Goal: Task Accomplishment & Management: Complete application form

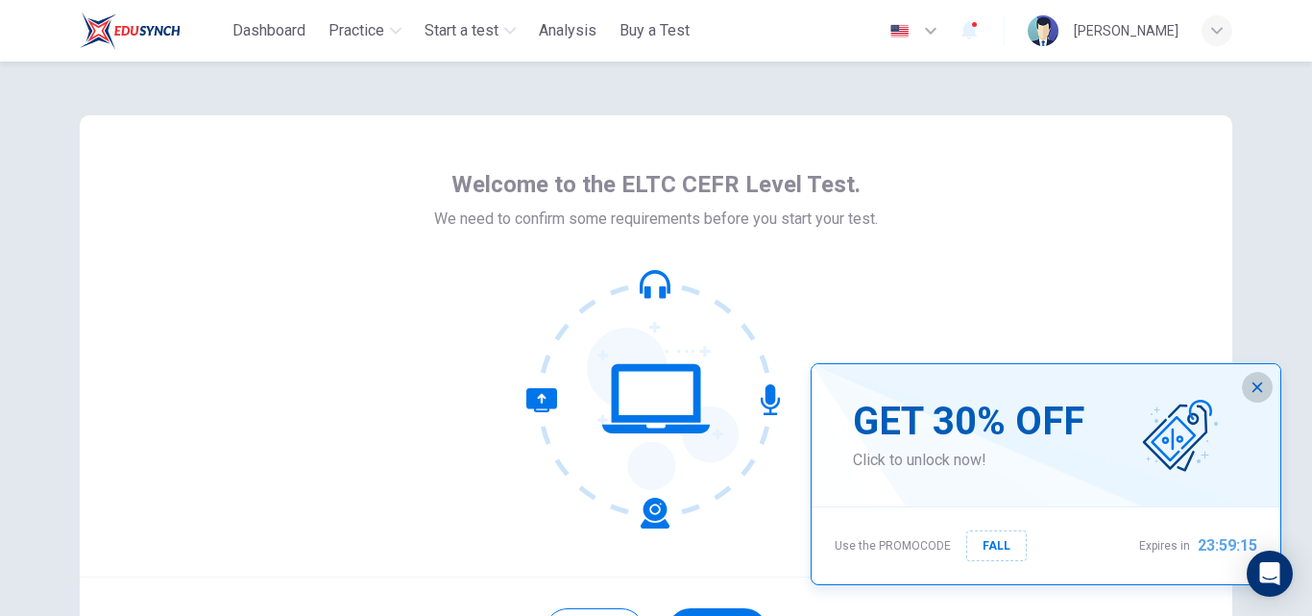
click at [1265, 381] on button "button" at bounding box center [1257, 387] width 31 height 31
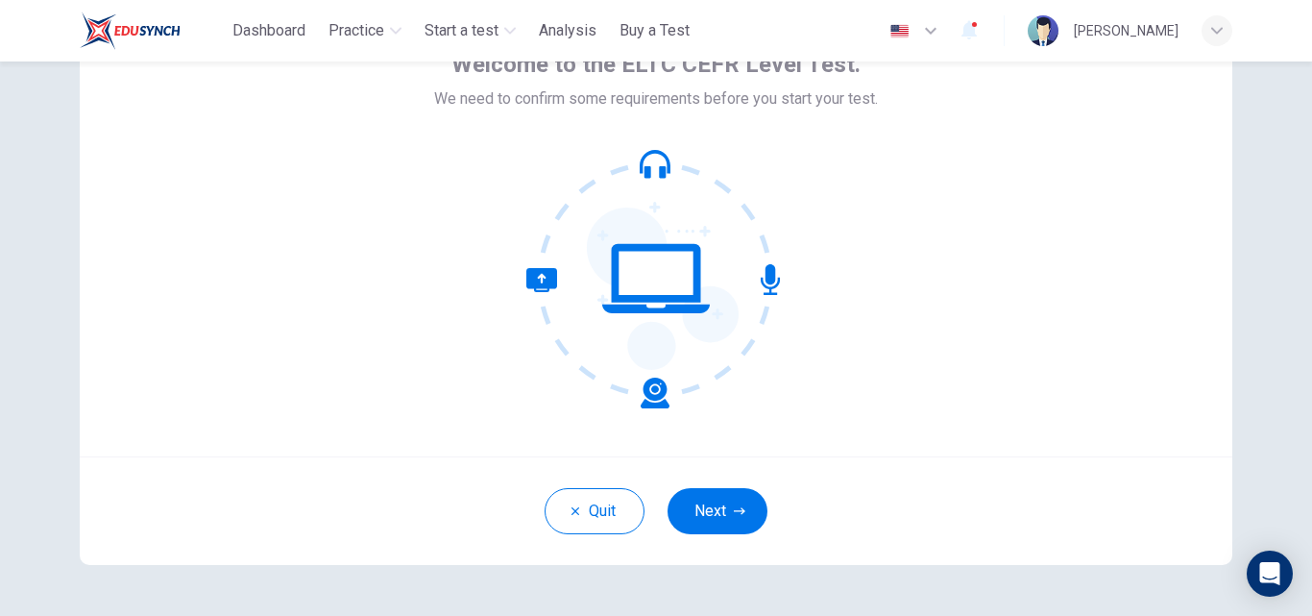
scroll to position [122, 0]
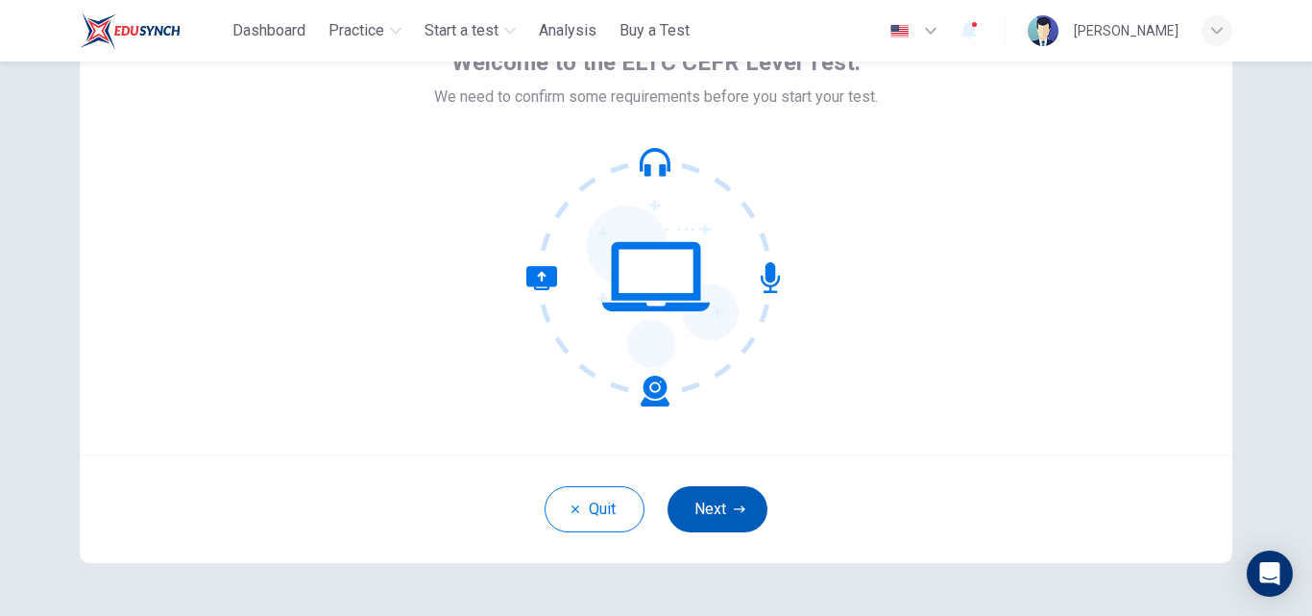
click at [707, 505] on button "Next" at bounding box center [718, 509] width 100 height 46
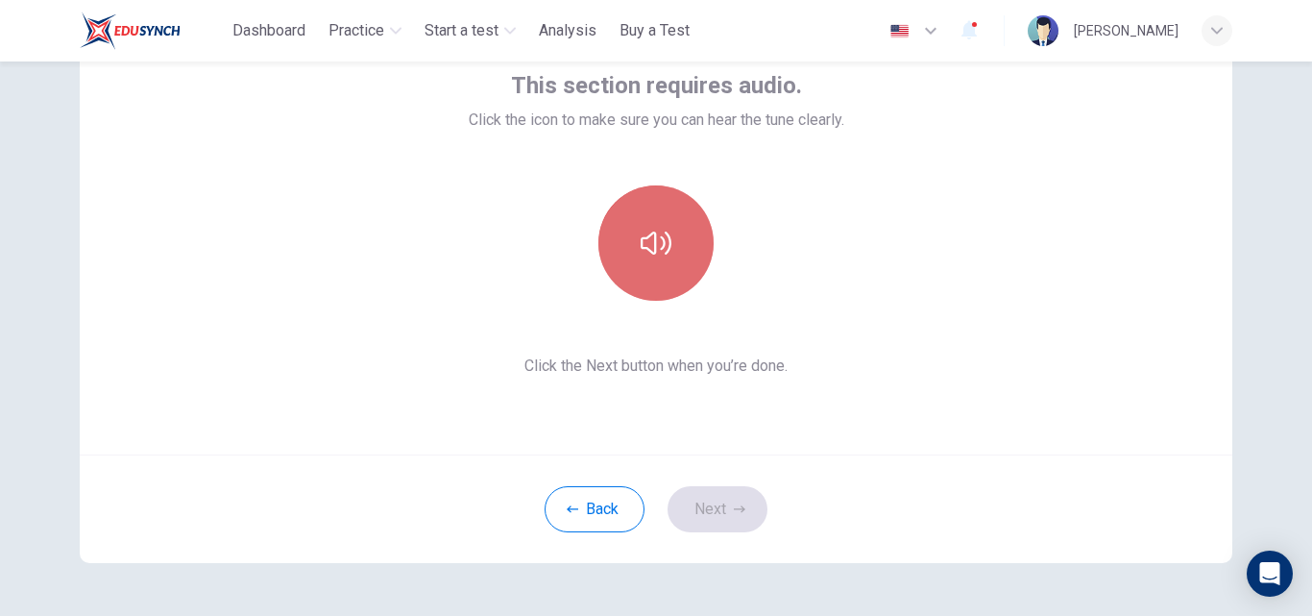
click at [618, 272] on button "button" at bounding box center [655, 242] width 115 height 115
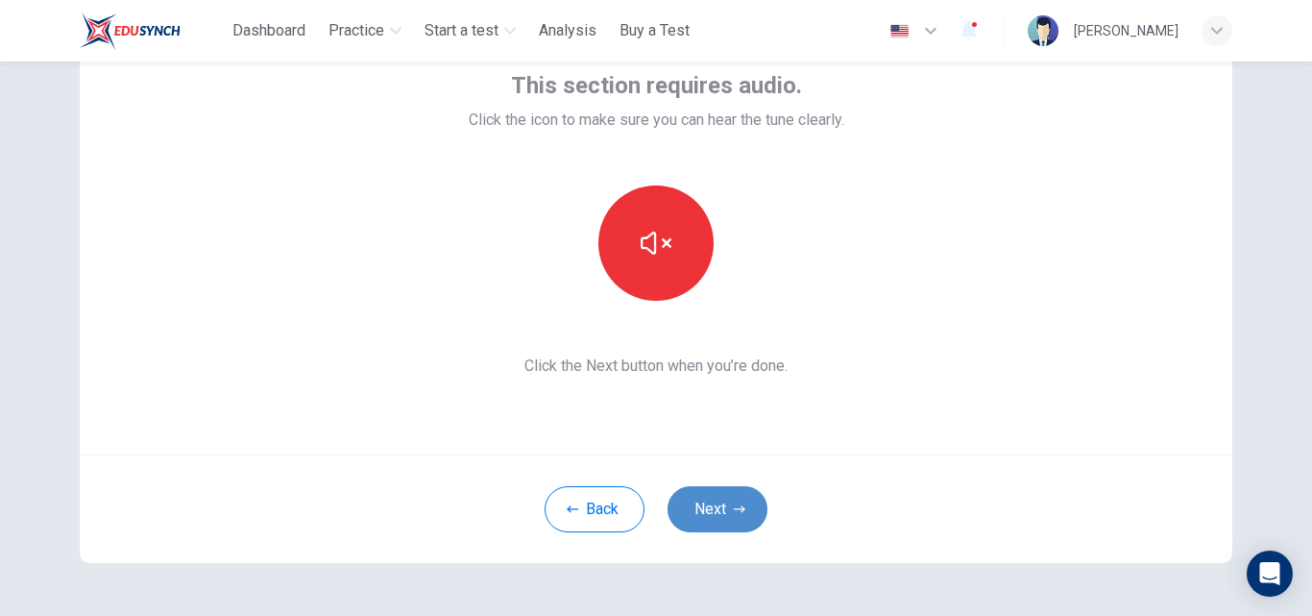
click at [722, 520] on button "Next" at bounding box center [718, 509] width 100 height 46
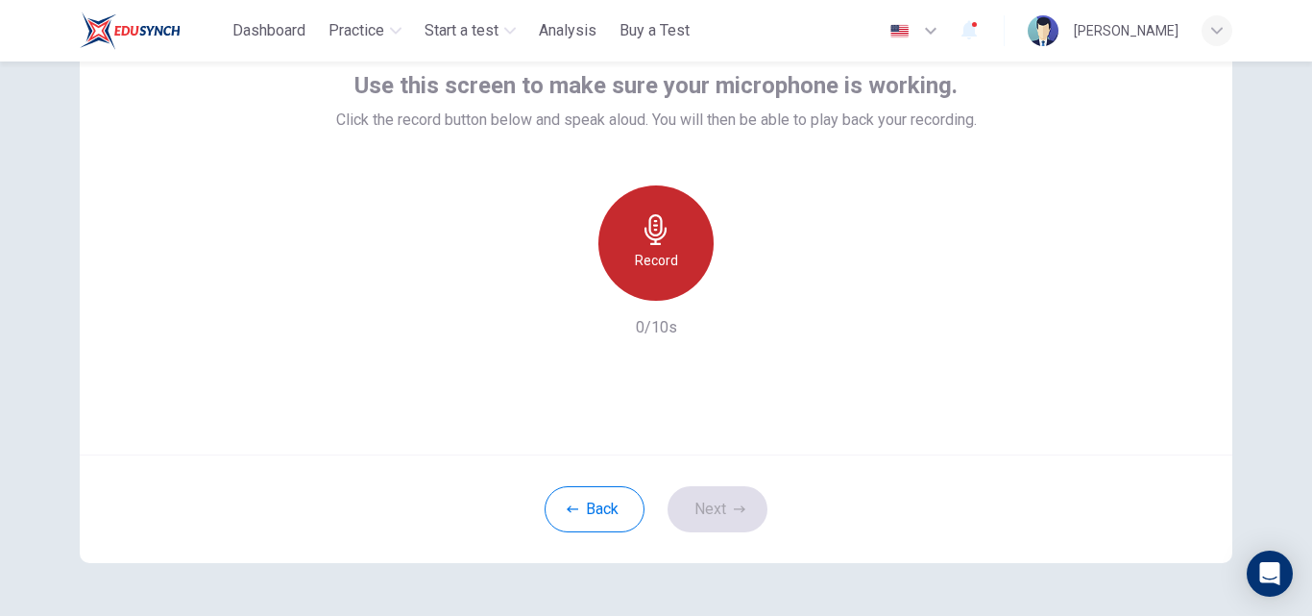
click at [655, 273] on div "Record" at bounding box center [655, 242] width 115 height 115
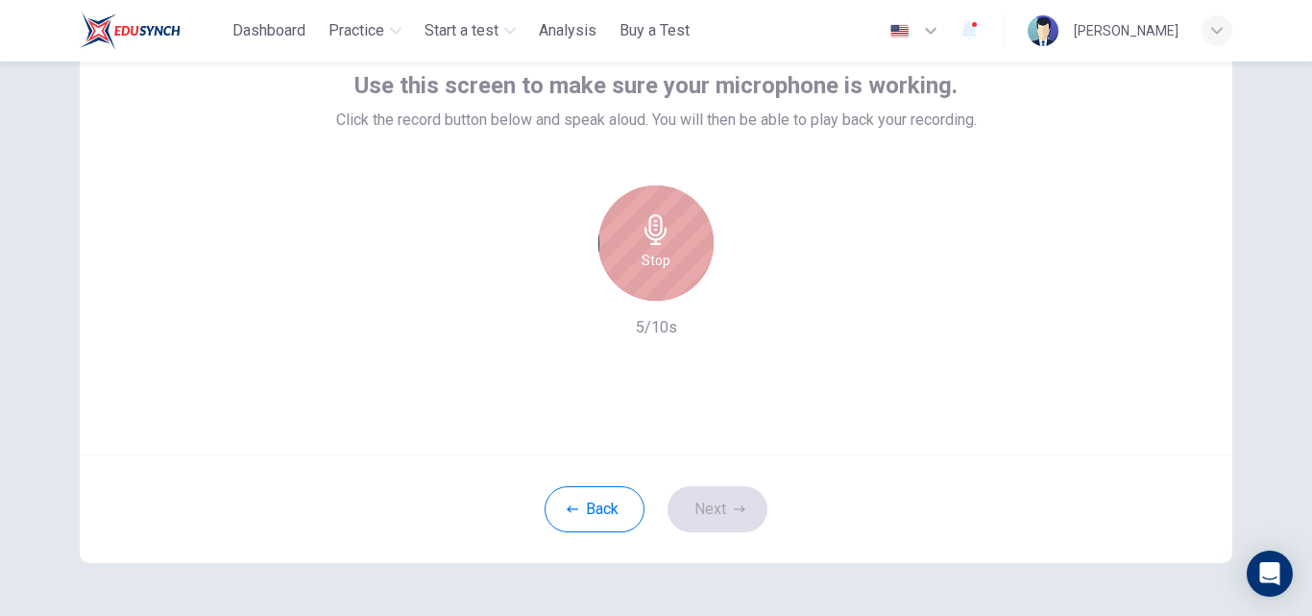
click at [655, 273] on div "Stop" at bounding box center [655, 242] width 115 height 115
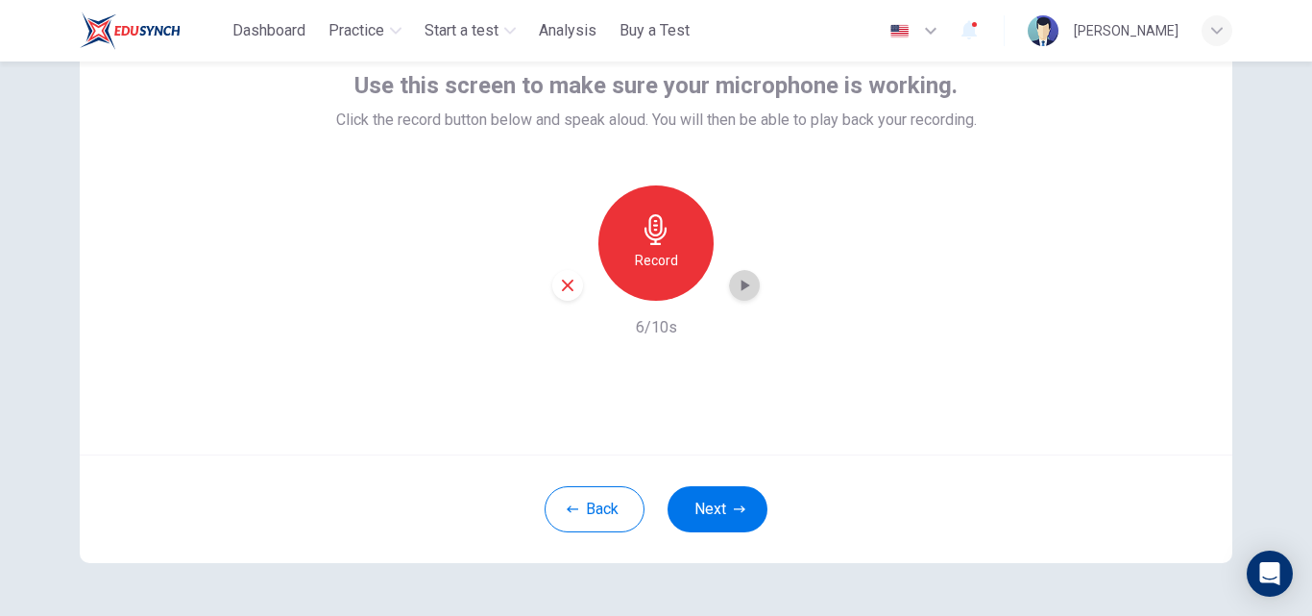
click at [745, 297] on div "button" at bounding box center [744, 285] width 31 height 31
click at [728, 518] on button "Next" at bounding box center [718, 509] width 100 height 46
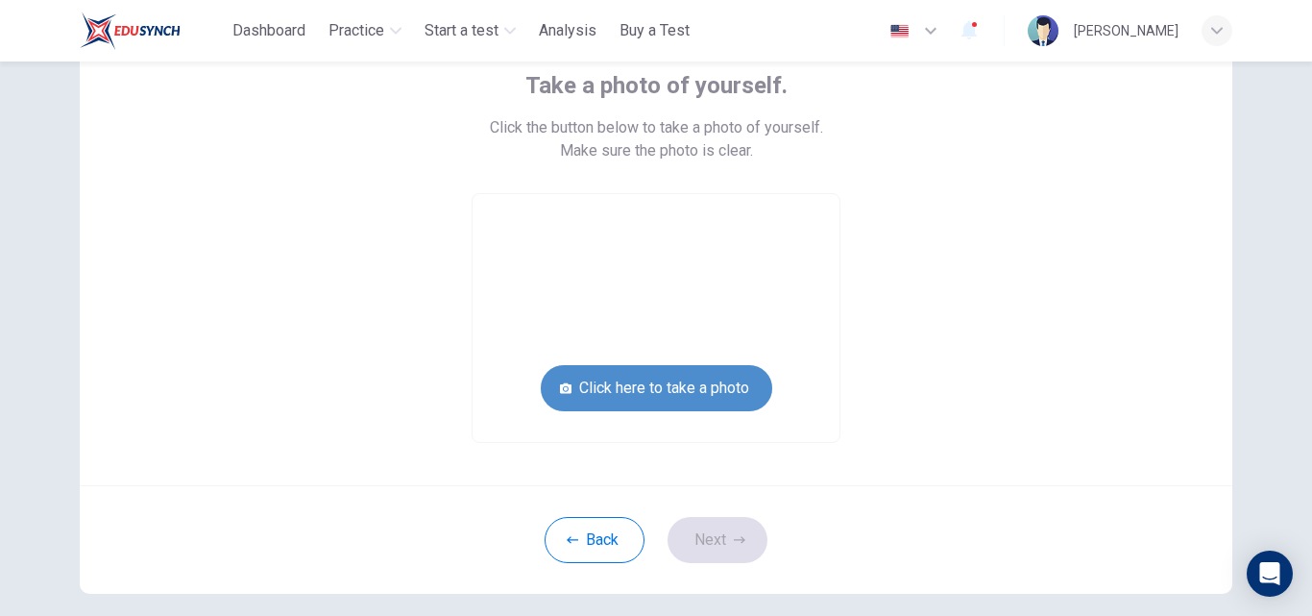
click at [664, 389] on button "Click here to take a photo" at bounding box center [656, 388] width 231 height 46
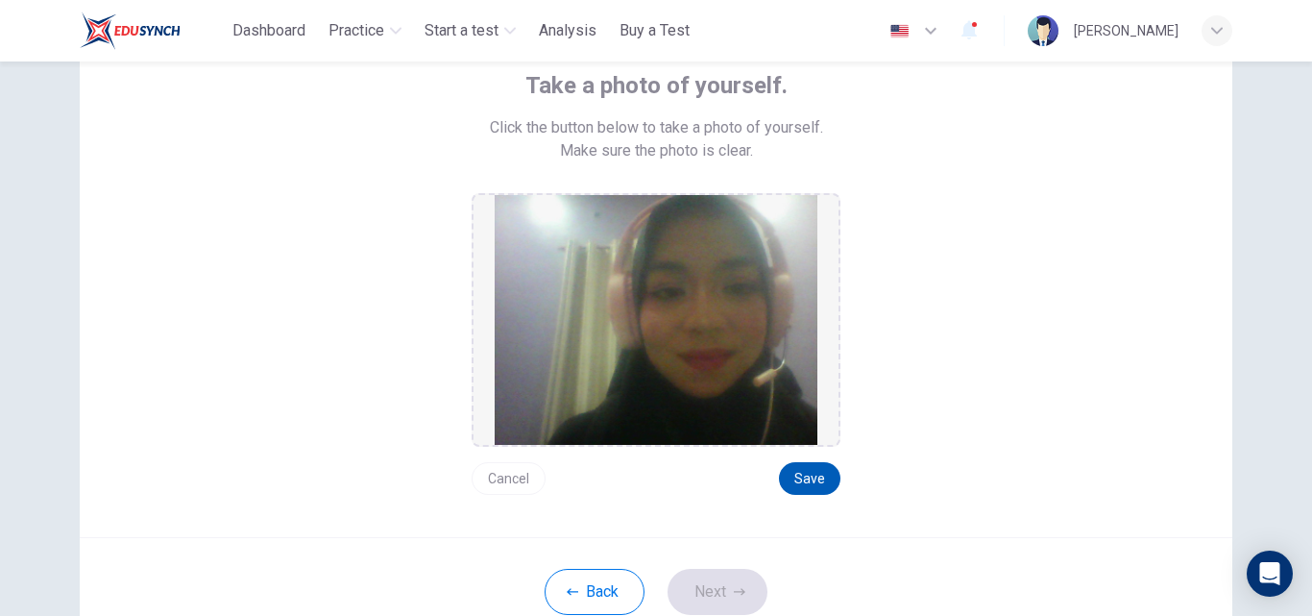
click at [807, 483] on button "Save" at bounding box center [809, 478] width 61 height 33
click at [816, 481] on button "Save" at bounding box center [809, 478] width 61 height 33
click at [714, 593] on button "Next" at bounding box center [718, 592] width 100 height 46
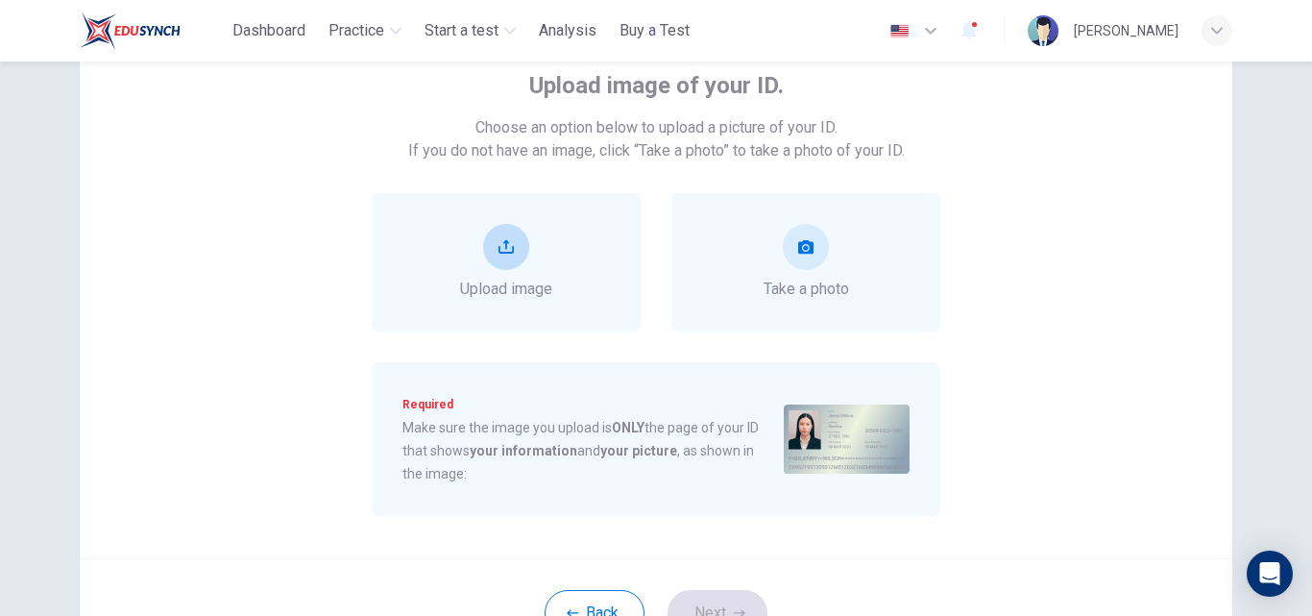
click at [513, 278] on span "Upload image" at bounding box center [506, 289] width 92 height 23
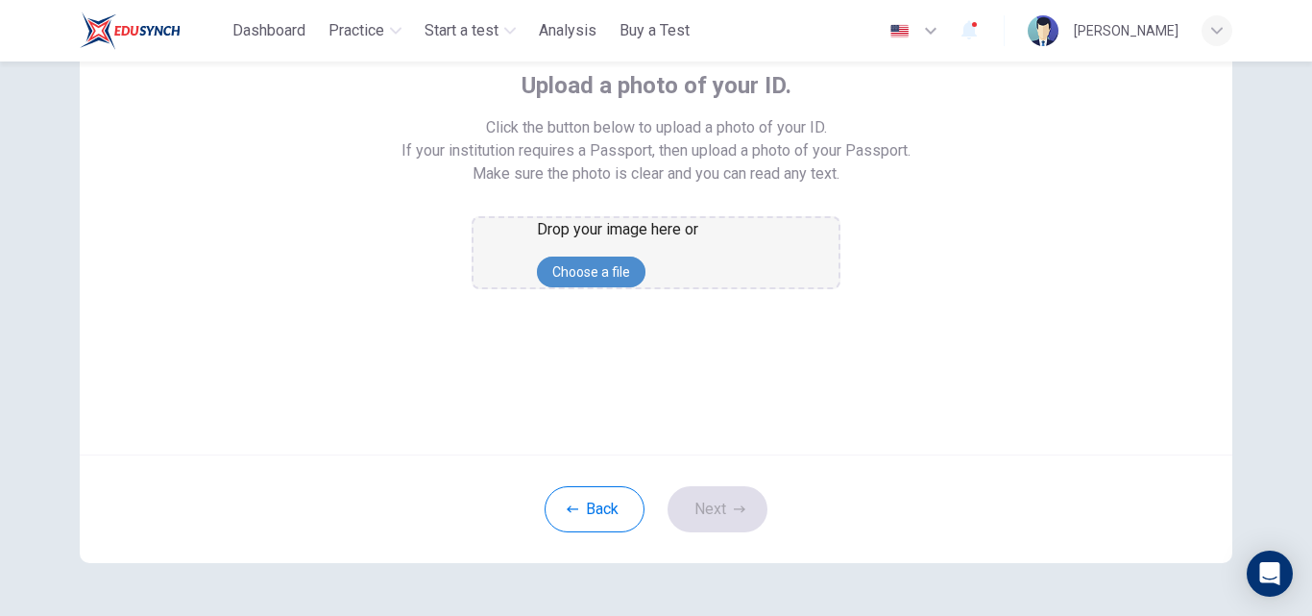
click at [639, 287] on button "Choose a file" at bounding box center [591, 271] width 109 height 31
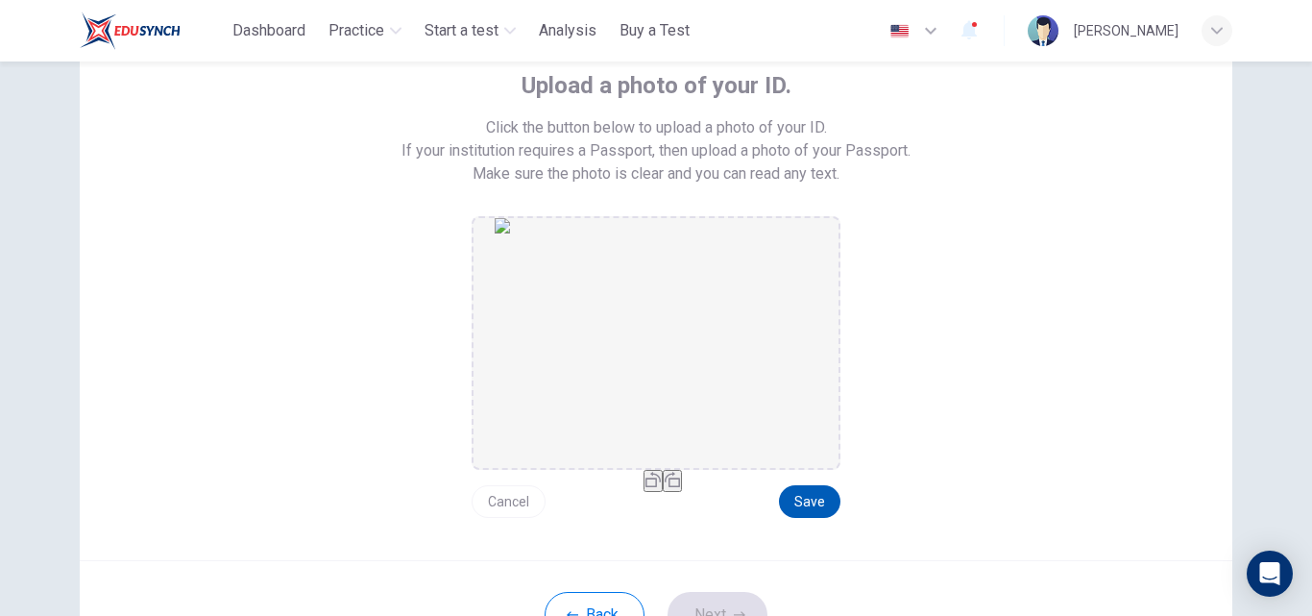
click at [813, 494] on button "Save" at bounding box center [809, 501] width 61 height 33
click at [717, 607] on button "Next" at bounding box center [718, 615] width 100 height 46
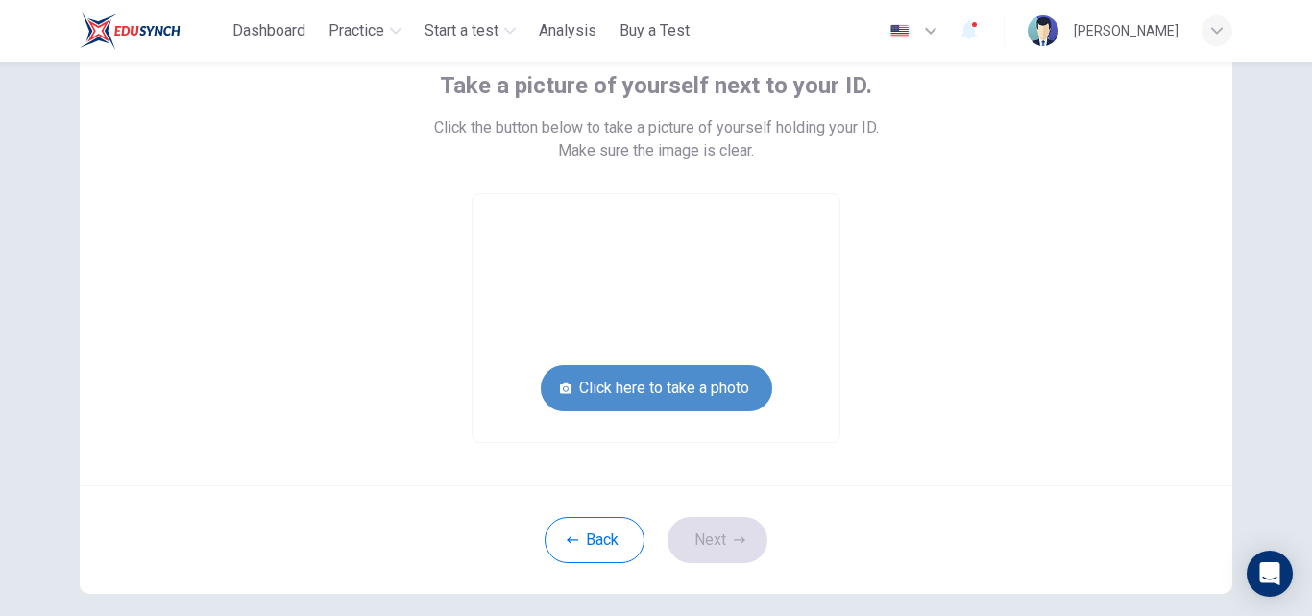
click at [646, 379] on button "Click here to take a photo" at bounding box center [656, 388] width 231 height 46
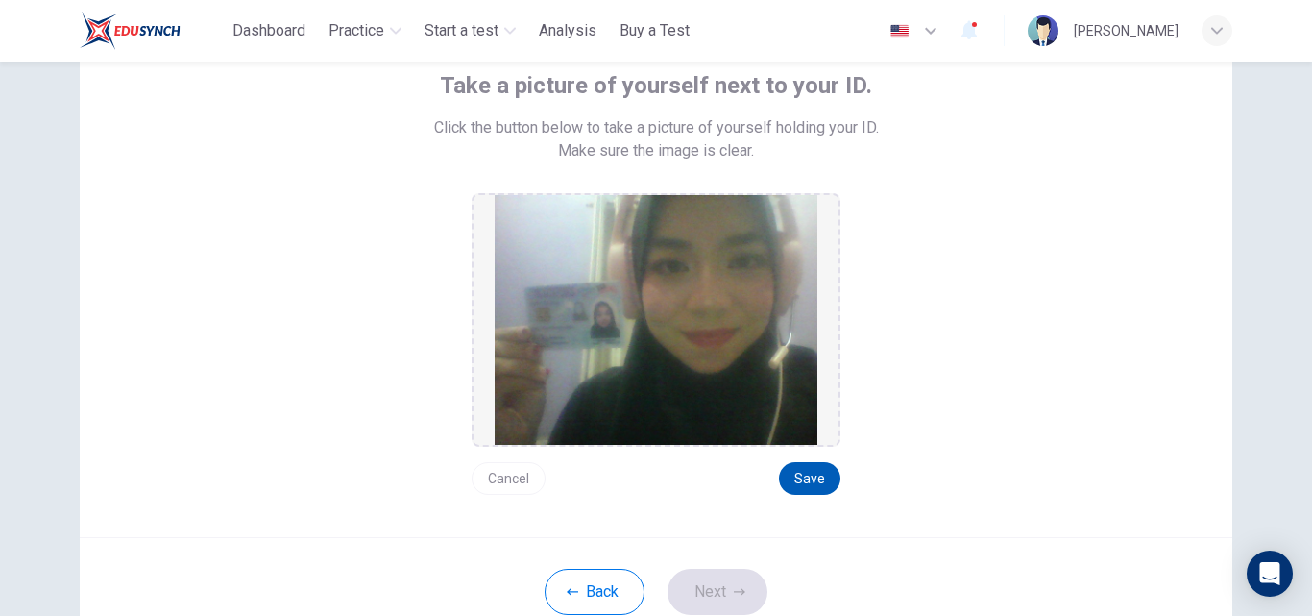
click at [813, 483] on button "Save" at bounding box center [809, 478] width 61 height 33
click at [741, 585] on button "Next" at bounding box center [718, 592] width 100 height 46
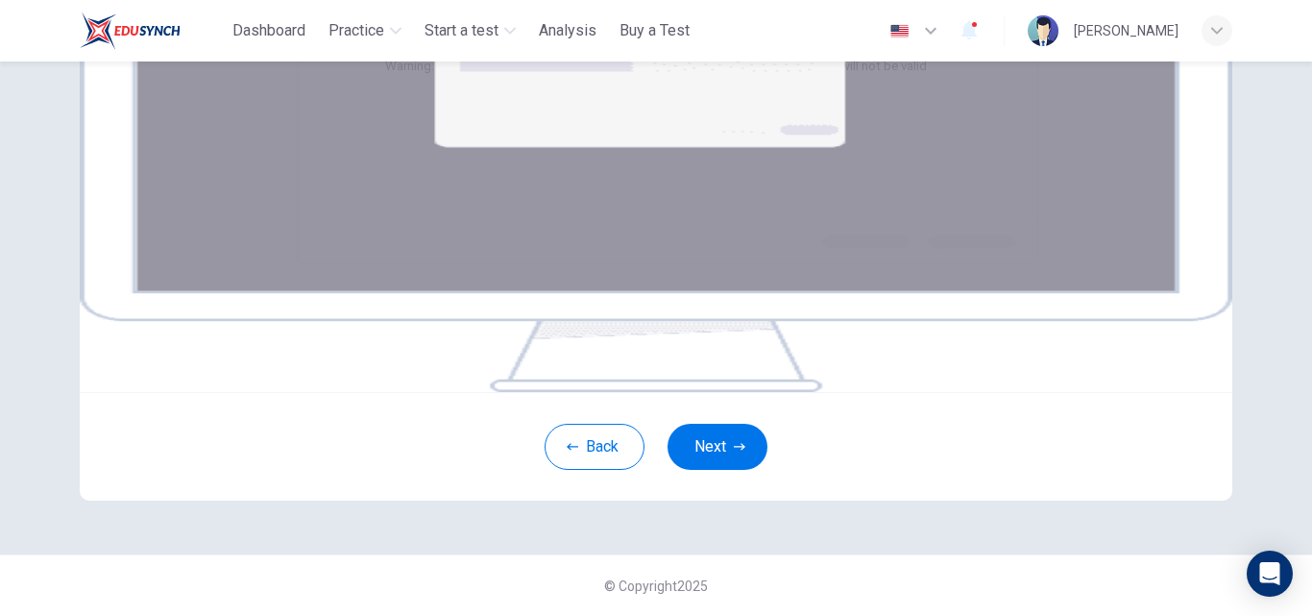
scroll to position [293, 0]
click at [711, 470] on button "Next" at bounding box center [718, 447] width 100 height 46
click at [707, 470] on button "Next" at bounding box center [718, 447] width 100 height 46
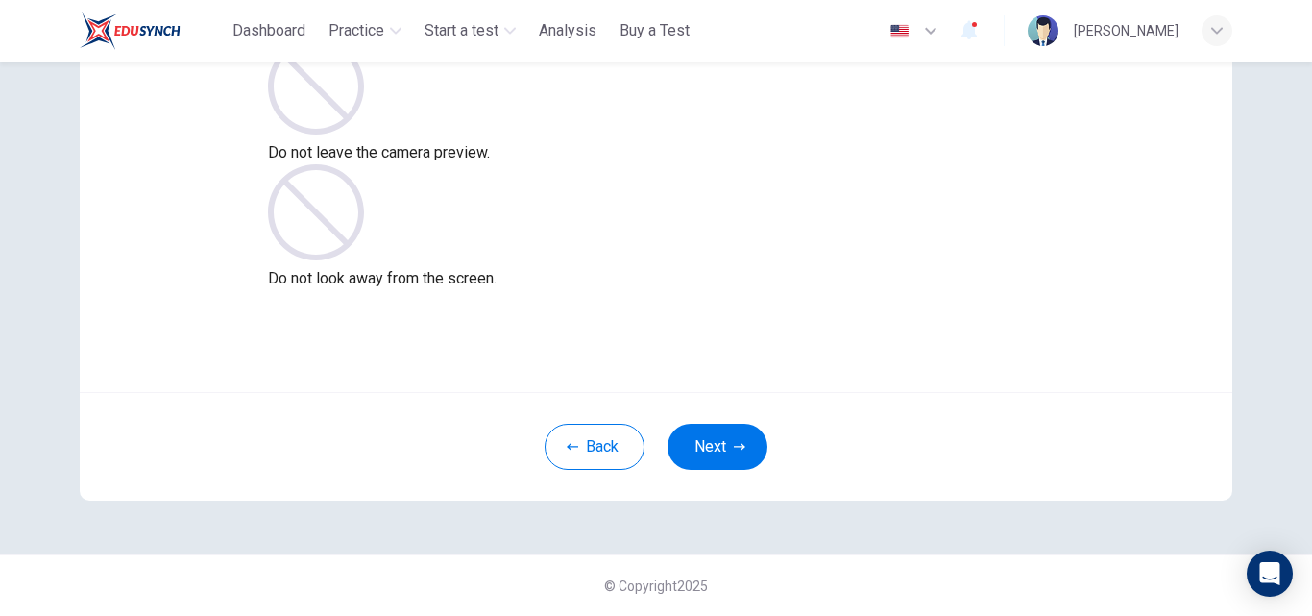
scroll to position [184, 0]
click at [721, 447] on button "Next" at bounding box center [718, 447] width 100 height 46
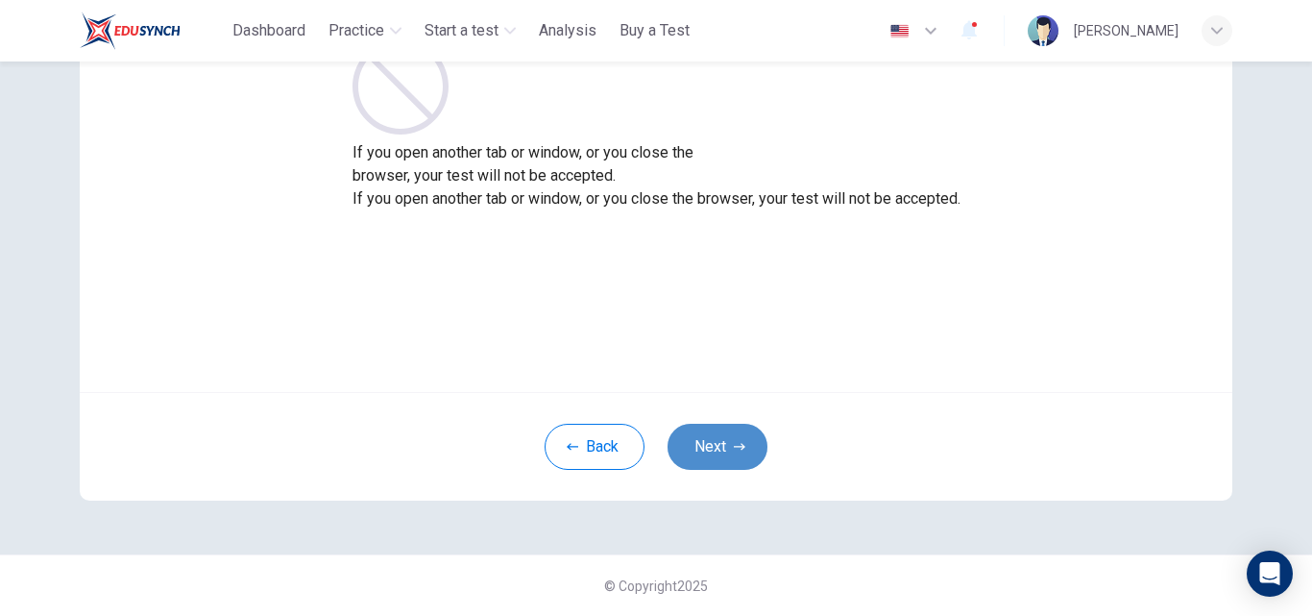
click at [721, 447] on button "Next" at bounding box center [718, 447] width 100 height 46
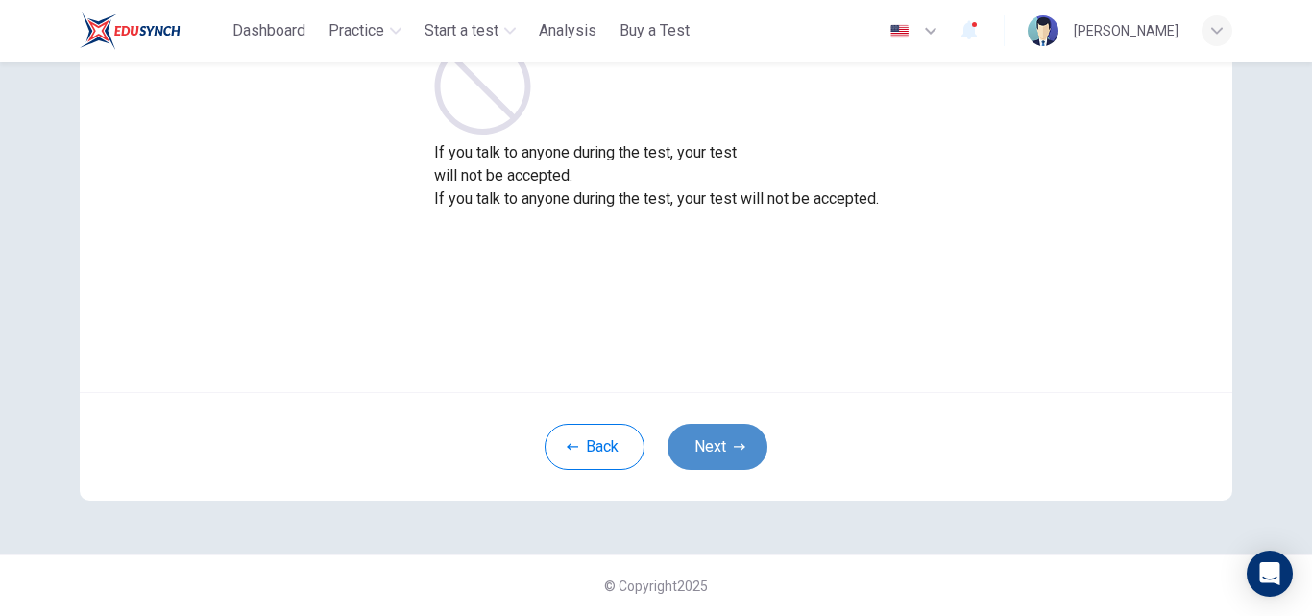
click at [721, 447] on button "Next" at bounding box center [718, 447] width 100 height 46
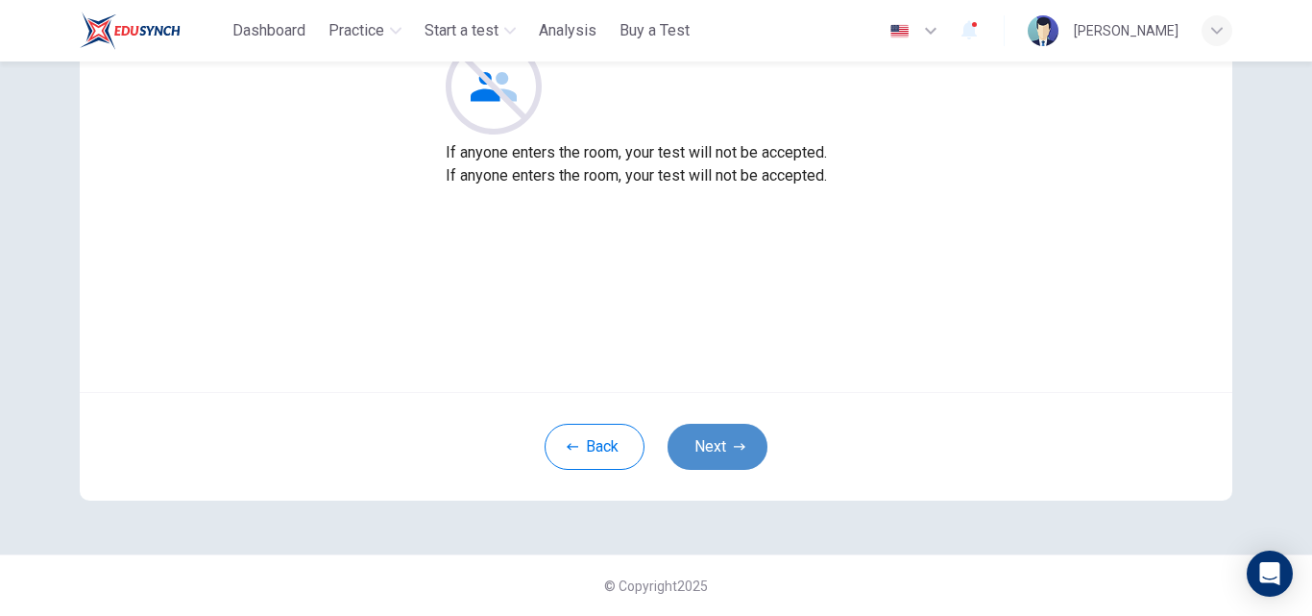
click at [721, 447] on button "Next" at bounding box center [718, 447] width 100 height 46
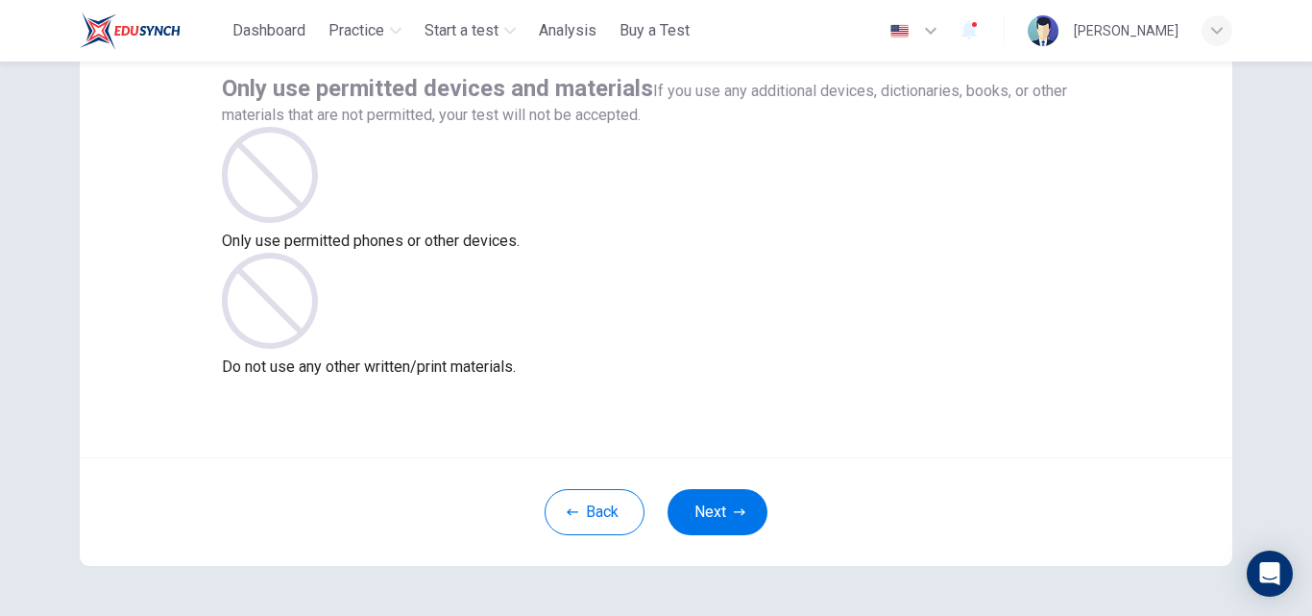
scroll to position [110, 0]
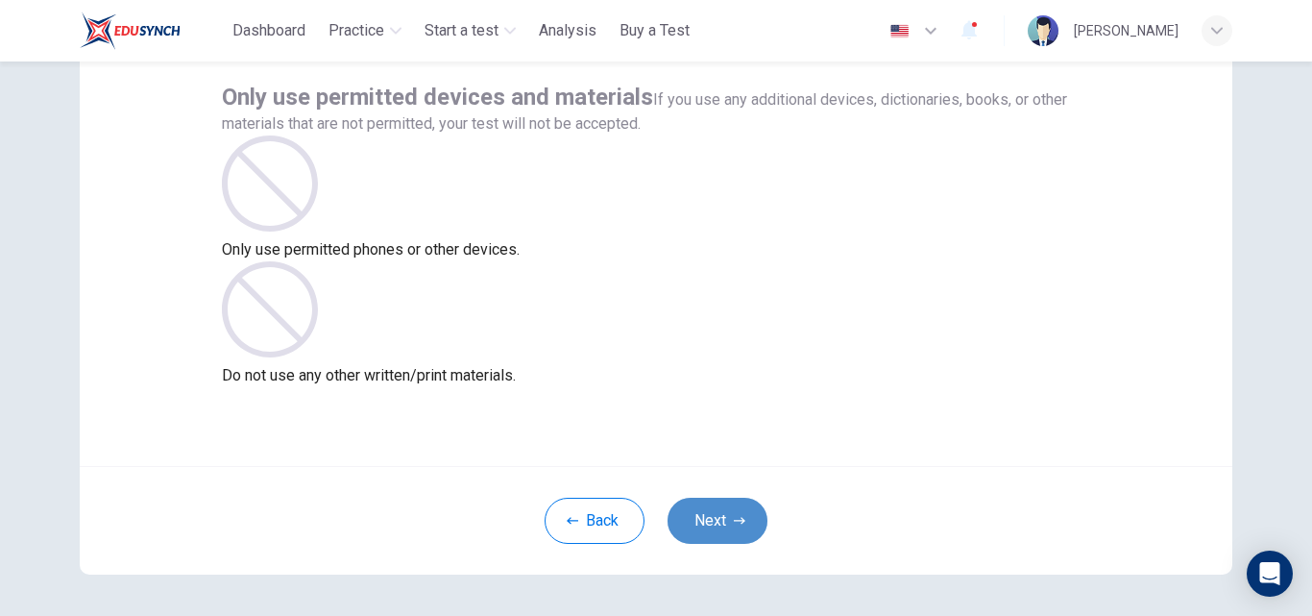
click at [689, 527] on button "Next" at bounding box center [718, 521] width 100 height 46
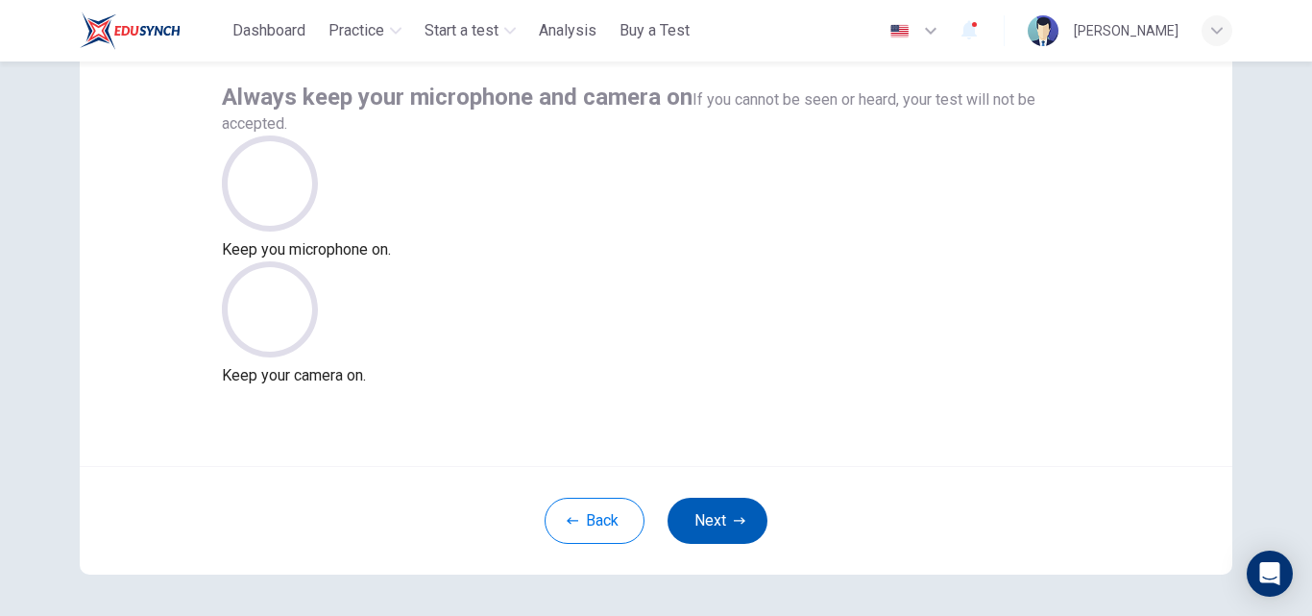
click at [689, 527] on button "Next" at bounding box center [718, 521] width 100 height 46
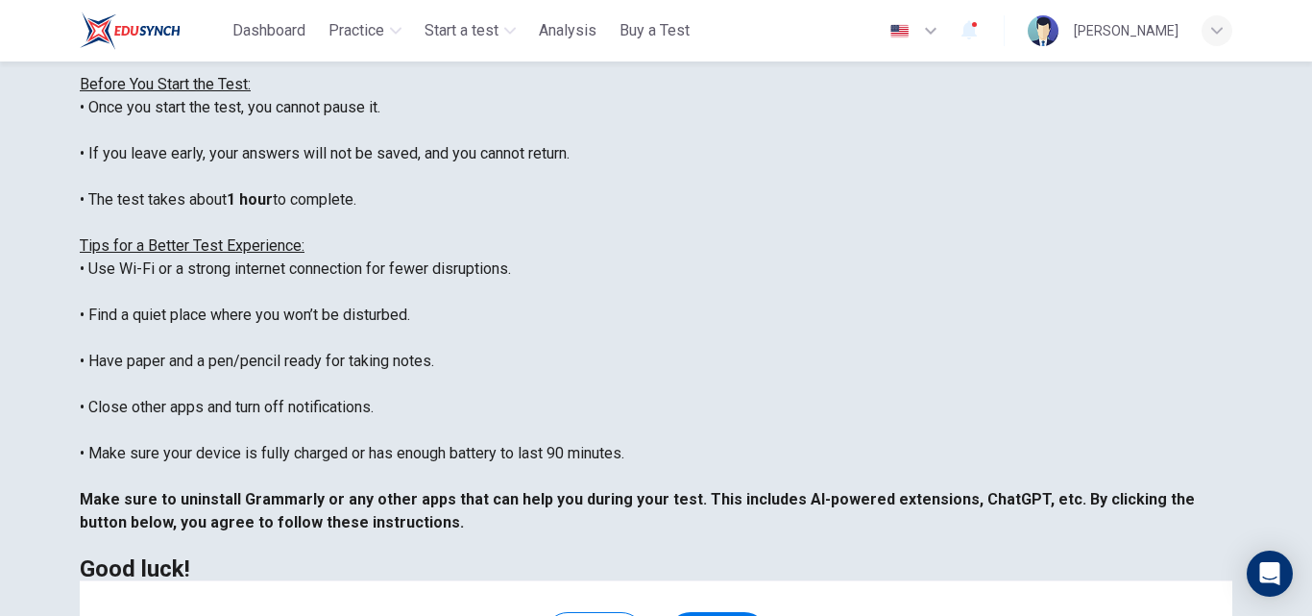
scroll to position [452, 0]
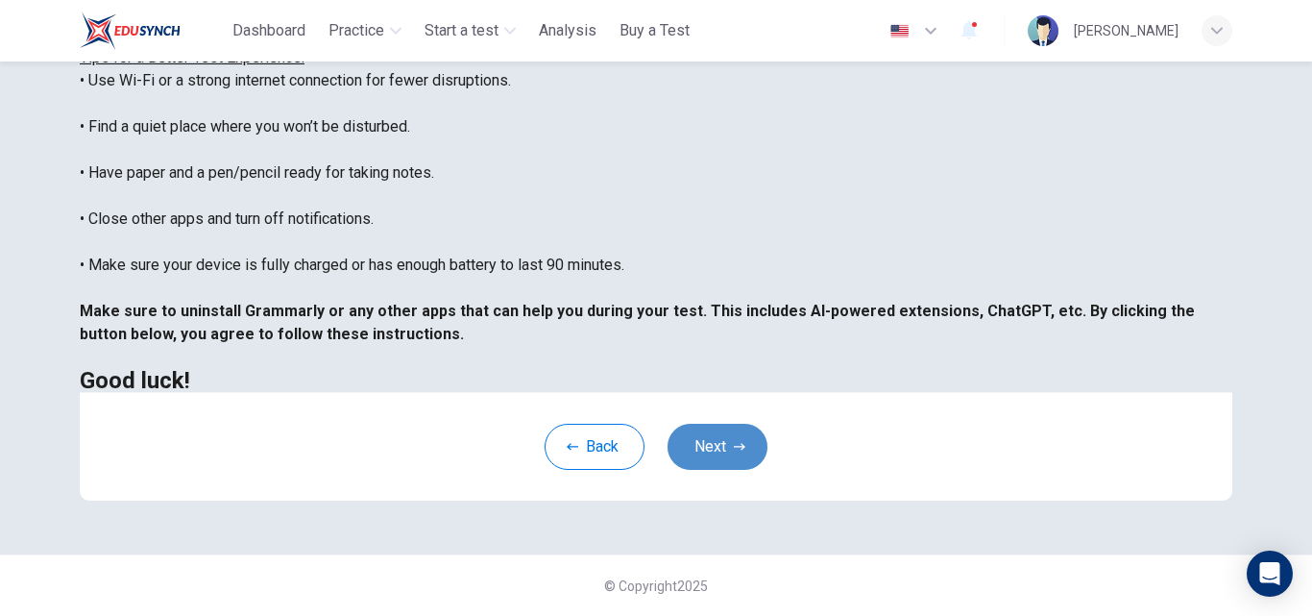
click at [728, 439] on button "Next" at bounding box center [718, 447] width 100 height 46
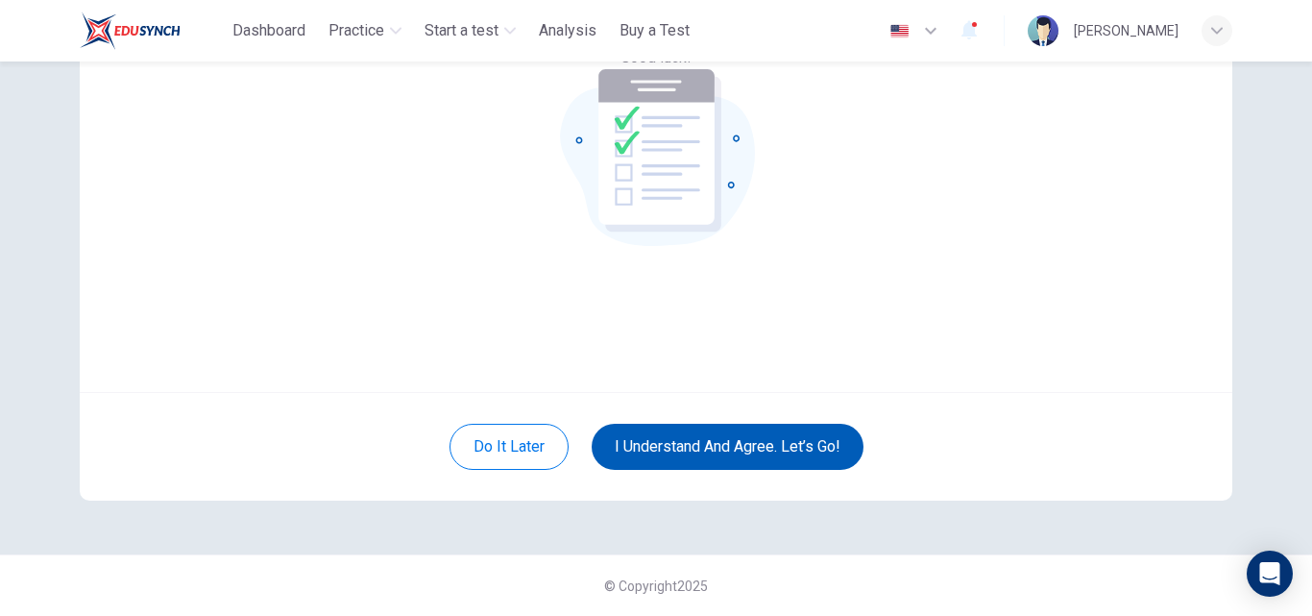
scroll to position [184, 0]
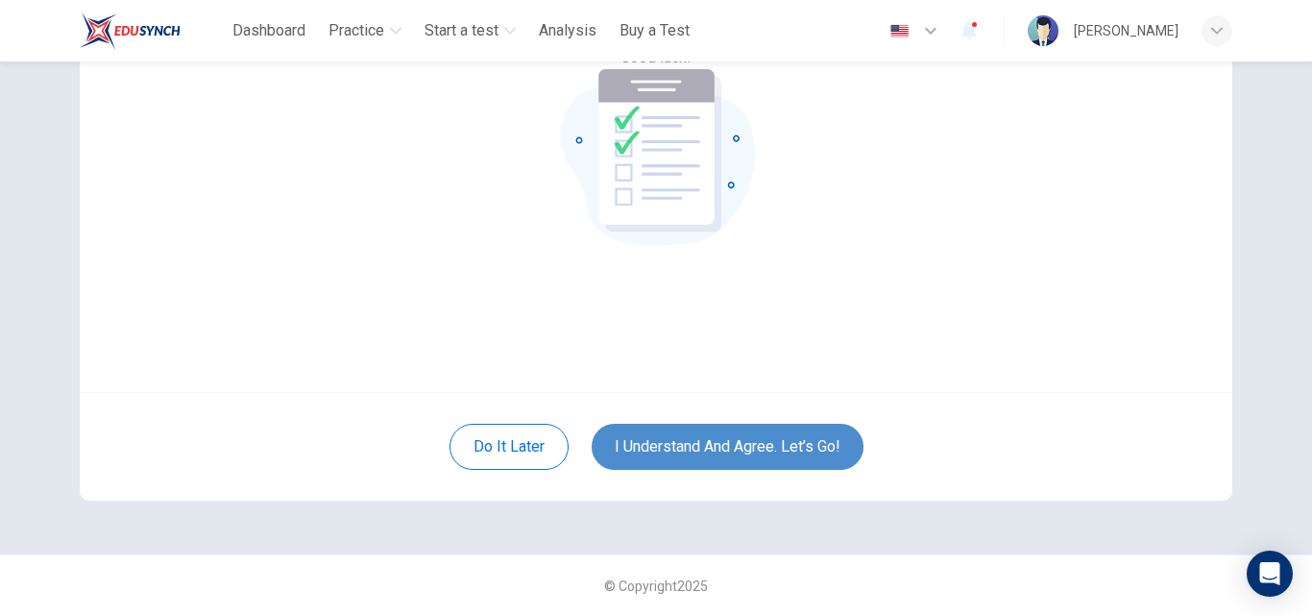
click at [728, 439] on button "I understand and agree. Let’s go!" at bounding box center [728, 447] width 272 height 46
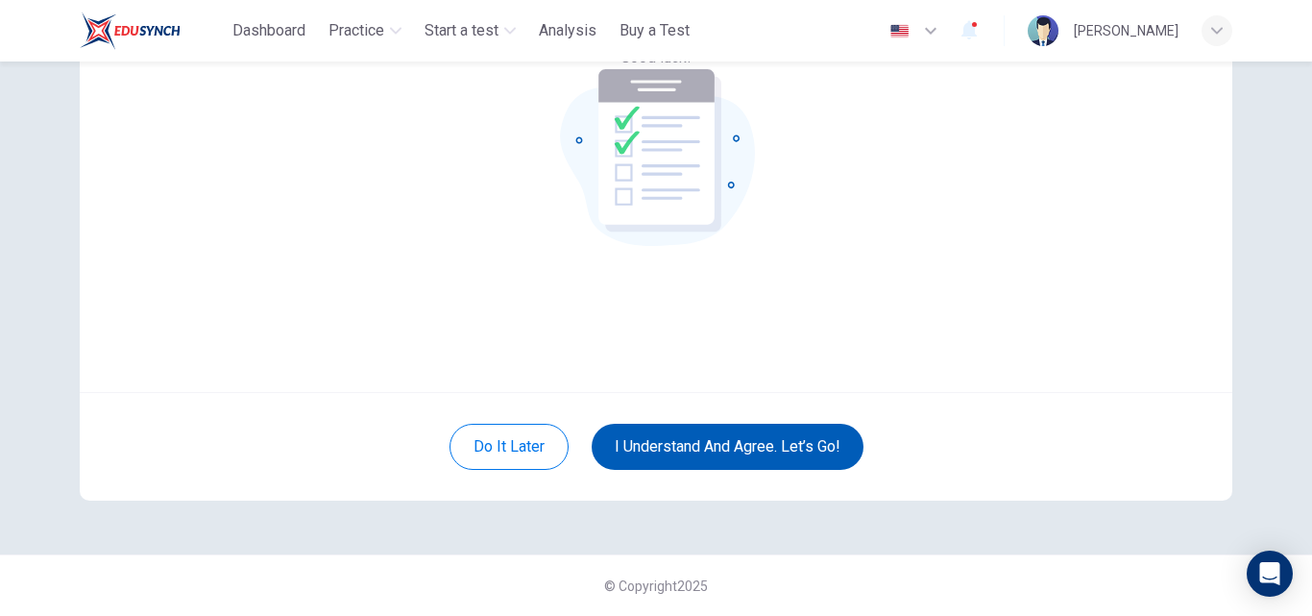
click at [670, 442] on button "I understand and agree. Let’s go!" at bounding box center [728, 447] width 272 height 46
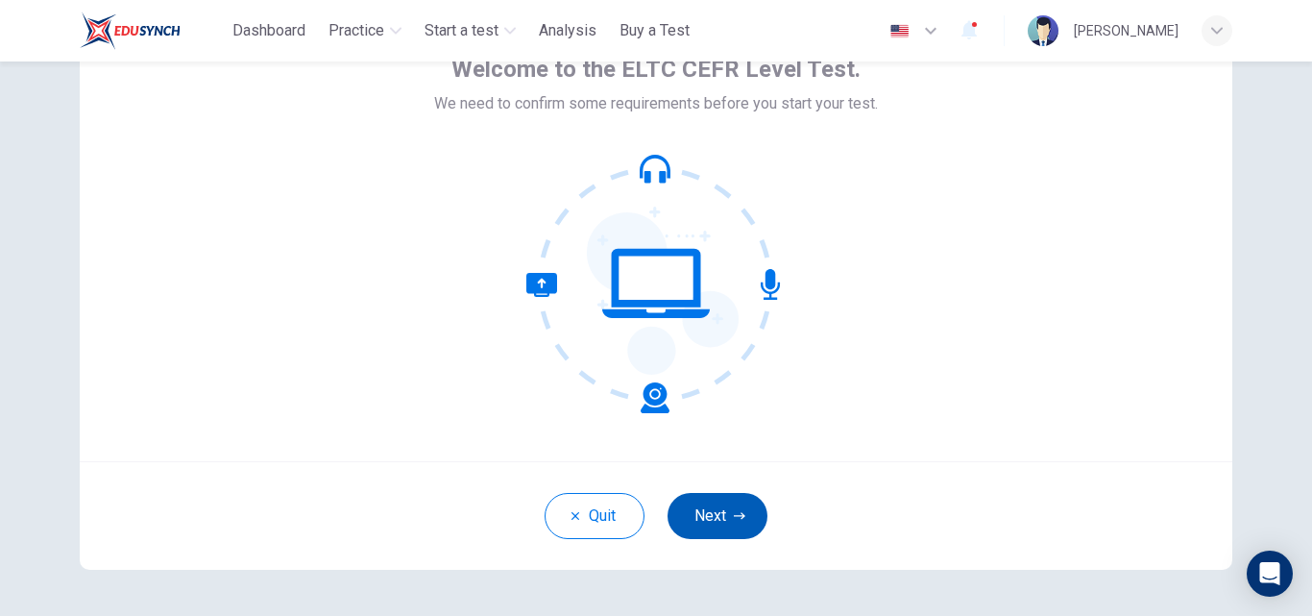
scroll to position [119, 0]
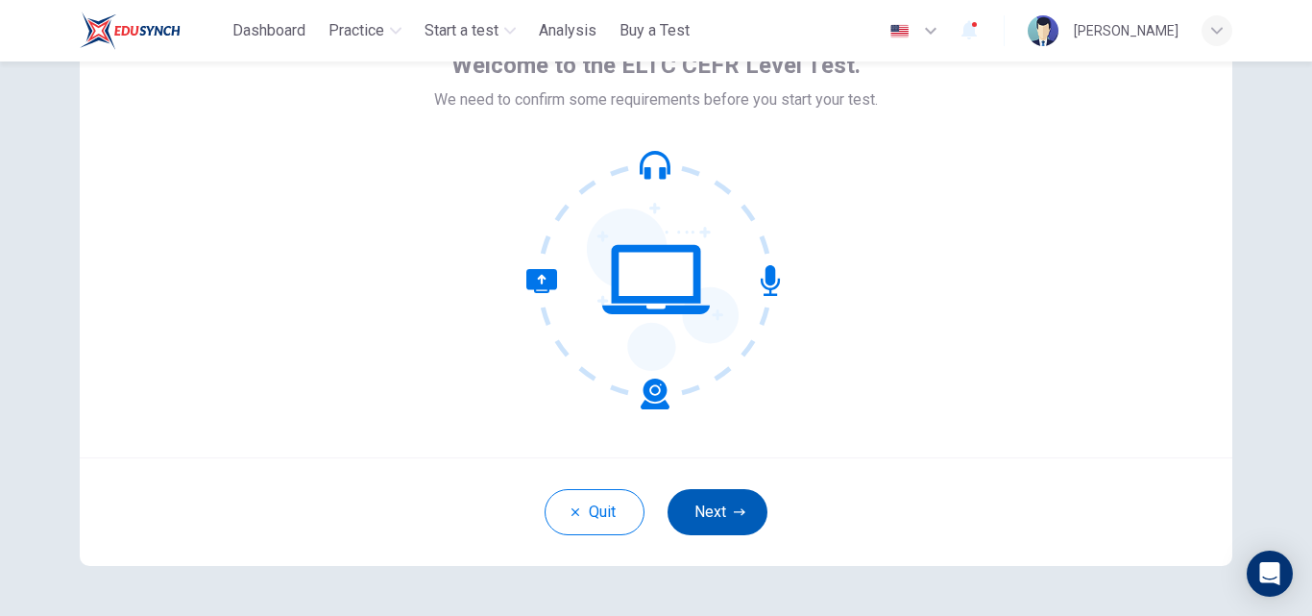
click at [709, 522] on button "Next" at bounding box center [718, 512] width 100 height 46
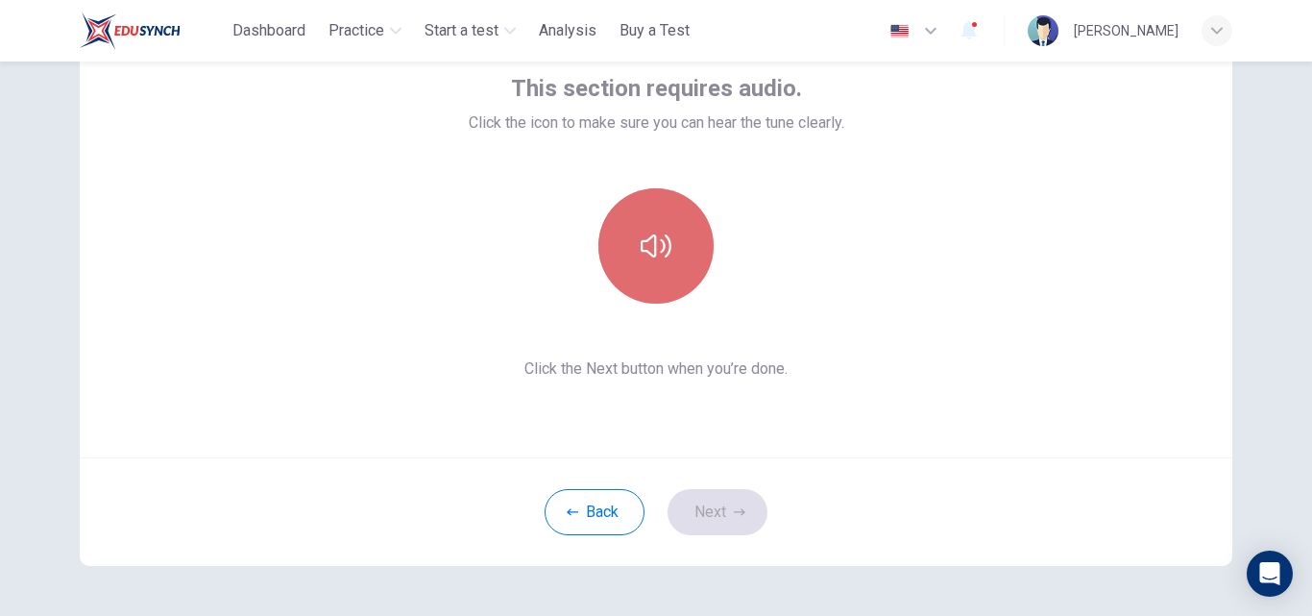
click at [646, 236] on icon "button" at bounding box center [656, 245] width 31 height 23
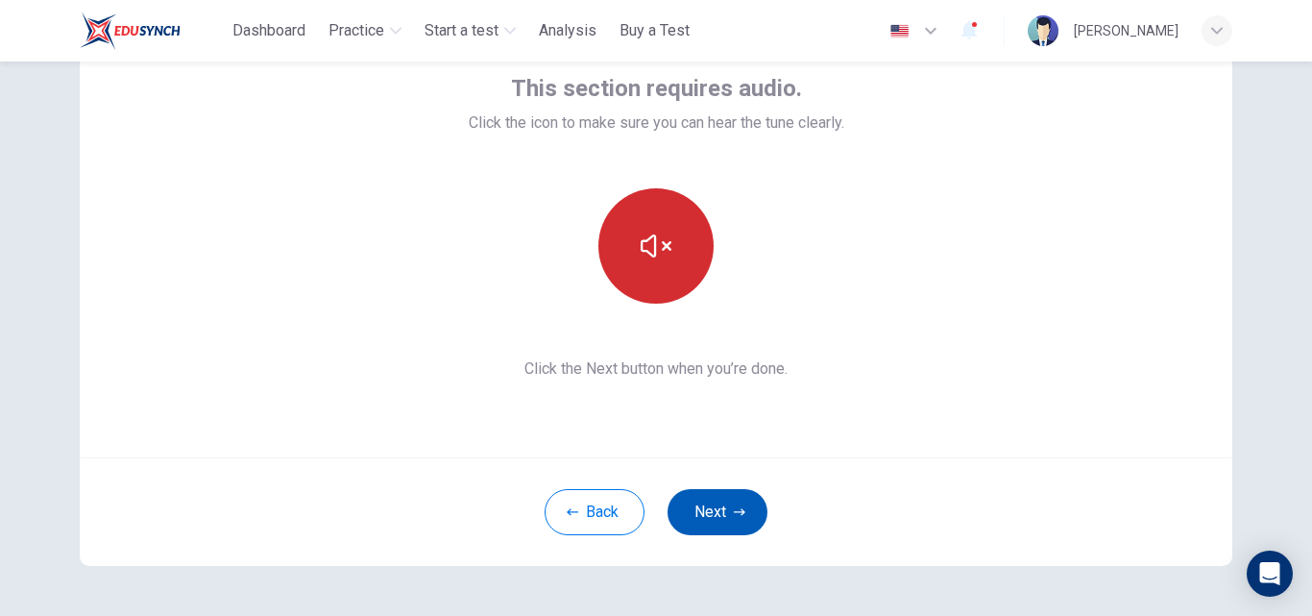
click at [706, 524] on button "Next" at bounding box center [718, 512] width 100 height 46
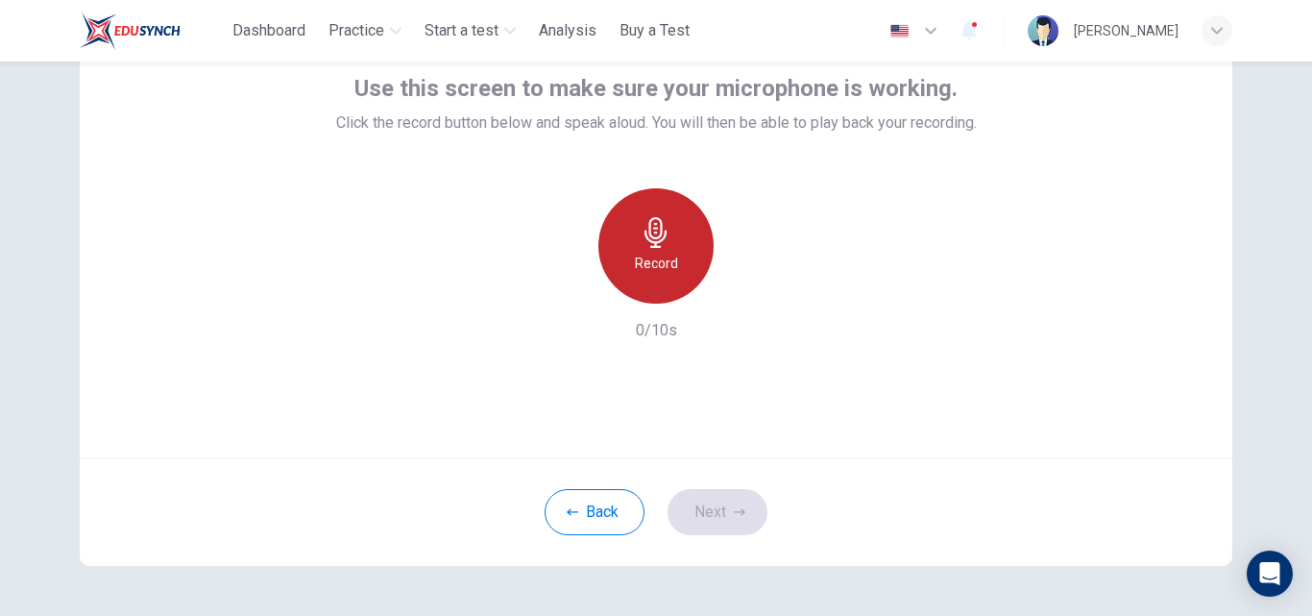
click at [651, 260] on h6 "Record" at bounding box center [656, 263] width 43 height 23
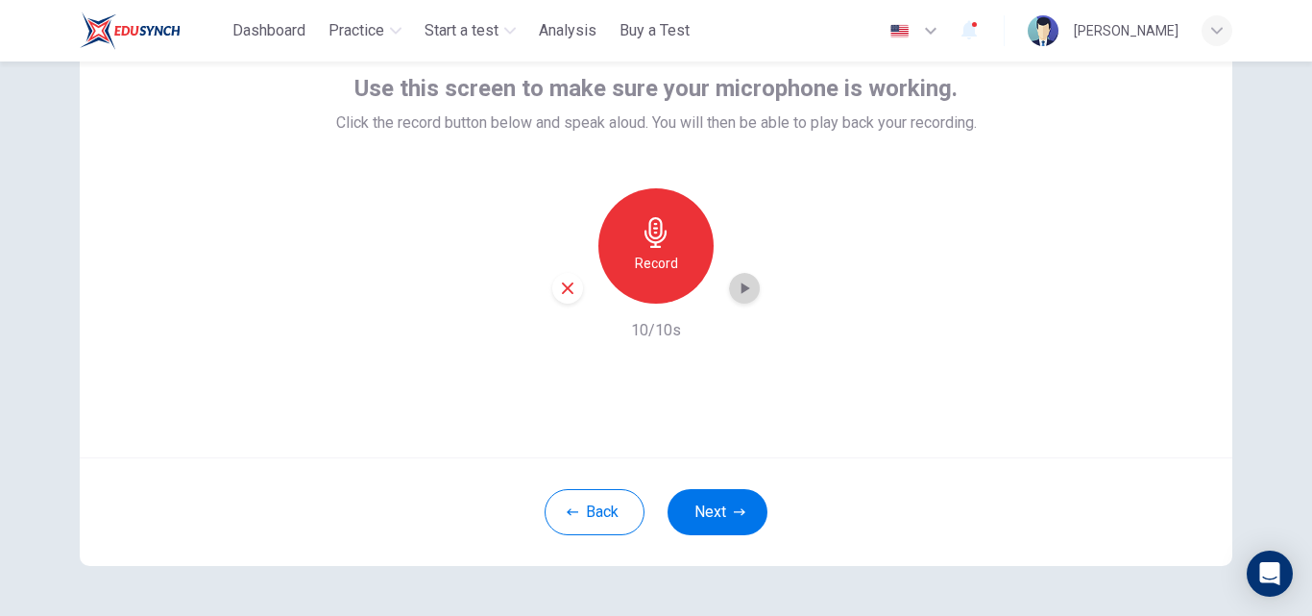
click at [740, 298] on div "button" at bounding box center [744, 288] width 31 height 31
click at [715, 510] on button "Next" at bounding box center [718, 512] width 100 height 46
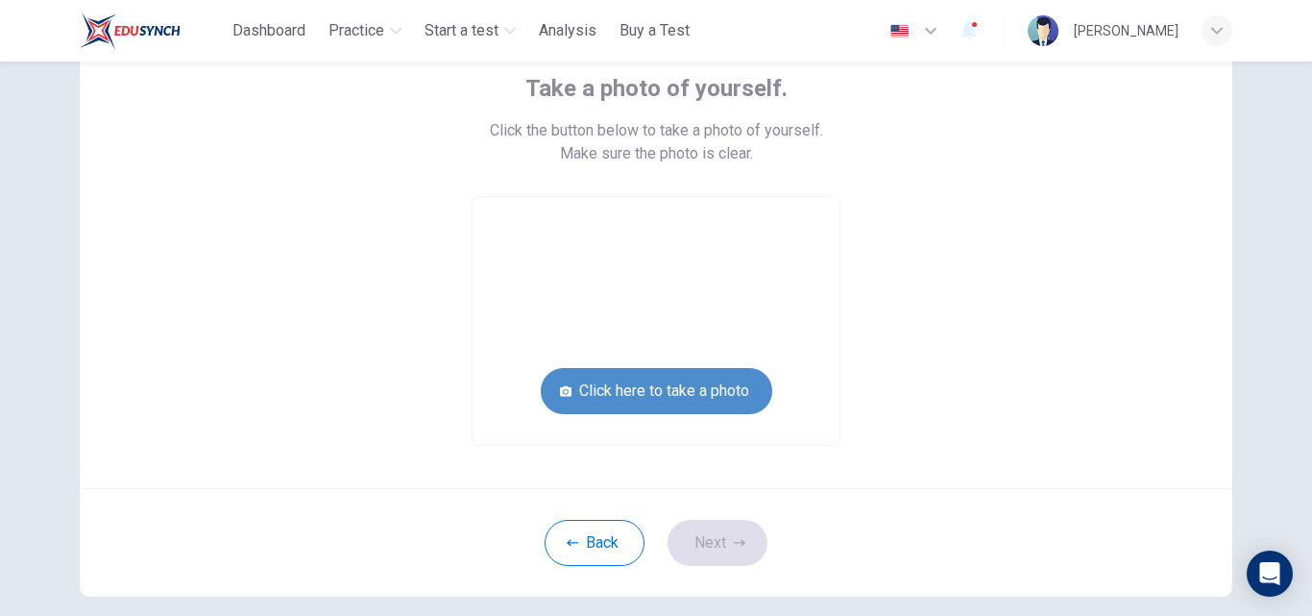
click at [679, 398] on button "Click here to take a photo" at bounding box center [656, 391] width 231 height 46
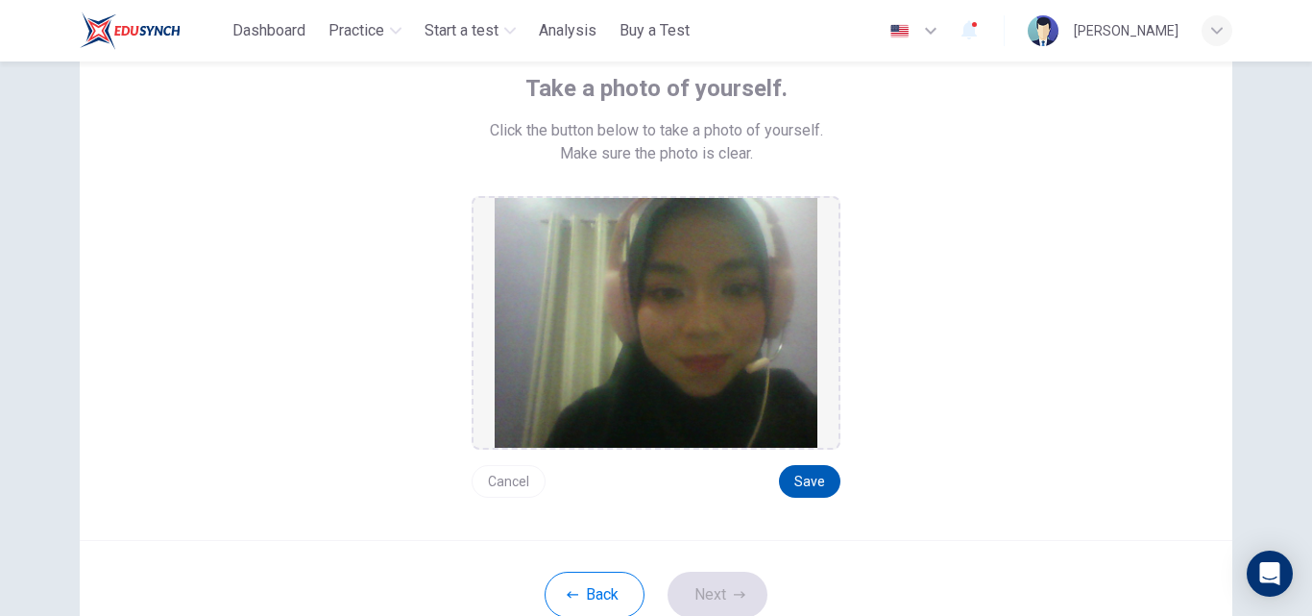
click at [812, 485] on button "Save" at bounding box center [809, 481] width 61 height 33
click at [716, 586] on button "Next" at bounding box center [718, 595] width 100 height 46
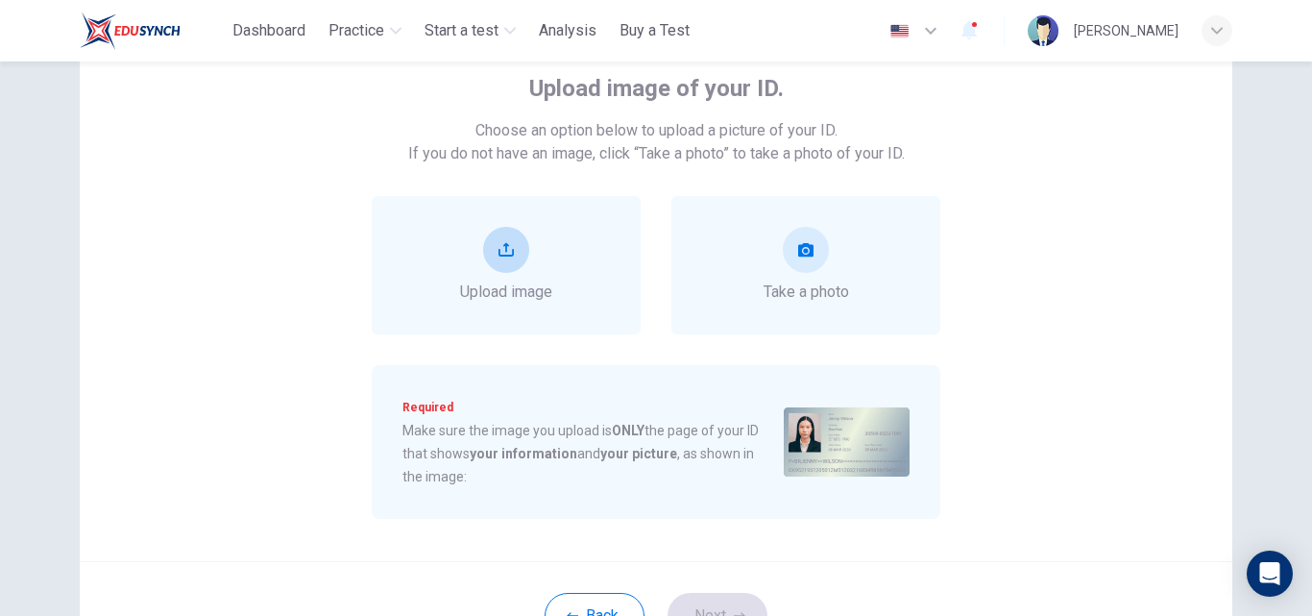
click at [491, 276] on div "Upload image" at bounding box center [506, 265] width 92 height 77
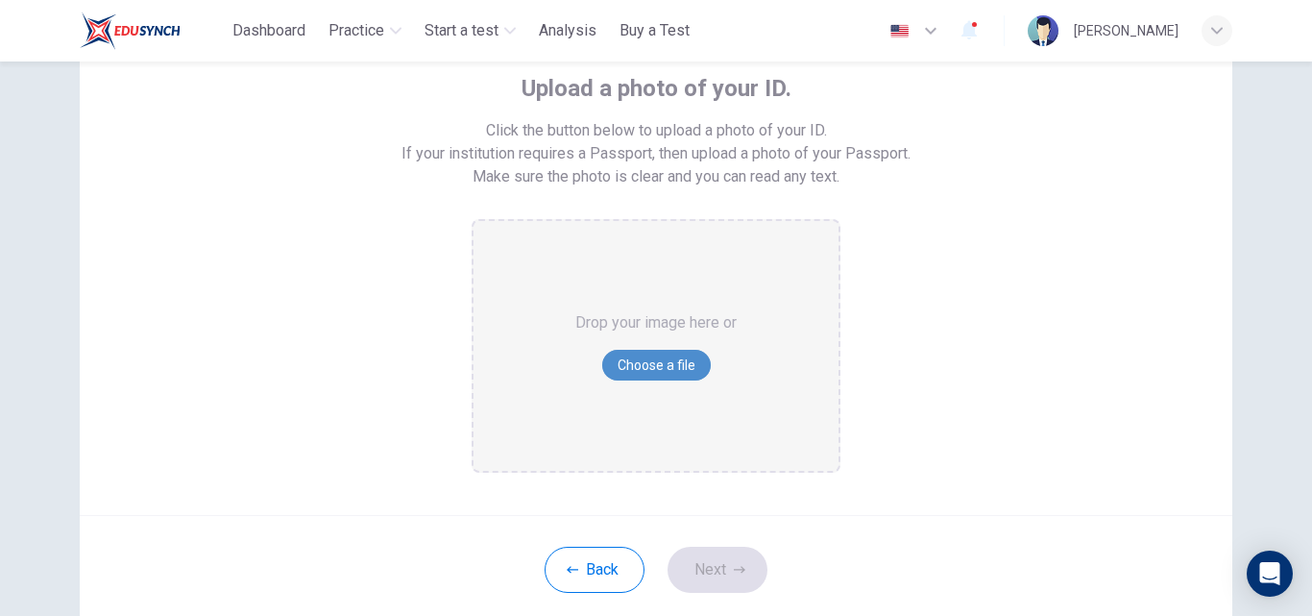
click at [646, 356] on button "Choose a file" at bounding box center [656, 365] width 109 height 31
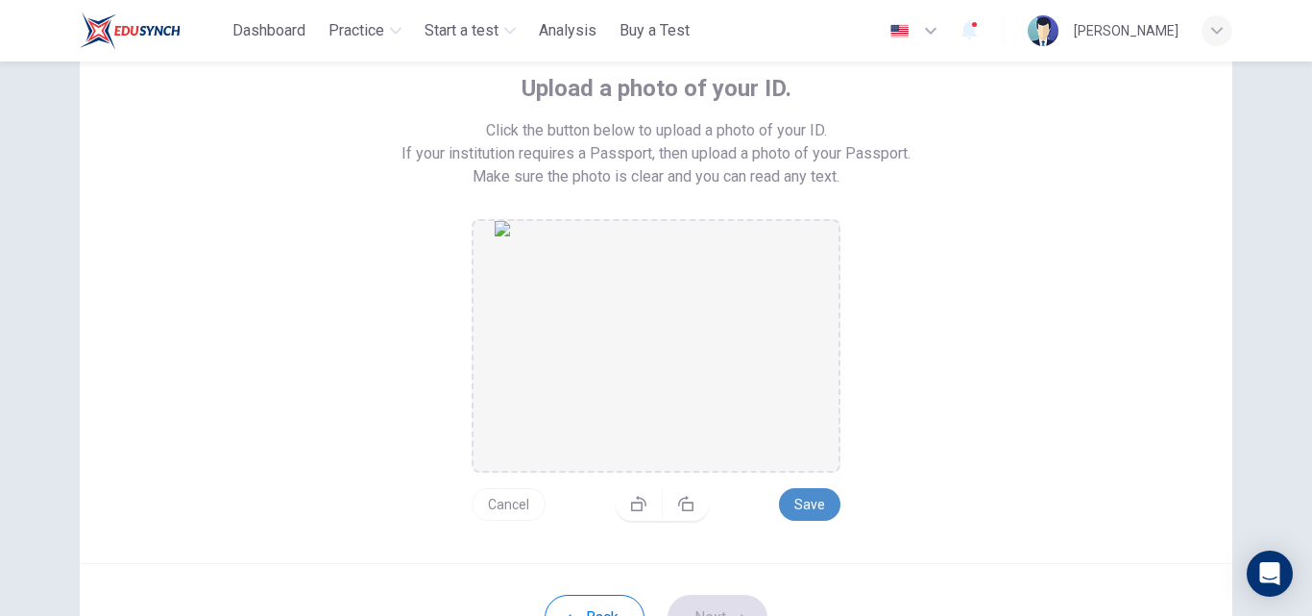
click at [802, 496] on button "Save" at bounding box center [809, 504] width 61 height 33
click at [698, 604] on button "Next" at bounding box center [718, 618] width 100 height 46
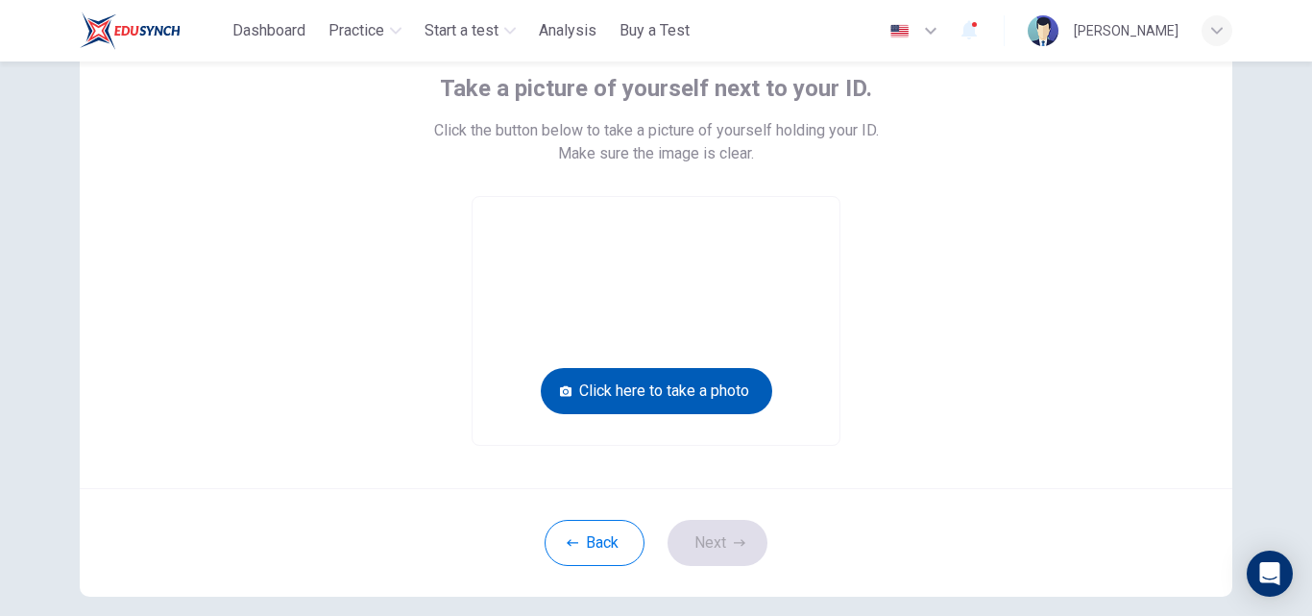
click at [729, 389] on button "Click here to take a photo" at bounding box center [656, 391] width 231 height 46
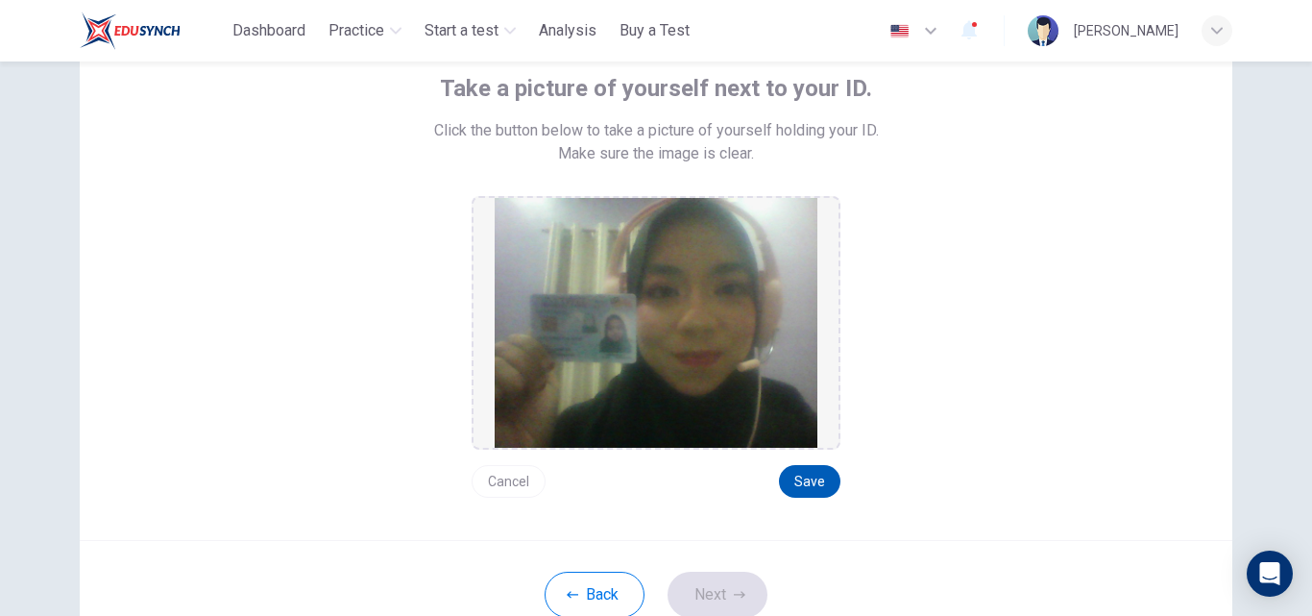
click at [818, 466] on button "Save" at bounding box center [809, 481] width 61 height 33
click at [696, 603] on button "Next" at bounding box center [718, 595] width 100 height 46
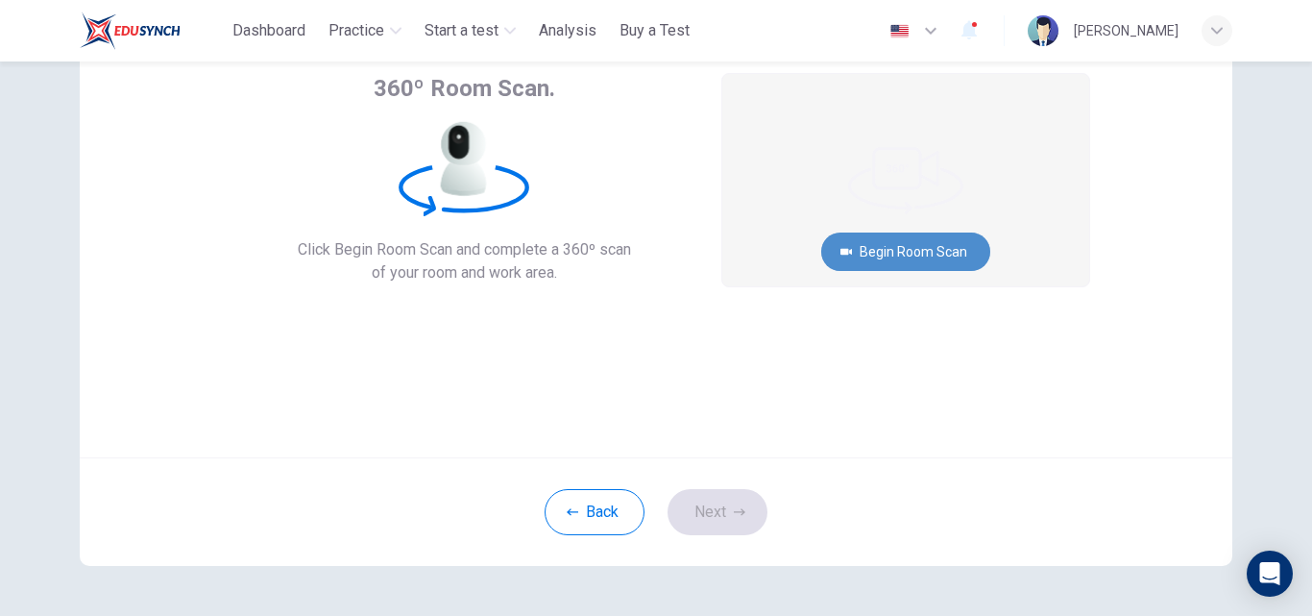
click at [877, 256] on button "Begin Room Scan" at bounding box center [905, 251] width 169 height 38
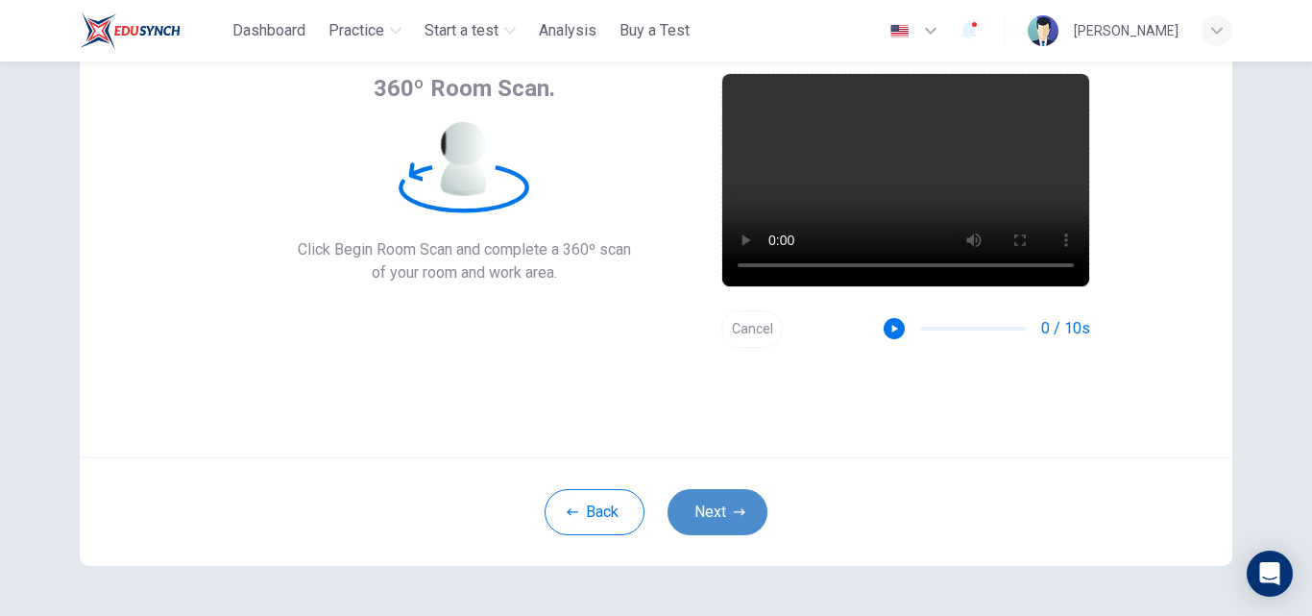
click at [739, 510] on icon "button" at bounding box center [740, 512] width 12 height 12
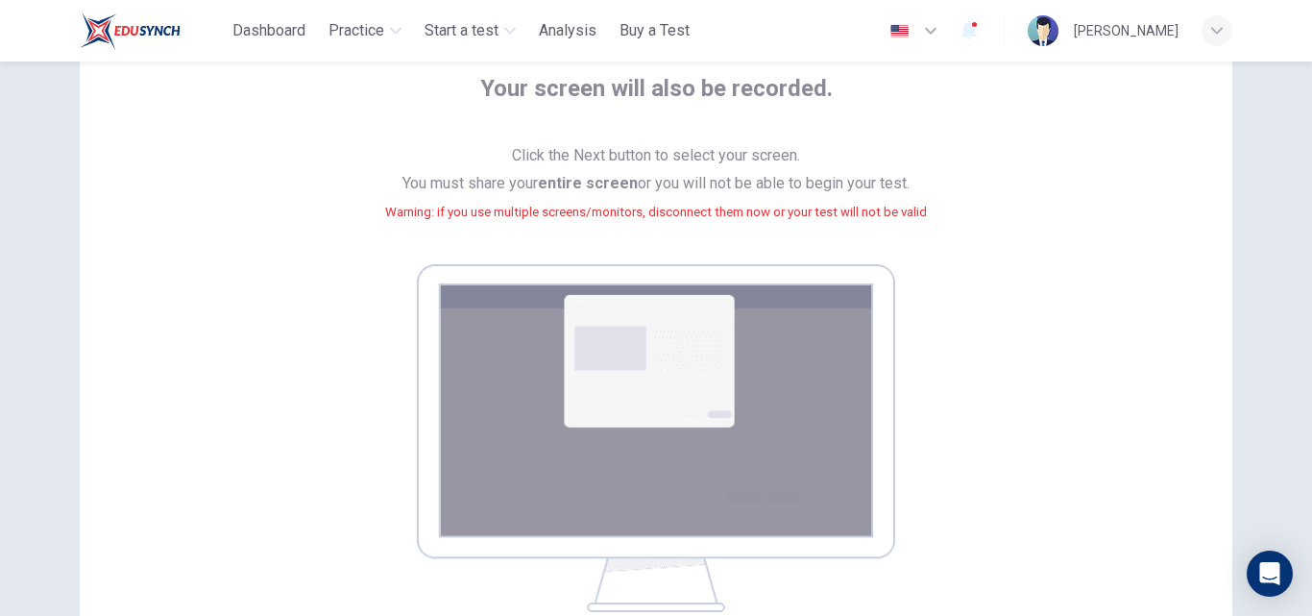
click at [222, 324] on div "Your screen will also be recorded. Click the Next button to select your screen.…" at bounding box center [656, 342] width 868 height 539
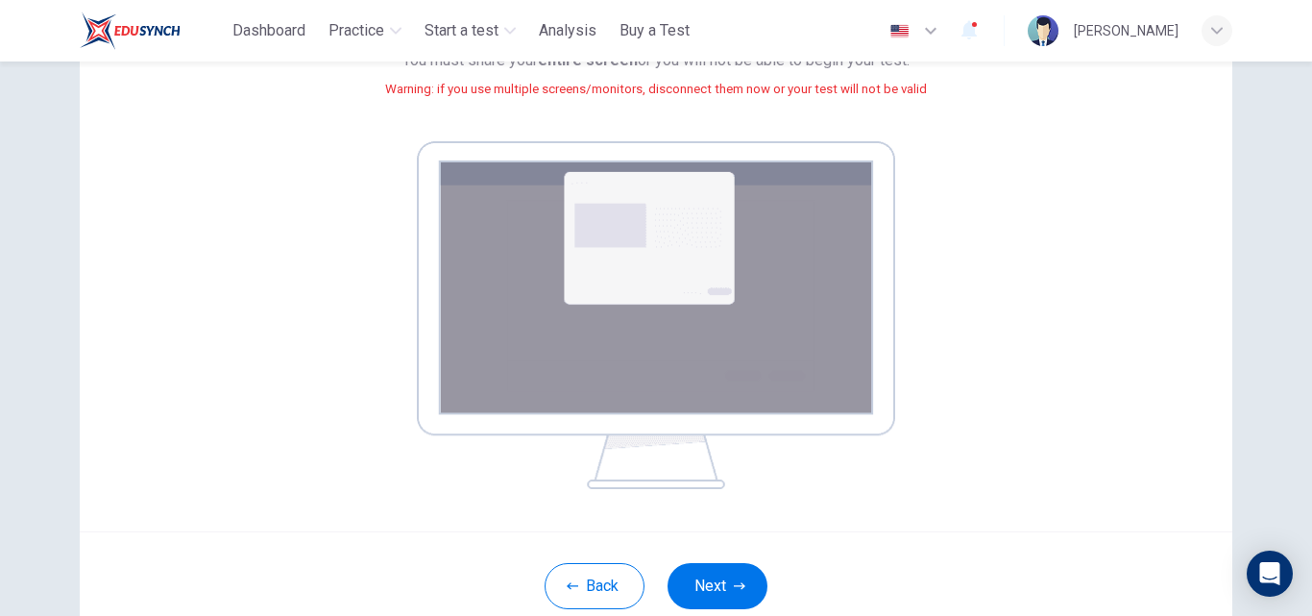
scroll to position [380, 0]
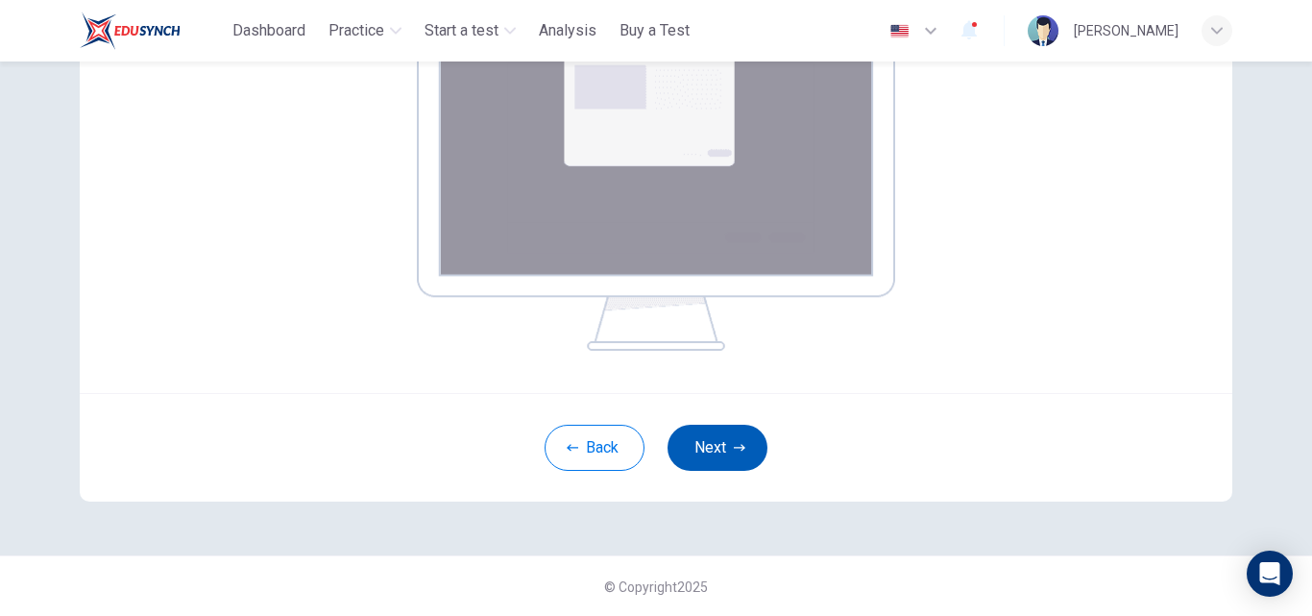
click at [728, 439] on button "Next" at bounding box center [718, 448] width 100 height 46
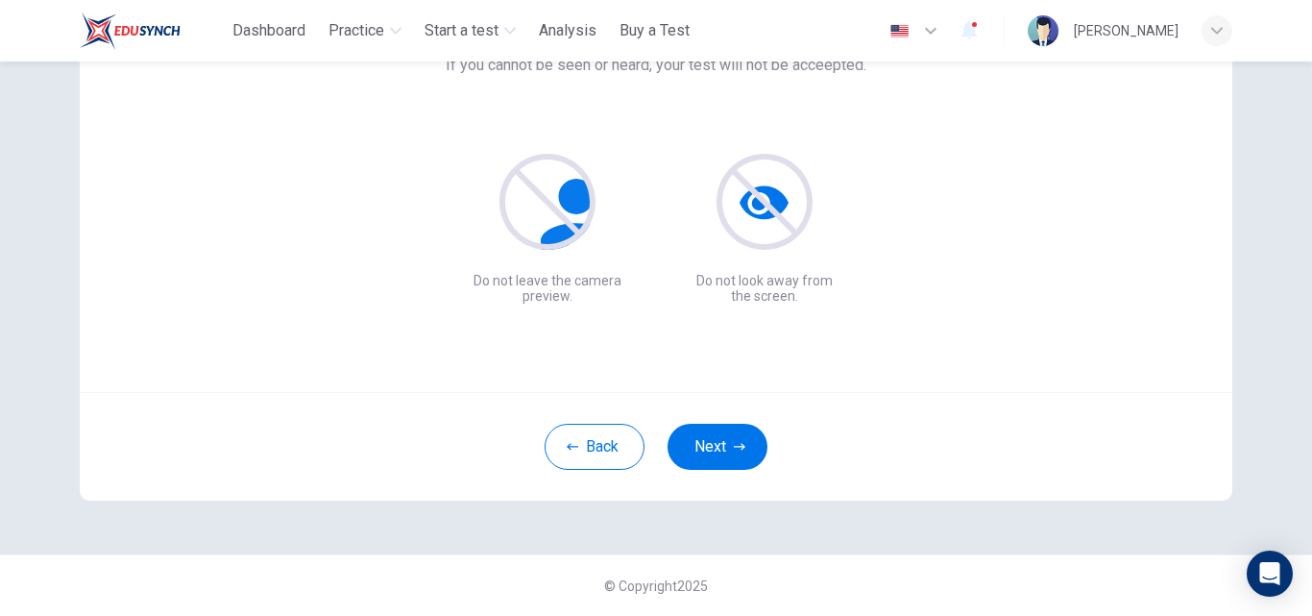
scroll to position [184, 0]
click at [725, 451] on button "Next" at bounding box center [718, 447] width 100 height 46
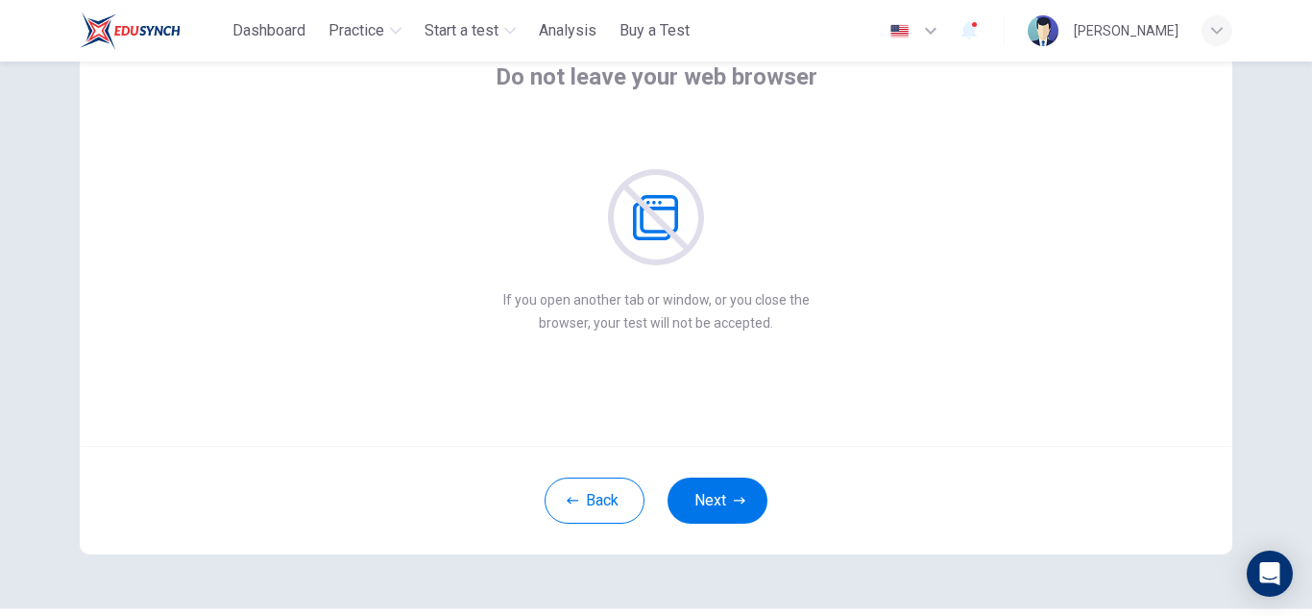
scroll to position [155, 0]
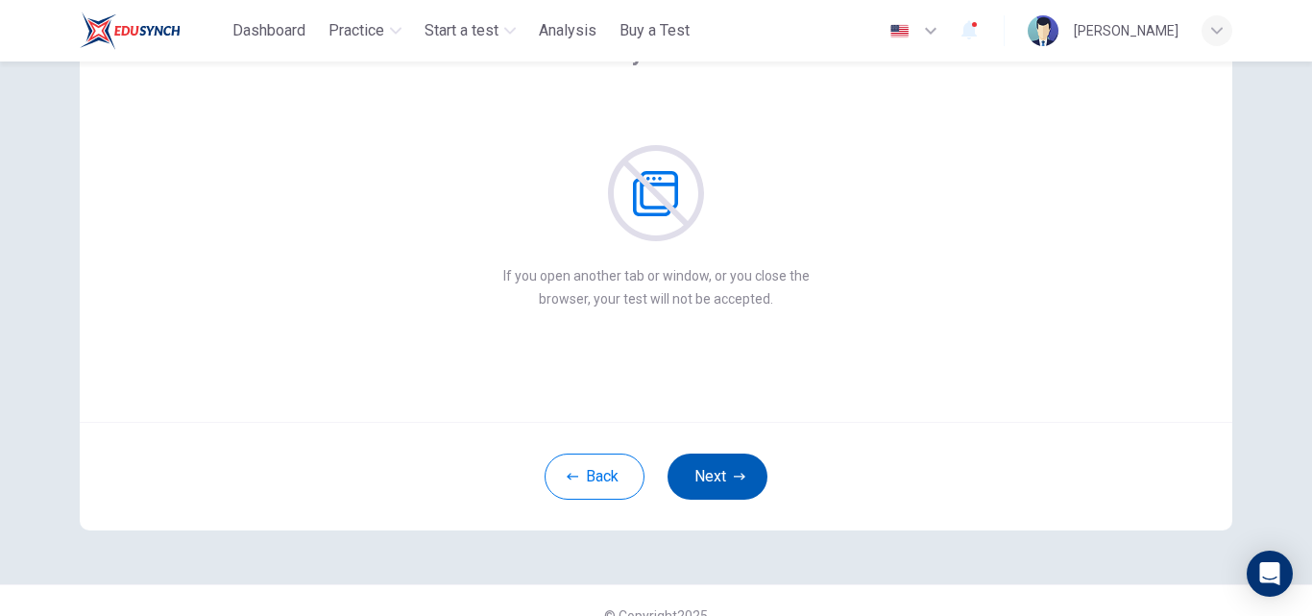
click at [734, 480] on icon "button" at bounding box center [740, 477] width 12 height 12
click at [806, 353] on div "Do not speak unless instructed If you talk to anyone during the test, your test…" at bounding box center [656, 191] width 1153 height 461
click at [719, 475] on button "Next" at bounding box center [718, 476] width 100 height 46
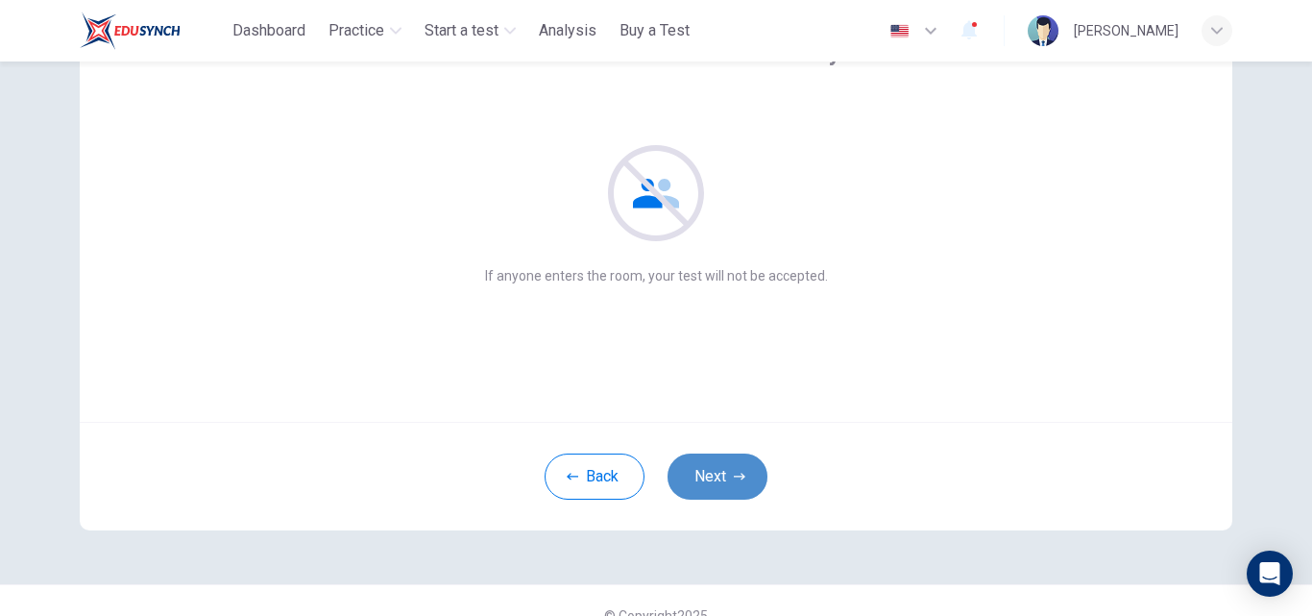
click at [719, 475] on button "Next" at bounding box center [718, 476] width 100 height 46
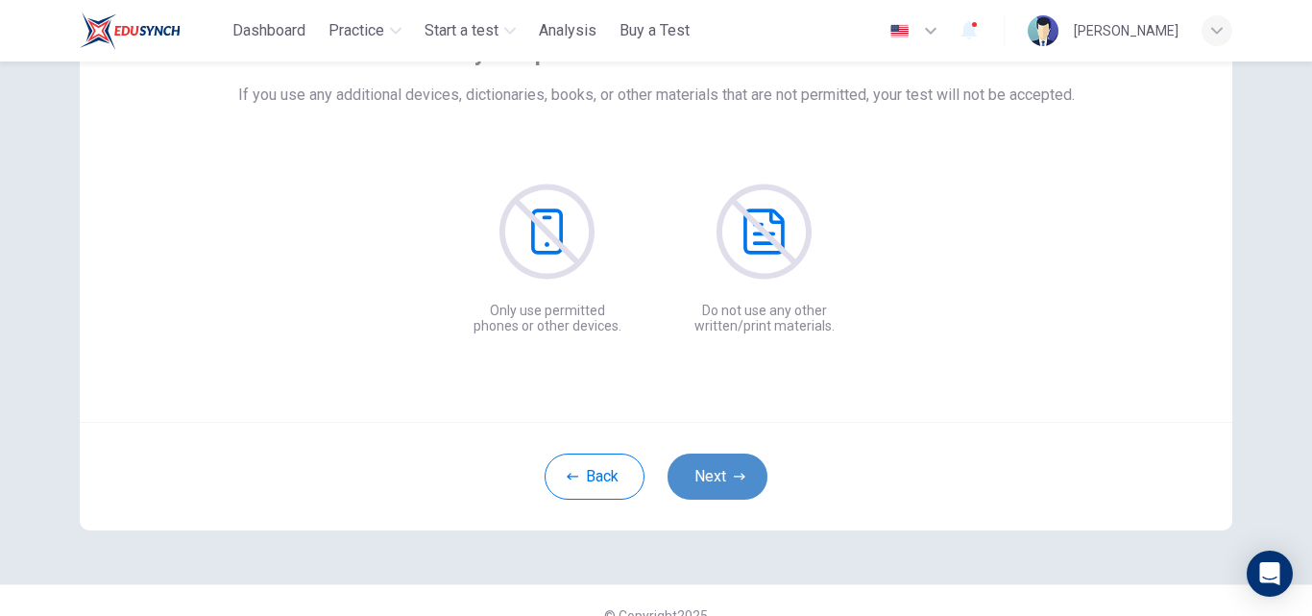
click at [719, 475] on button "Next" at bounding box center [718, 476] width 100 height 46
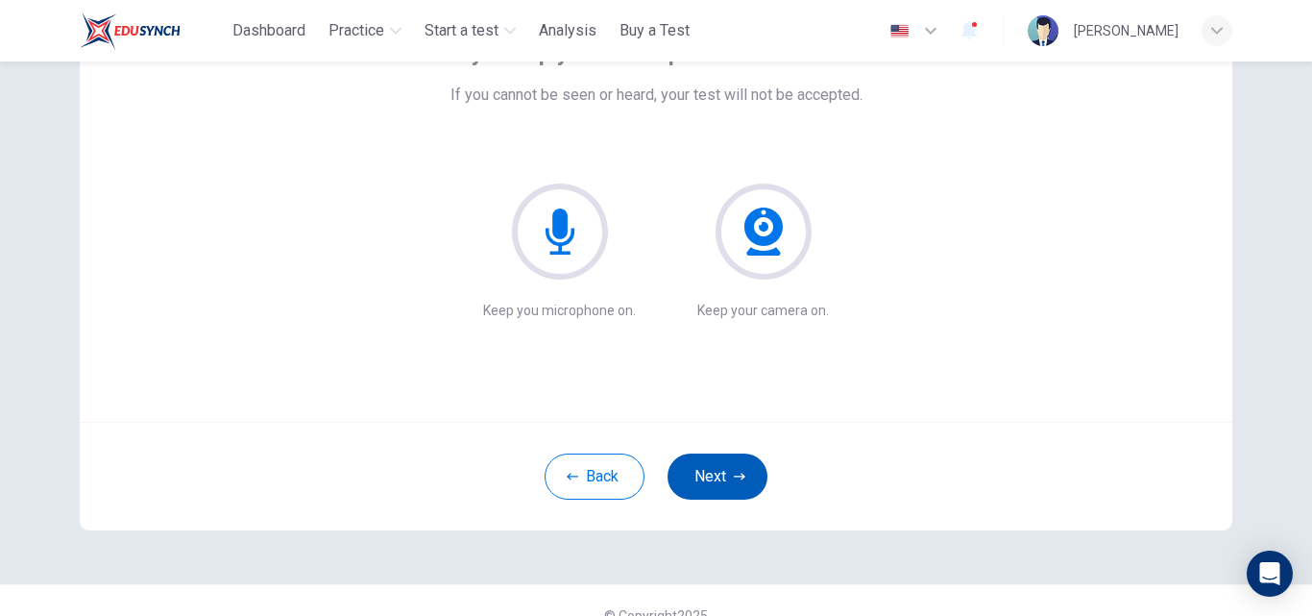
click at [719, 475] on button "Next" at bounding box center [718, 476] width 100 height 46
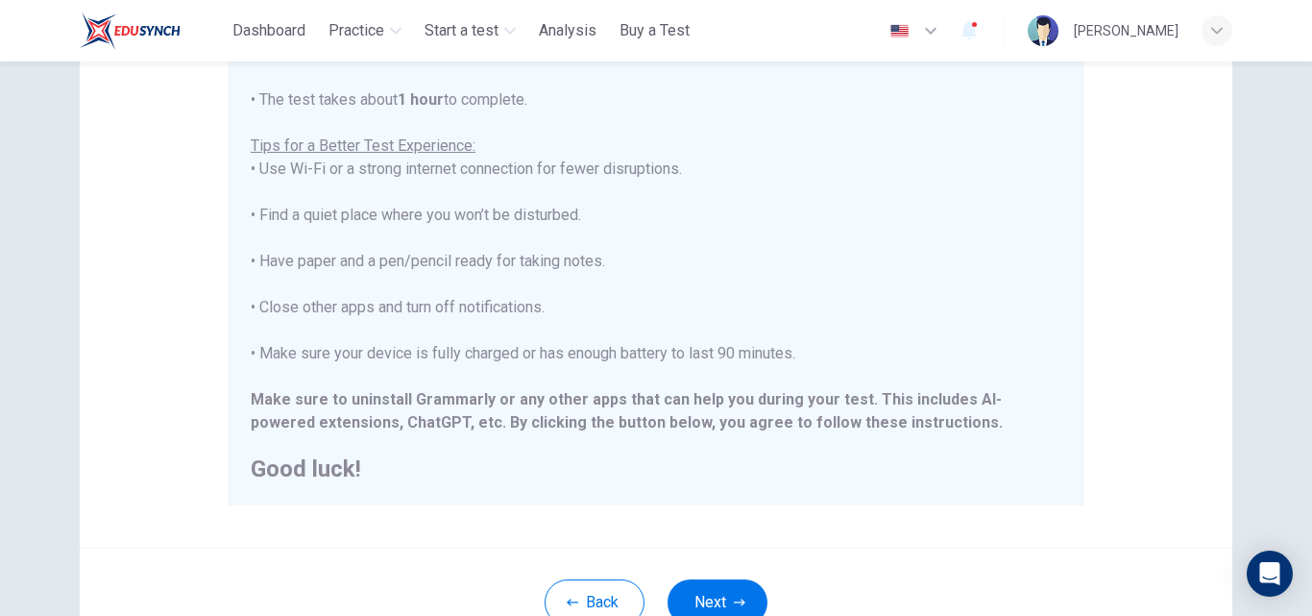
scroll to position [349, 0]
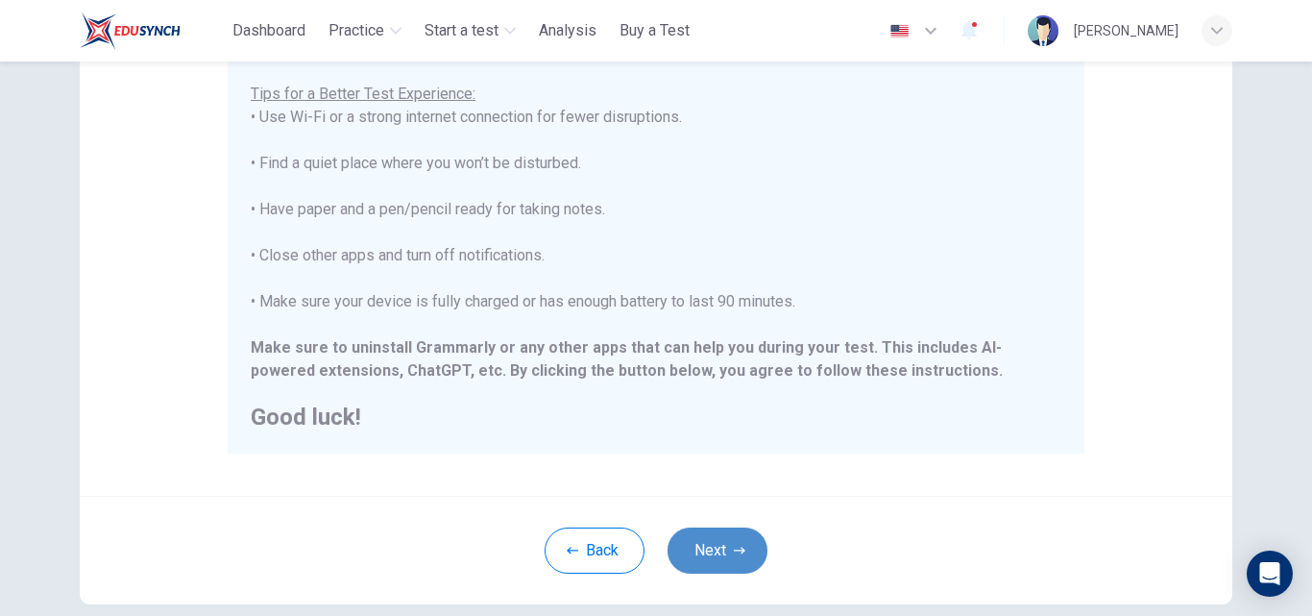
click at [745, 540] on button "Next" at bounding box center [718, 550] width 100 height 46
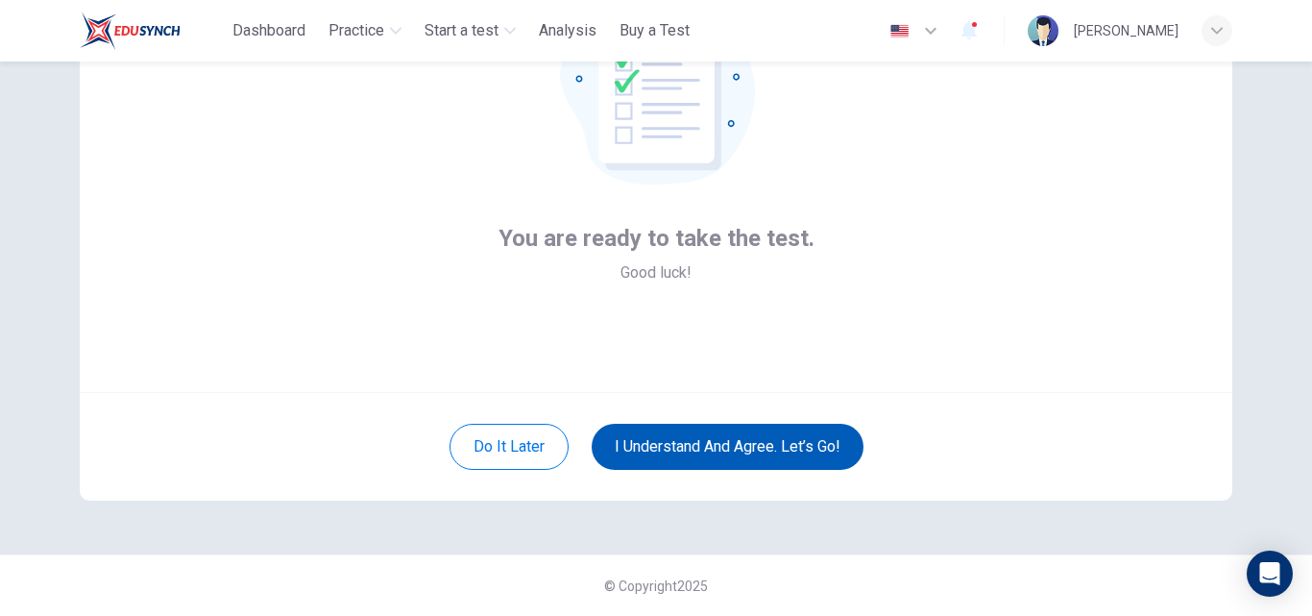
click at [734, 446] on button "I understand and agree. Let’s go!" at bounding box center [728, 447] width 272 height 46
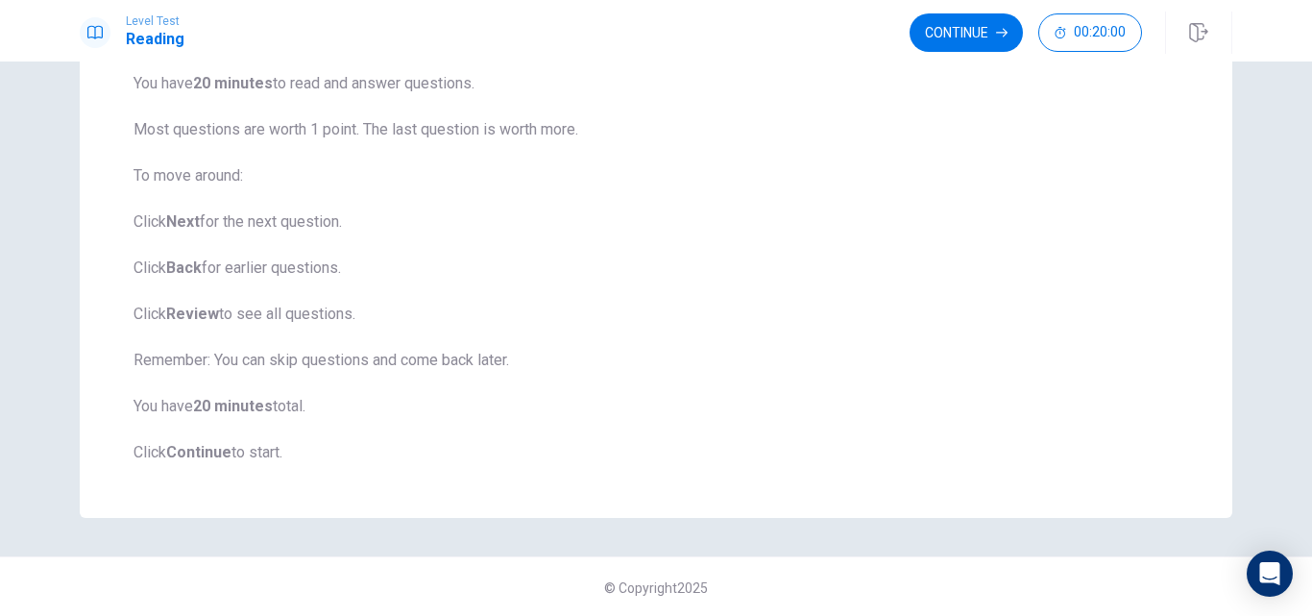
scroll to position [207, 0]
click at [961, 43] on button "Continue" at bounding box center [966, 32] width 113 height 38
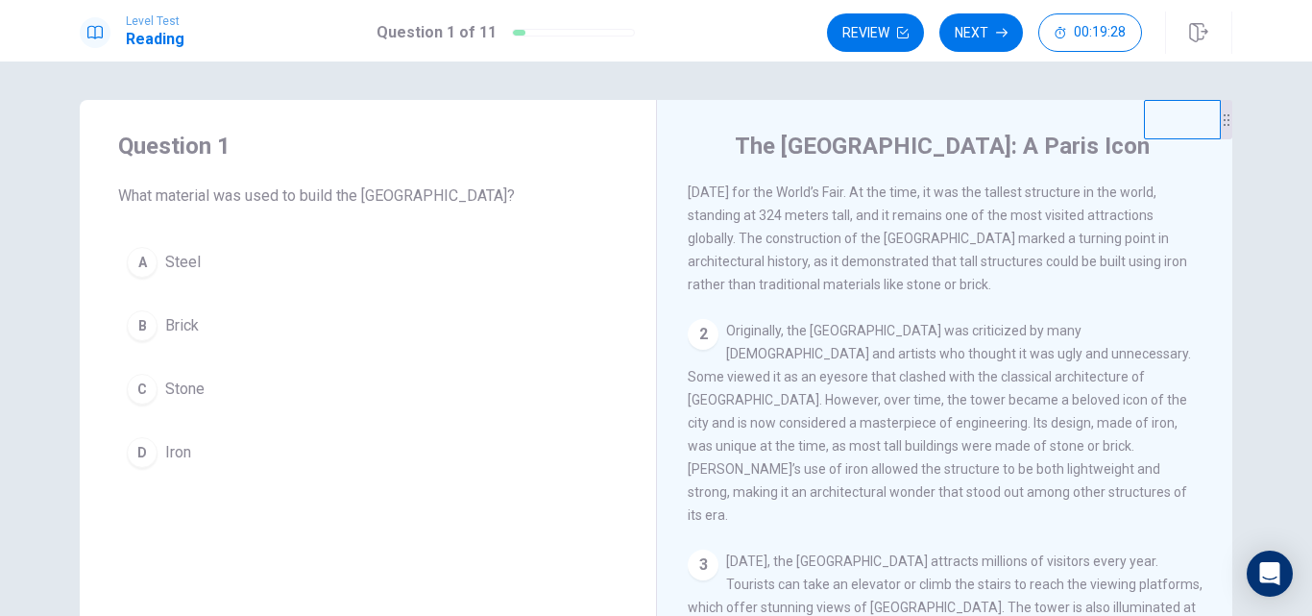
scroll to position [75, 0]
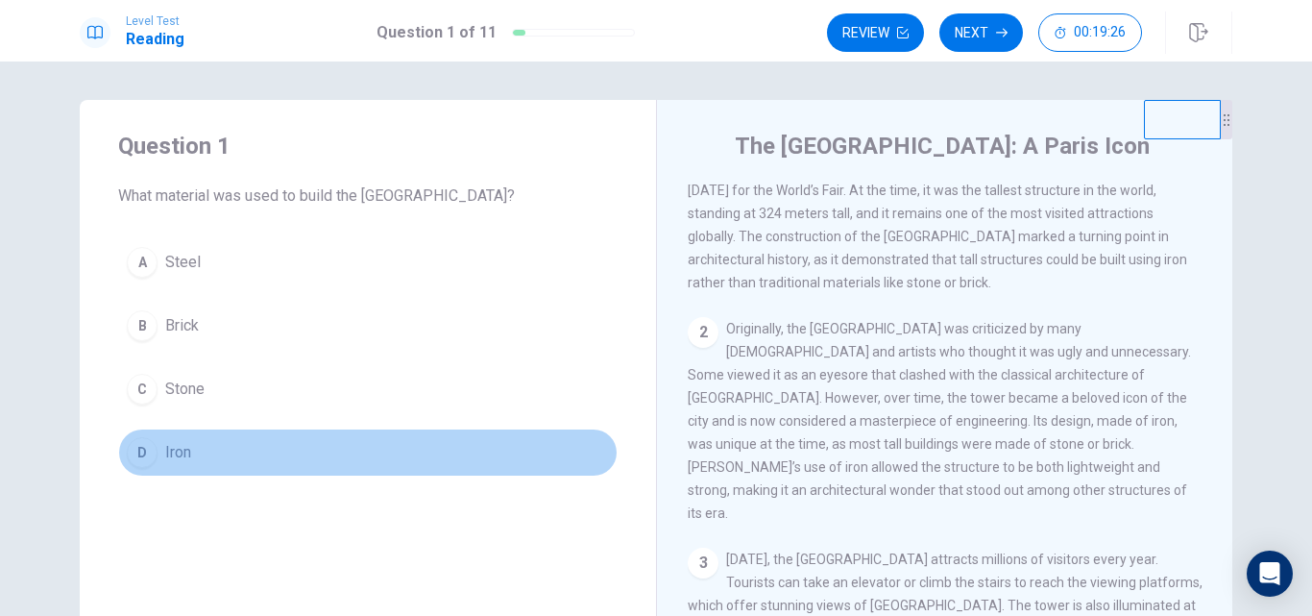
click at [155, 452] on button "D Iron" at bounding box center [367, 452] width 499 height 48
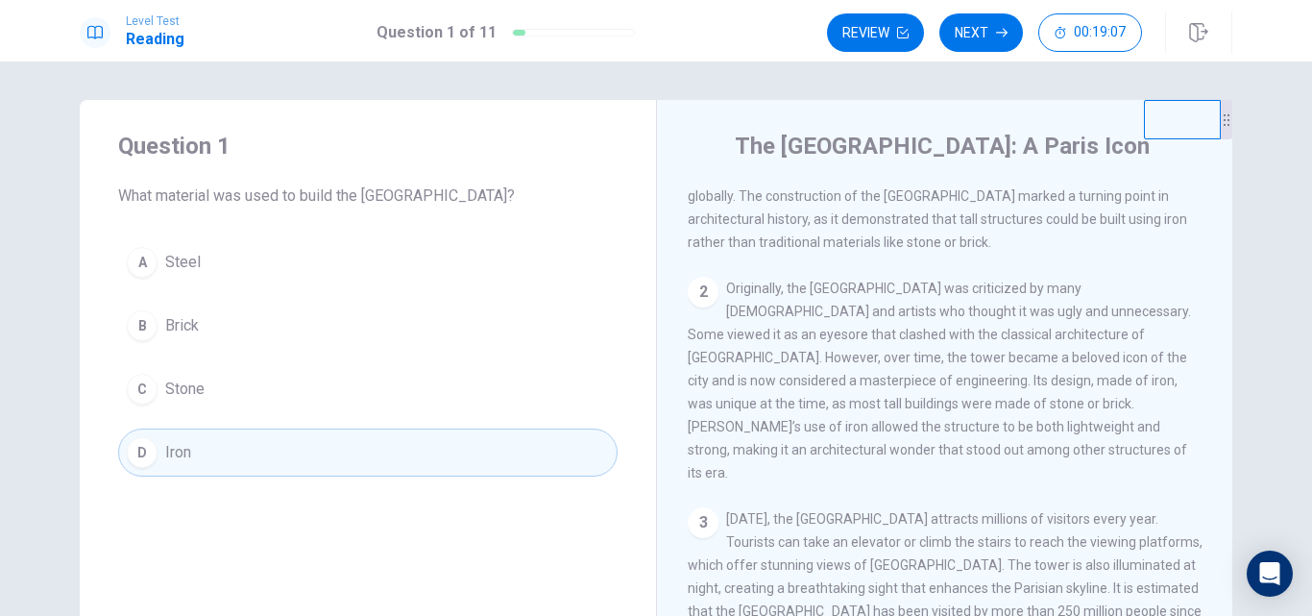
scroll to position [142, 0]
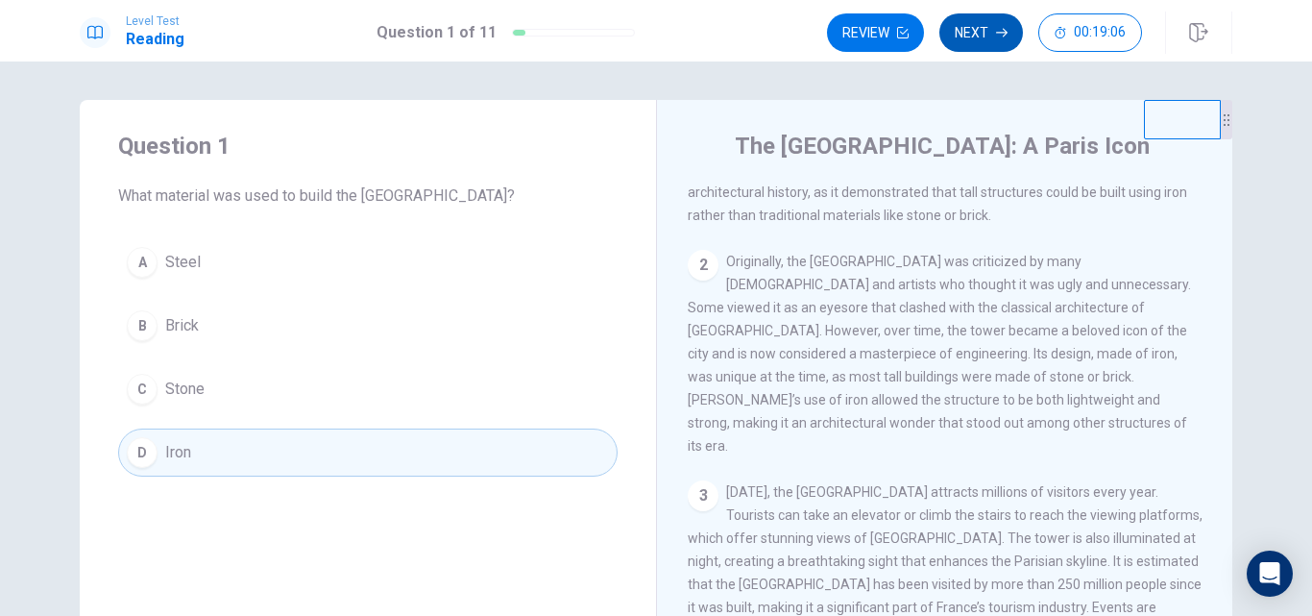
click at [981, 30] on button "Next" at bounding box center [981, 32] width 84 height 38
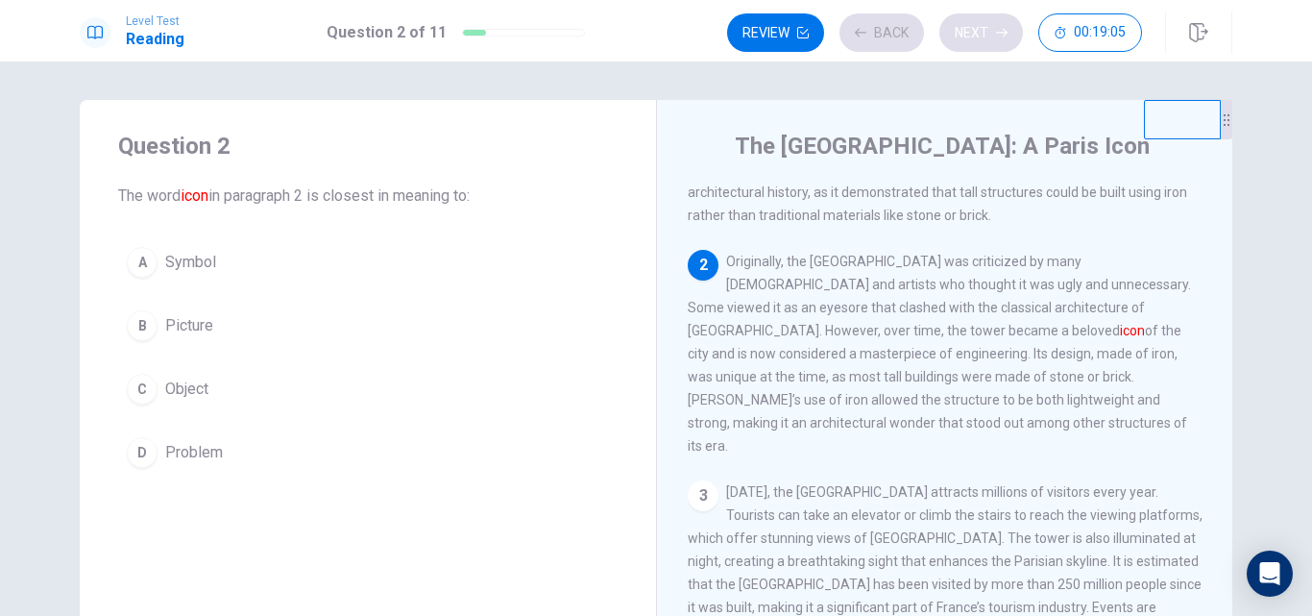
scroll to position [191, 0]
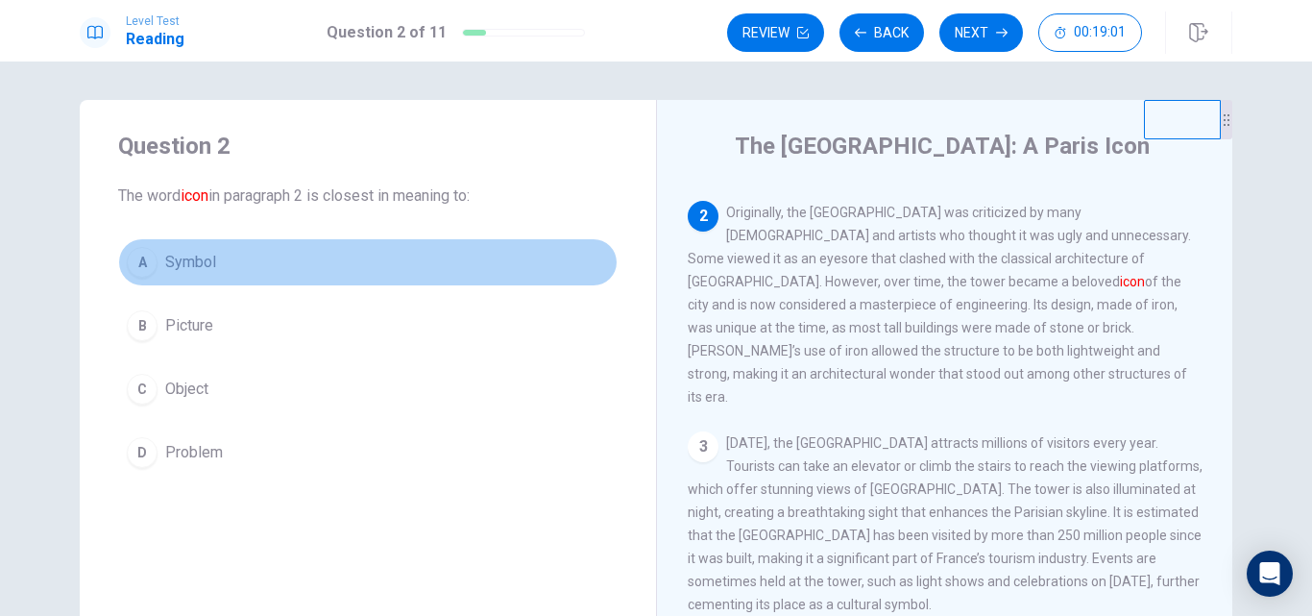
click at [165, 257] on span "Symbol" at bounding box center [190, 262] width 51 height 23
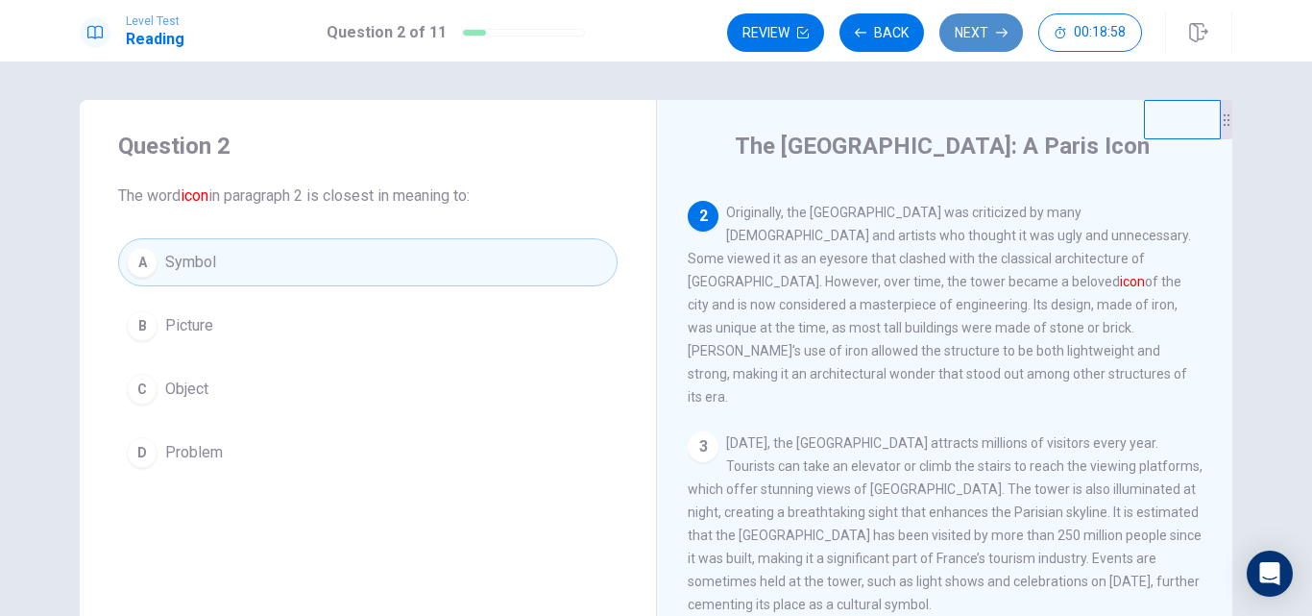
click at [980, 37] on button "Next" at bounding box center [981, 32] width 84 height 38
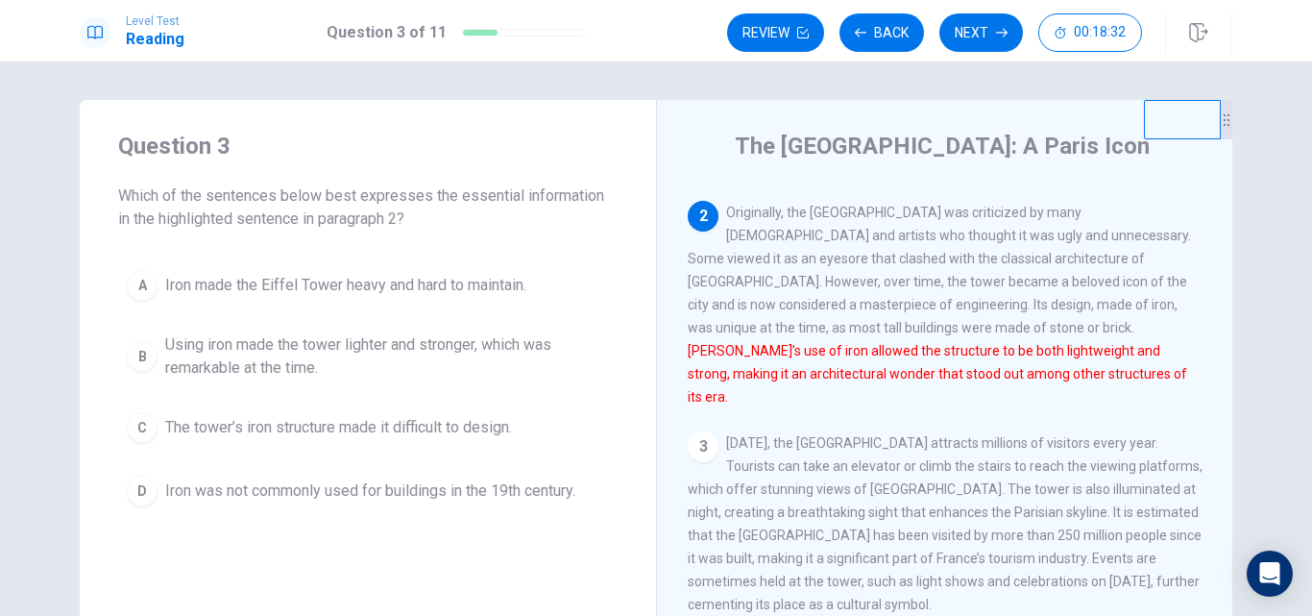
click at [300, 368] on span "Using iron made the tower lighter and stronger, which was remarkable at the tim…" at bounding box center [387, 356] width 444 height 46
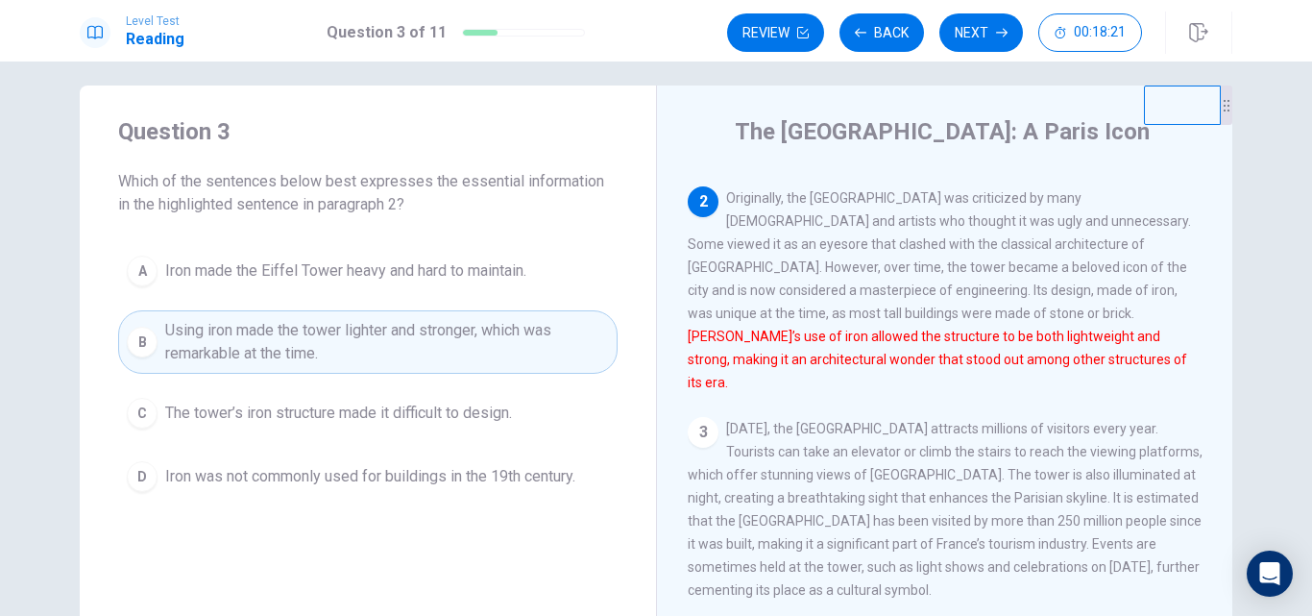
scroll to position [15, 0]
click at [982, 37] on button "Next" at bounding box center [981, 32] width 84 height 38
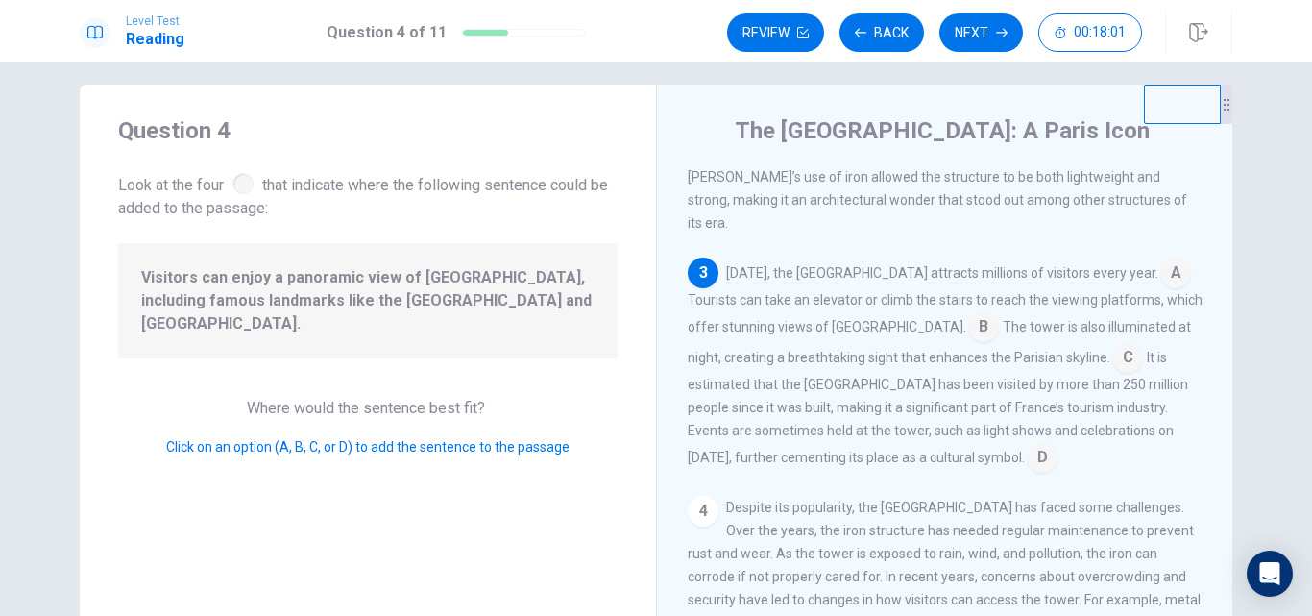
scroll to position [355, 0]
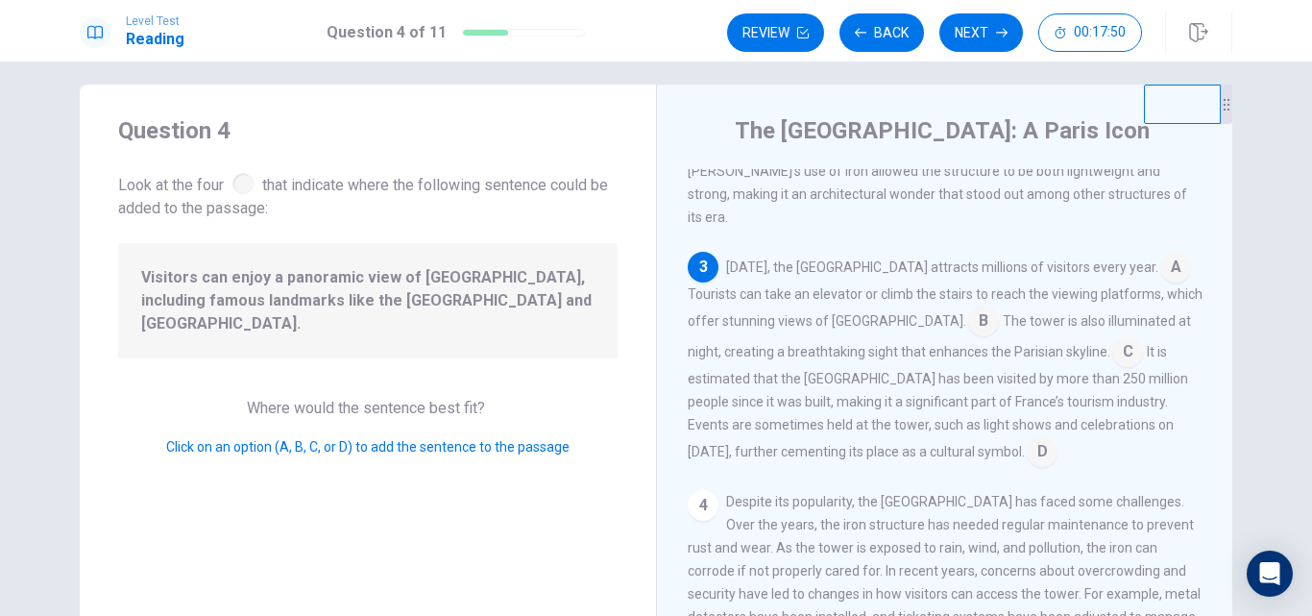
click at [1112, 338] on input at bounding box center [1127, 353] width 31 height 31
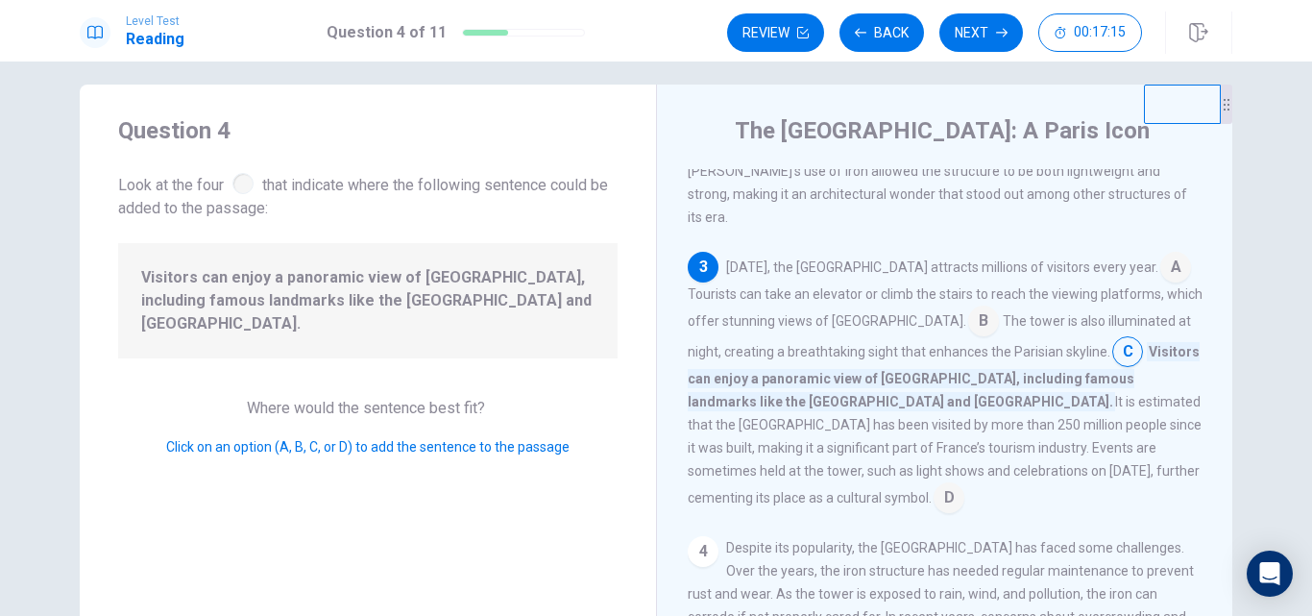
click at [964, 484] on input at bounding box center [949, 499] width 31 height 31
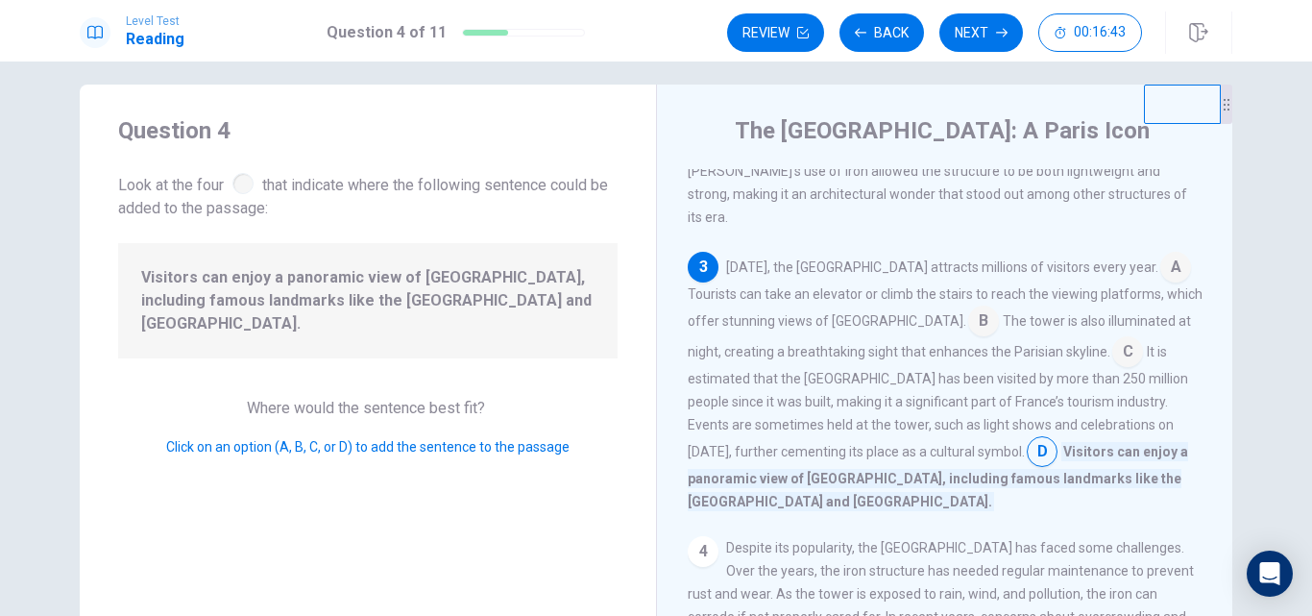
scroll to position [378, 0]
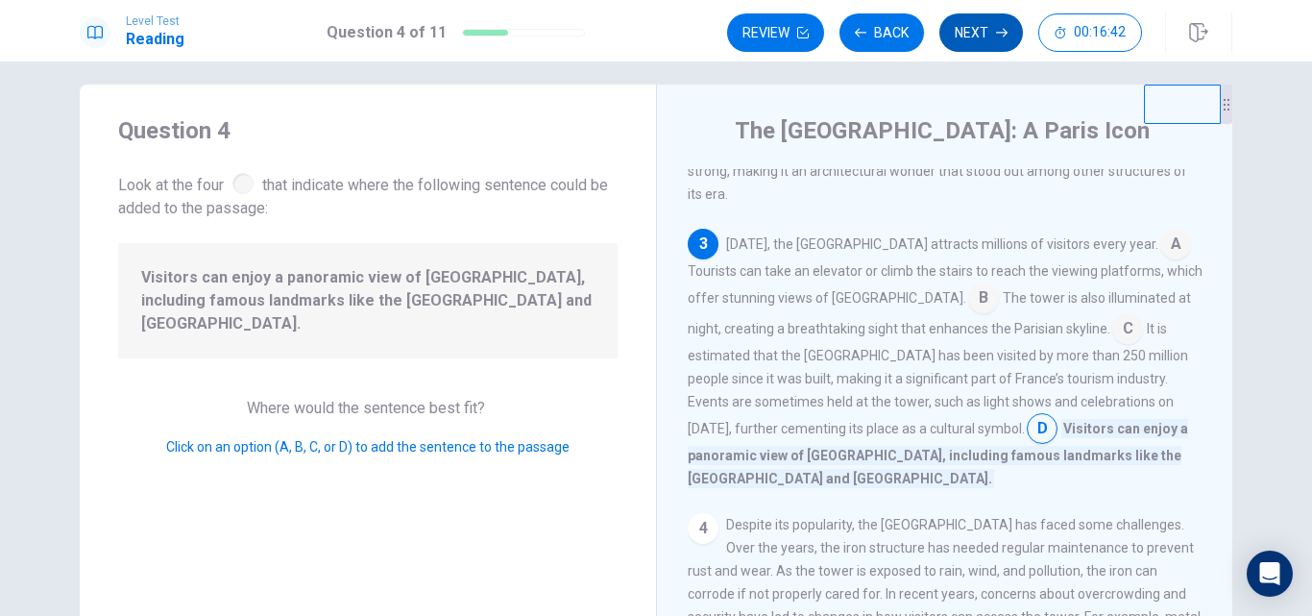
click at [973, 30] on button "Next" at bounding box center [981, 32] width 84 height 38
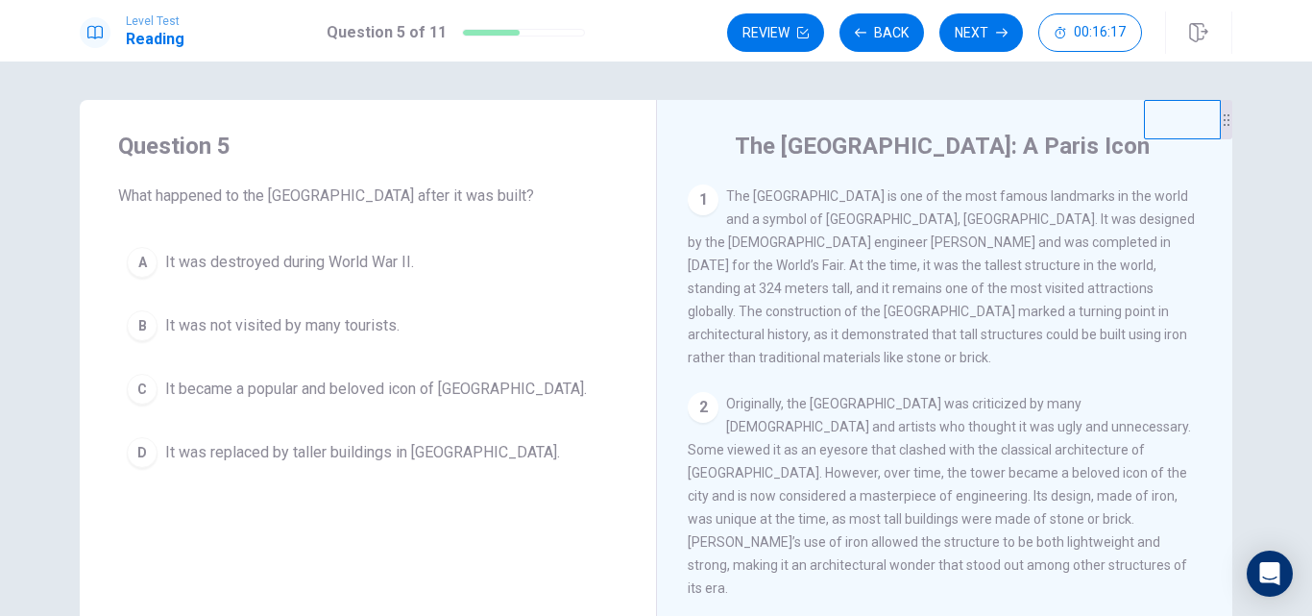
scroll to position [8, 0]
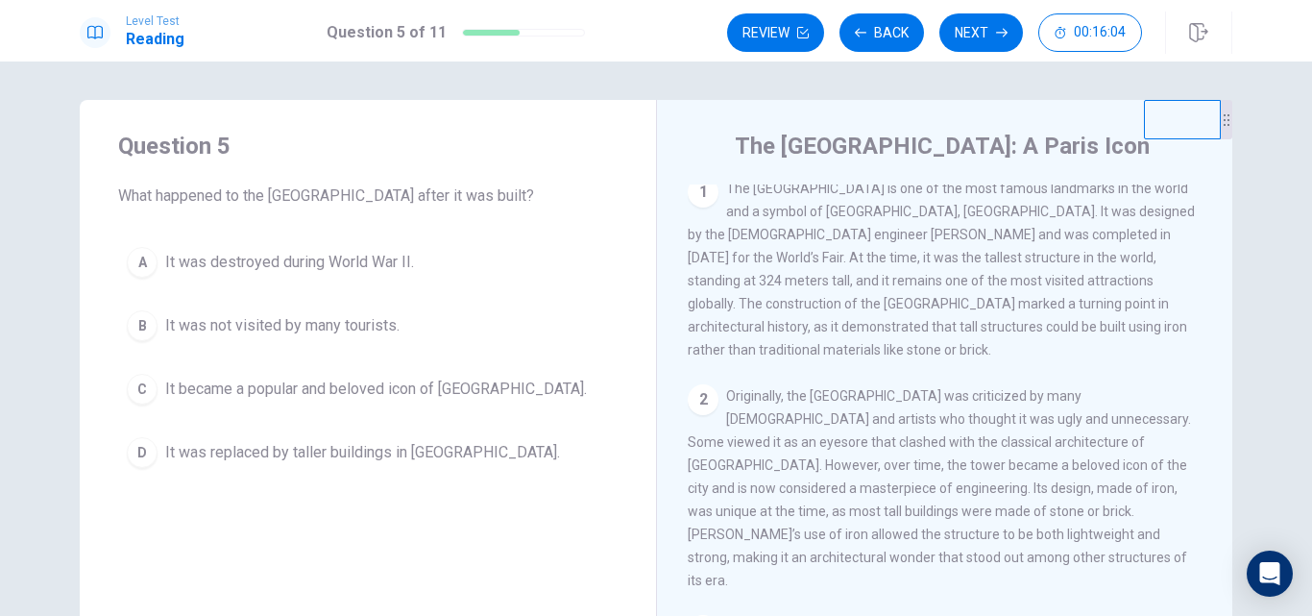
click at [387, 391] on span "It became a popular and beloved icon of Paris." at bounding box center [376, 389] width 422 height 23
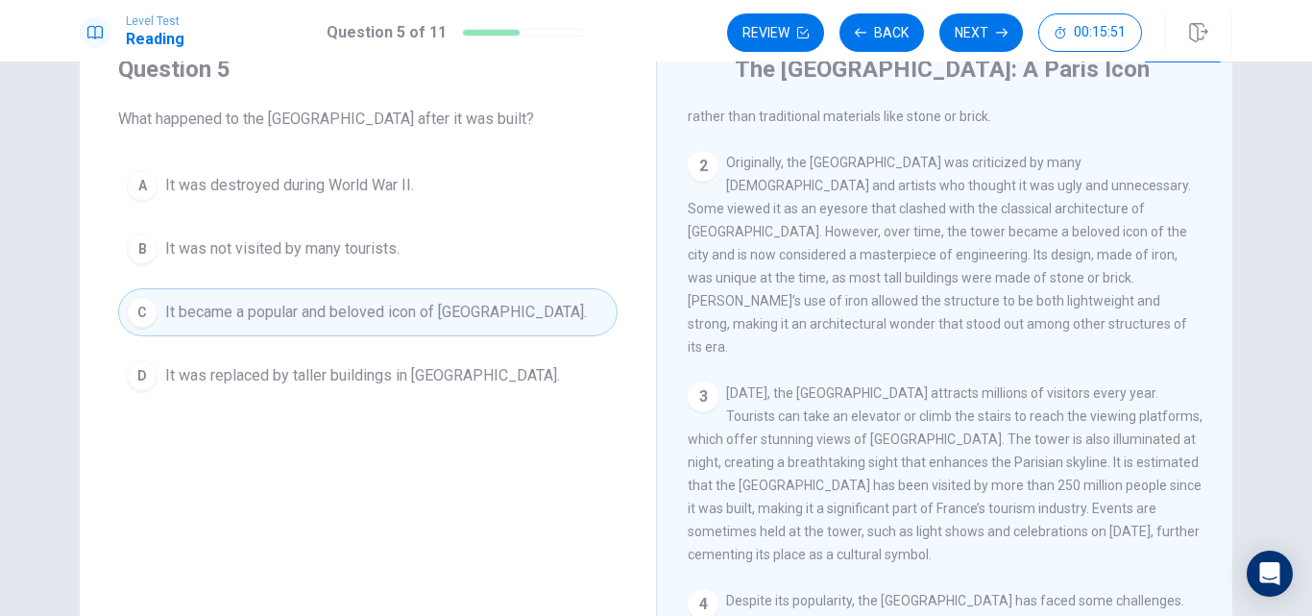
scroll to position [83, 0]
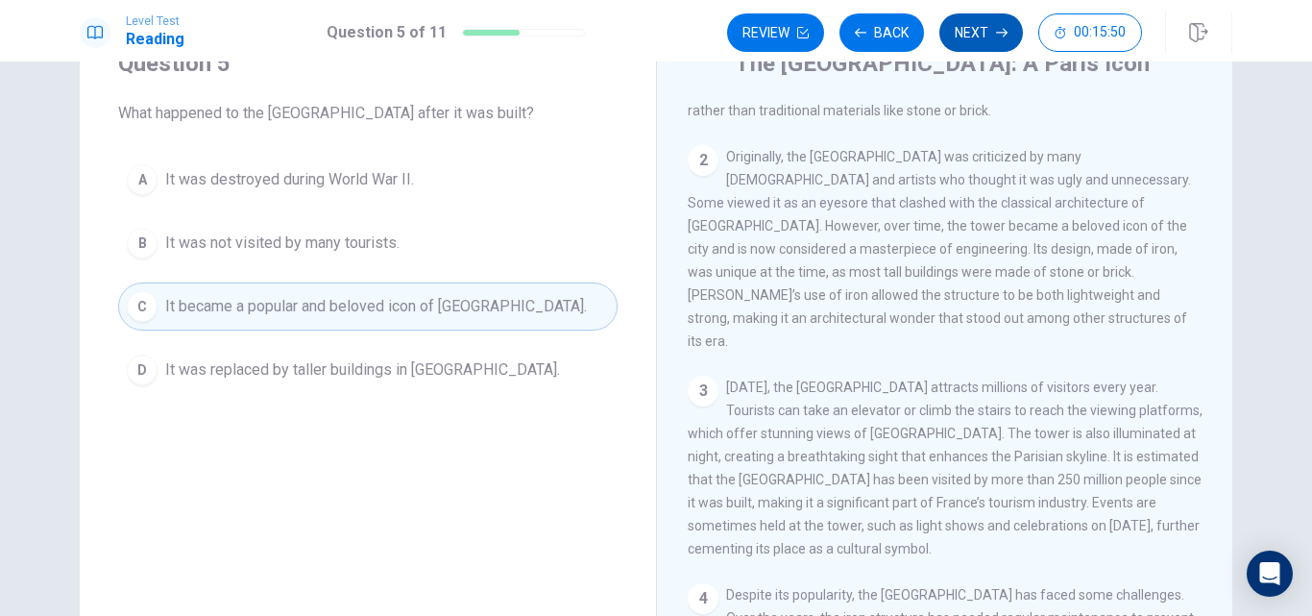
click at [976, 42] on button "Next" at bounding box center [981, 32] width 84 height 38
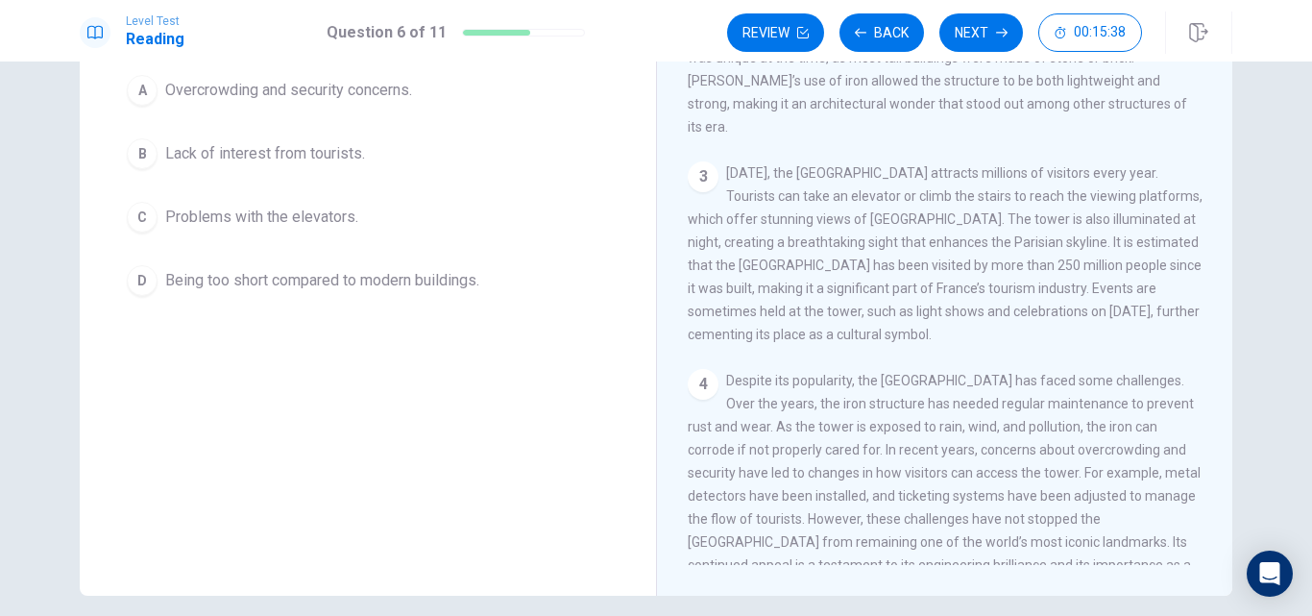
scroll to position [287, 0]
click at [353, 88] on span "Overcrowding and security concerns." at bounding box center [288, 90] width 247 height 23
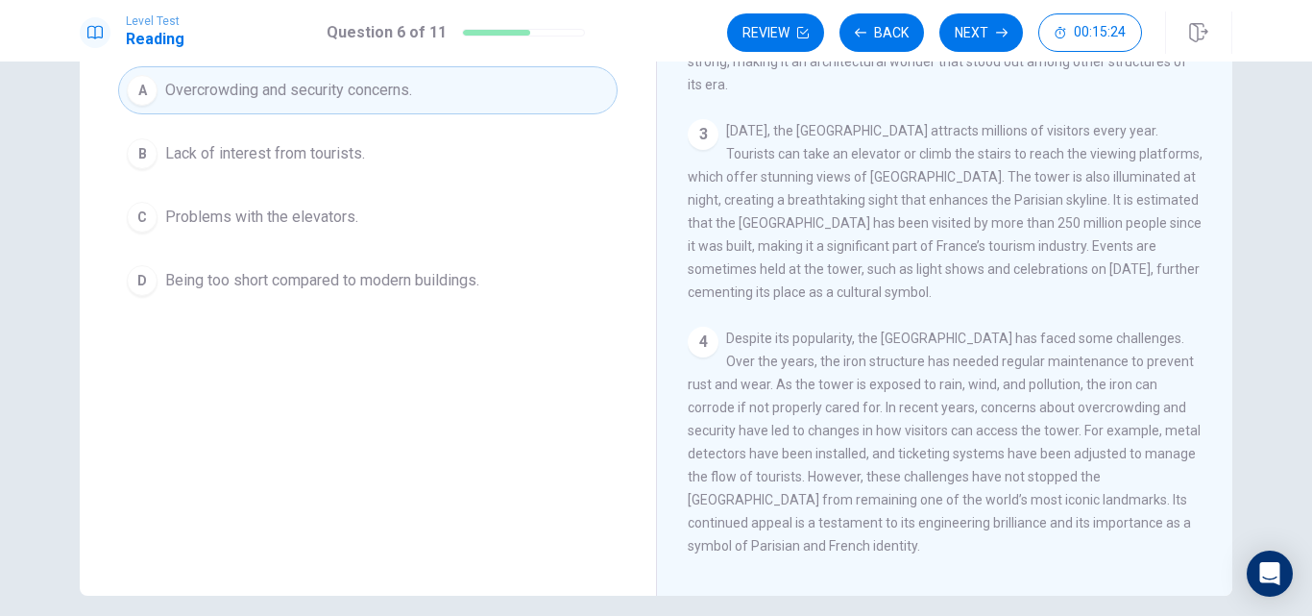
scroll to position [332, 0]
click at [979, 43] on button "Next" at bounding box center [981, 32] width 84 height 38
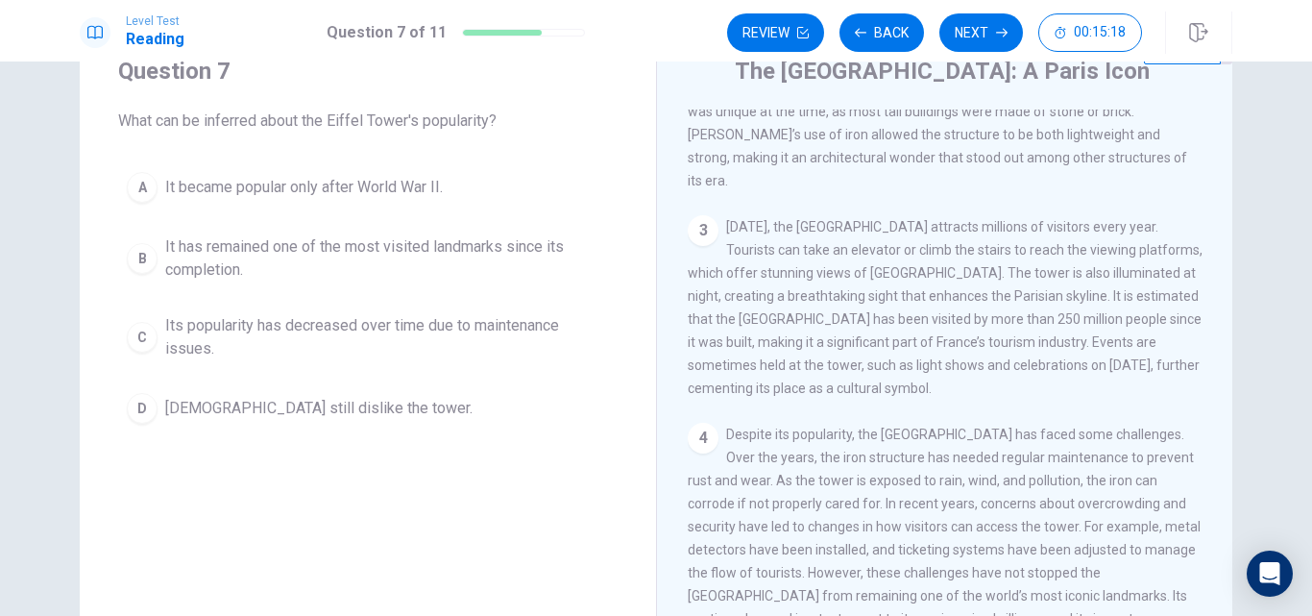
scroll to position [89, 0]
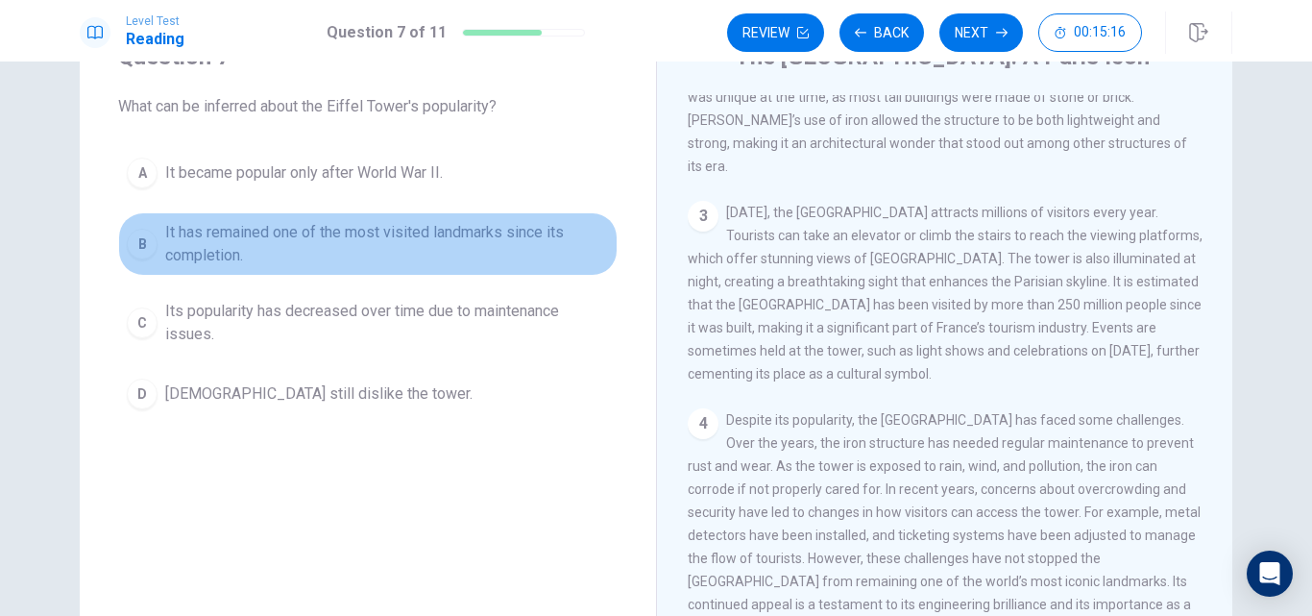
click at [219, 249] on span "It has remained one of the most visited landmarks since its completion." at bounding box center [387, 244] width 444 height 46
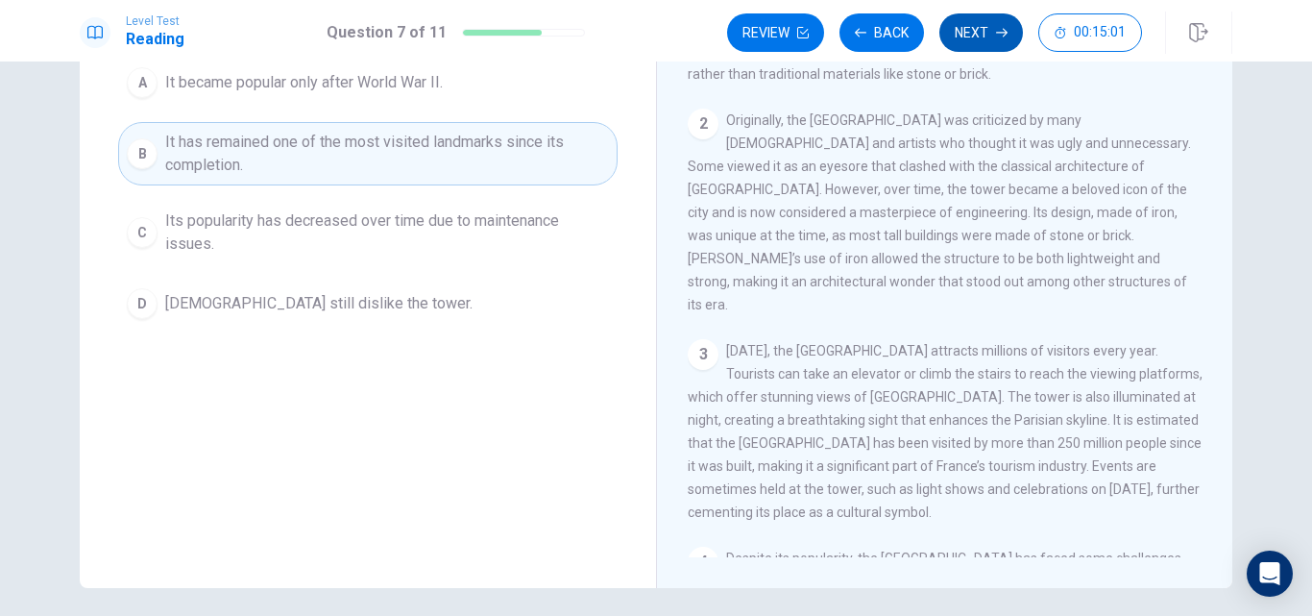
scroll to position [101, 0]
click at [970, 37] on button "Next" at bounding box center [981, 32] width 84 height 38
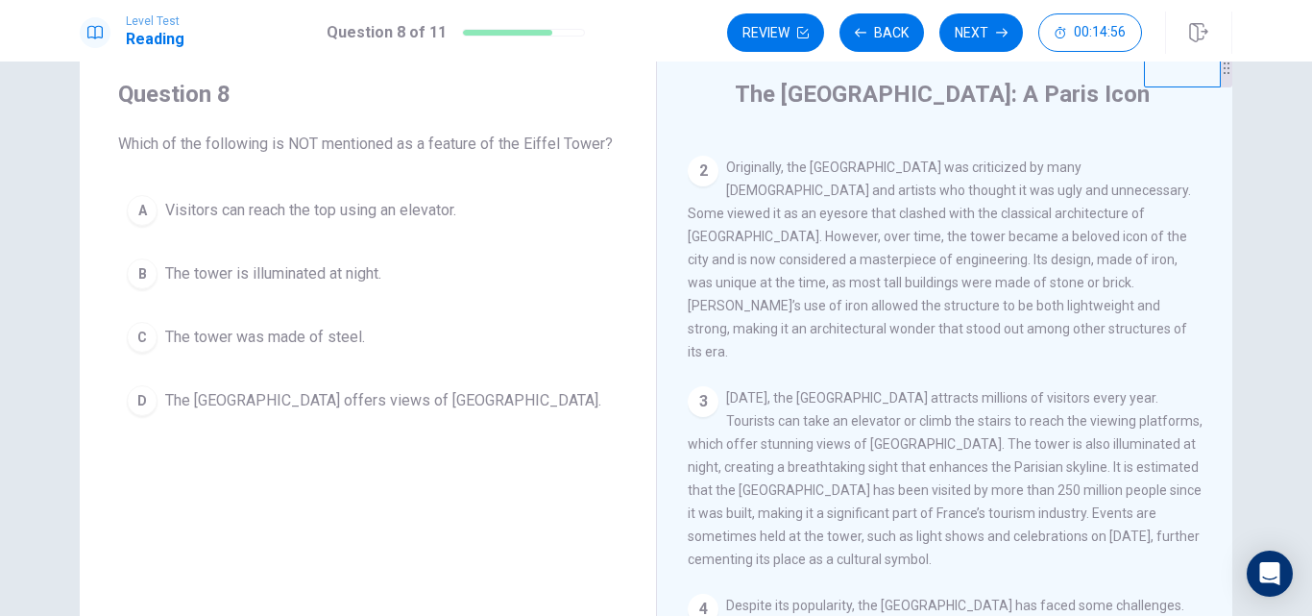
scroll to position [213, 0]
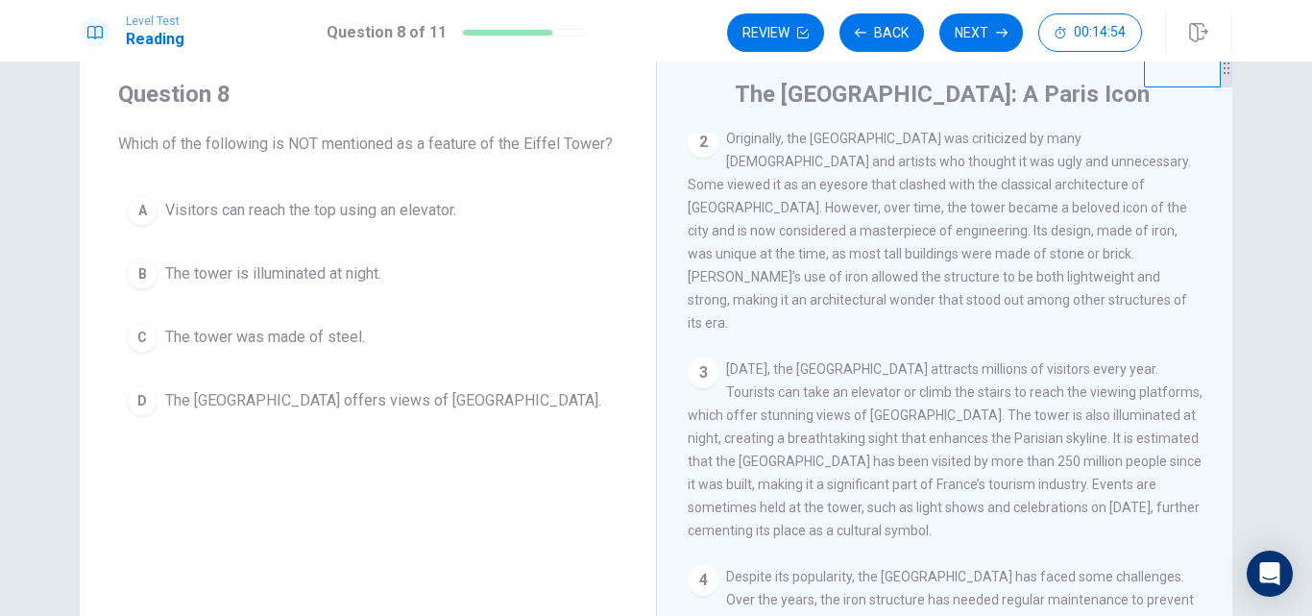
click at [289, 334] on span "The tower was made of steel." at bounding box center [265, 337] width 200 height 23
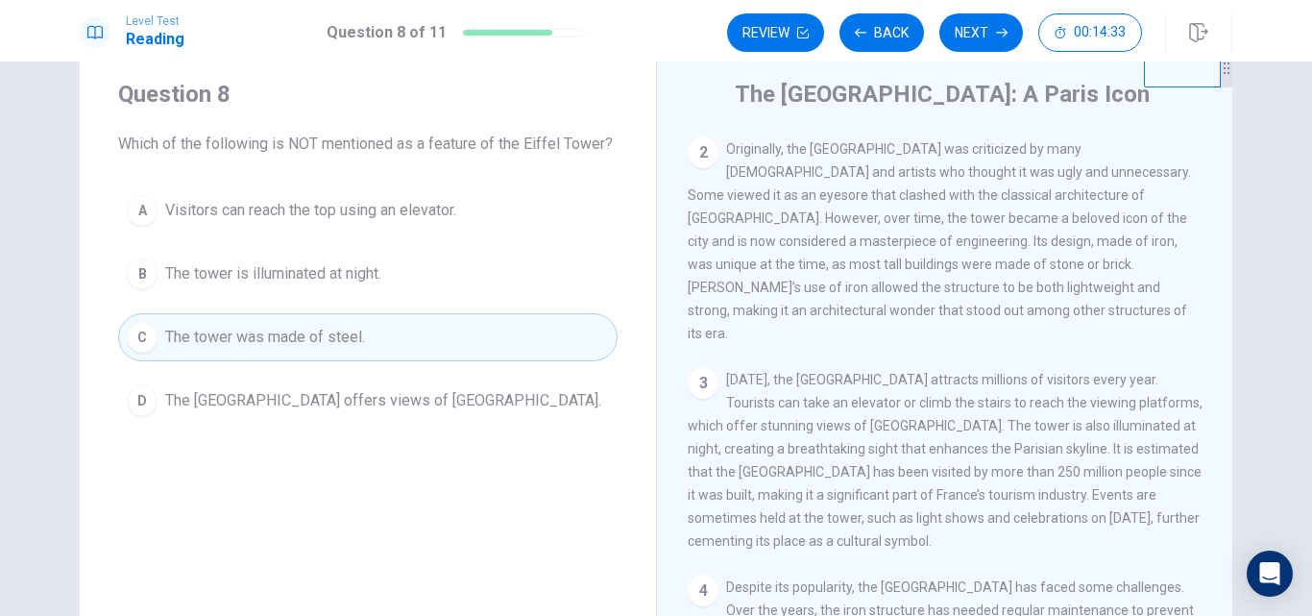
scroll to position [206, 0]
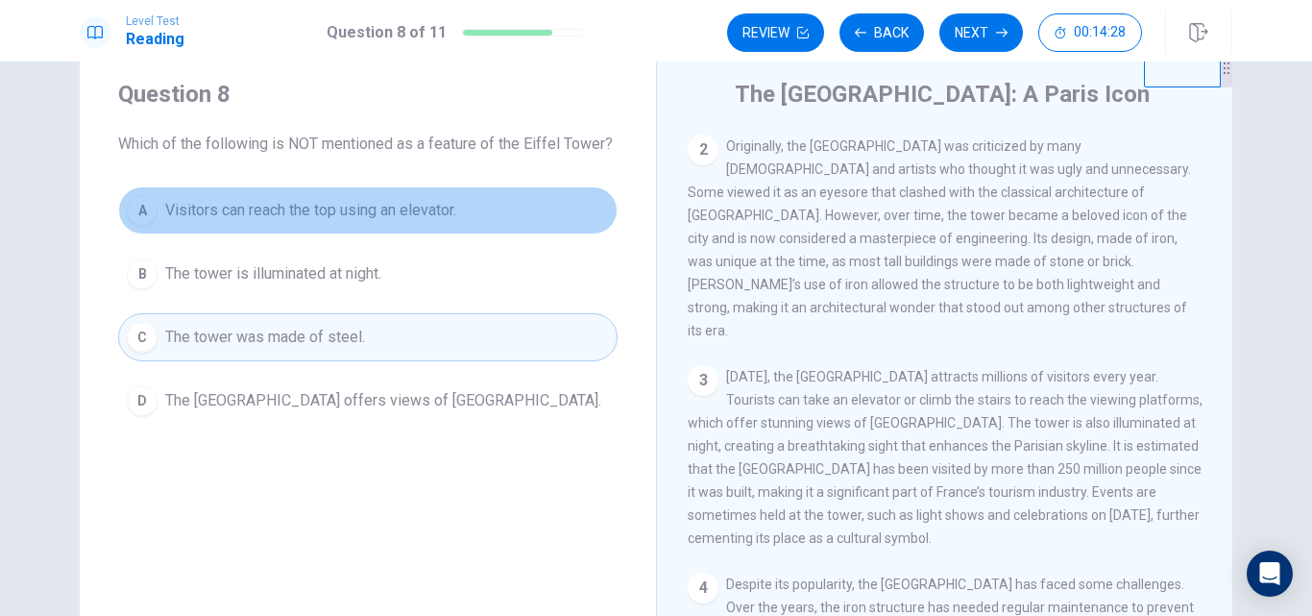
click at [318, 205] on span "Visitors can reach the top using an elevator." at bounding box center [310, 210] width 291 height 23
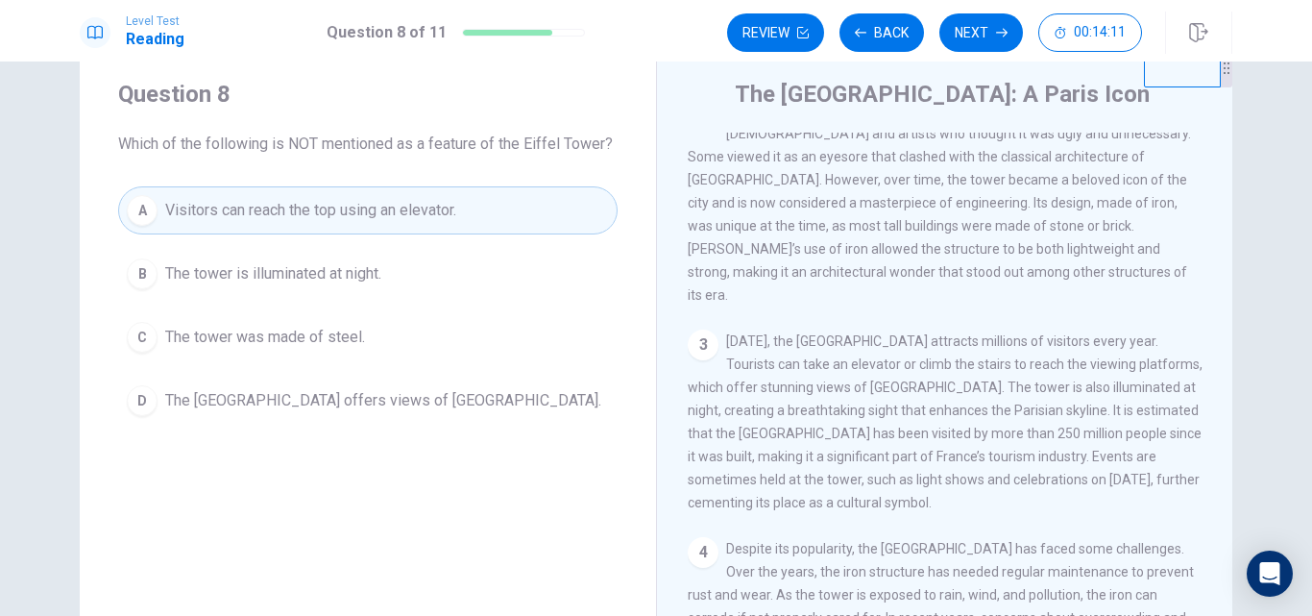
scroll to position [247, 0]
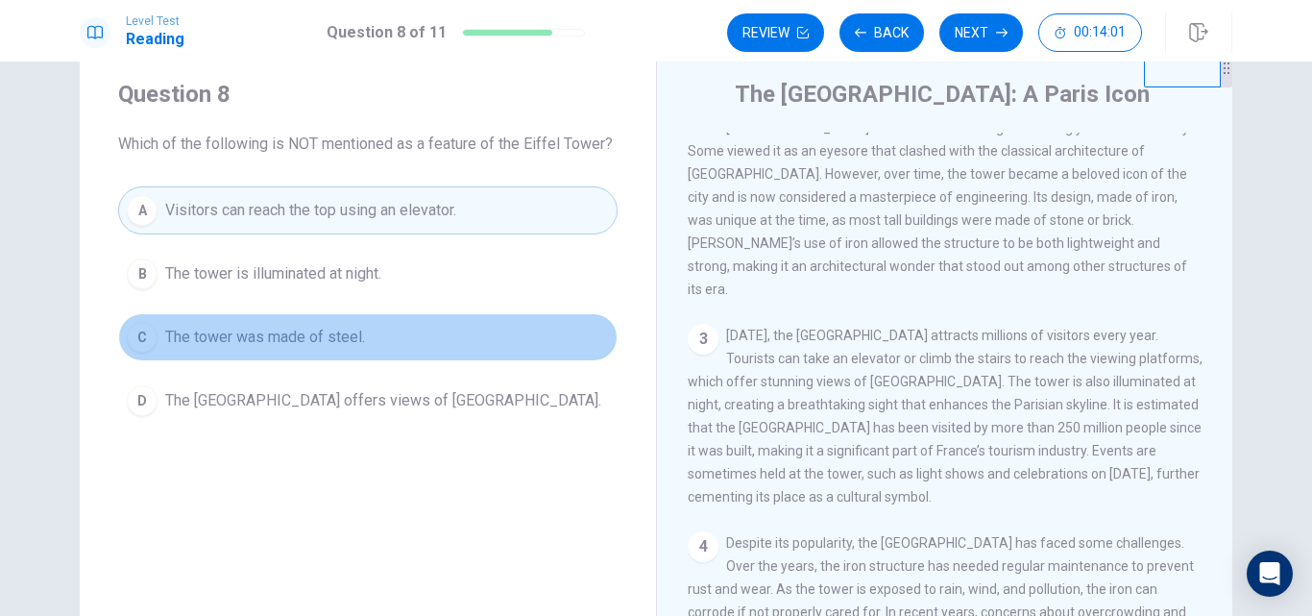
click at [338, 342] on span "The tower was made of steel." at bounding box center [265, 337] width 200 height 23
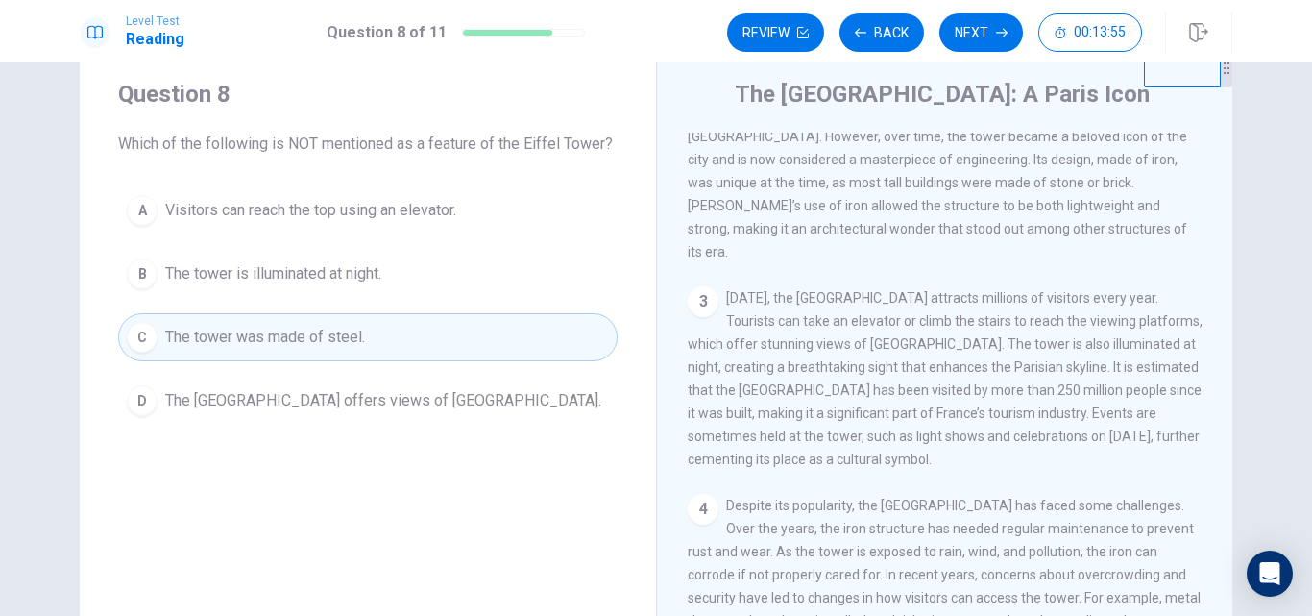
scroll to position [306, 0]
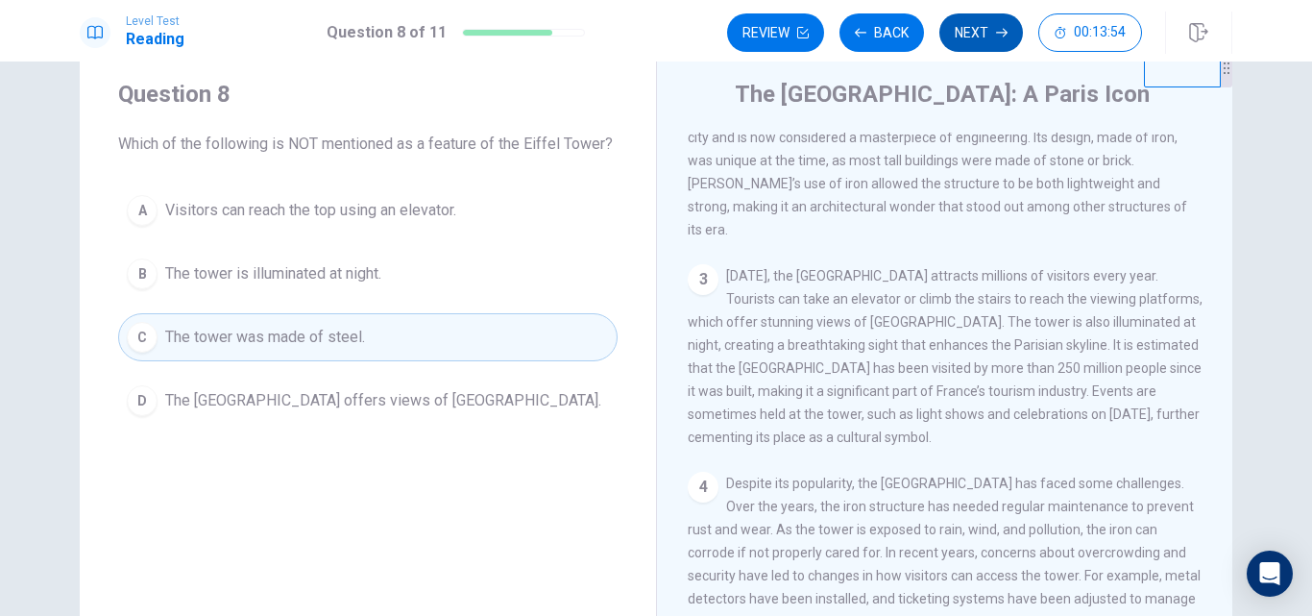
click at [974, 24] on button "Next" at bounding box center [981, 32] width 84 height 38
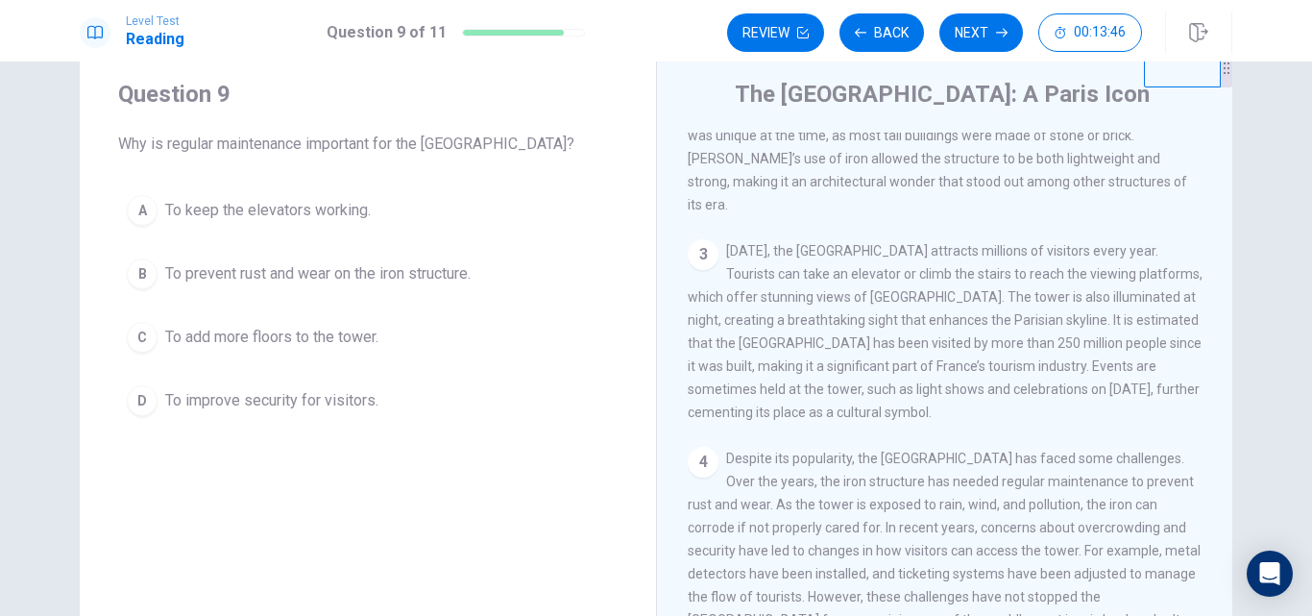
scroll to position [332, 0]
click at [335, 270] on span "To prevent rust and wear on the iron structure." at bounding box center [317, 273] width 305 height 23
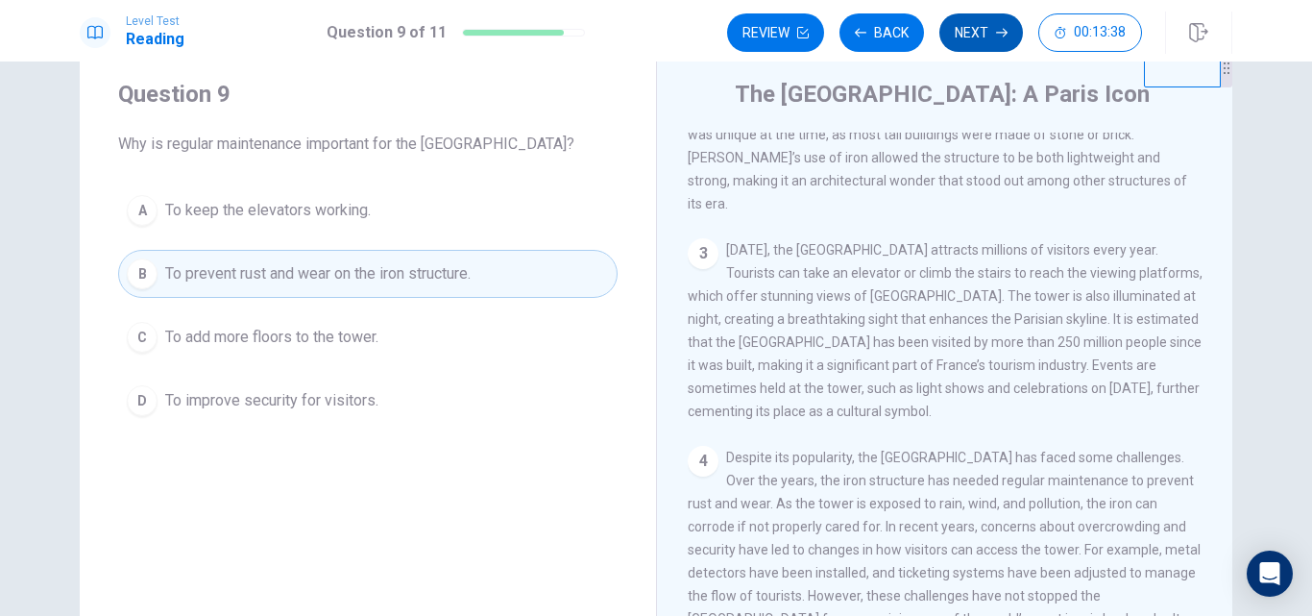
click at [989, 39] on button "Next" at bounding box center [981, 32] width 84 height 38
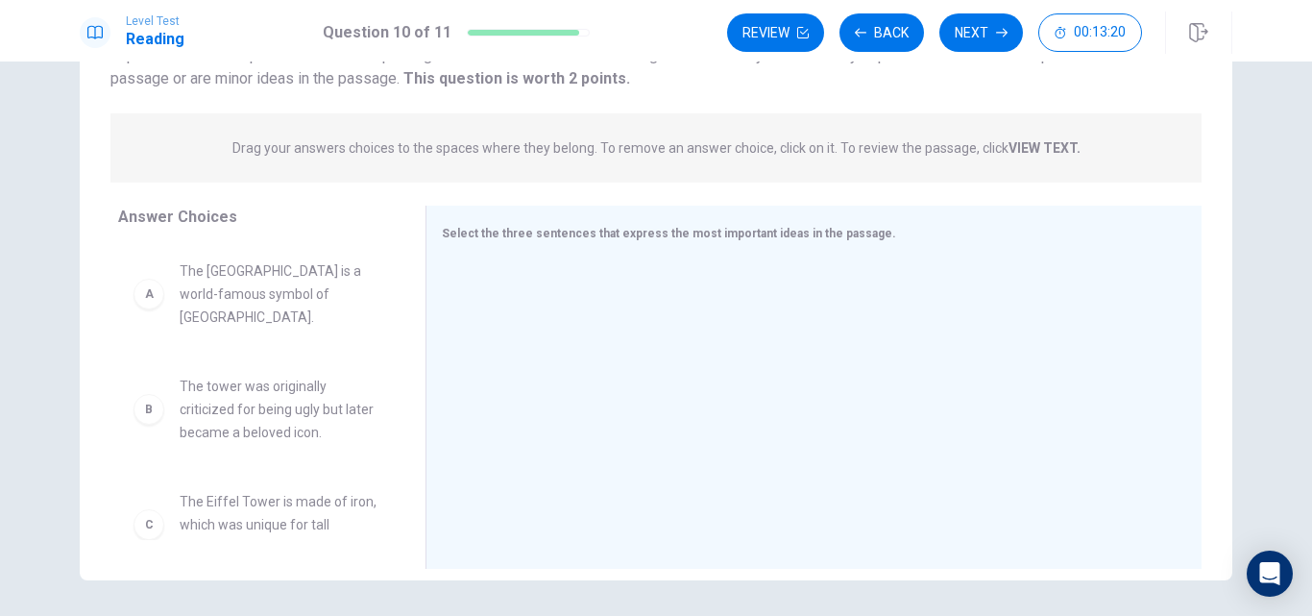
scroll to position [209, 0]
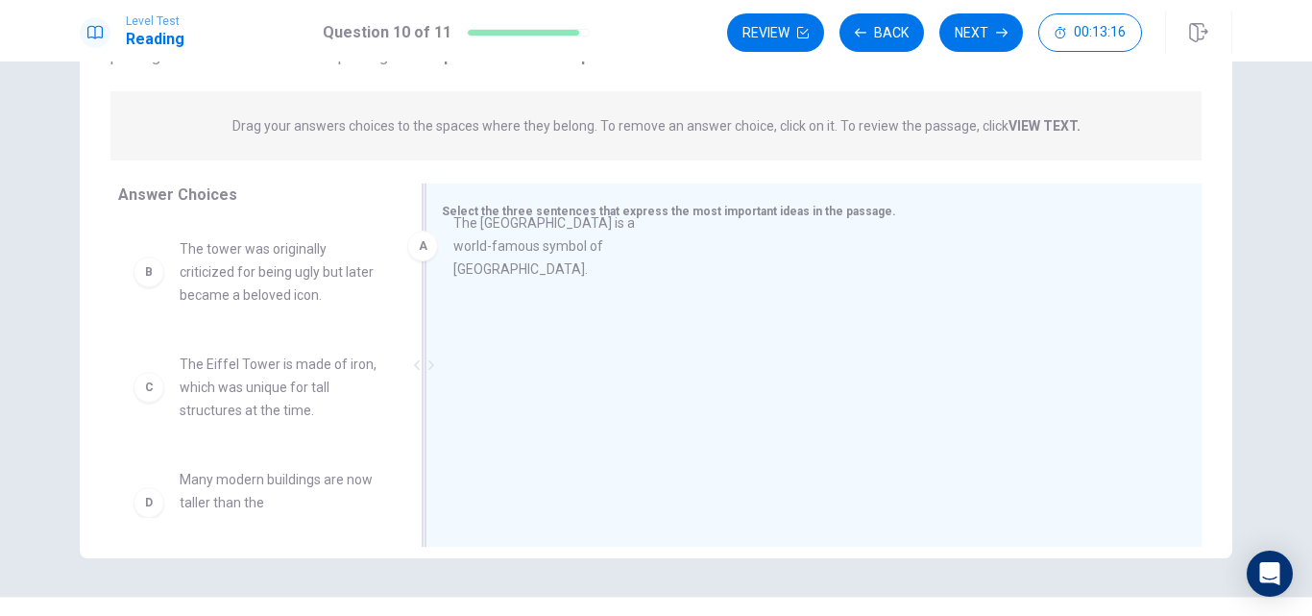
drag, startPoint x: 278, startPoint y: 271, endPoint x: 551, endPoint y: 246, distance: 274.9
drag, startPoint x: 233, startPoint y: 268, endPoint x: 562, endPoint y: 221, distance: 331.9
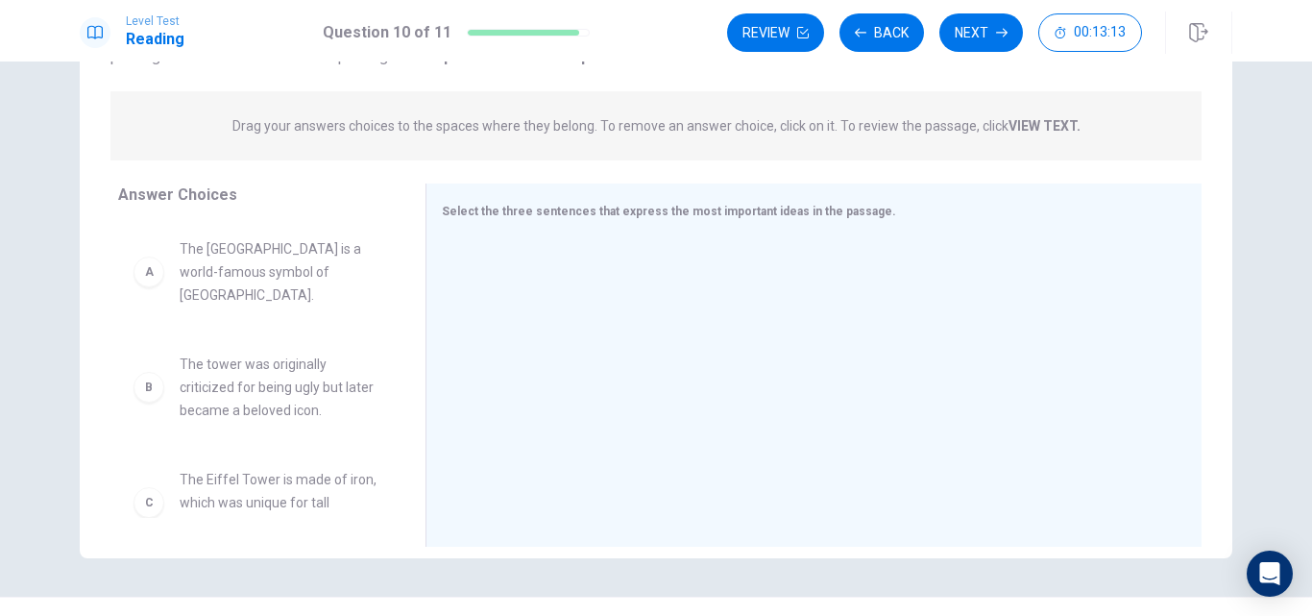
click at [236, 265] on span "The Eiffel Tower is a world-famous symbol of Paris." at bounding box center [280, 271] width 200 height 69
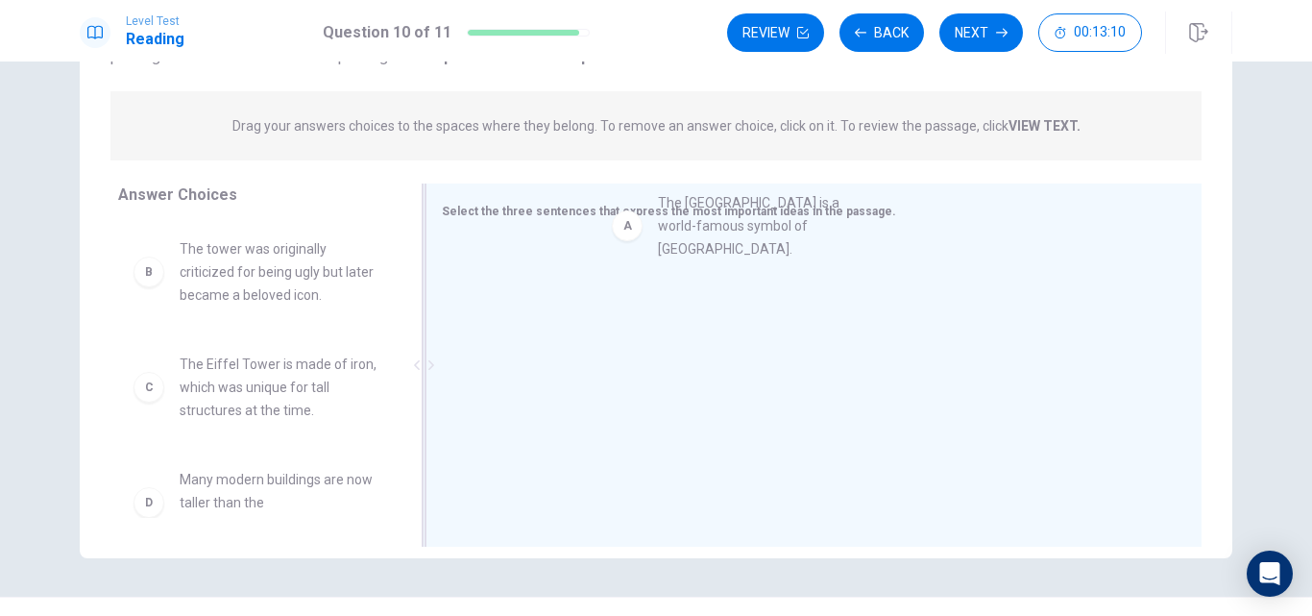
drag, startPoint x: 178, startPoint y: 271, endPoint x: 695, endPoint y: 213, distance: 520.9
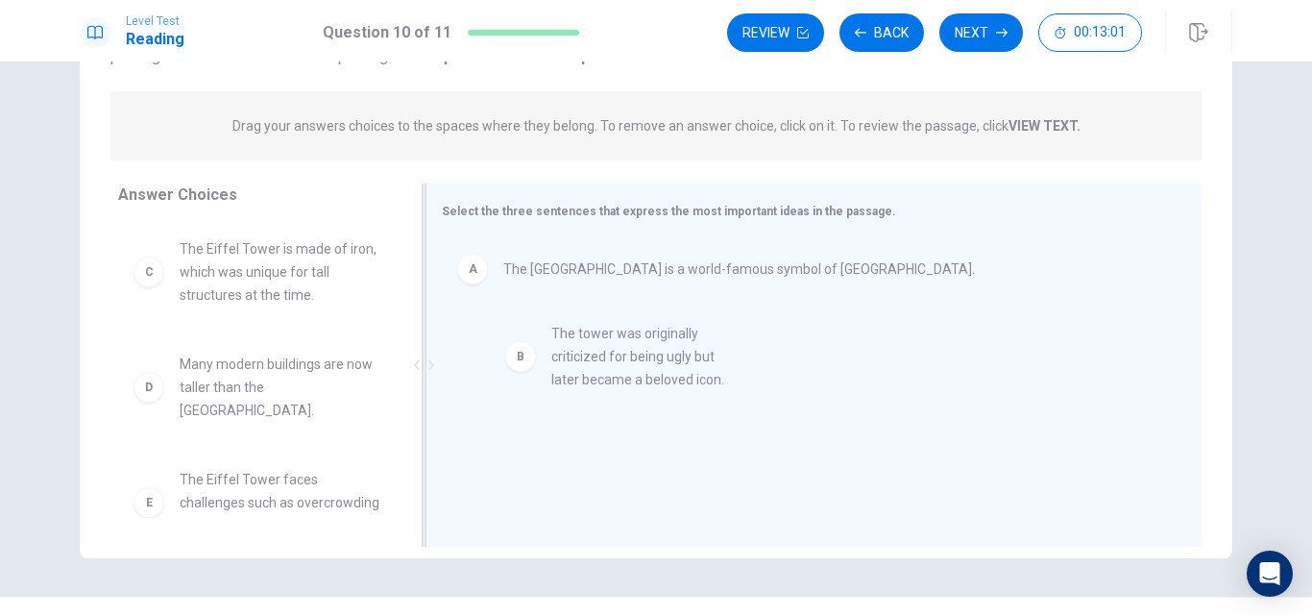
drag, startPoint x: 278, startPoint y: 287, endPoint x: 665, endPoint y: 372, distance: 396.2
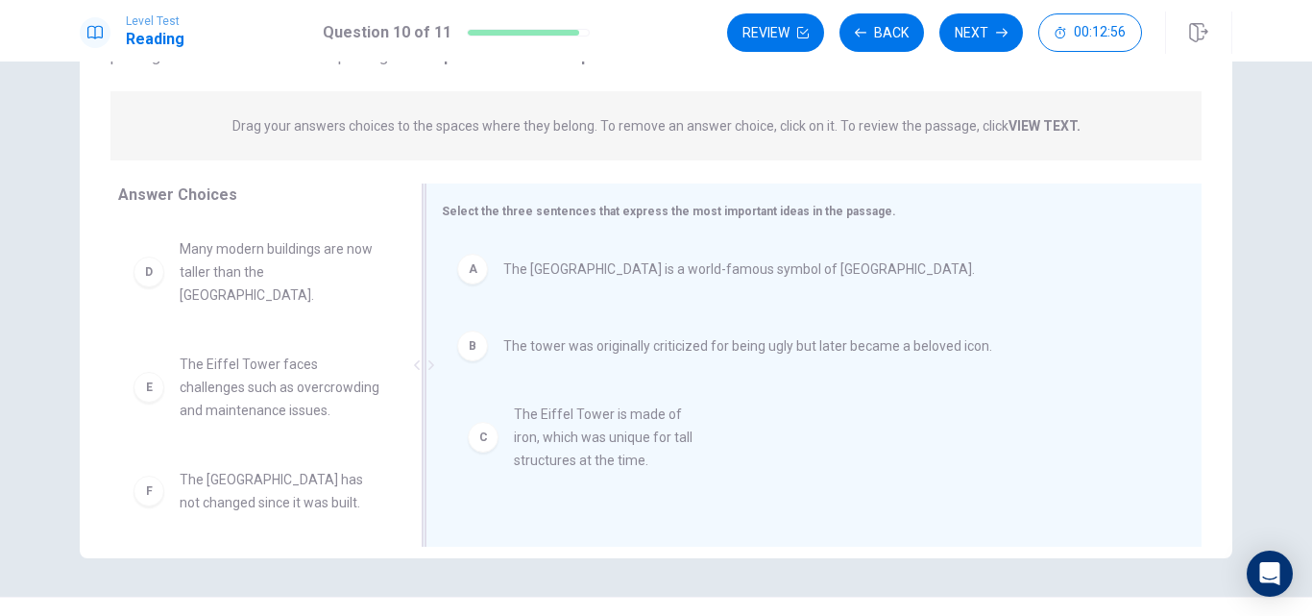
drag, startPoint x: 251, startPoint y: 296, endPoint x: 600, endPoint y: 462, distance: 387.1
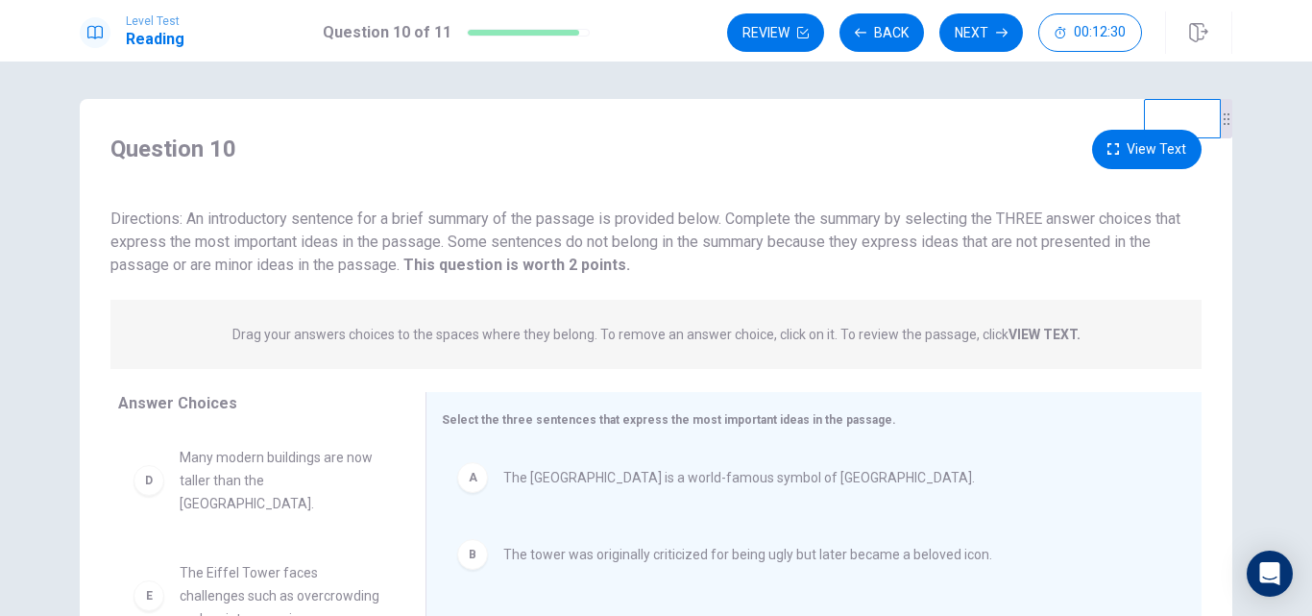
scroll to position [0, 0]
click at [1101, 144] on button "View Text" at bounding box center [1147, 150] width 110 height 39
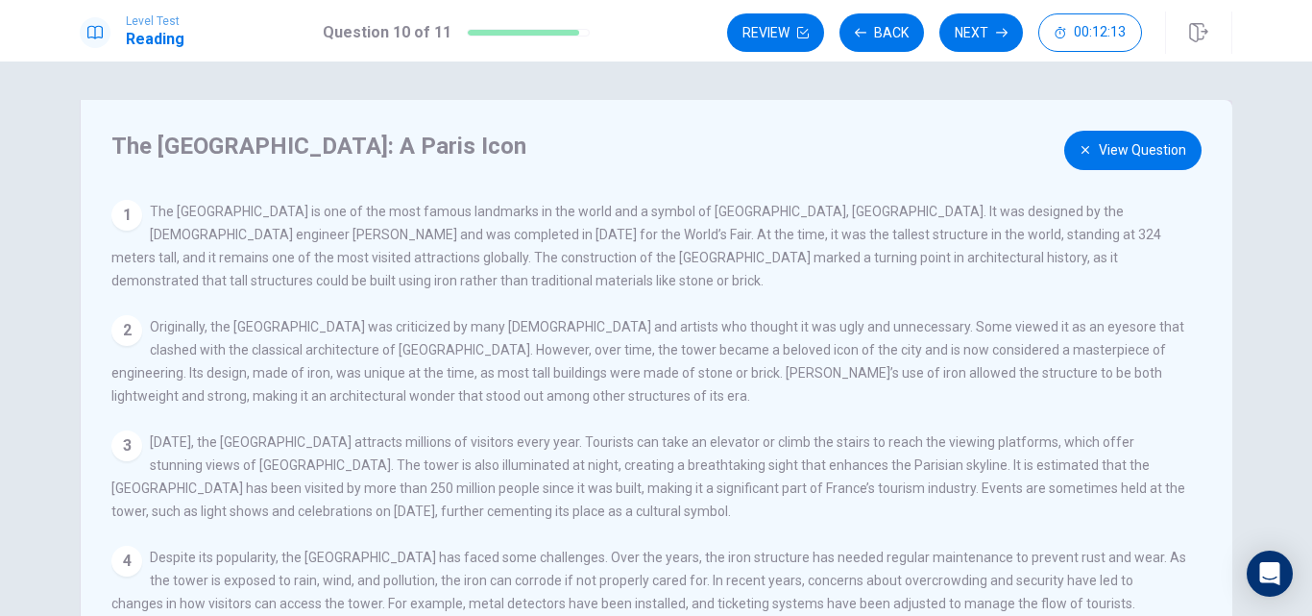
click at [1132, 158] on button "View Question" at bounding box center [1132, 150] width 137 height 39
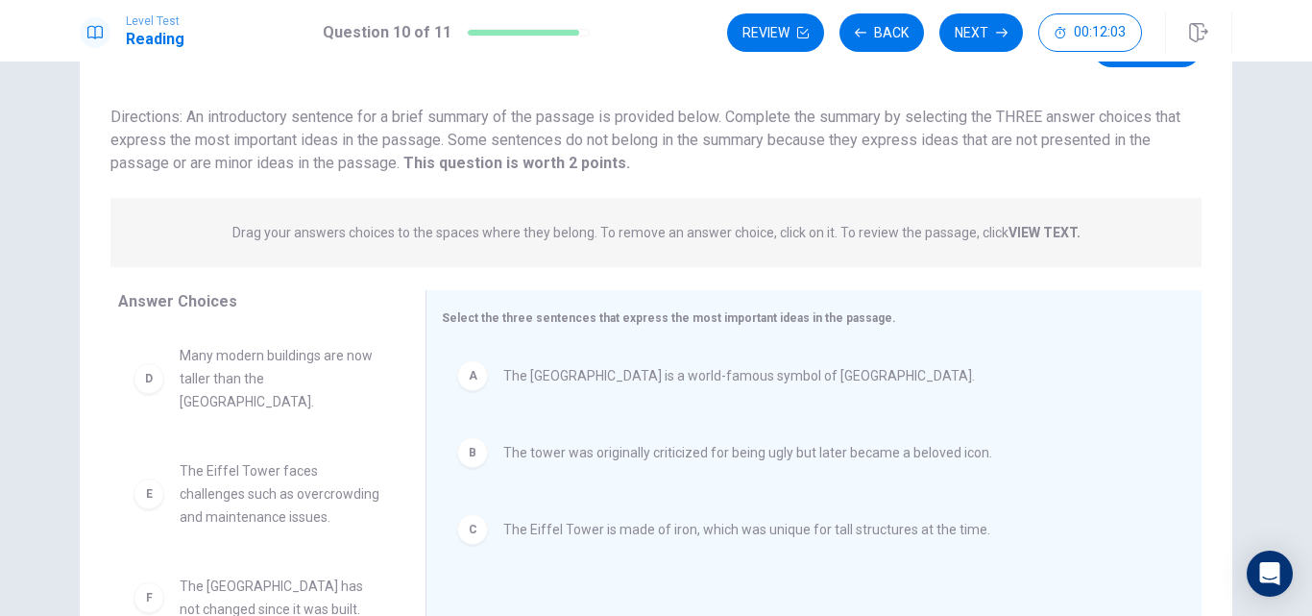
scroll to position [67, 0]
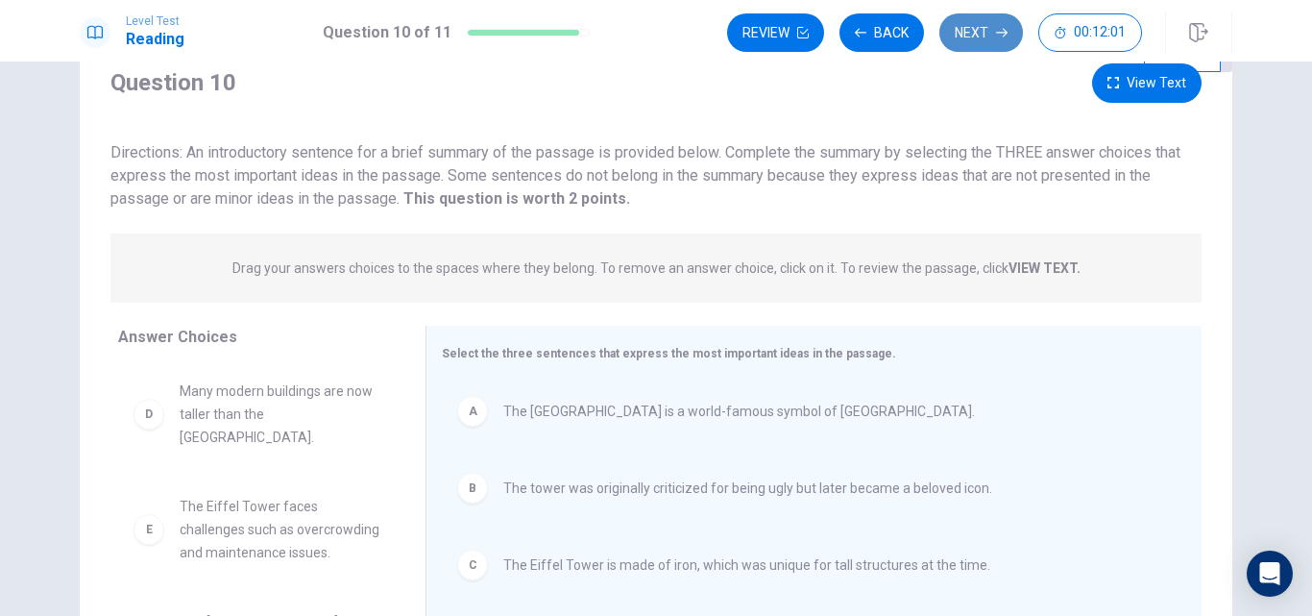
click at [1008, 31] on button "Next" at bounding box center [981, 32] width 84 height 38
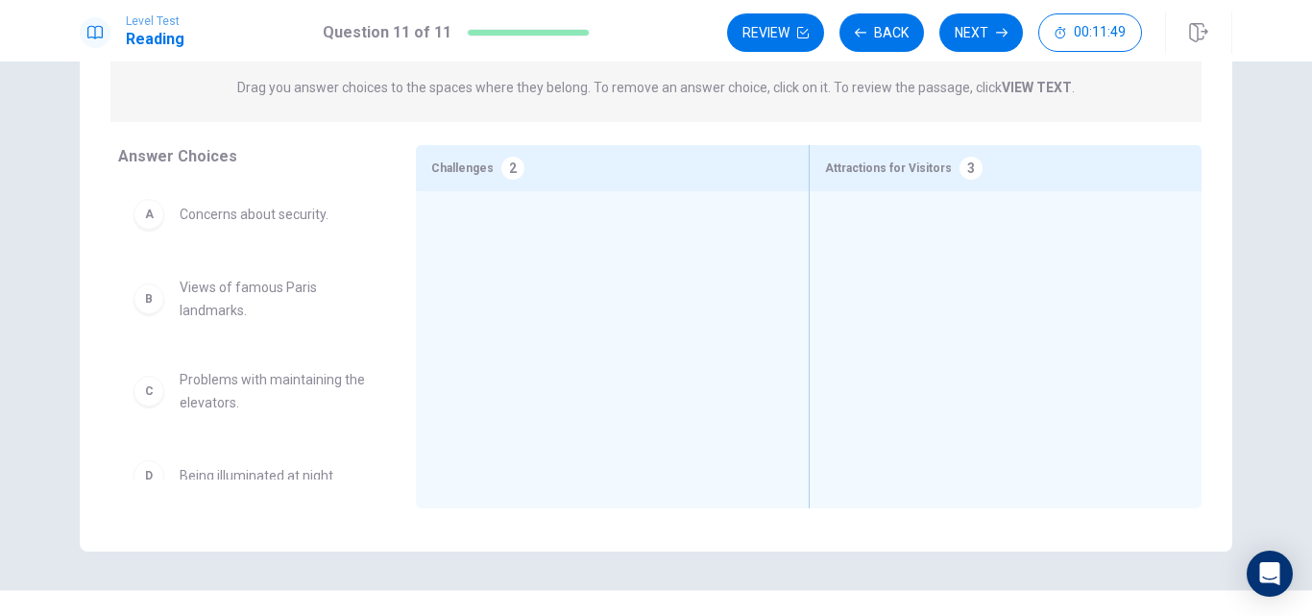
scroll to position [217, 0]
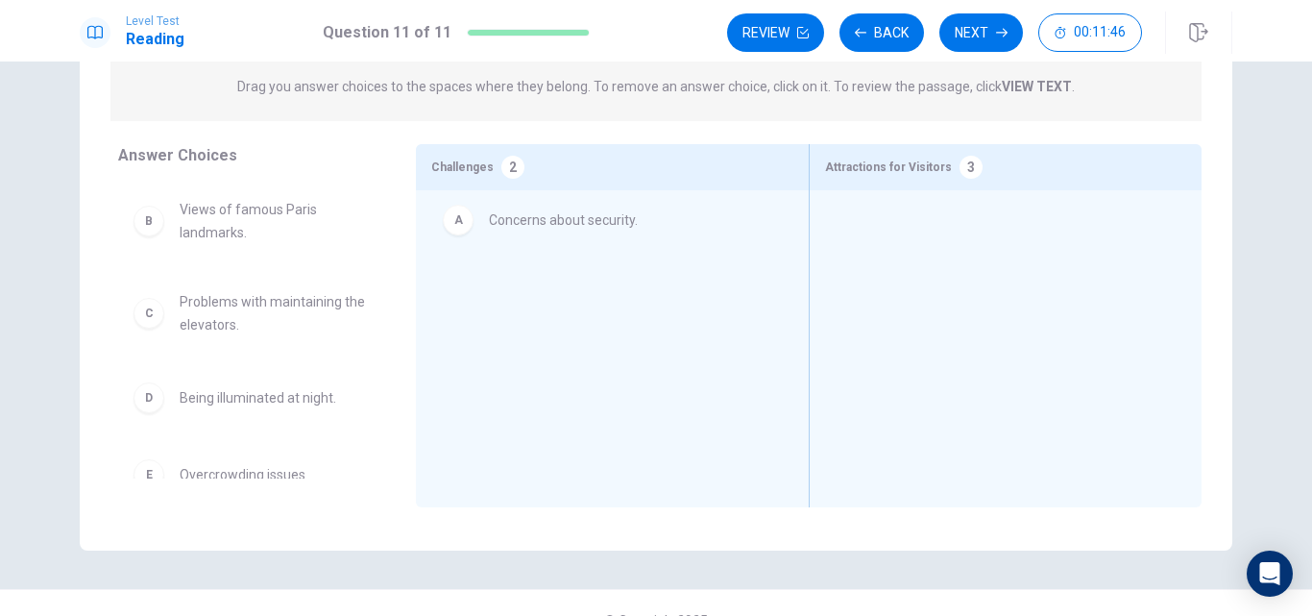
drag, startPoint x: 268, startPoint y: 223, endPoint x: 602, endPoint y: 229, distance: 334.3
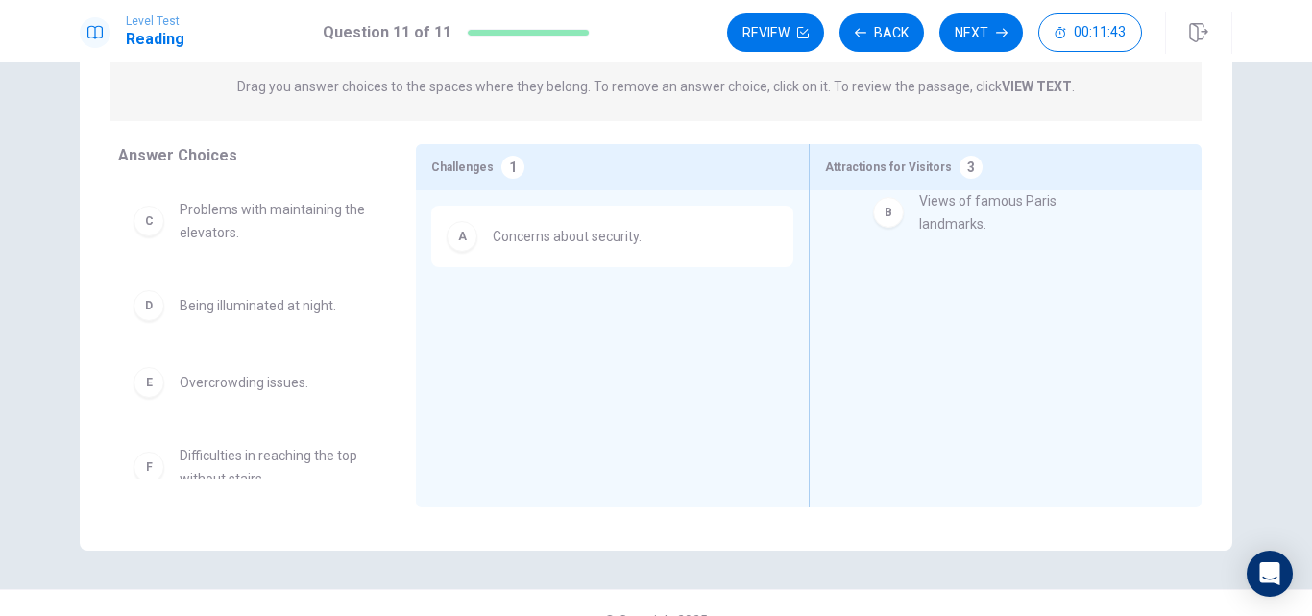
drag, startPoint x: 243, startPoint y: 219, endPoint x: 995, endPoint y: 210, distance: 752.2
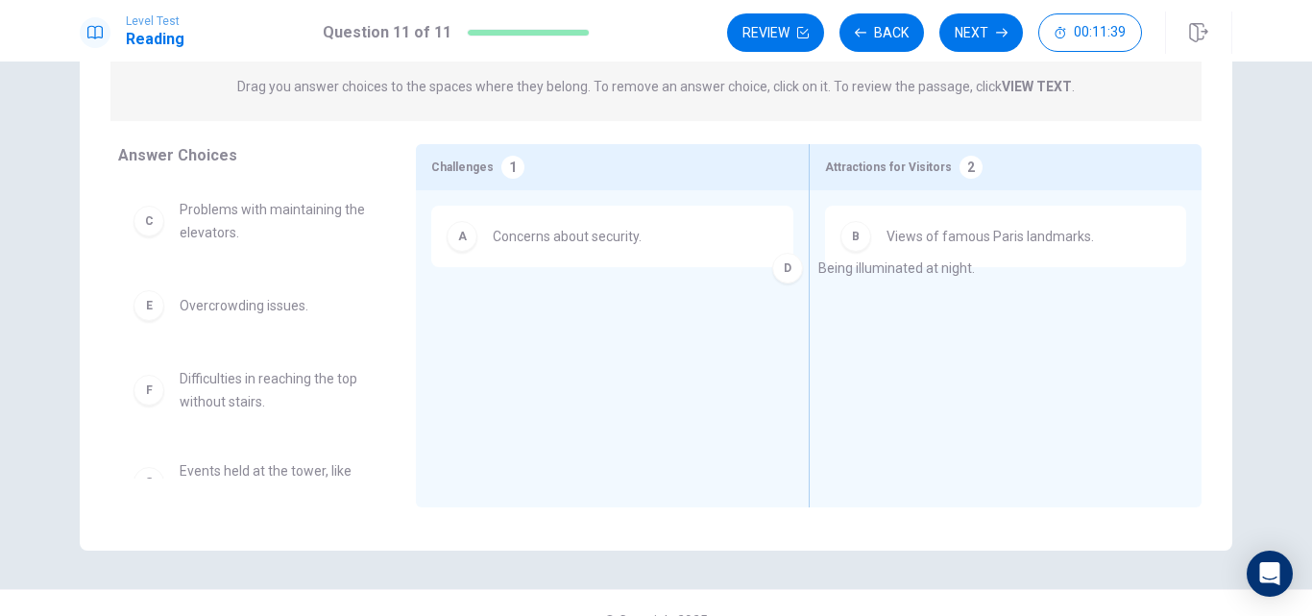
drag, startPoint x: 262, startPoint y: 321, endPoint x: 1311, endPoint y: 304, distance: 1049.1
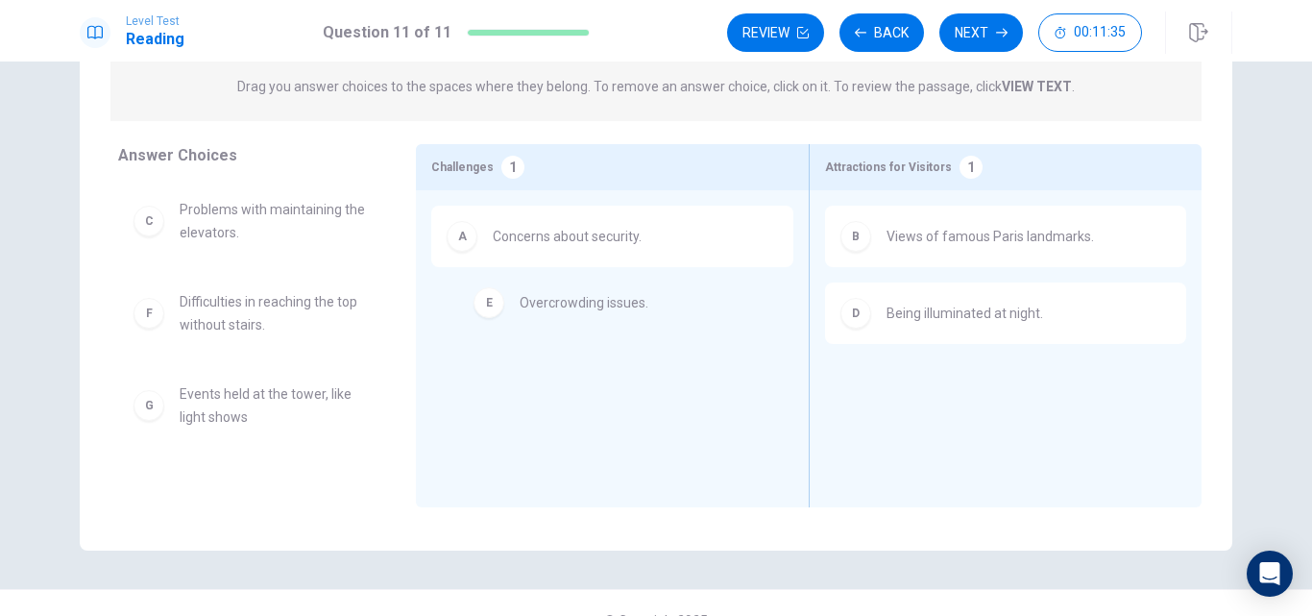
drag, startPoint x: 255, startPoint y: 316, endPoint x: 611, endPoint y: 308, distance: 356.5
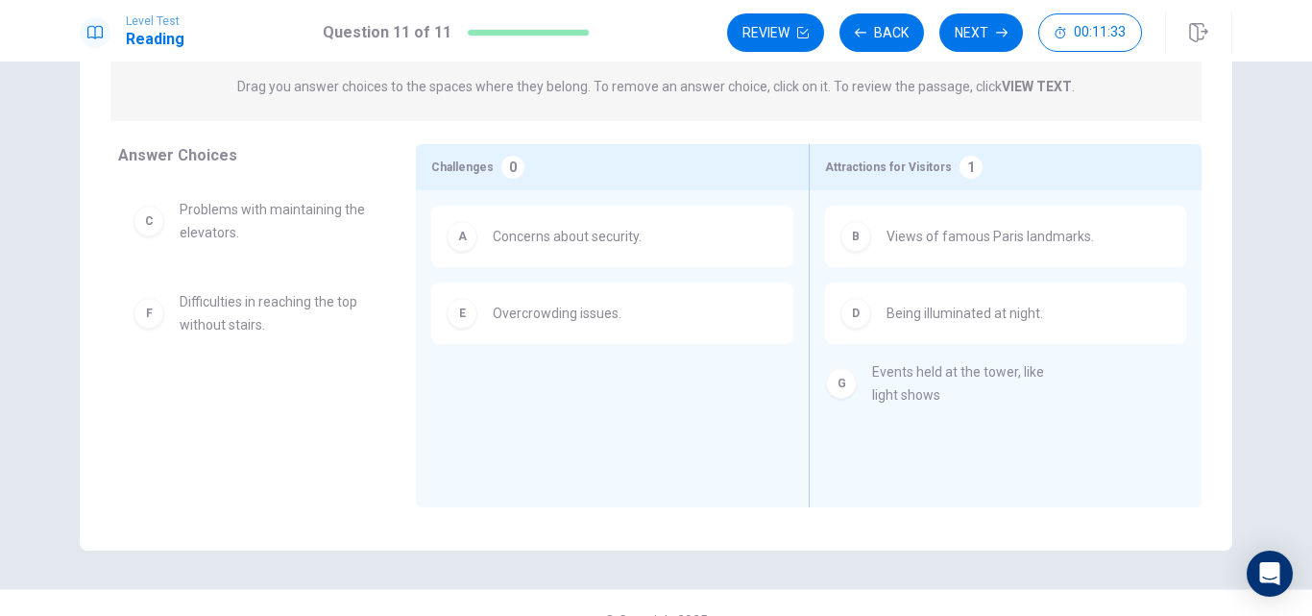
drag, startPoint x: 237, startPoint y: 420, endPoint x: 971, endPoint y: 386, distance: 734.6
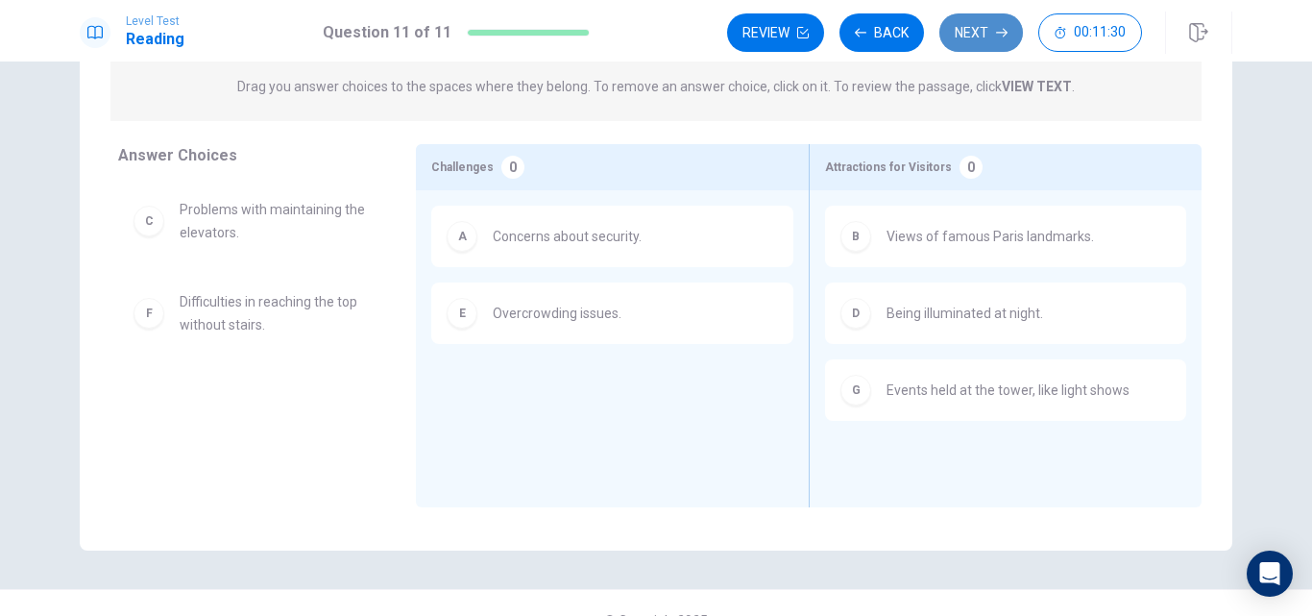
click at [987, 32] on button "Next" at bounding box center [981, 32] width 84 height 38
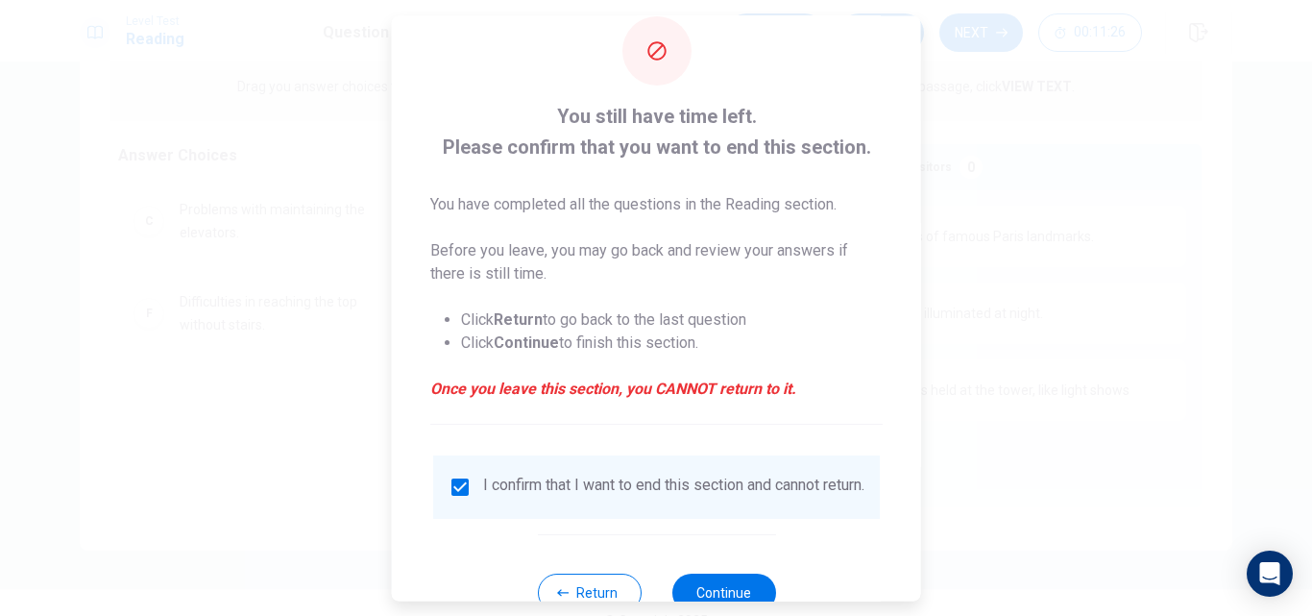
scroll to position [101, 0]
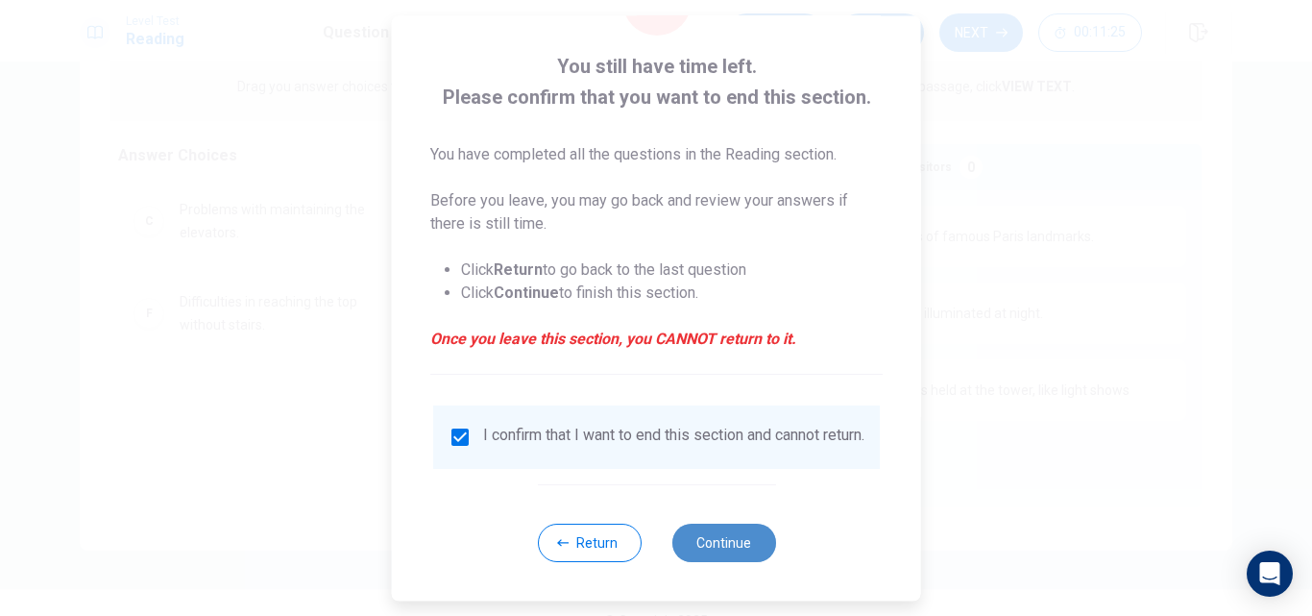
click at [701, 529] on button "Continue" at bounding box center [723, 543] width 104 height 38
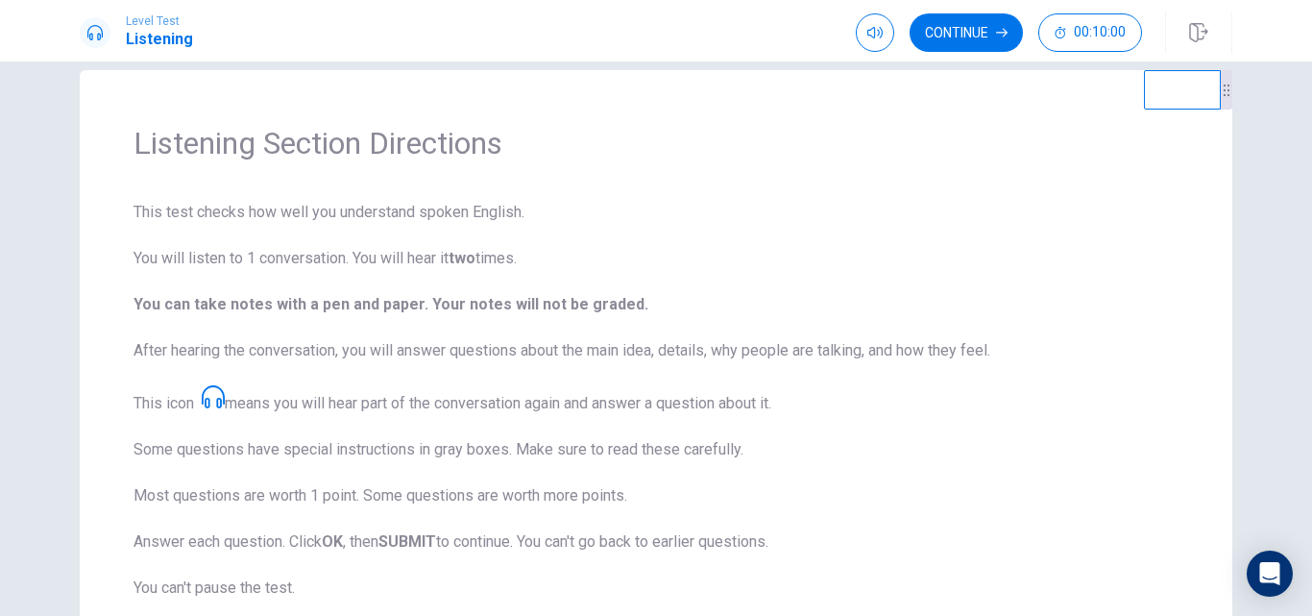
scroll to position [60, 0]
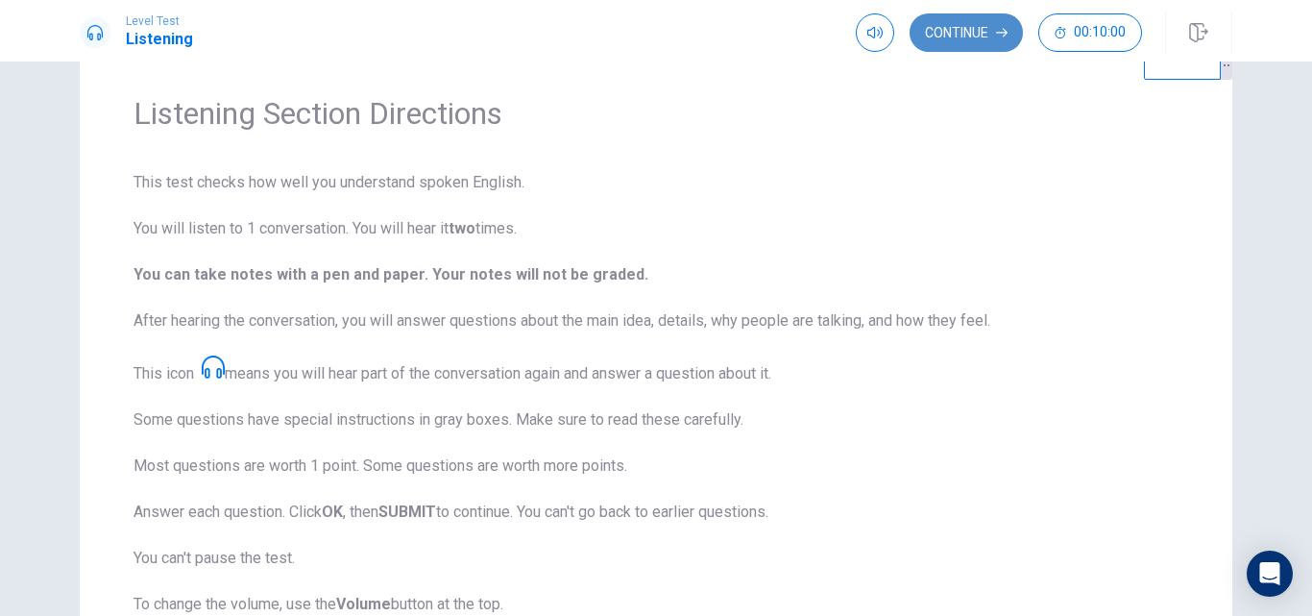
click at [986, 42] on button "Continue" at bounding box center [966, 32] width 113 height 38
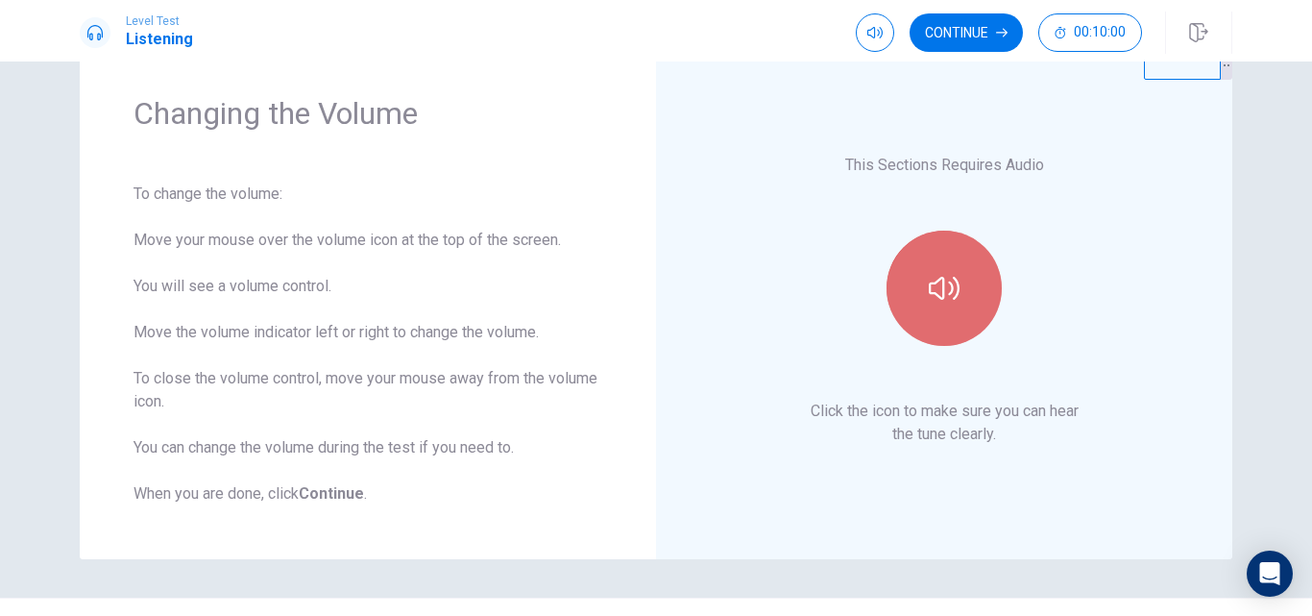
click at [948, 296] on icon "button" at bounding box center [944, 288] width 31 height 31
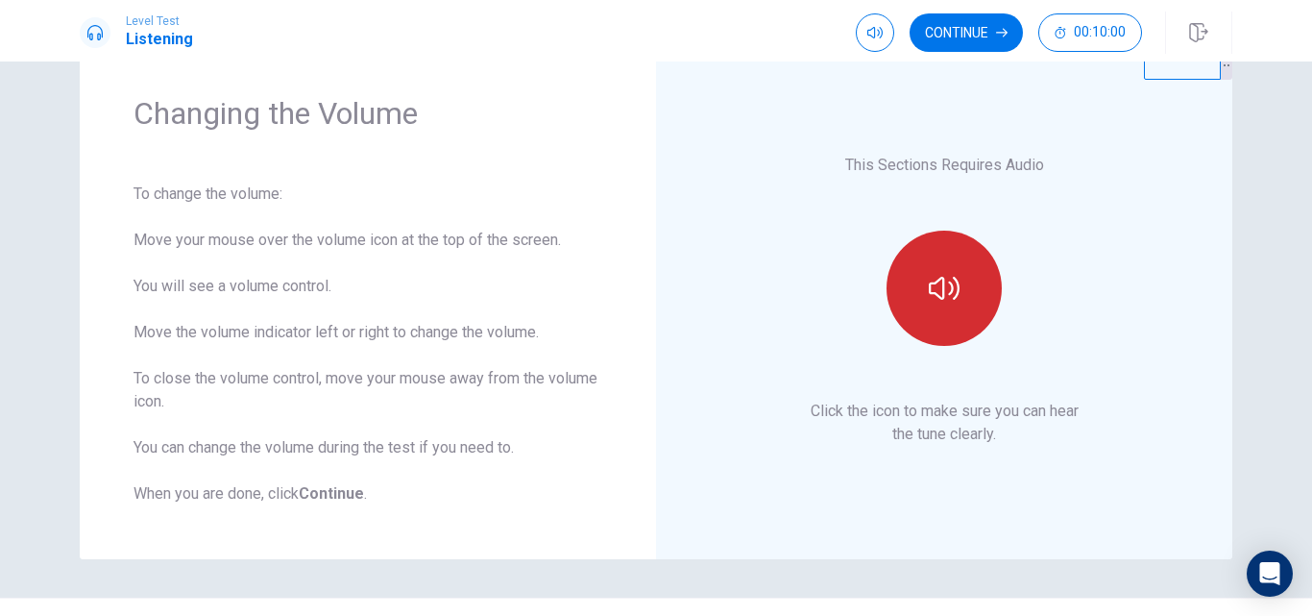
click at [948, 296] on icon "button" at bounding box center [944, 288] width 31 height 31
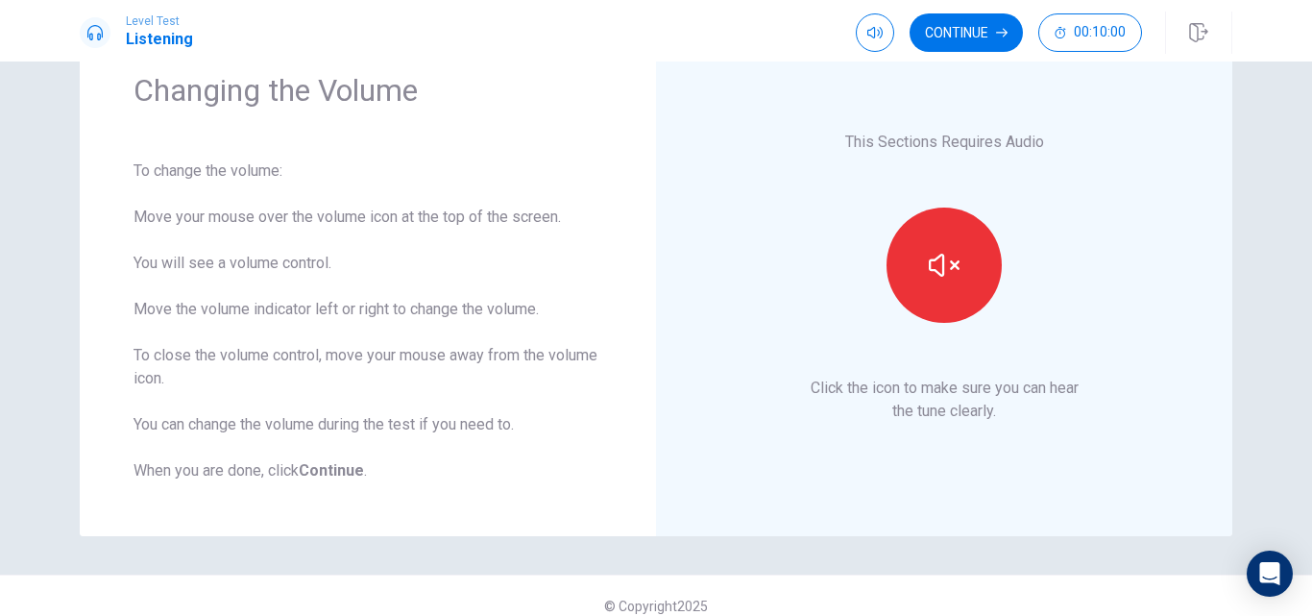
scroll to position [103, 0]
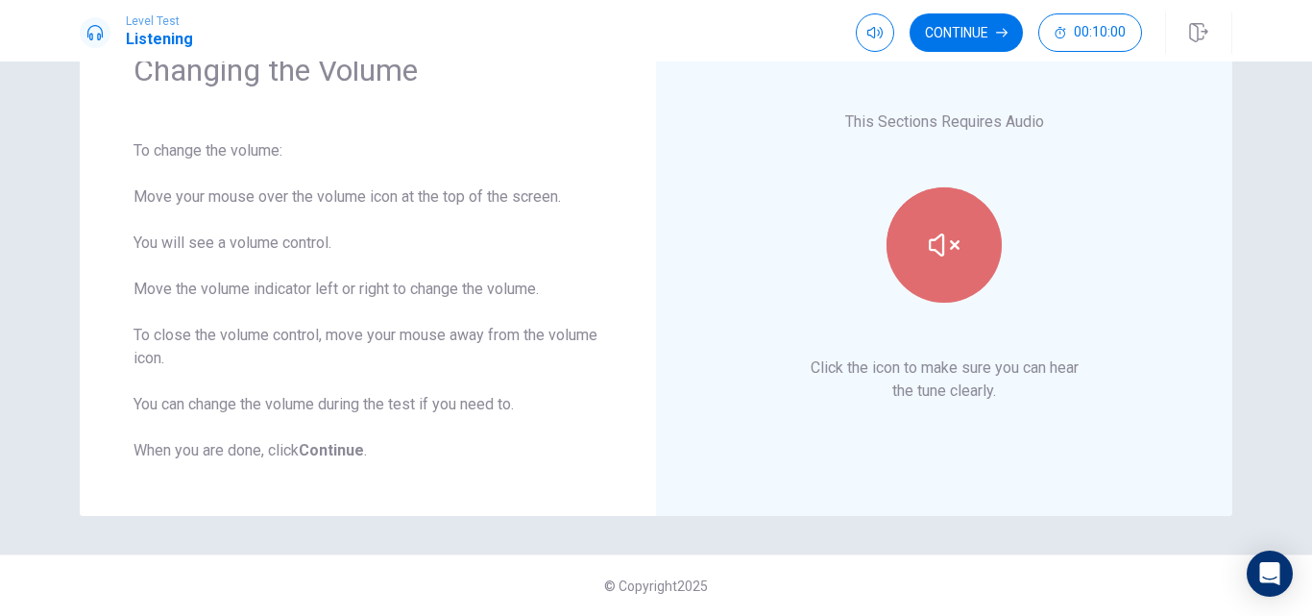
click at [930, 196] on button "button" at bounding box center [944, 244] width 115 height 115
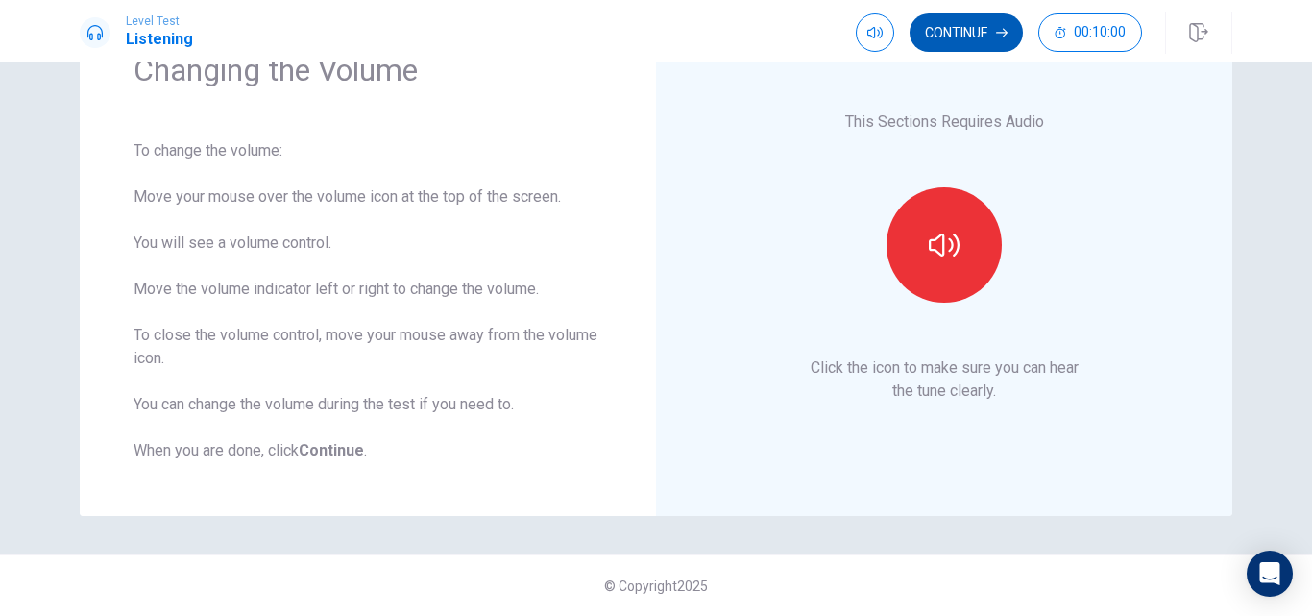
click at [978, 30] on button "Continue" at bounding box center [966, 32] width 113 height 38
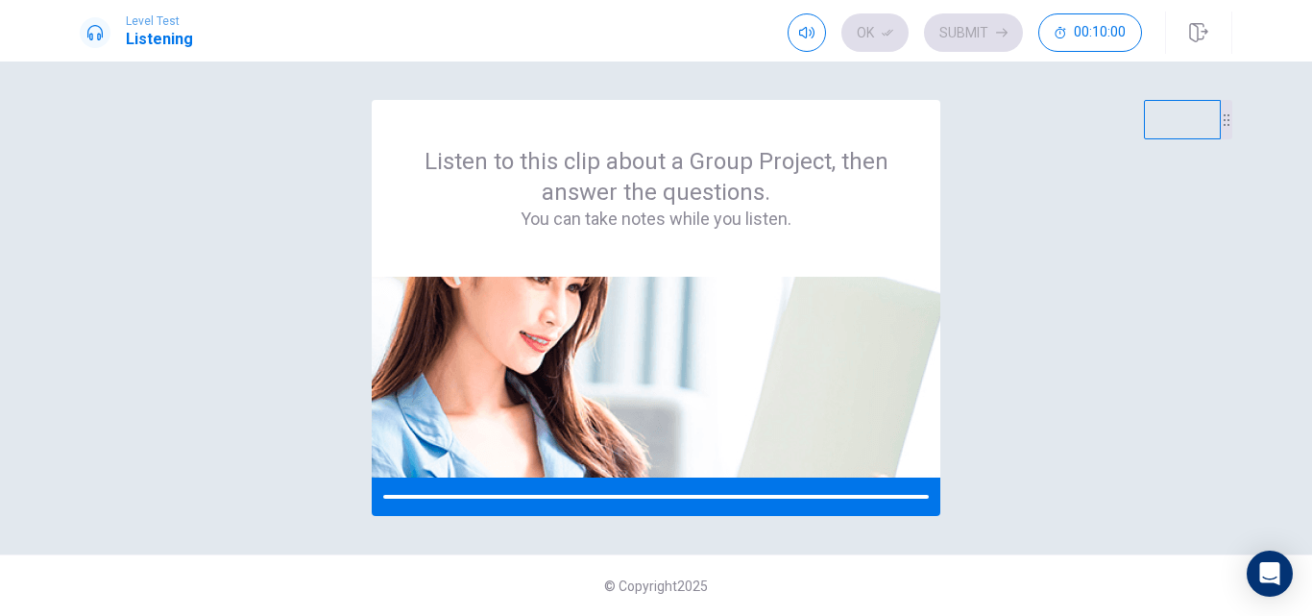
scroll to position [0, 0]
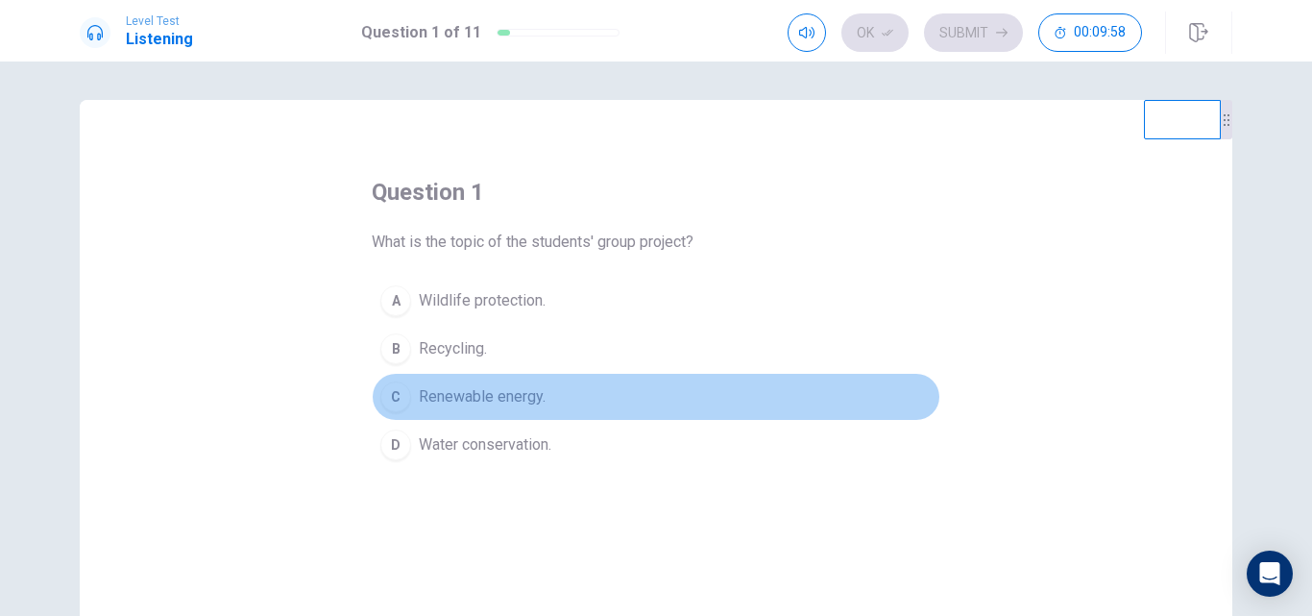
click at [481, 399] on span "Renewable energy." at bounding box center [482, 396] width 127 height 23
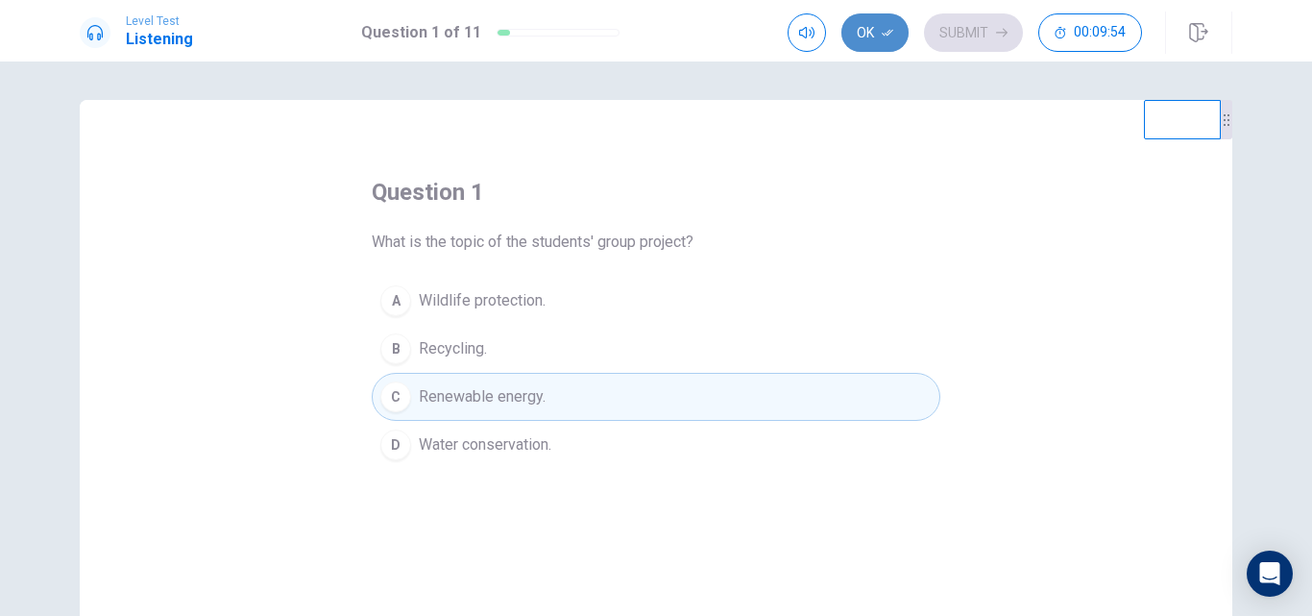
click at [872, 38] on button "Ok" at bounding box center [874, 32] width 67 height 38
click at [949, 36] on button "Submit" at bounding box center [973, 32] width 99 height 38
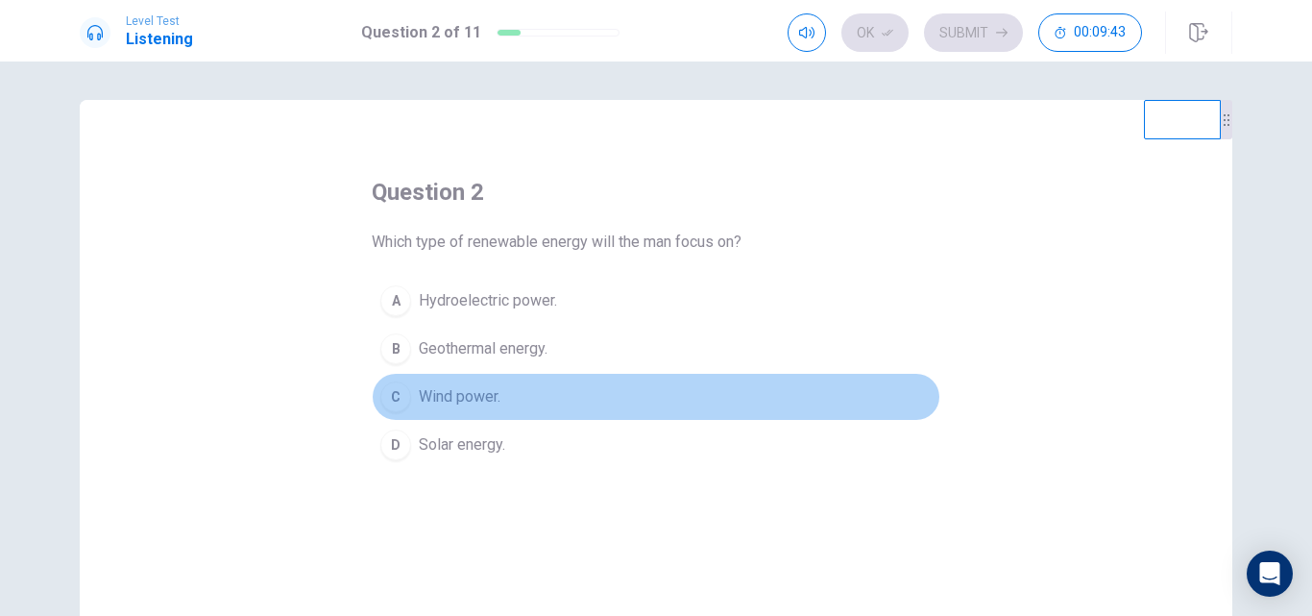
click at [457, 395] on span "Wind power." at bounding box center [460, 396] width 82 height 23
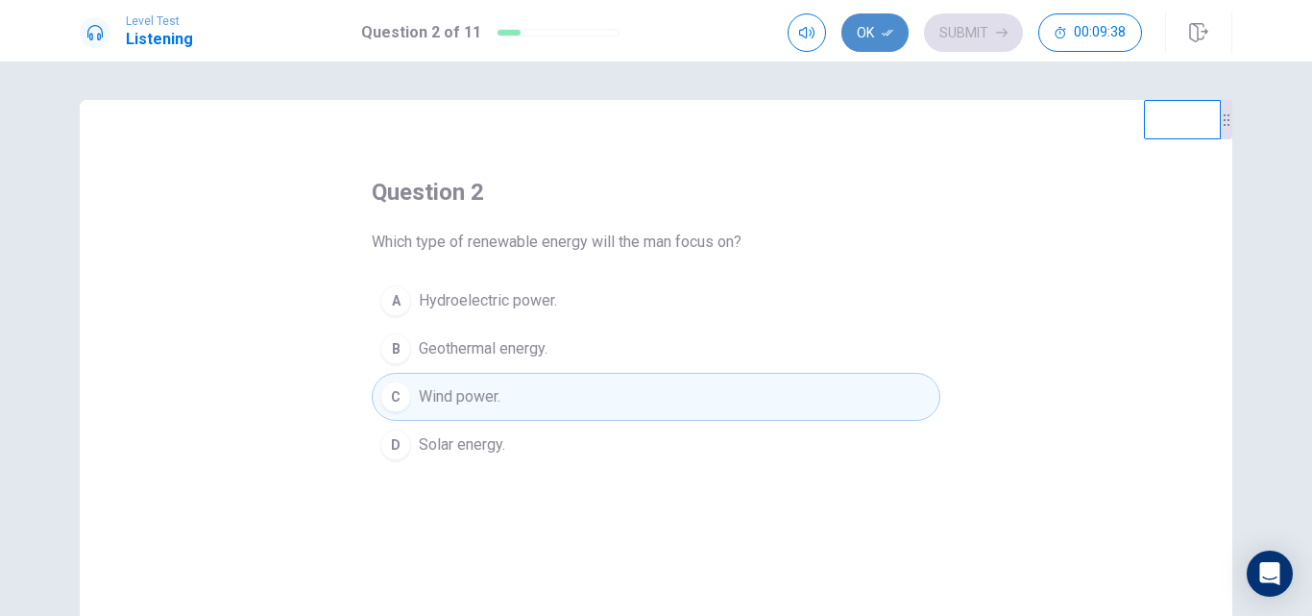
click at [873, 27] on button "Ok" at bounding box center [874, 32] width 67 height 38
click at [970, 17] on button "Submit" at bounding box center [973, 32] width 99 height 38
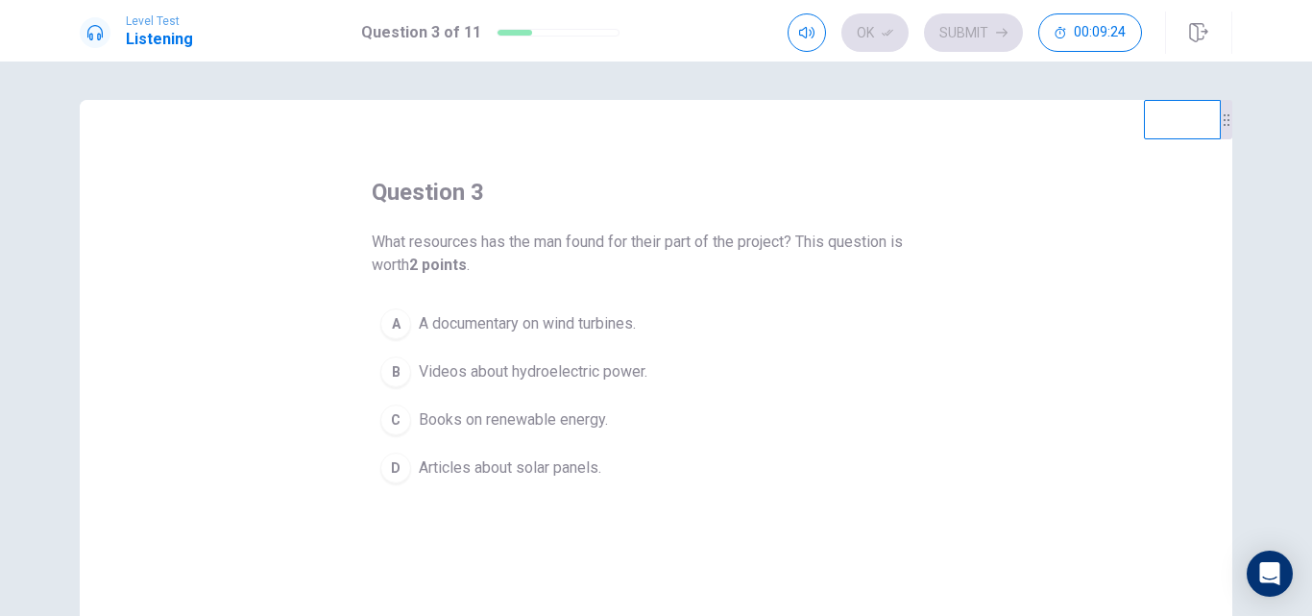
click at [528, 337] on button "A A documentary on wind turbines." at bounding box center [656, 324] width 569 height 48
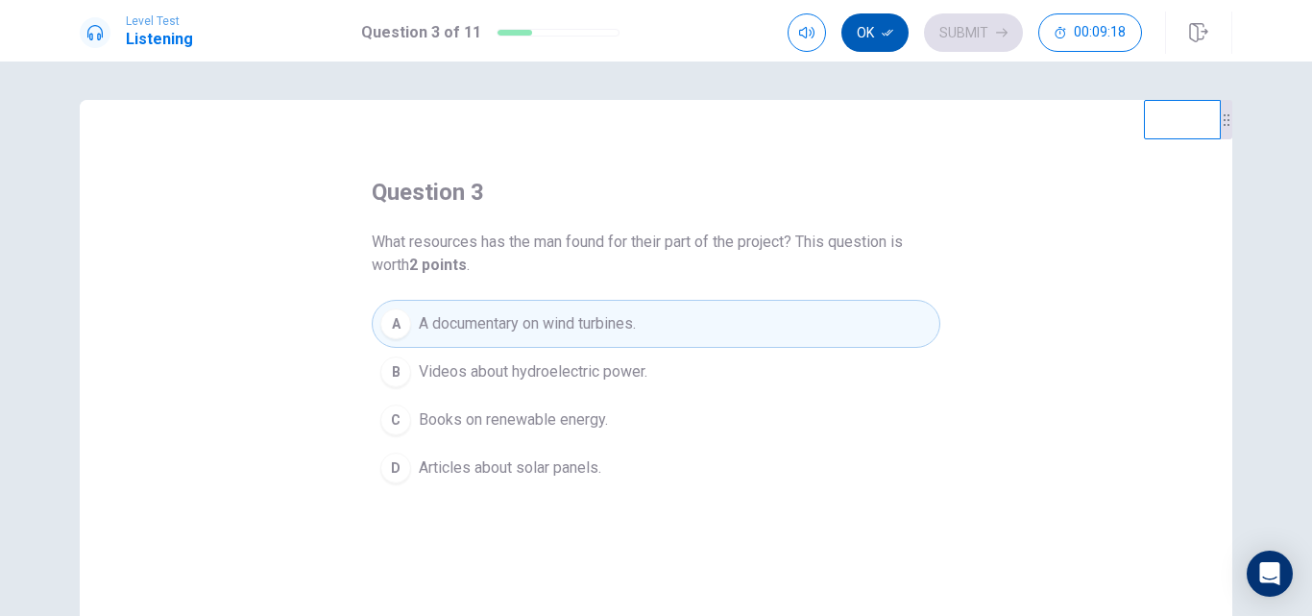
click at [895, 36] on button "Ok" at bounding box center [874, 32] width 67 height 38
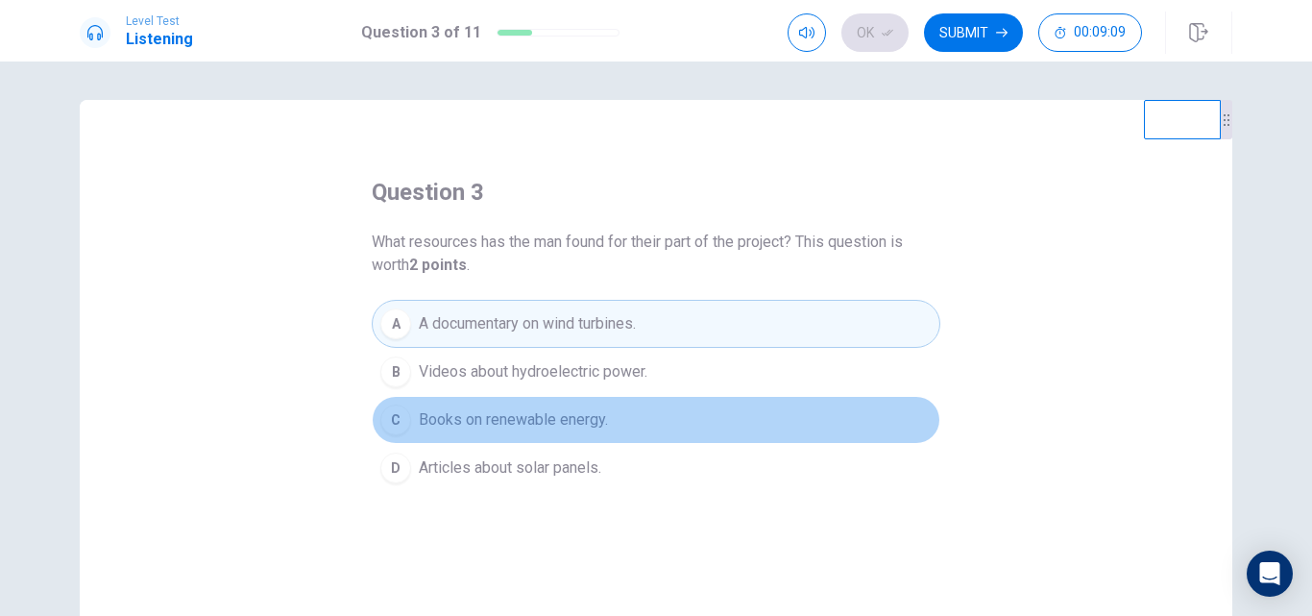
click at [515, 429] on span "Books on renewable energy." at bounding box center [513, 419] width 189 height 23
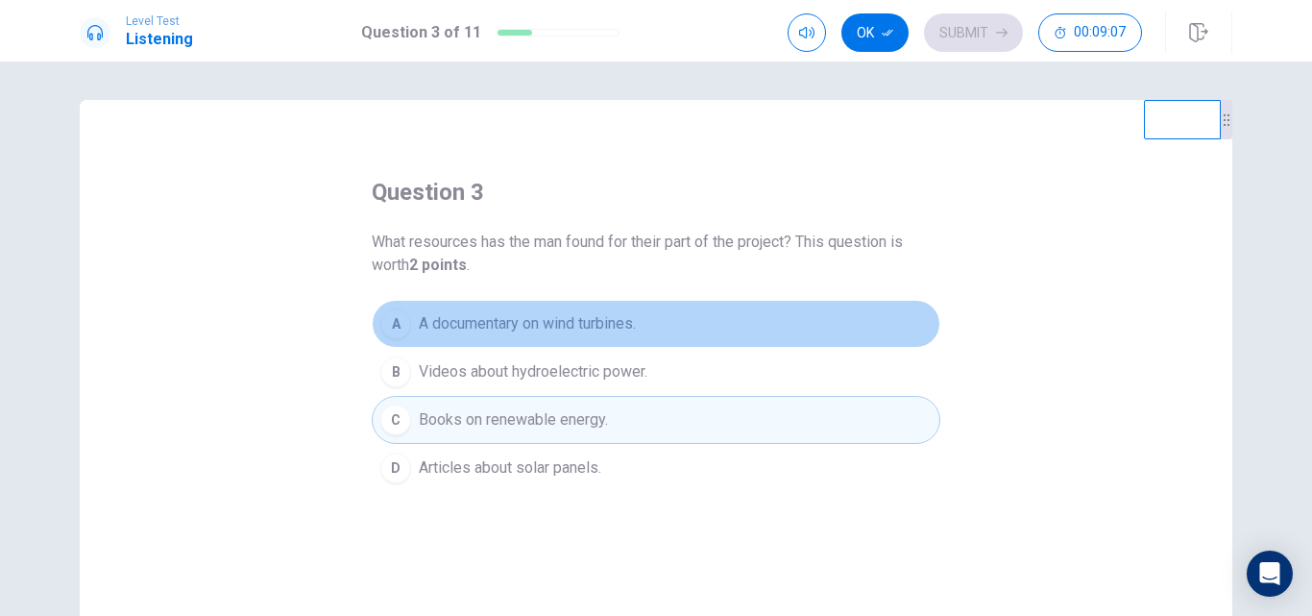
click at [511, 321] on span "A documentary on wind turbines." at bounding box center [527, 323] width 217 height 23
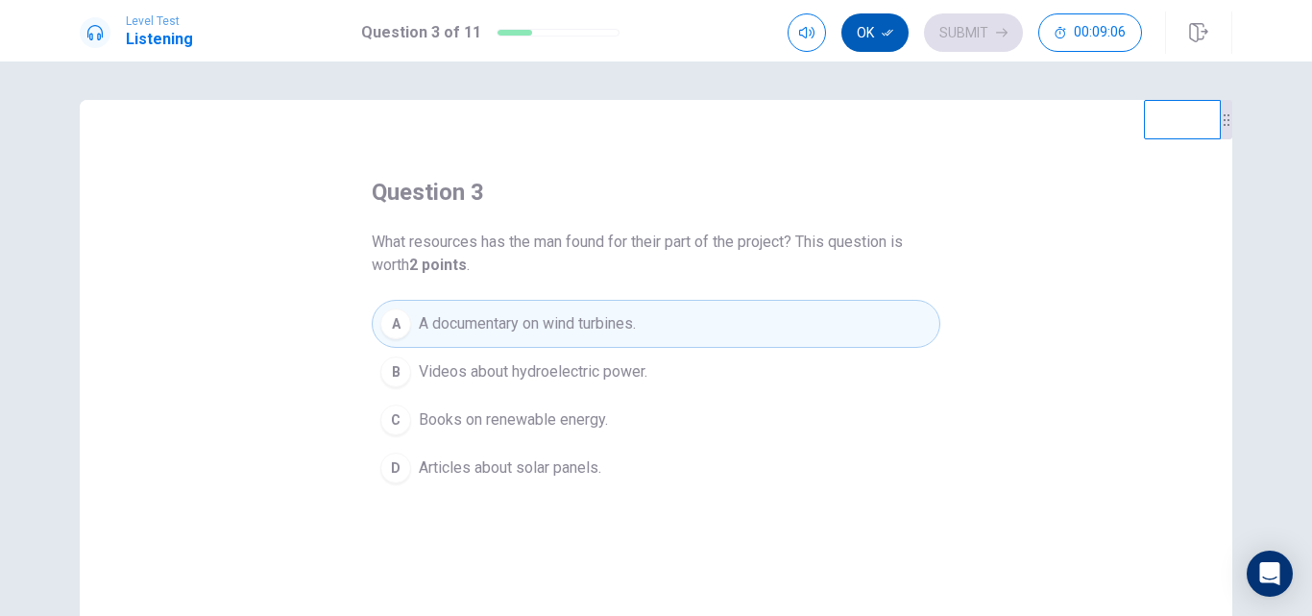
click at [884, 43] on button "Ok" at bounding box center [874, 32] width 67 height 38
click at [983, 33] on button "Submit" at bounding box center [973, 32] width 99 height 38
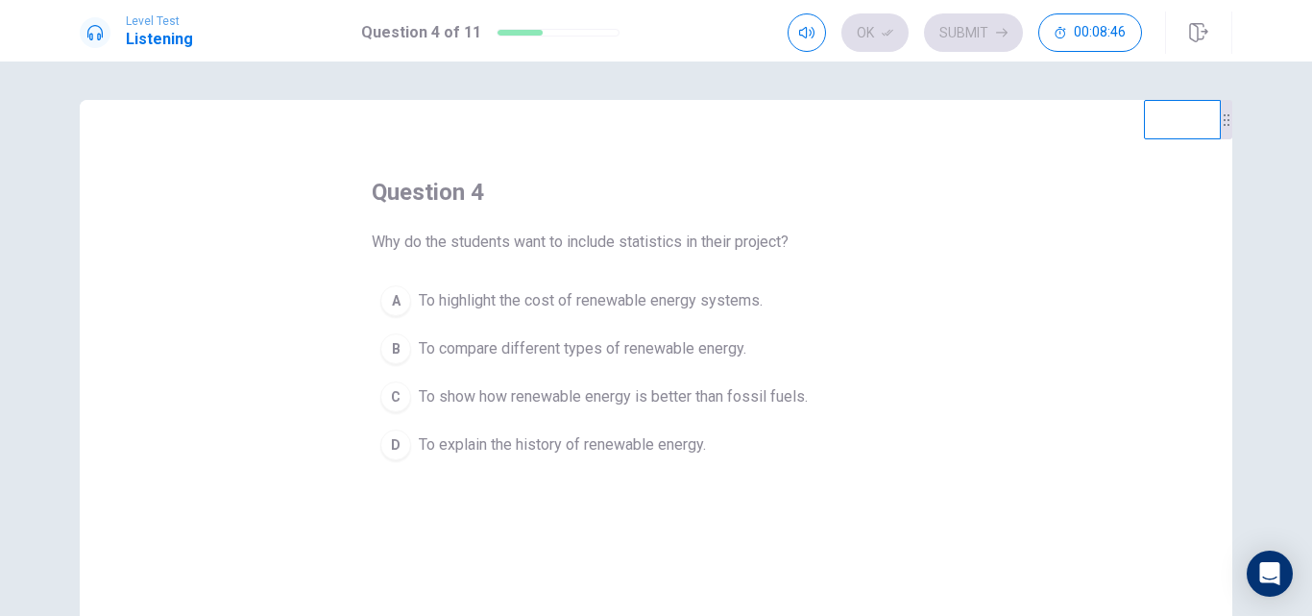
click at [754, 405] on span "To show how renewable energy is better than fossil fuels." at bounding box center [613, 396] width 389 height 23
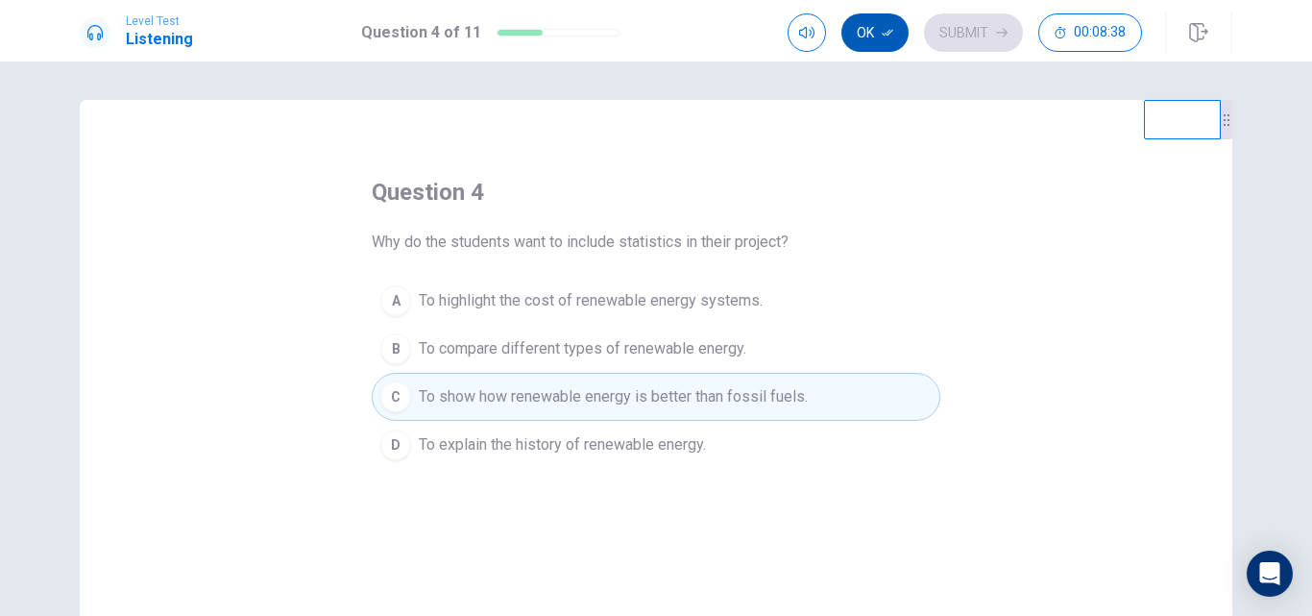
click at [868, 37] on button "Ok" at bounding box center [874, 32] width 67 height 38
click at [971, 22] on button "Submit" at bounding box center [973, 32] width 99 height 38
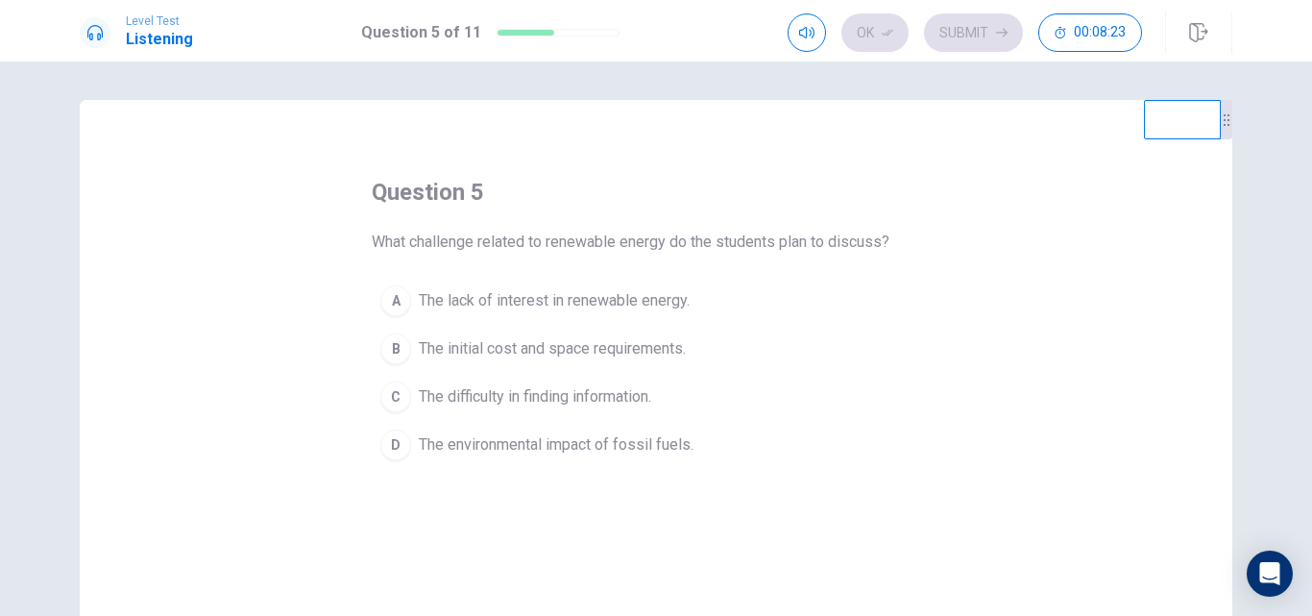
click at [653, 437] on span "The environmental impact of fossil fuels." at bounding box center [556, 444] width 275 height 23
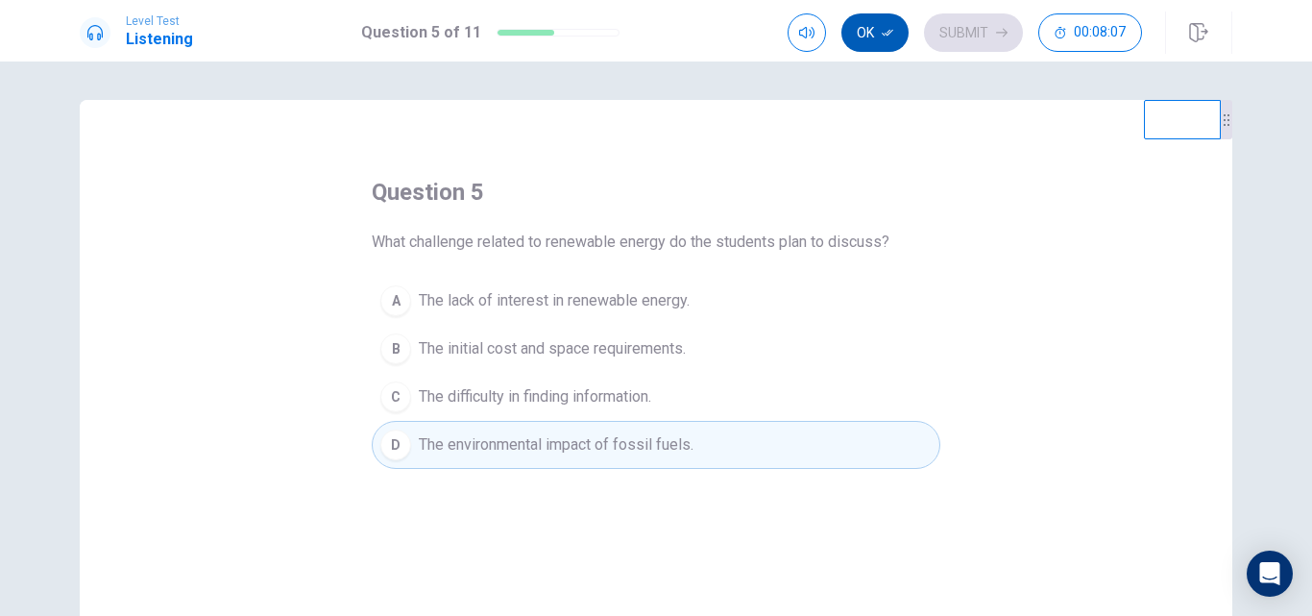
click at [869, 34] on button "Ok" at bounding box center [874, 32] width 67 height 38
click at [978, 23] on button "Submit" at bounding box center [973, 32] width 99 height 38
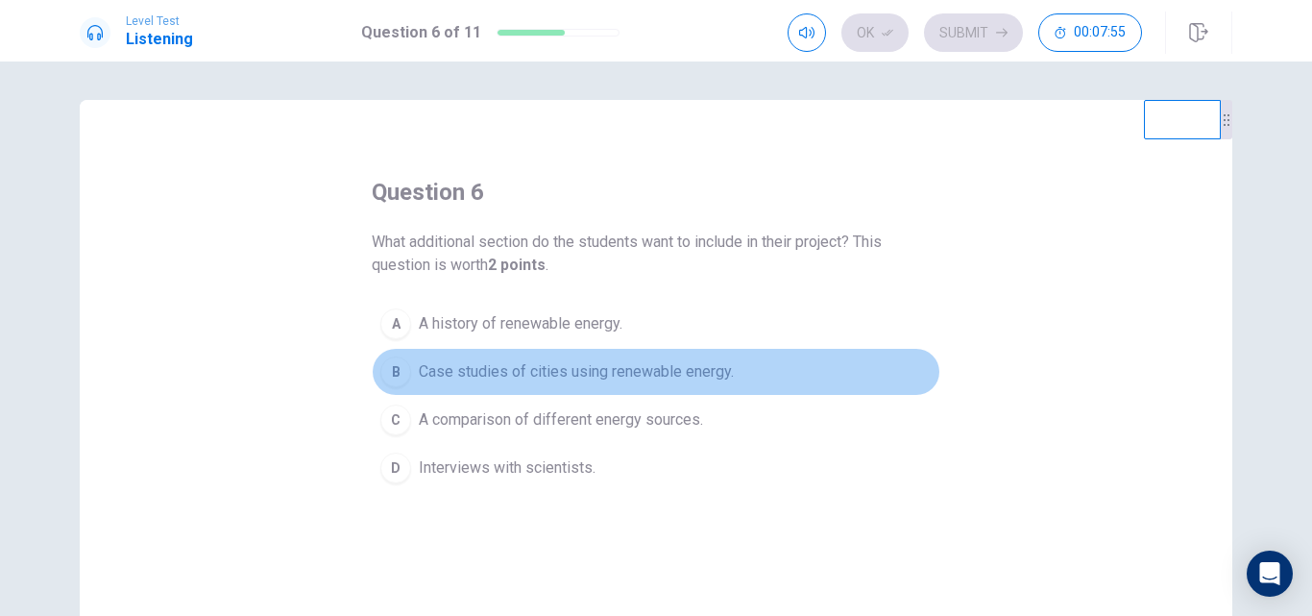
click at [580, 375] on span "Case studies of cities using renewable energy." at bounding box center [576, 371] width 315 height 23
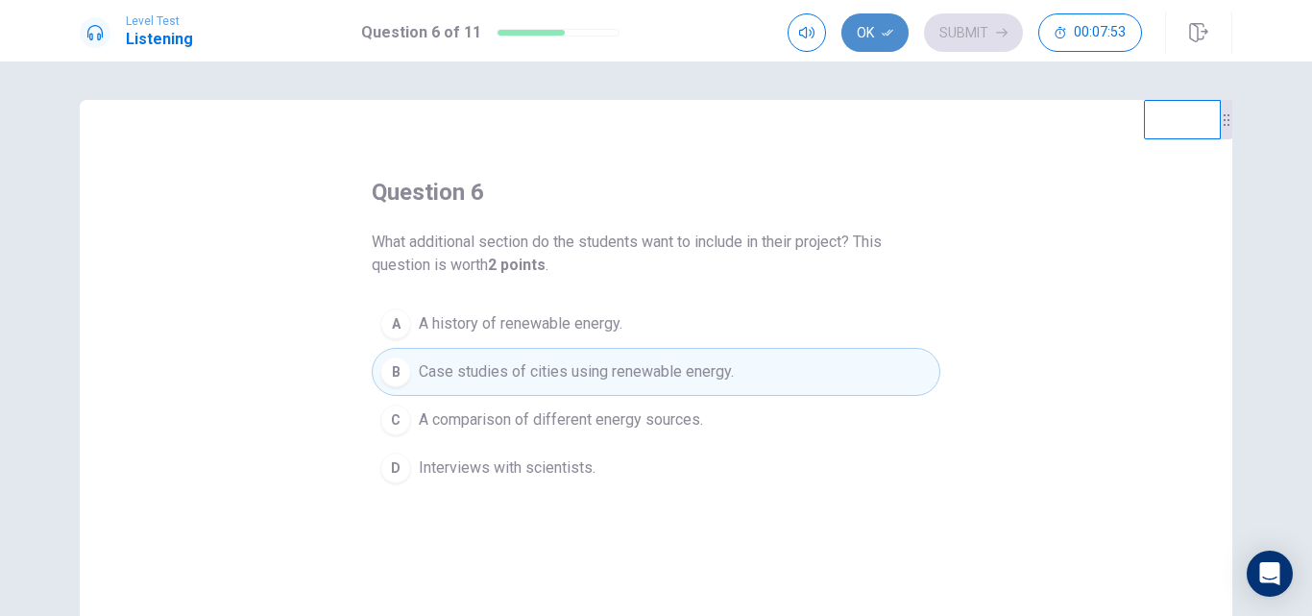
click at [874, 25] on button "Ok" at bounding box center [874, 32] width 67 height 38
click at [980, 26] on button "Submit" at bounding box center [973, 32] width 99 height 38
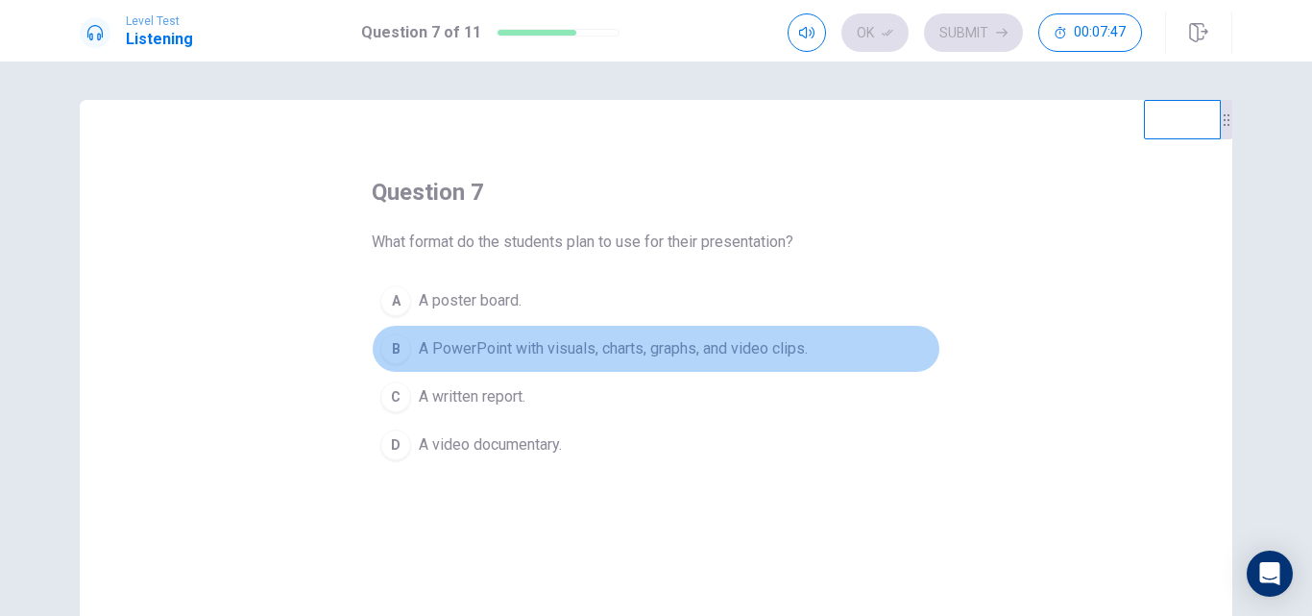
click at [554, 357] on span "A PowerPoint with visuals, charts, graphs, and video clips." at bounding box center [613, 348] width 389 height 23
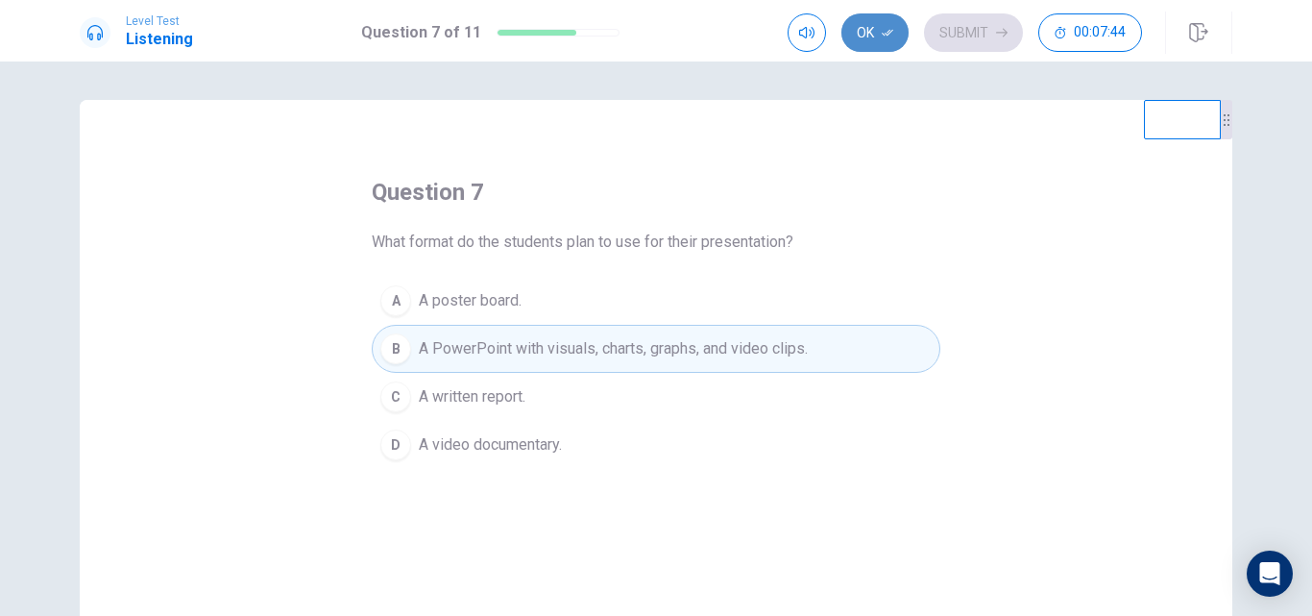
click at [868, 36] on button "Ok" at bounding box center [874, 32] width 67 height 38
click at [967, 37] on button "Submit" at bounding box center [973, 32] width 99 height 38
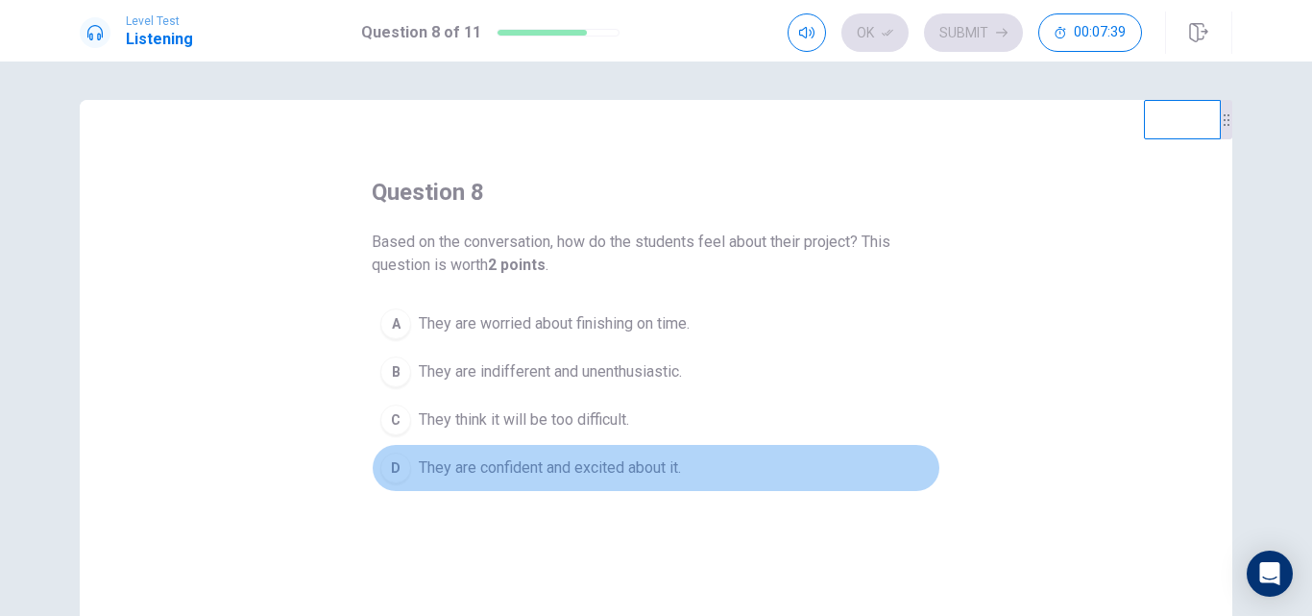
click at [557, 475] on span "They are confident and excited about it." at bounding box center [550, 467] width 262 height 23
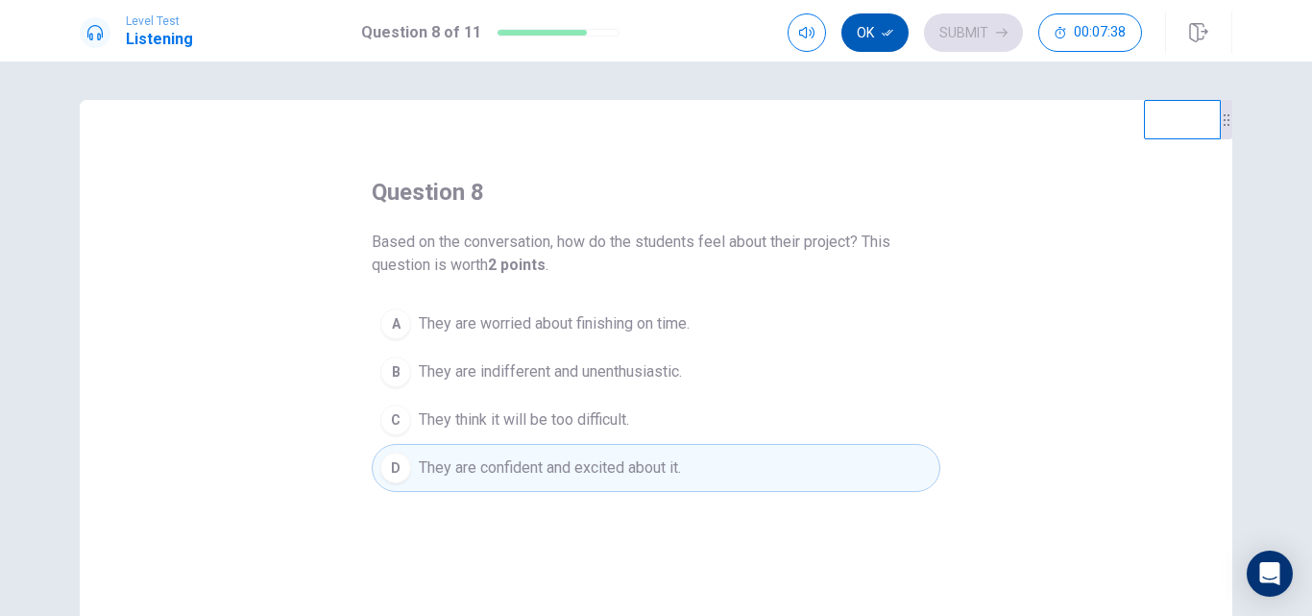
click at [883, 41] on button "Ok" at bounding box center [874, 32] width 67 height 38
click at [973, 28] on button "Submit" at bounding box center [973, 32] width 99 height 38
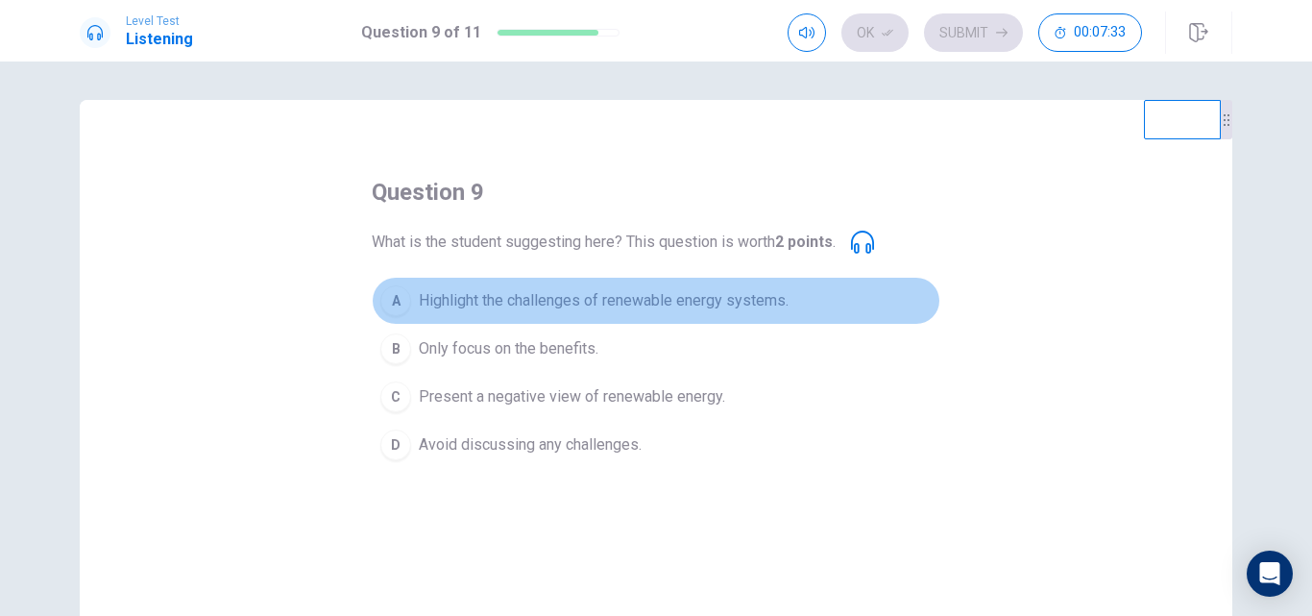
click at [688, 295] on span "Highlight the challenges of renewable energy systems." at bounding box center [604, 300] width 370 height 23
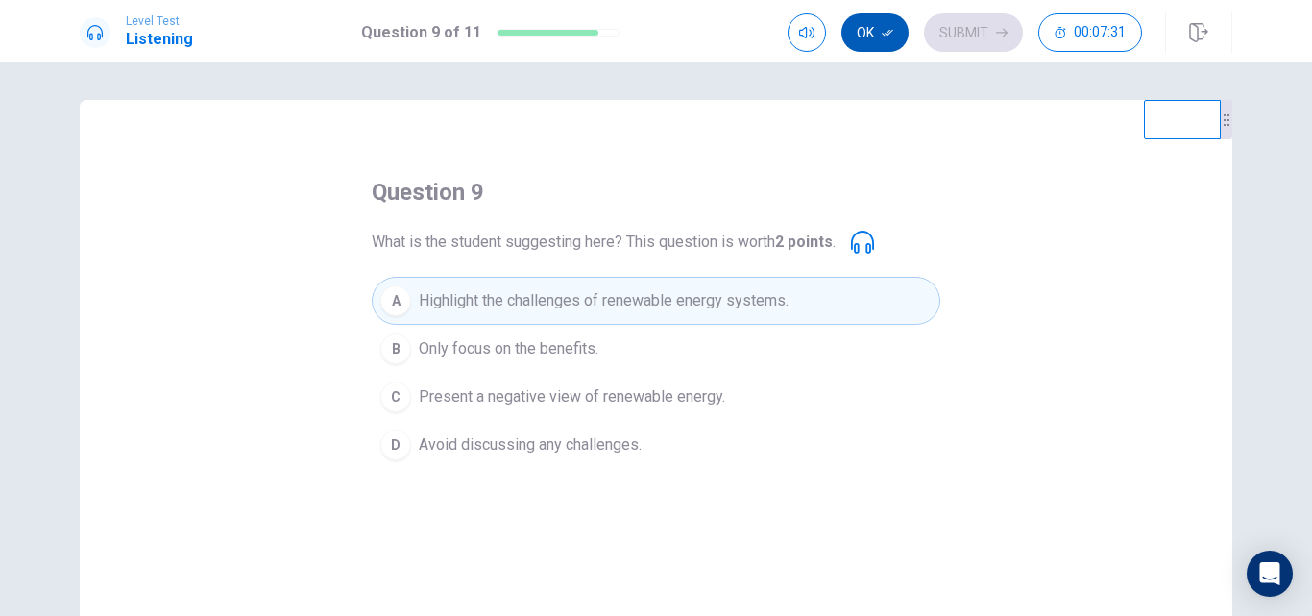
click at [882, 34] on icon "button" at bounding box center [888, 33] width 12 height 12
click at [955, 37] on button "Submit" at bounding box center [973, 32] width 99 height 38
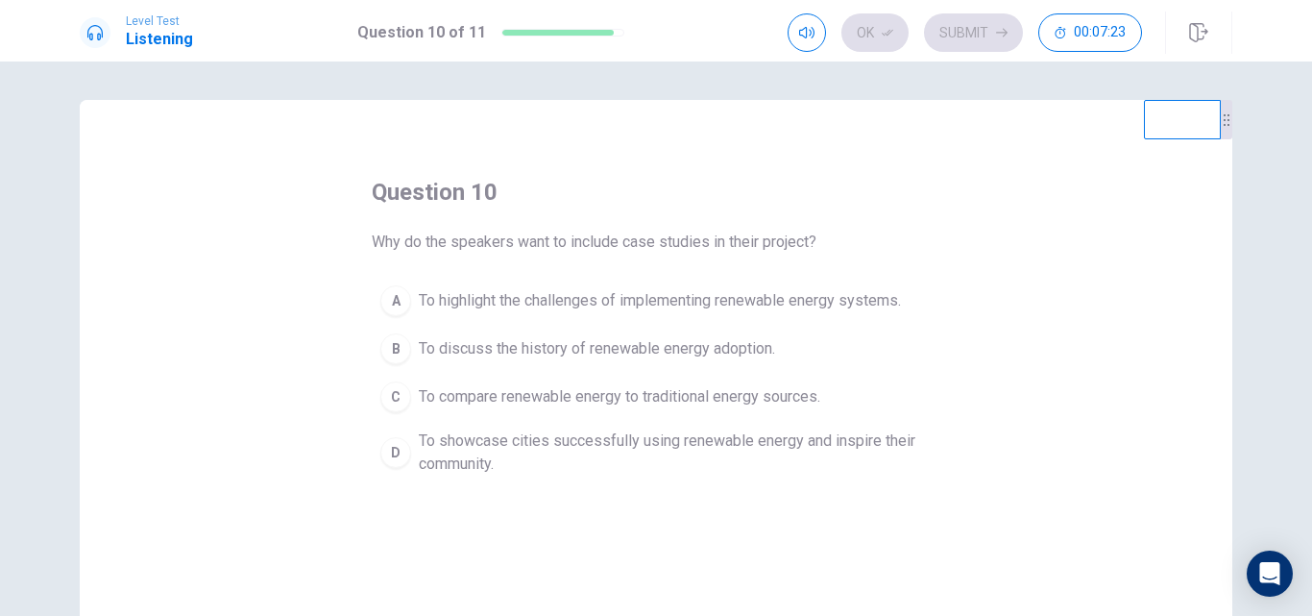
click at [632, 453] on span "To showcase cities successfully using renewable energy and inspire their commun…" at bounding box center [675, 452] width 513 height 46
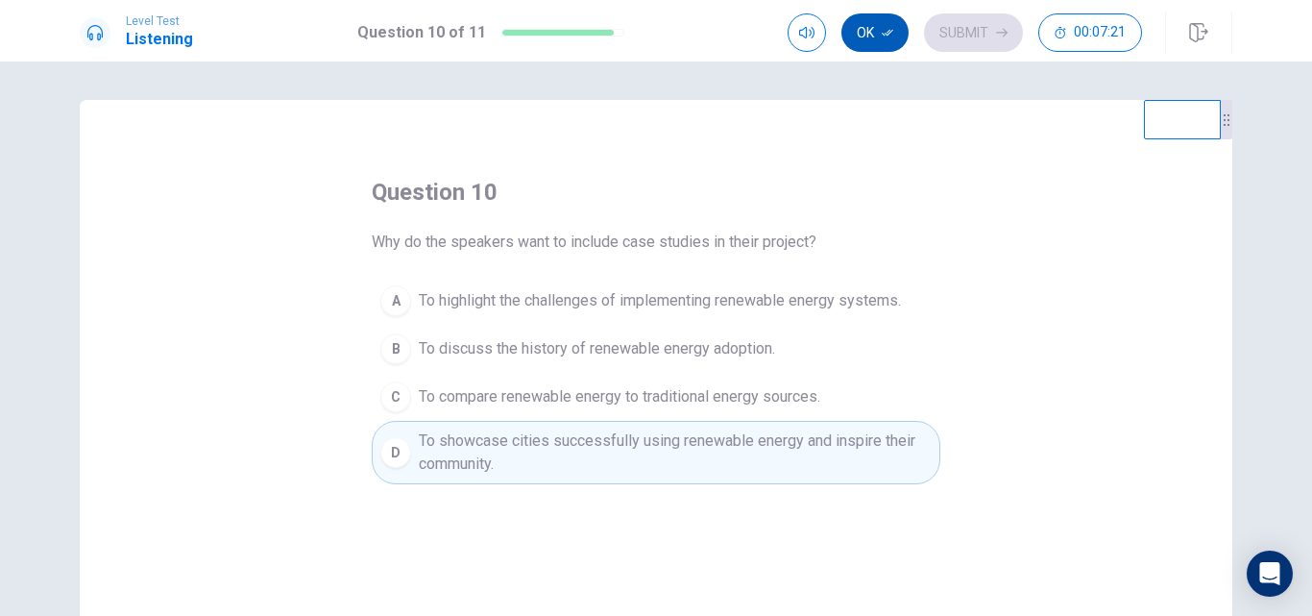
click at [865, 28] on button "Ok" at bounding box center [874, 32] width 67 height 38
click at [964, 28] on button "Submit" at bounding box center [973, 32] width 99 height 38
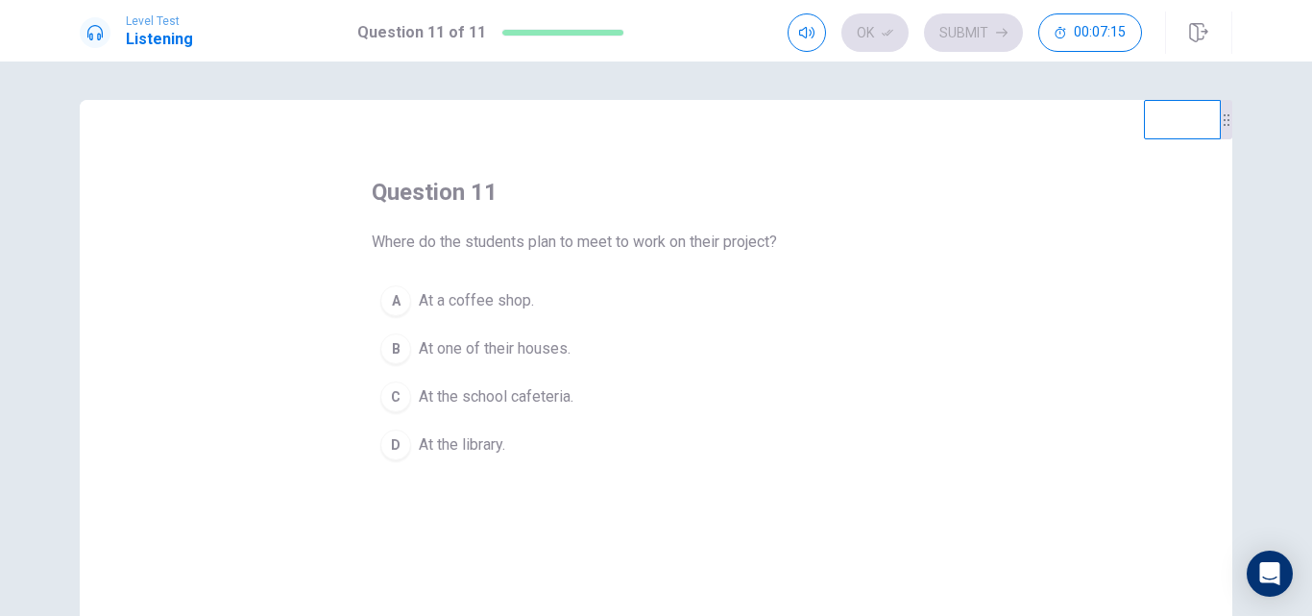
click at [465, 454] on span "At the library." at bounding box center [462, 444] width 86 height 23
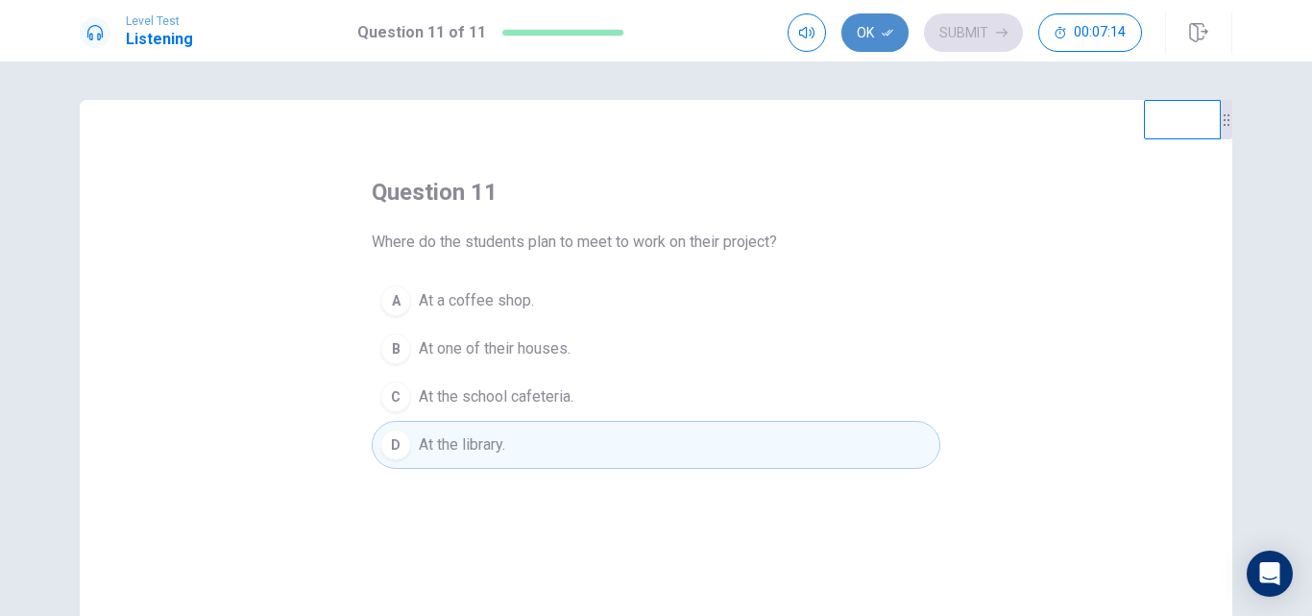
click at [889, 32] on icon "button" at bounding box center [888, 33] width 12 height 7
click at [952, 44] on button "Submit" at bounding box center [973, 32] width 99 height 38
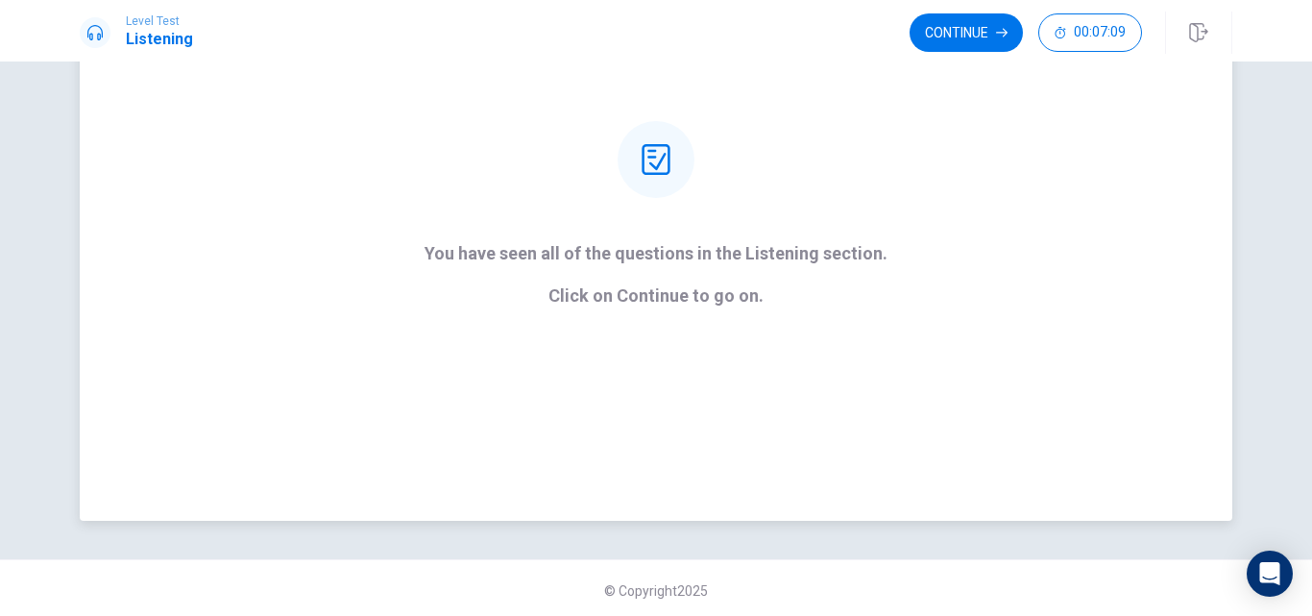
scroll to position [199, 0]
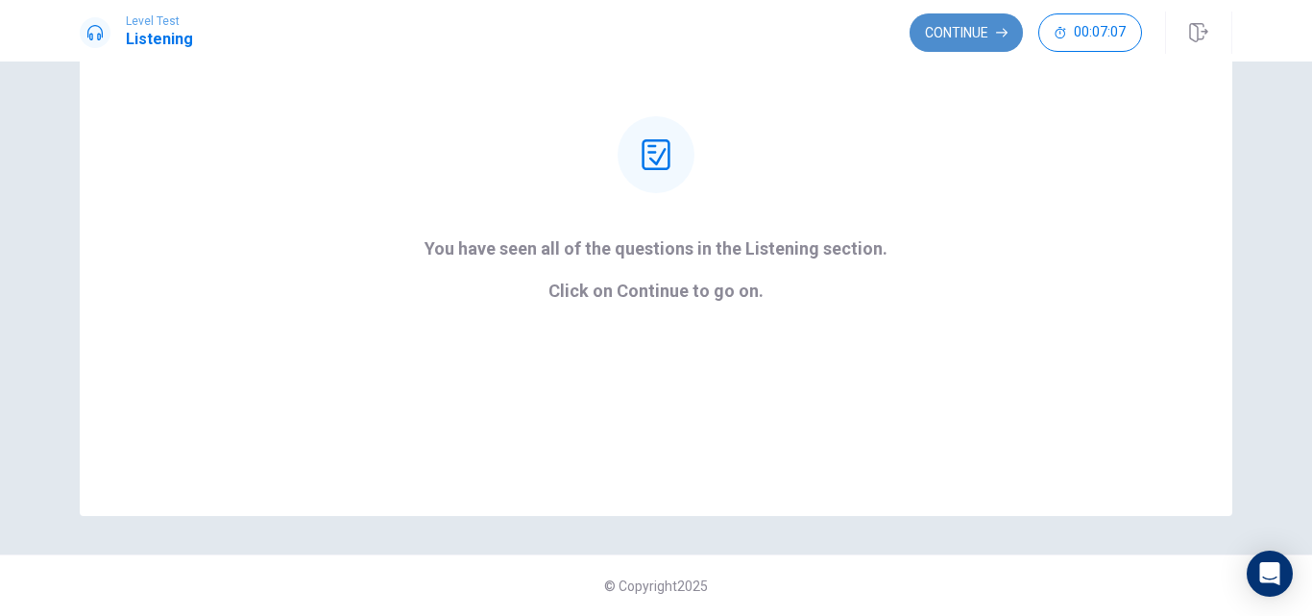
click at [943, 36] on button "Continue" at bounding box center [966, 32] width 113 height 38
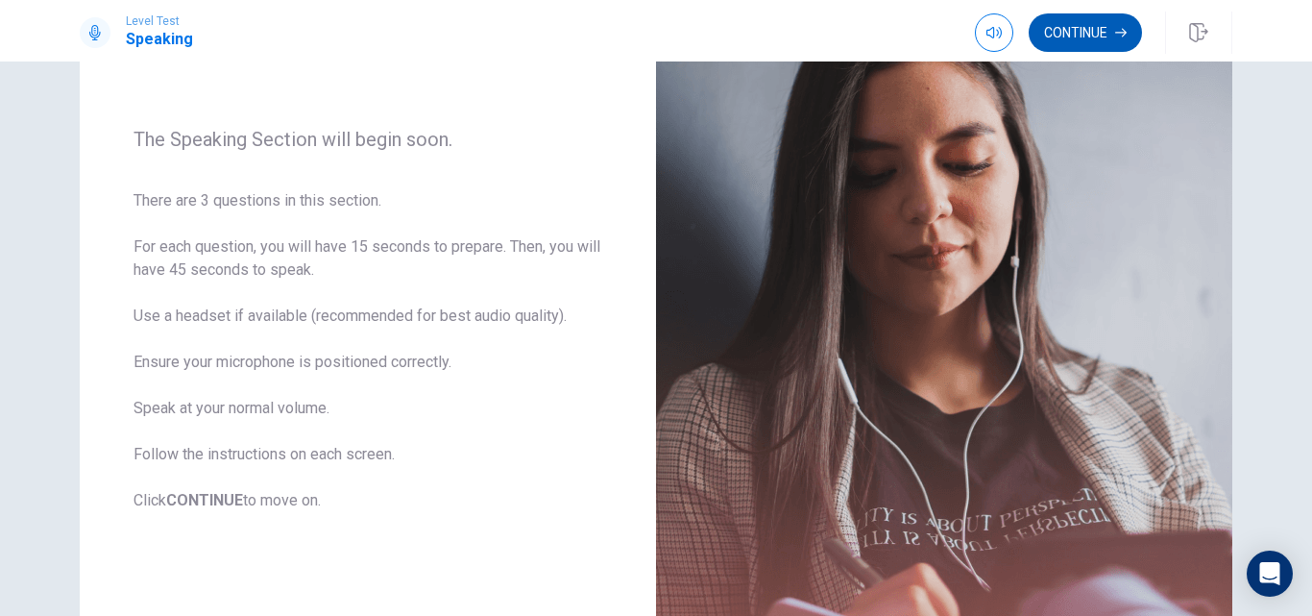
click at [1097, 36] on button "Continue" at bounding box center [1085, 32] width 113 height 38
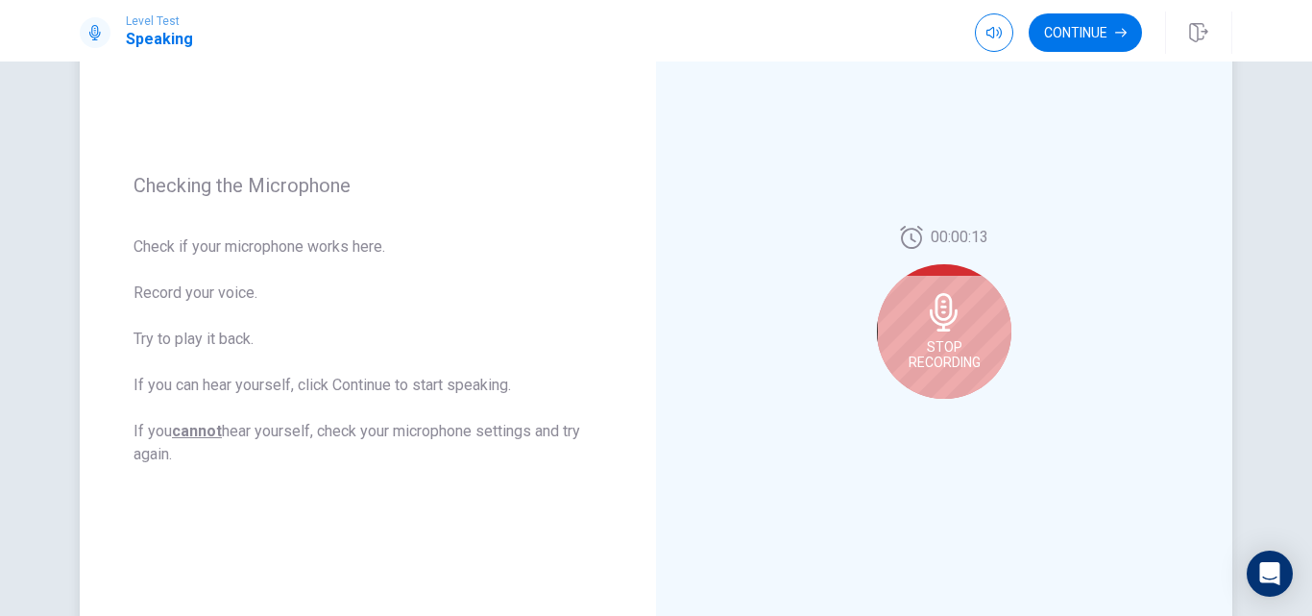
click at [930, 290] on div "Stop Recording" at bounding box center [944, 331] width 134 height 134
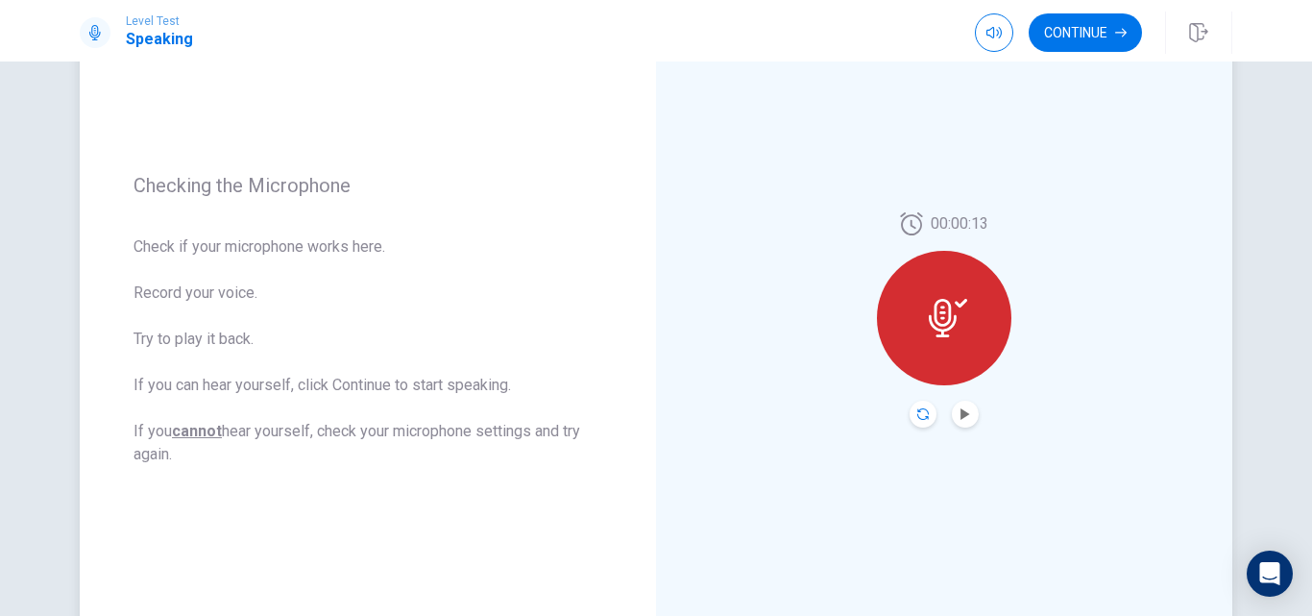
click at [923, 418] on icon "Record Again" at bounding box center [923, 414] width 12 height 12
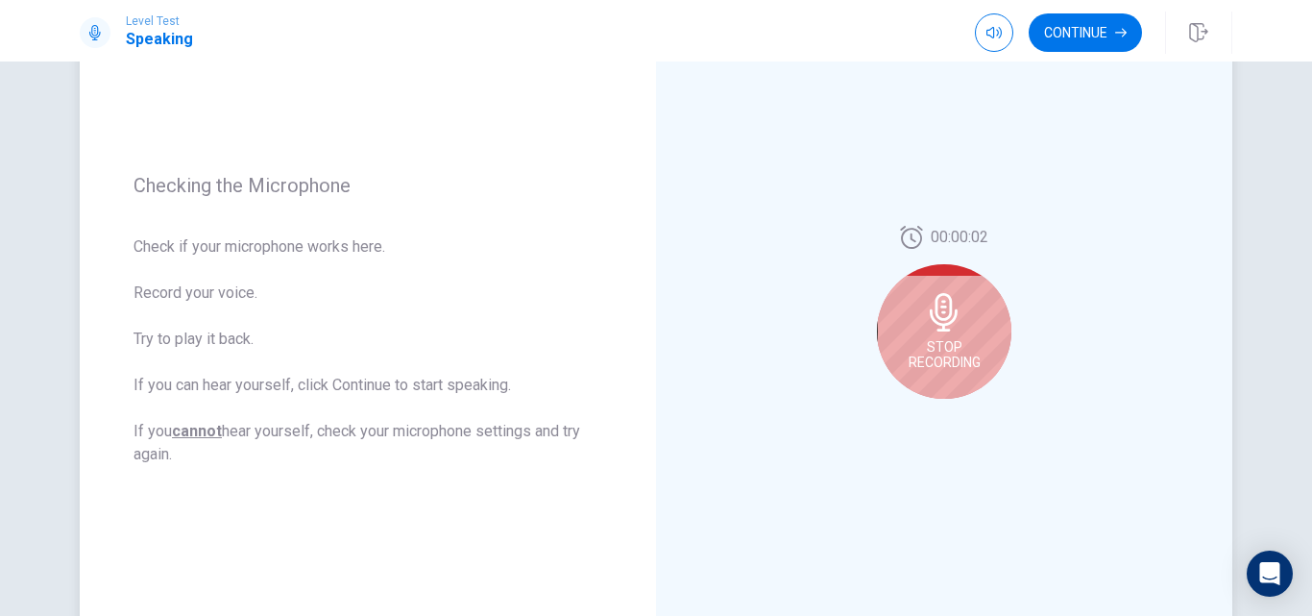
click at [969, 303] on div "Stop Recording" at bounding box center [944, 331] width 134 height 134
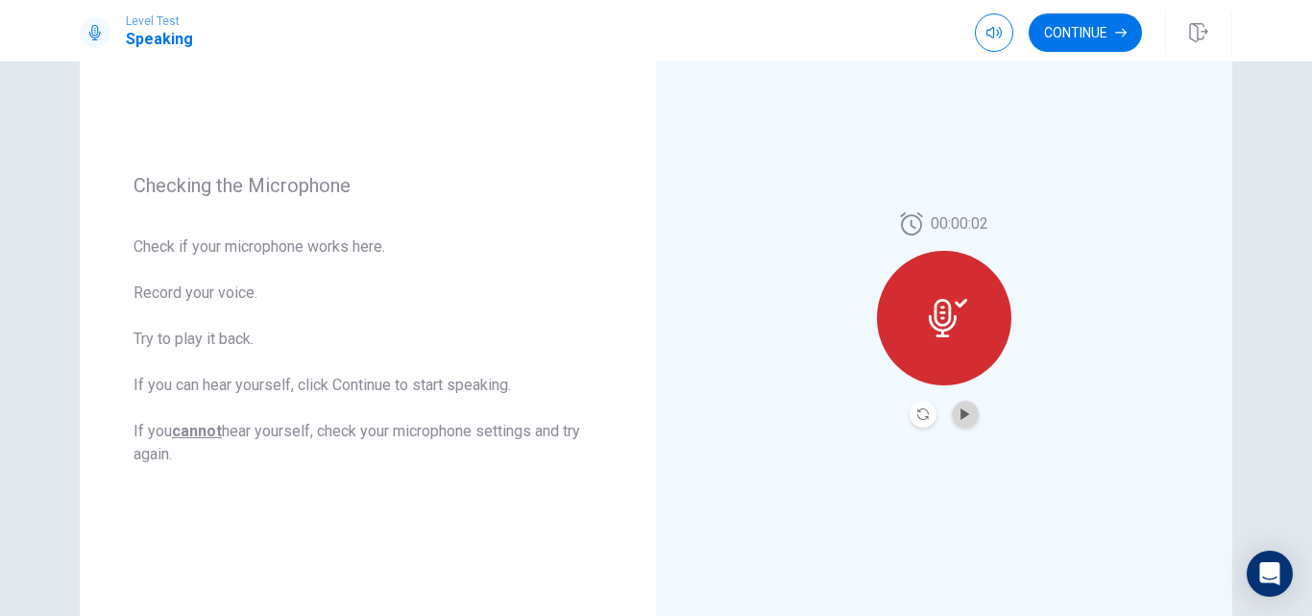
click at [958, 422] on button "Play Audio" at bounding box center [965, 414] width 27 height 27
click at [910, 412] on button "Record Again" at bounding box center [923, 414] width 27 height 27
click at [970, 421] on button "Play Audio" at bounding box center [965, 414] width 27 height 27
click at [917, 415] on icon "Record Again" at bounding box center [923, 414] width 12 height 12
click at [961, 418] on icon "Play Audio" at bounding box center [965, 414] width 9 height 12
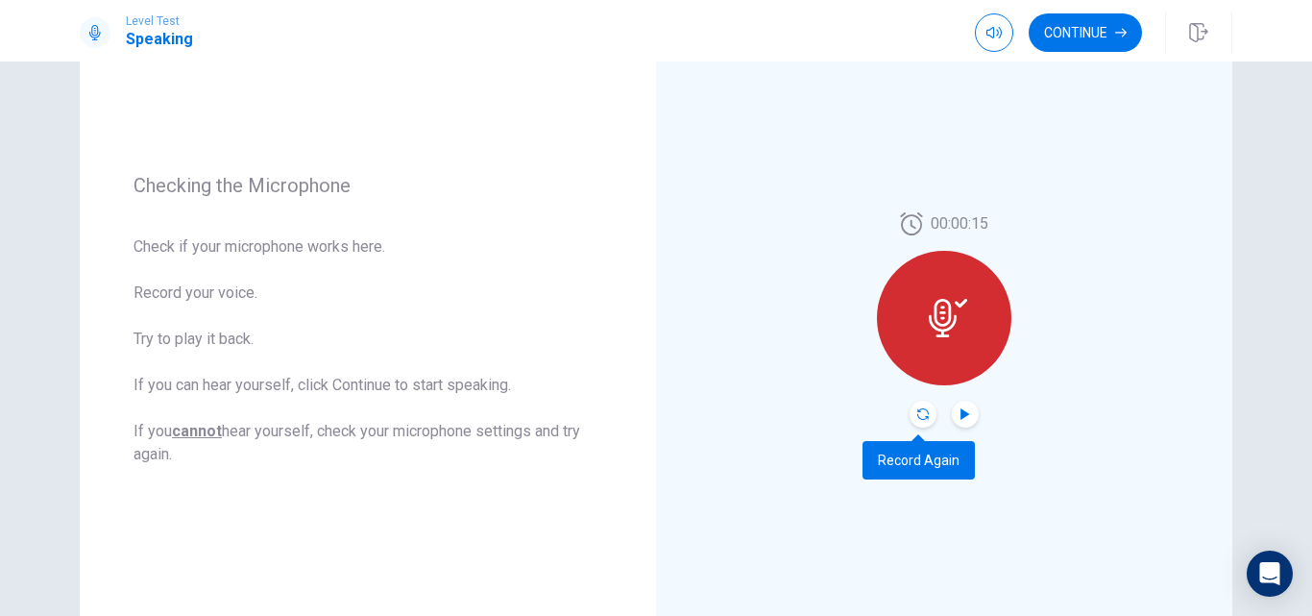
click at [917, 414] on icon "Record Again" at bounding box center [923, 414] width 12 height 12
click at [965, 414] on icon "Play Audio" at bounding box center [965, 414] width 9 height 12
click at [918, 410] on icon "Record Again" at bounding box center [923, 414] width 12 height 12
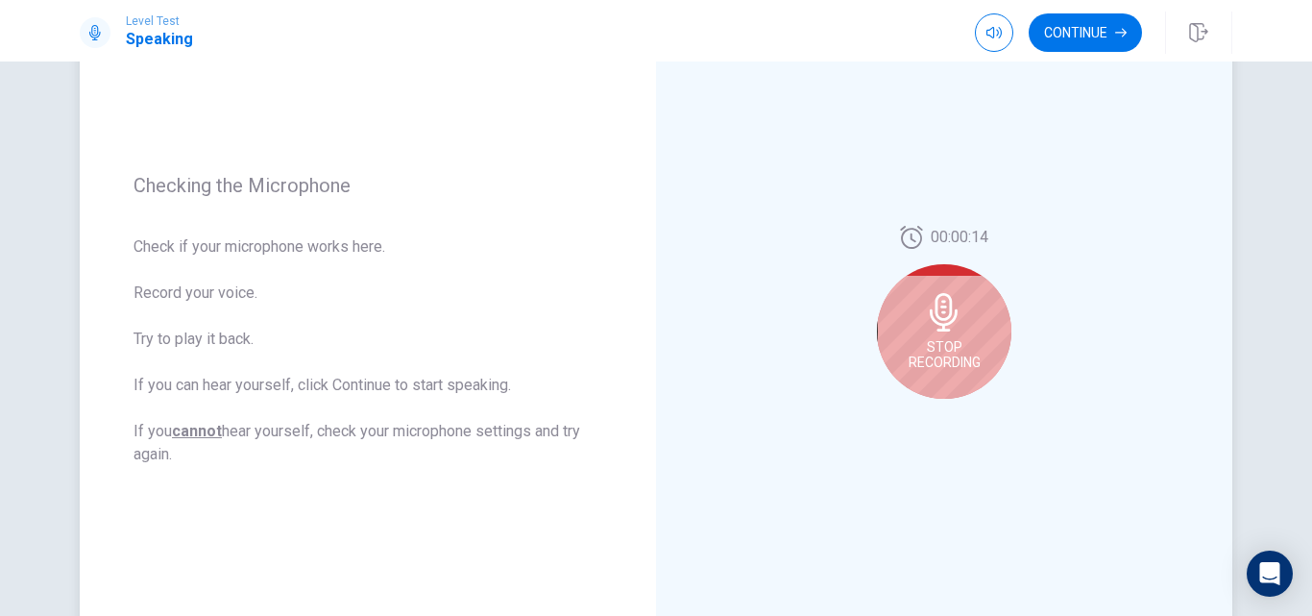
click at [920, 373] on div "Stop Recording" at bounding box center [944, 331] width 134 height 134
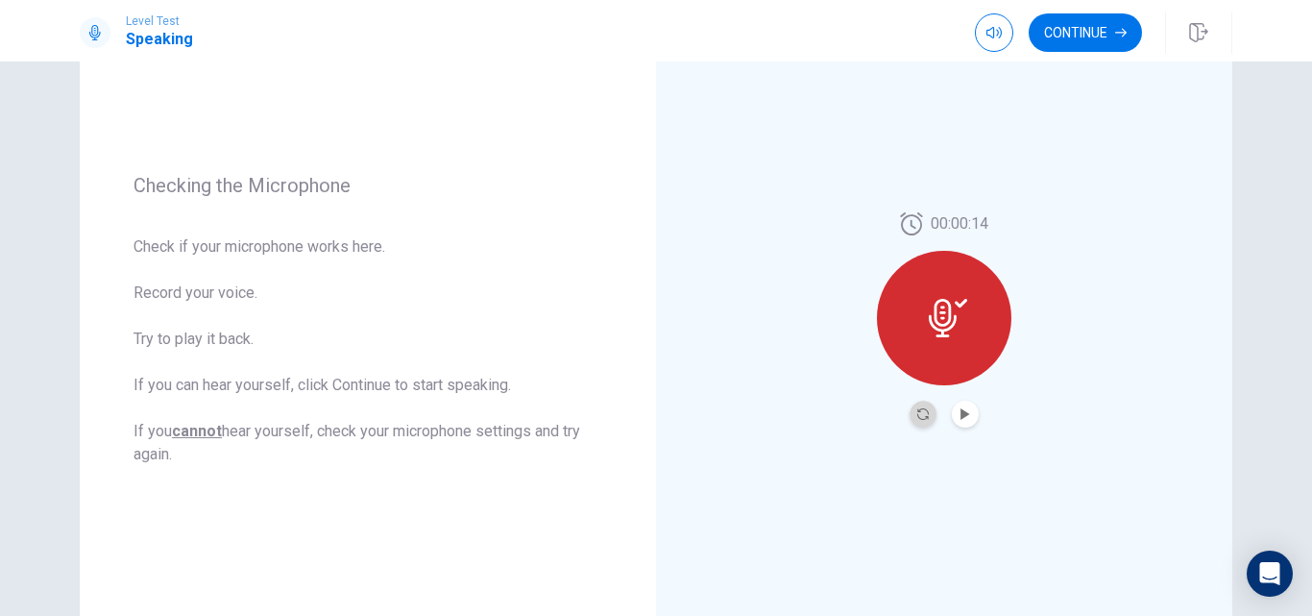
click at [910, 416] on button "Record Again" at bounding box center [923, 414] width 27 height 27
click at [963, 423] on button "Play Audio" at bounding box center [965, 414] width 27 height 27
click at [920, 408] on icon "Record Again" at bounding box center [923, 414] width 12 height 12
click at [961, 414] on icon "Play Audio" at bounding box center [965, 414] width 9 height 12
click at [917, 410] on icon "Record Again" at bounding box center [923, 414] width 12 height 12
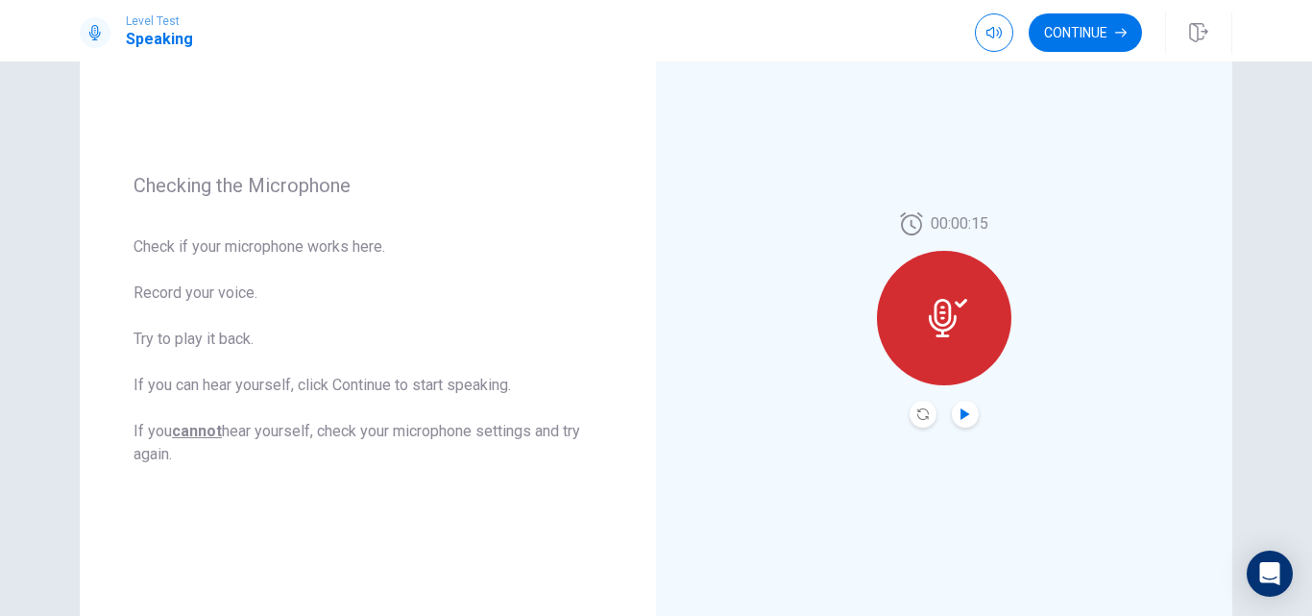
click at [963, 417] on icon "Play Audio" at bounding box center [966, 414] width 12 height 12
click at [917, 409] on icon "Record Again" at bounding box center [923, 414] width 12 height 12
click at [961, 415] on icon "Play Audio" at bounding box center [965, 414] width 9 height 12
click at [1075, 48] on button "Continue" at bounding box center [1085, 32] width 113 height 38
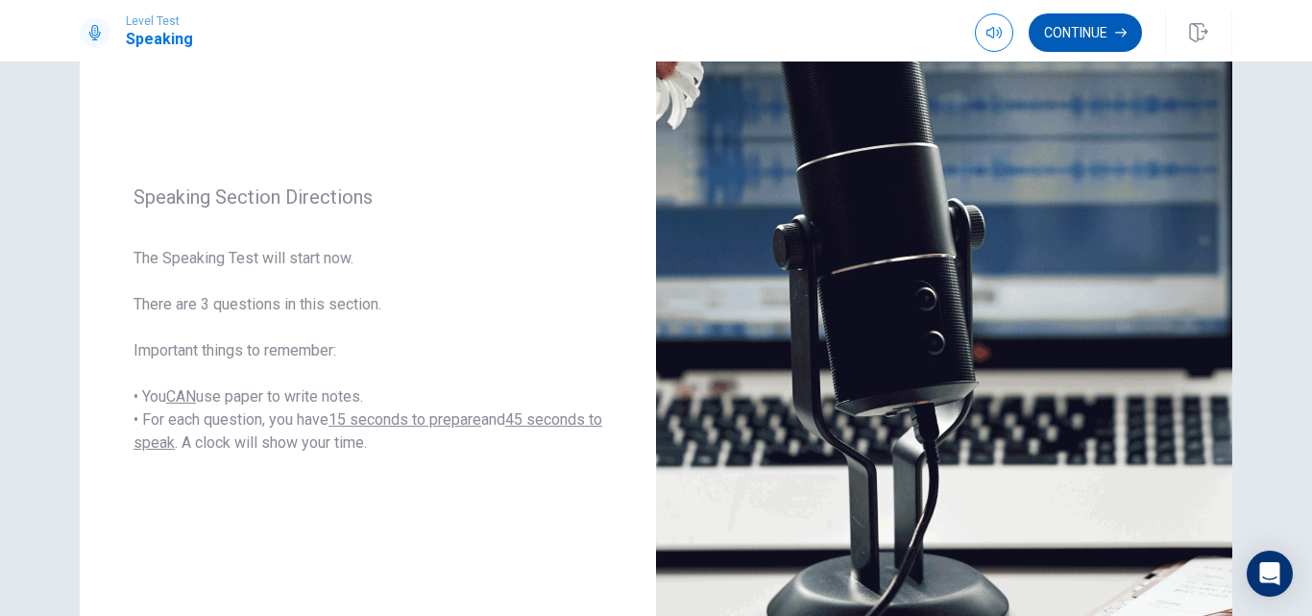
click at [1066, 31] on button "Continue" at bounding box center [1085, 32] width 113 height 38
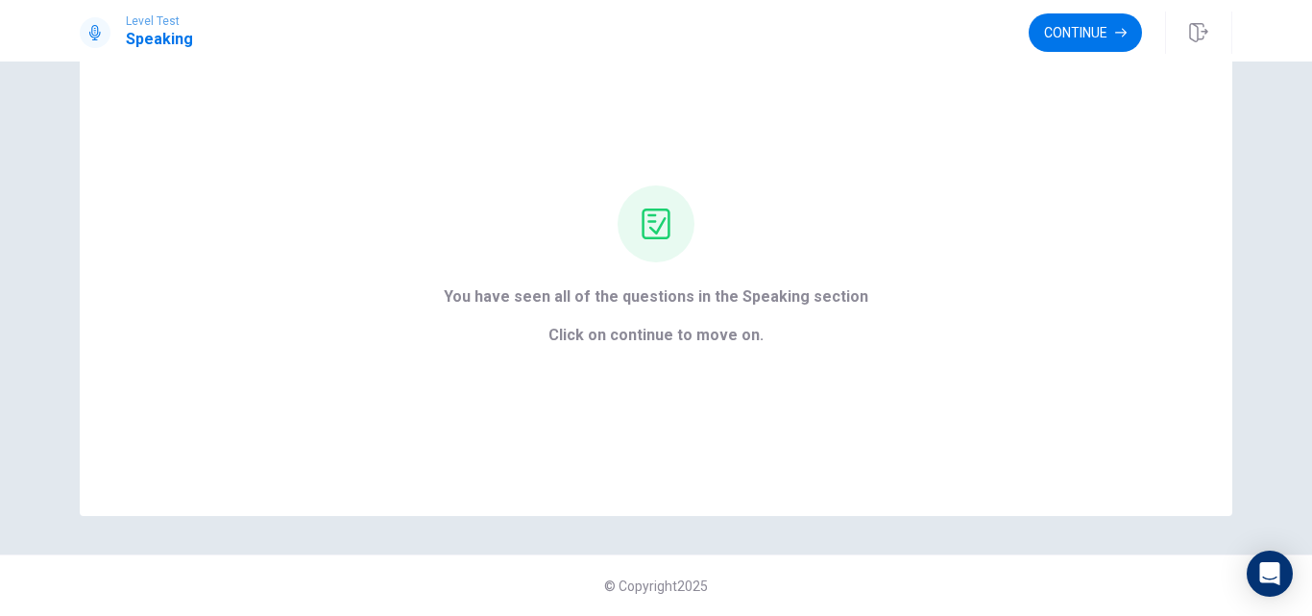
scroll to position [84, 0]
click at [1066, 31] on button "Continue" at bounding box center [1085, 32] width 113 height 38
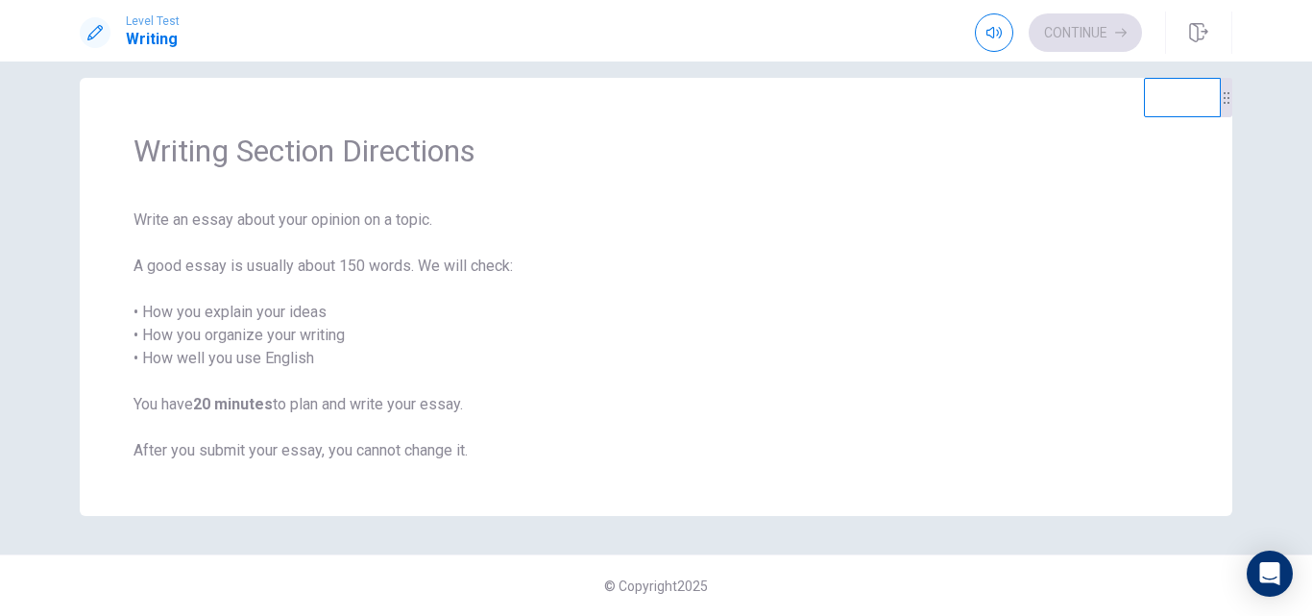
scroll to position [22, 0]
click at [1050, 29] on button "Continue" at bounding box center [1085, 32] width 113 height 38
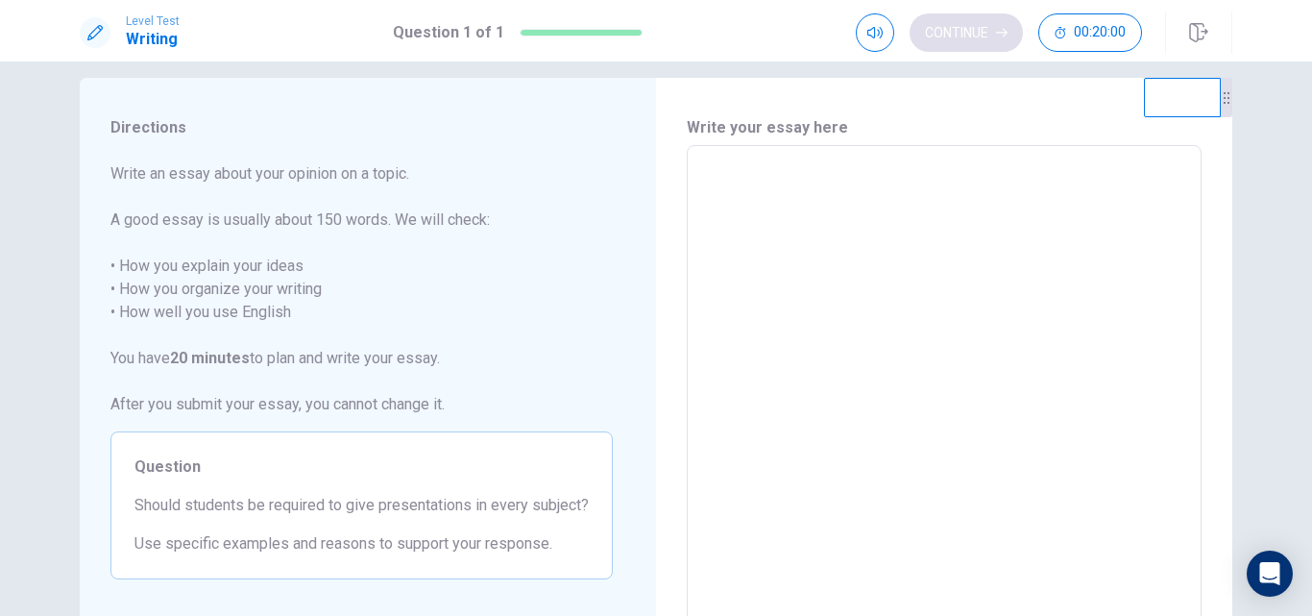
scroll to position [199, 0]
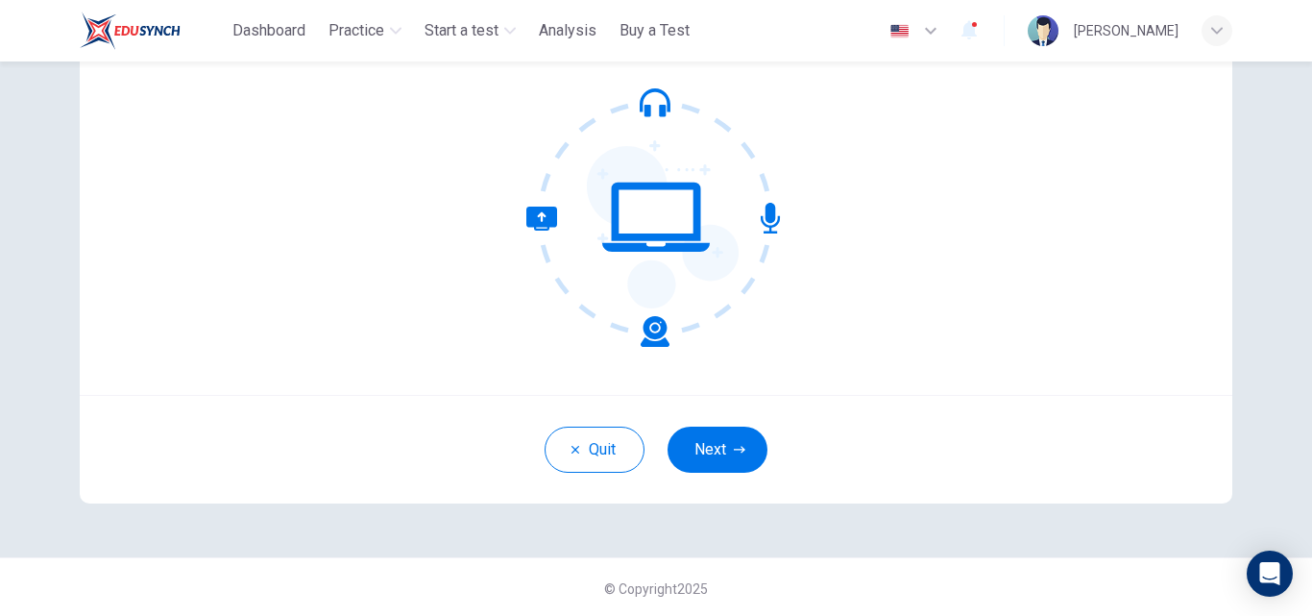
scroll to position [184, 0]
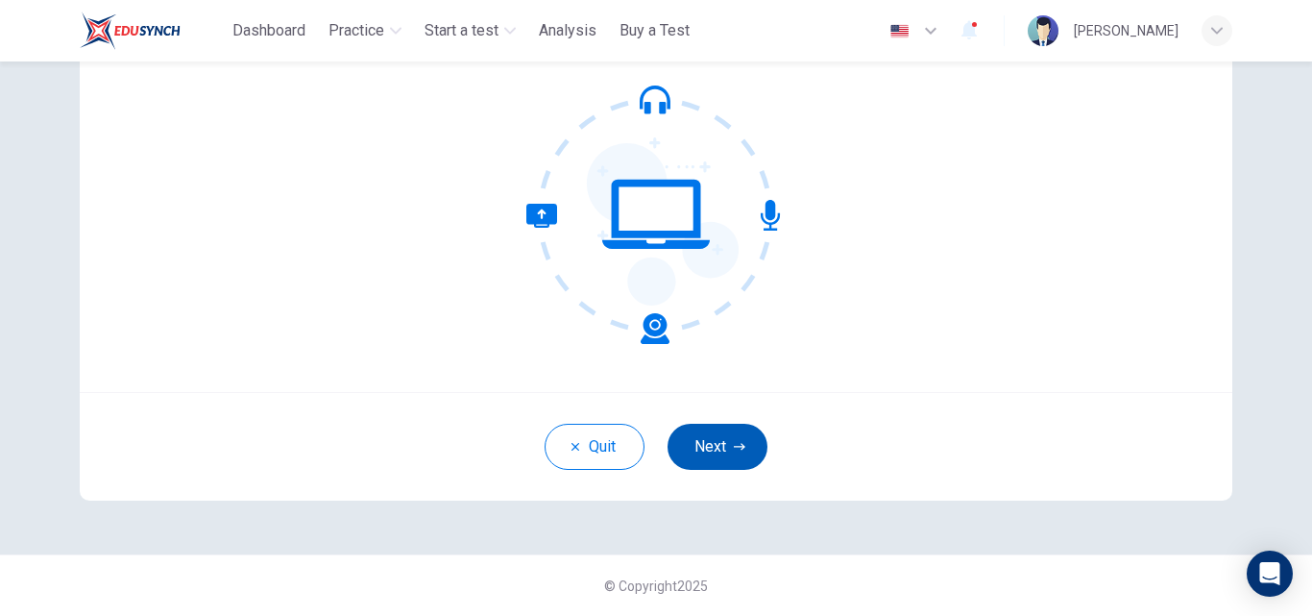
click at [719, 444] on button "Next" at bounding box center [718, 447] width 100 height 46
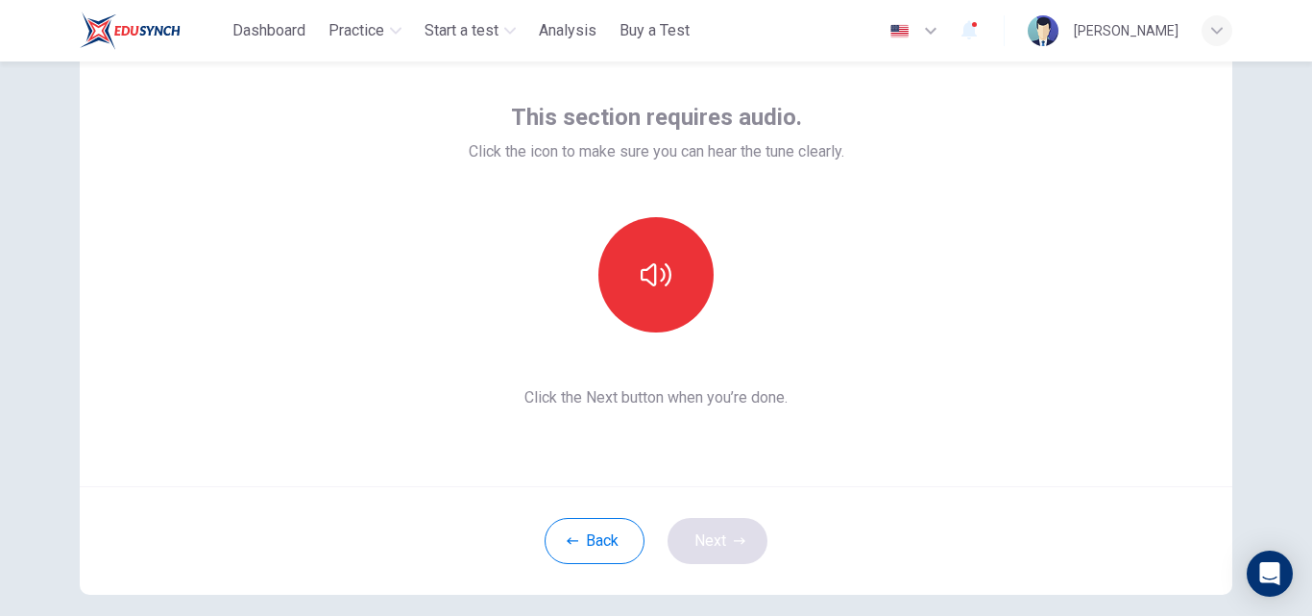
scroll to position [0, 0]
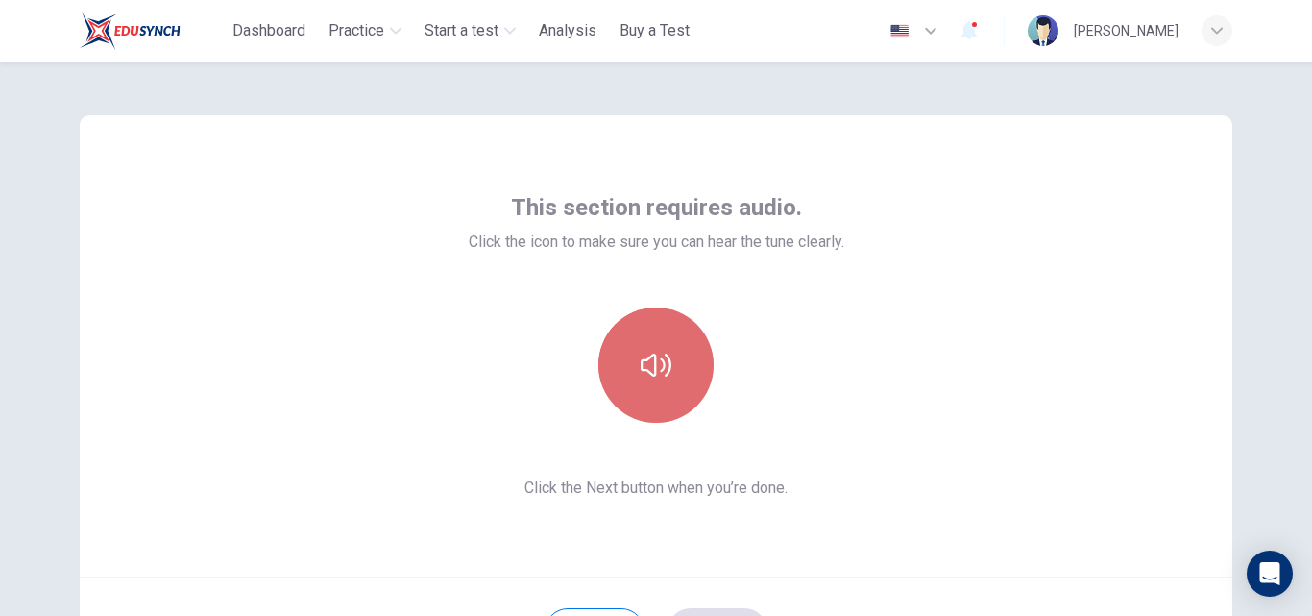
click at [617, 383] on button "button" at bounding box center [655, 364] width 115 height 115
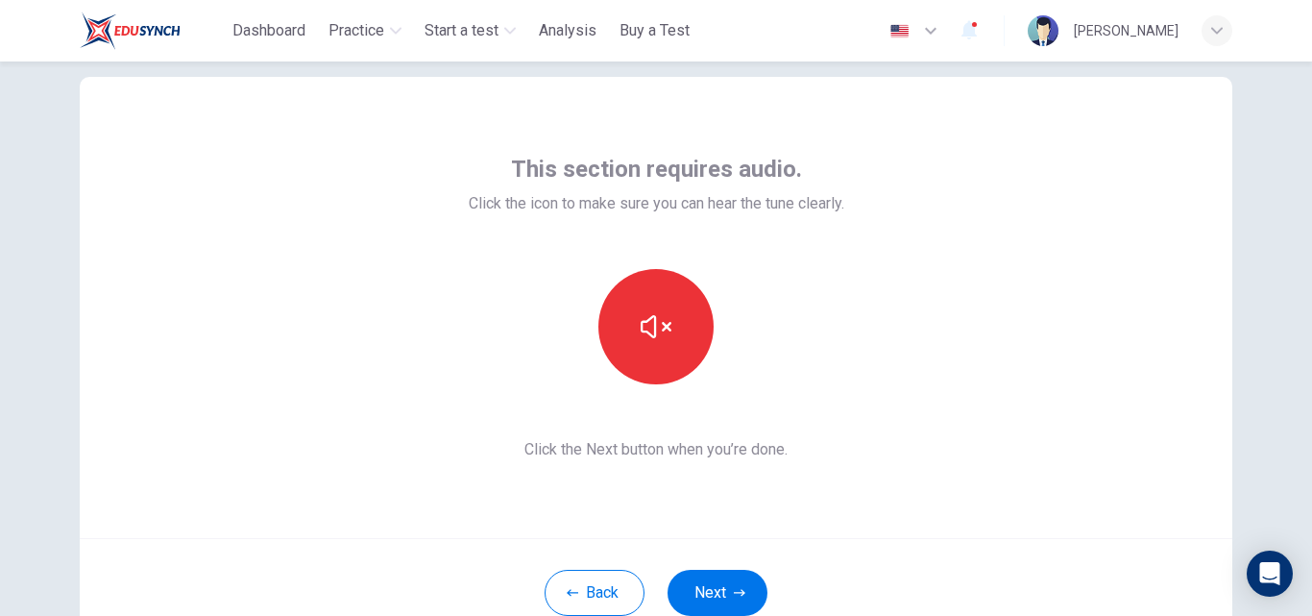
scroll to position [67, 0]
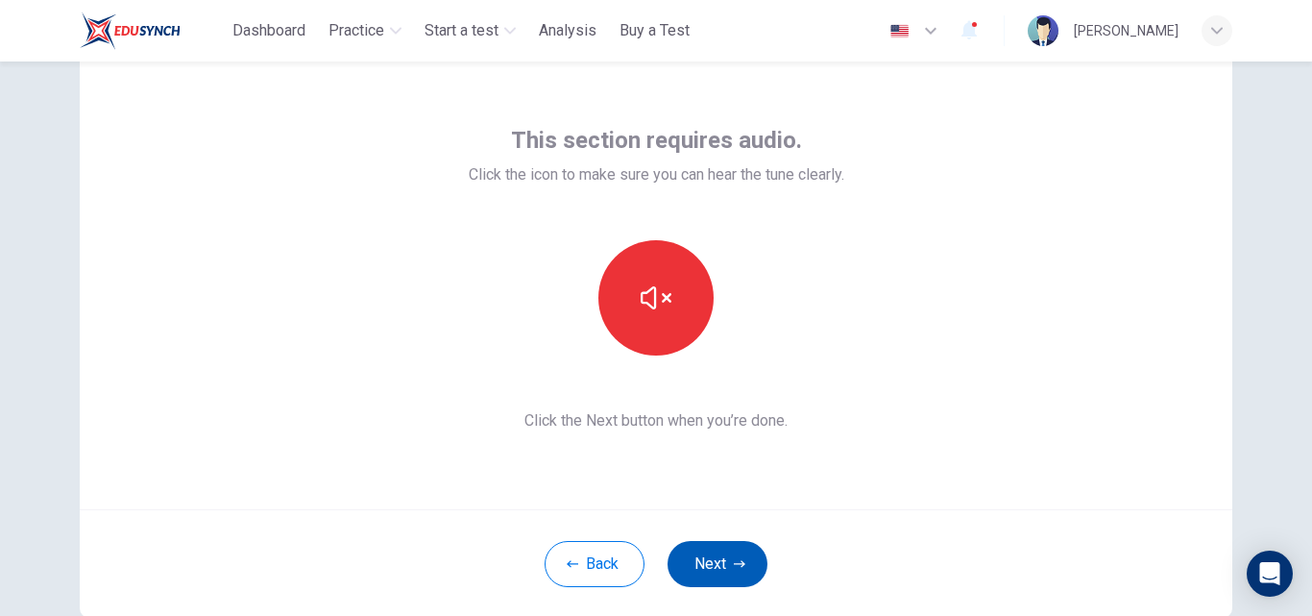
click at [711, 564] on button "Next" at bounding box center [718, 564] width 100 height 46
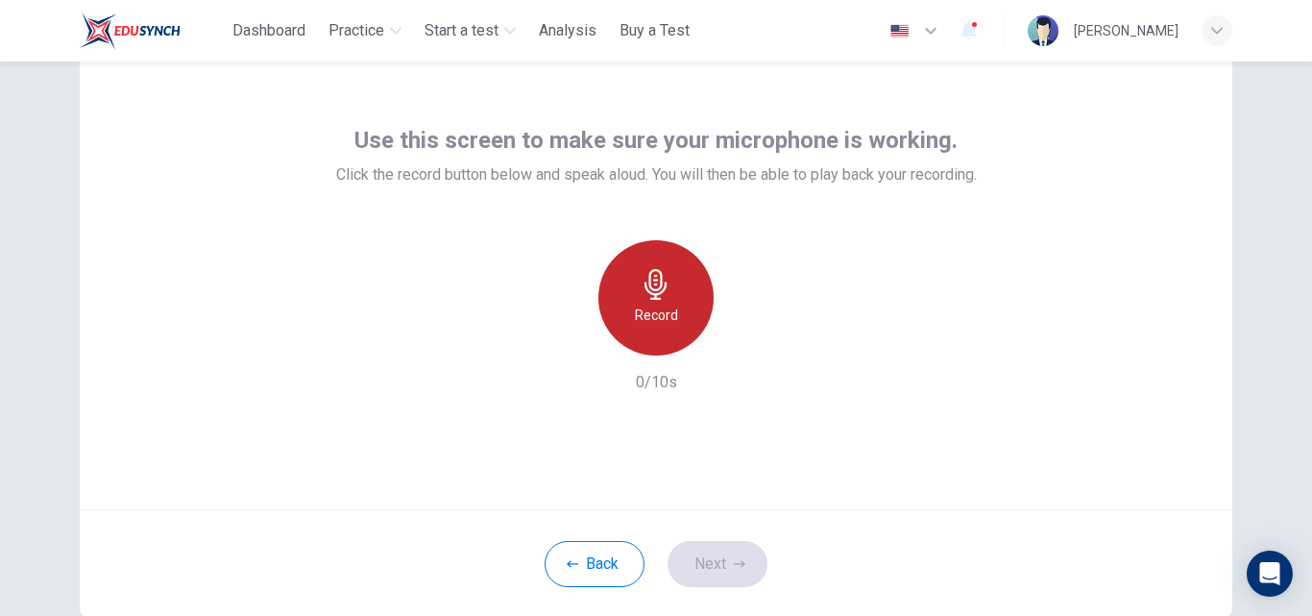
click at [649, 270] on icon "button" at bounding box center [656, 284] width 22 height 31
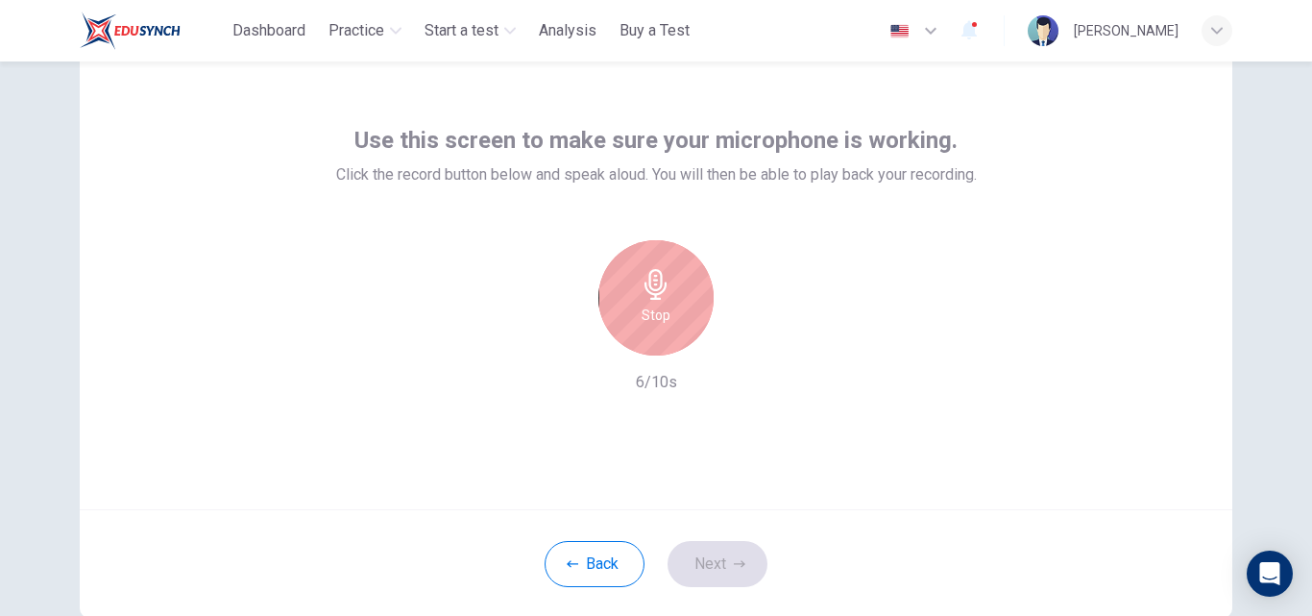
click at [649, 270] on icon "button" at bounding box center [656, 284] width 22 height 31
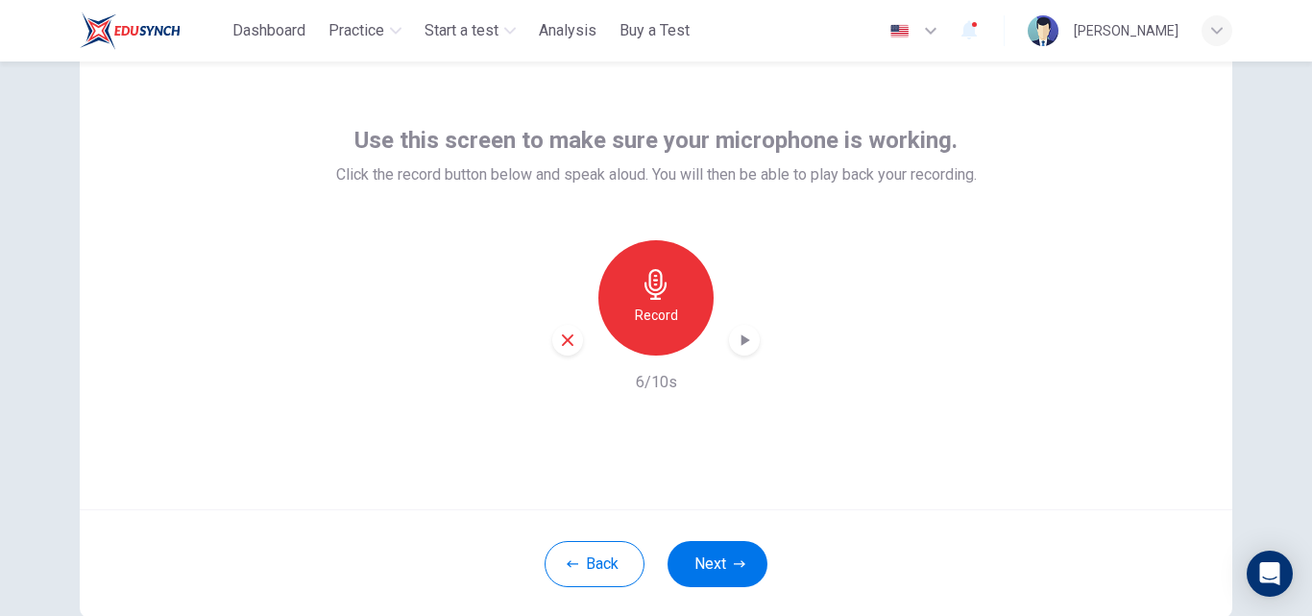
click at [746, 341] on icon "button" at bounding box center [744, 339] width 19 height 19
click at [714, 571] on button "Next" at bounding box center [718, 564] width 100 height 46
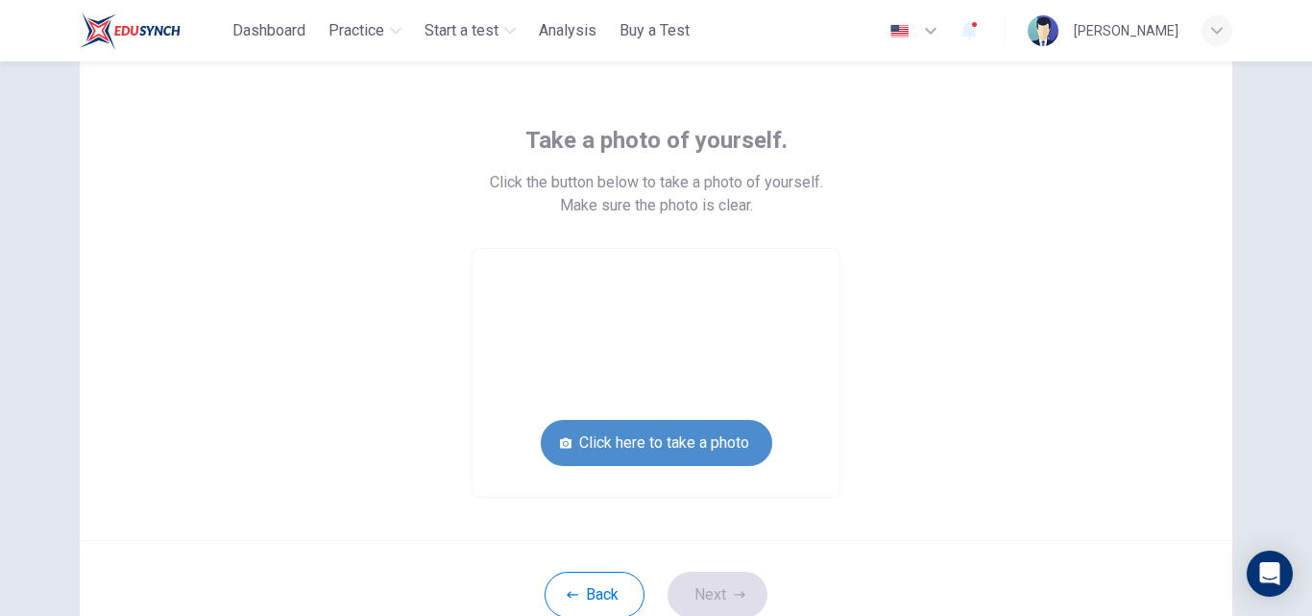
click at [679, 440] on button "Click here to take a photo" at bounding box center [656, 443] width 231 height 46
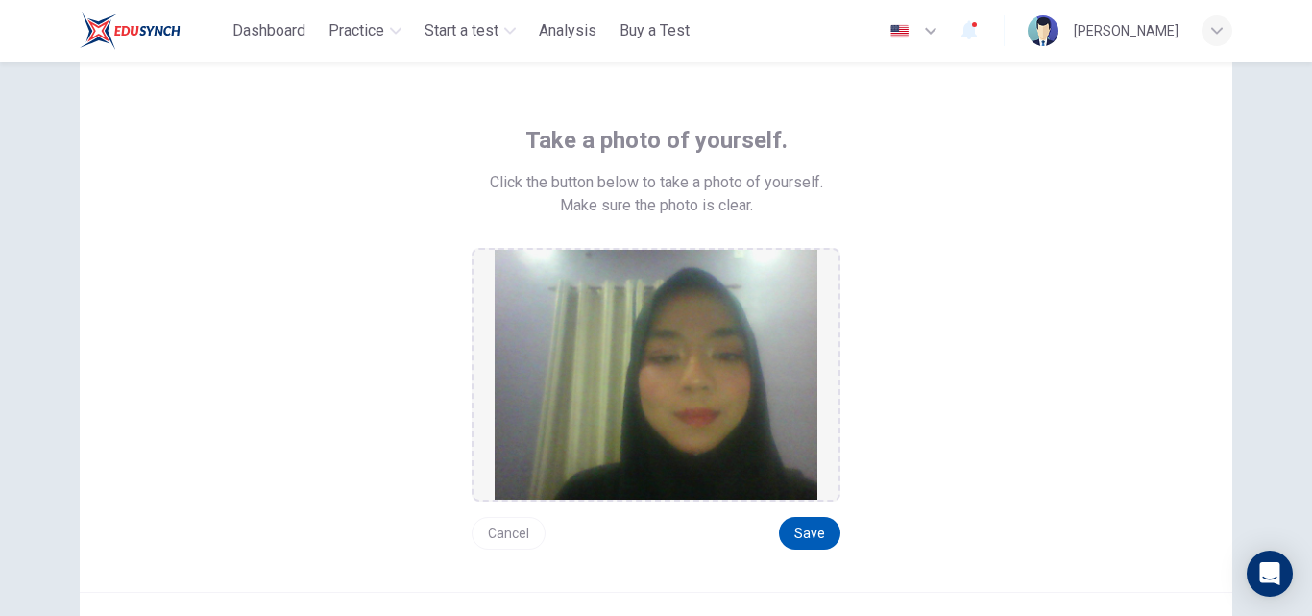
click at [826, 526] on button "Save" at bounding box center [809, 533] width 61 height 33
click at [809, 534] on button "Save" at bounding box center [809, 533] width 61 height 33
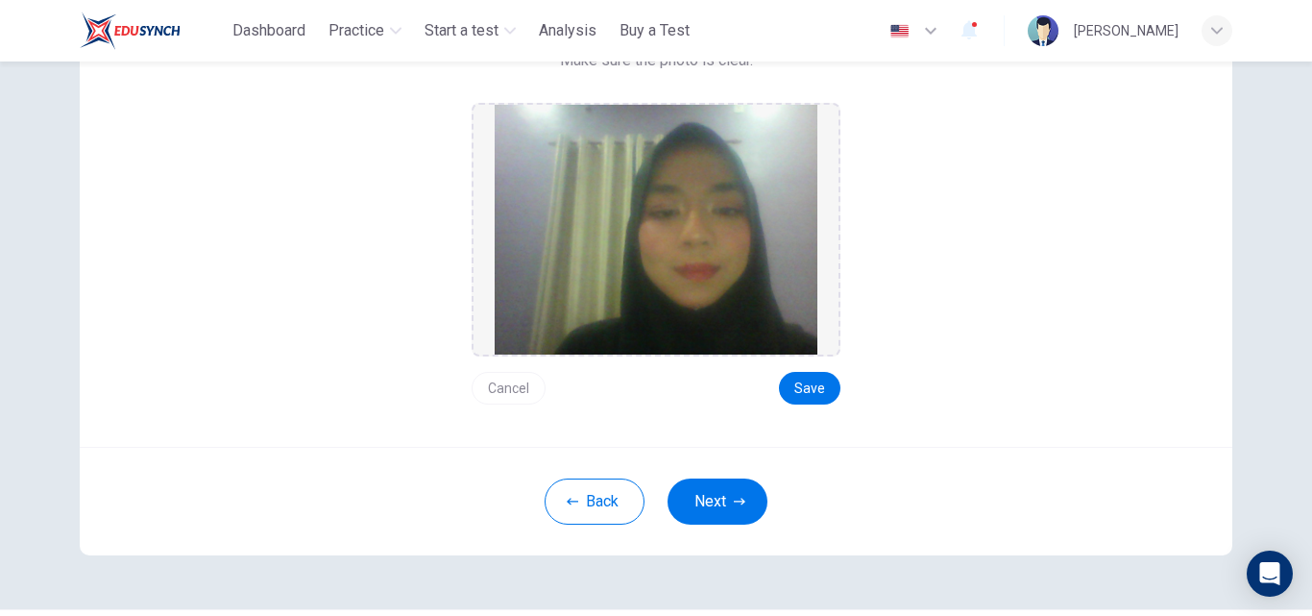
scroll to position [239, 0]
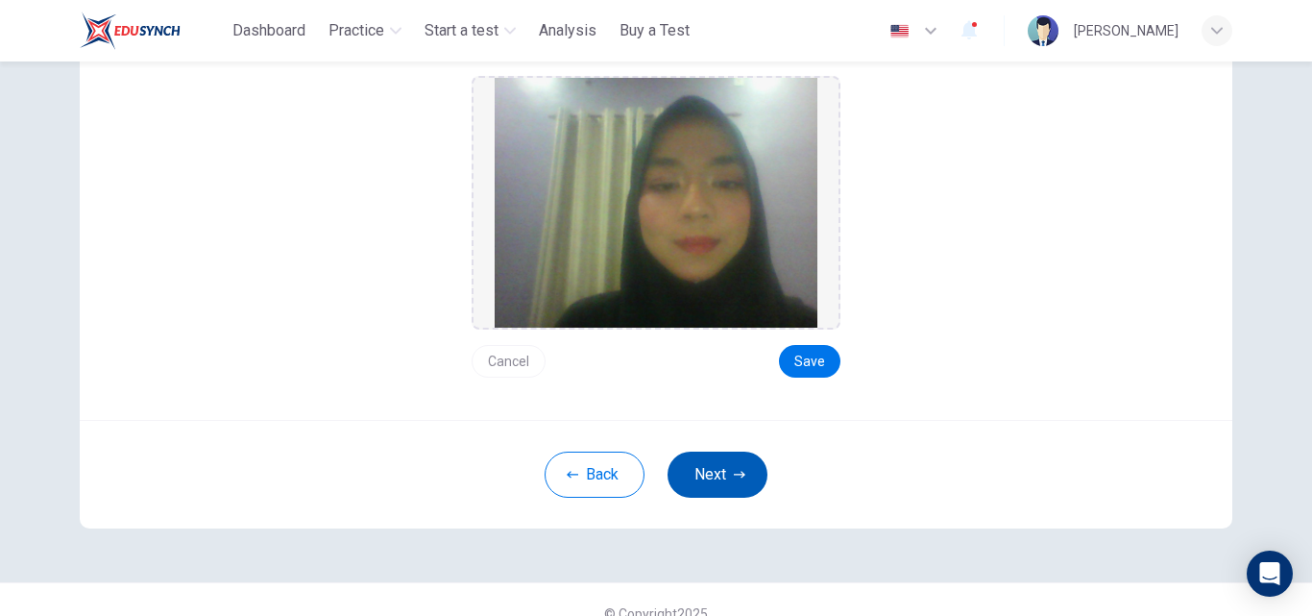
click at [704, 477] on button "Next" at bounding box center [718, 474] width 100 height 46
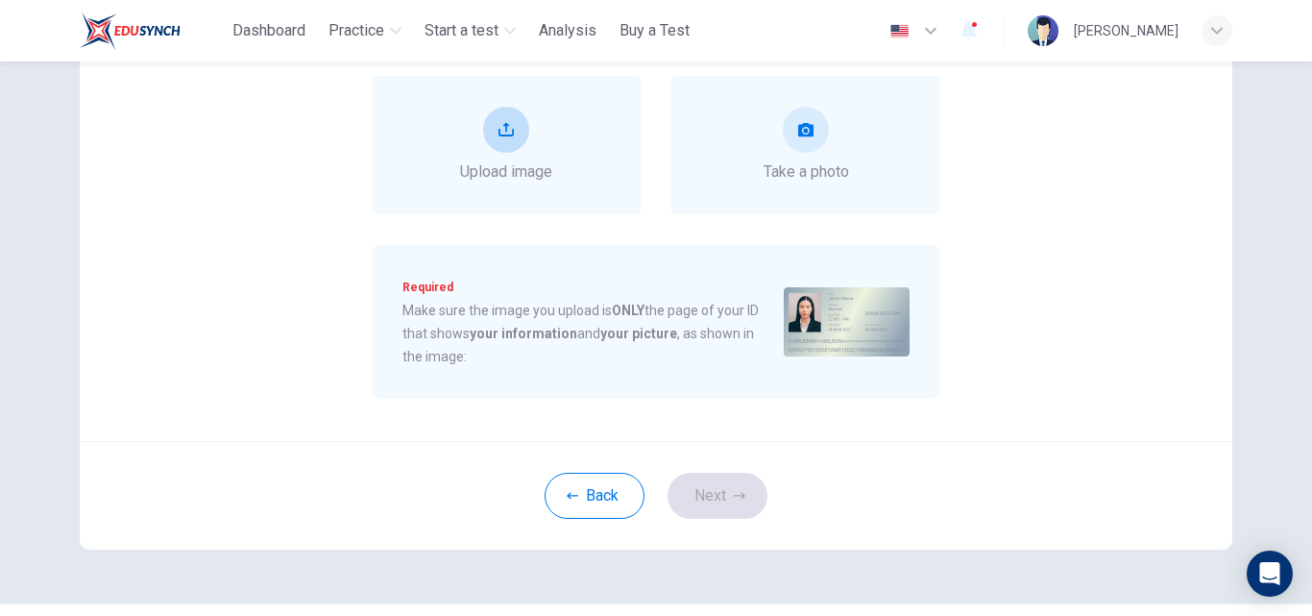
click at [504, 140] on button "upload" at bounding box center [506, 130] width 46 height 46
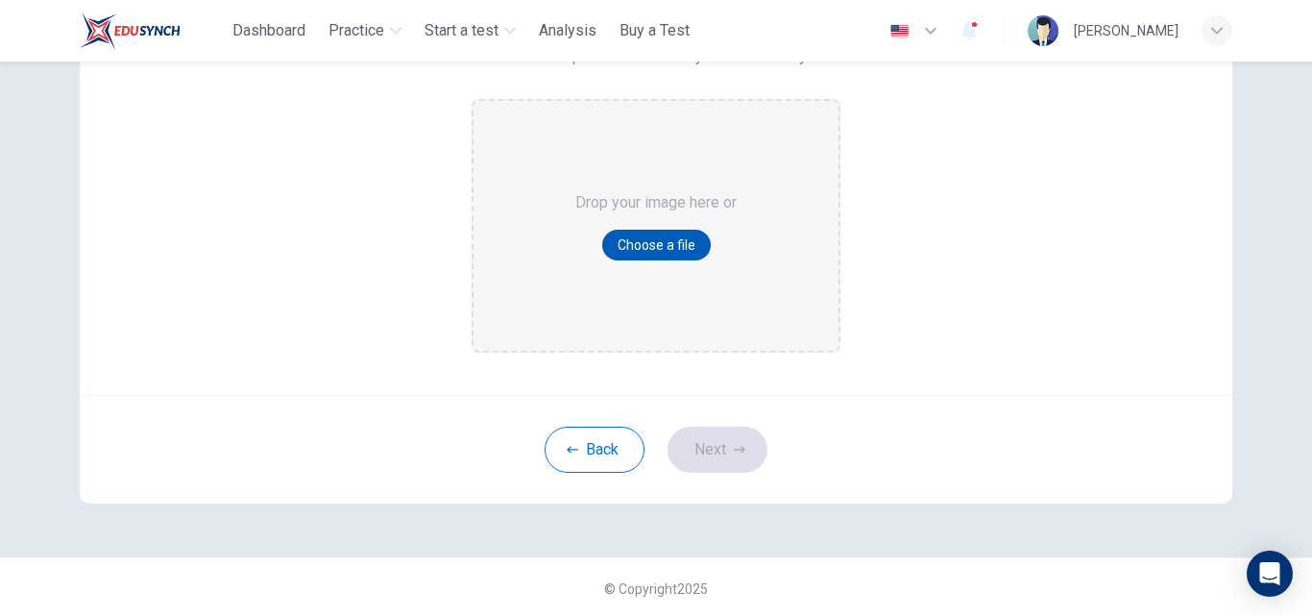
click at [646, 237] on button "Choose a file" at bounding box center [656, 245] width 109 height 31
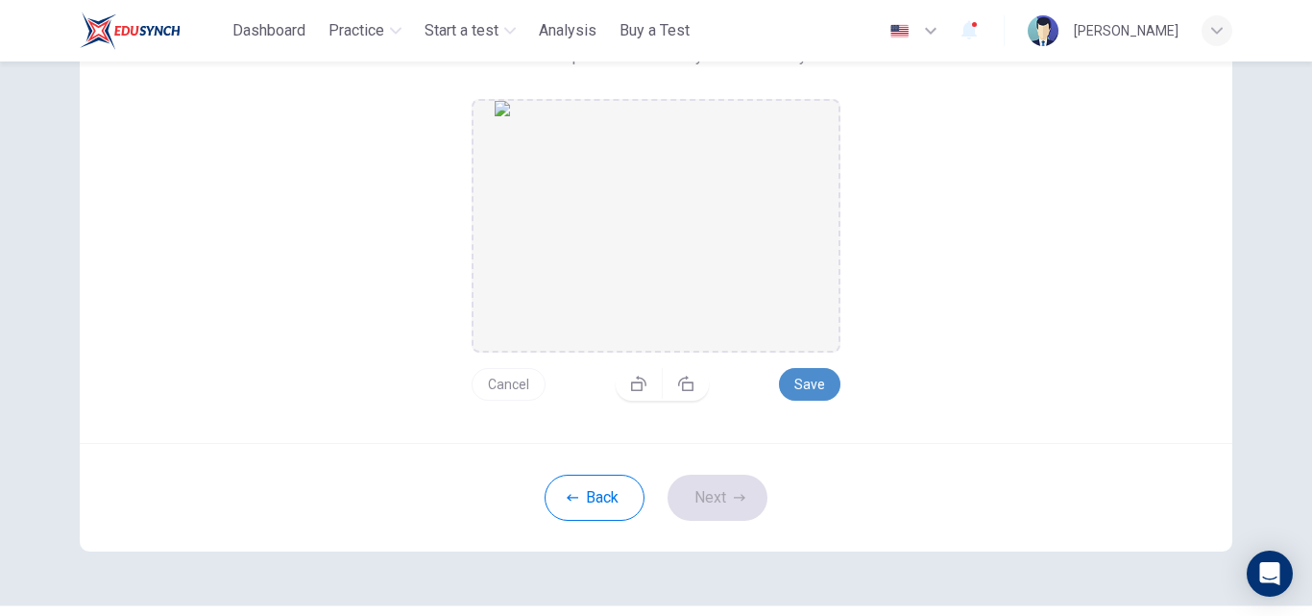
click at [811, 384] on button "Save" at bounding box center [809, 384] width 61 height 33
click at [728, 504] on button "Next" at bounding box center [718, 498] width 100 height 46
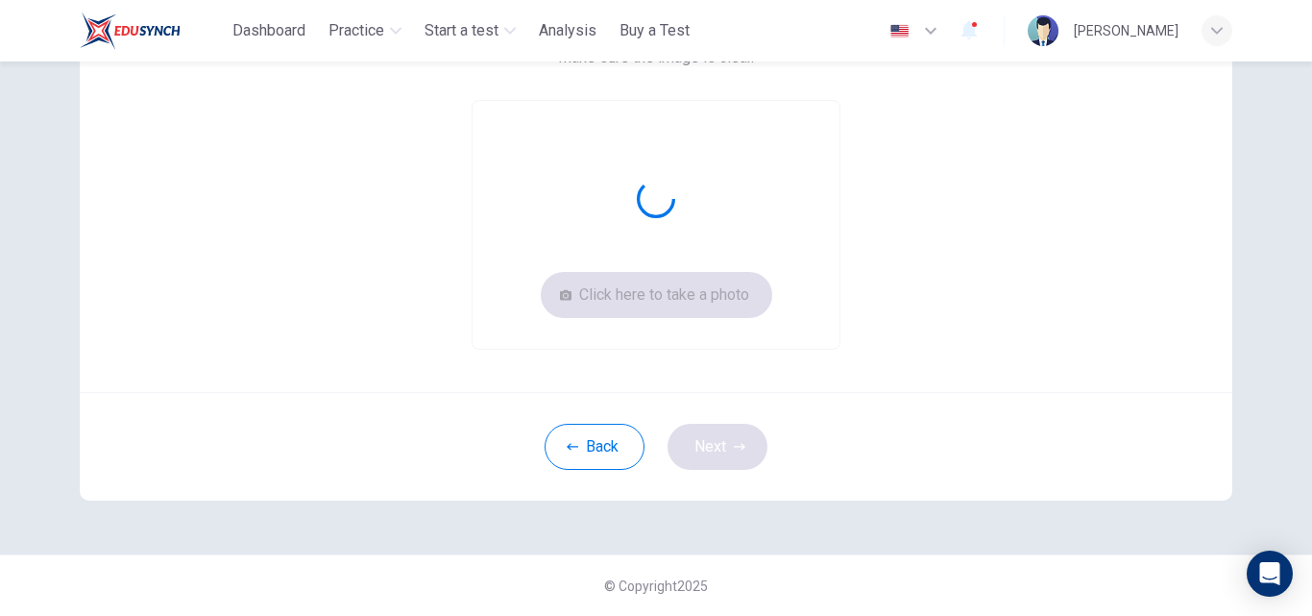
scroll to position [215, 0]
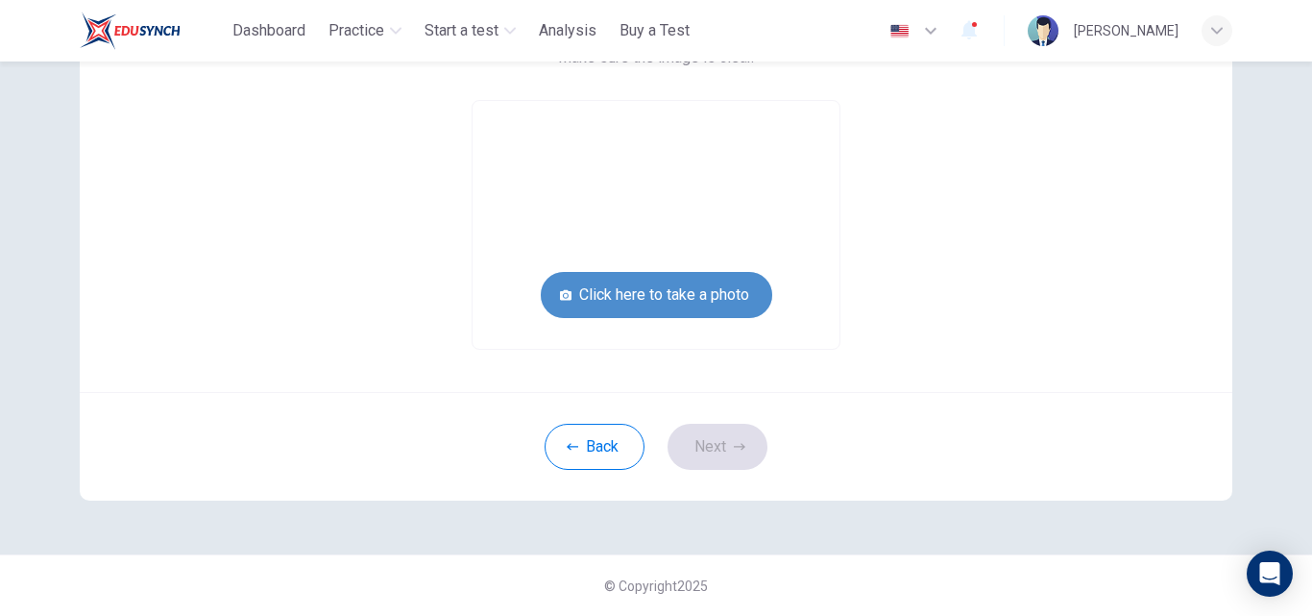
click at [676, 282] on button "Click here to take a photo" at bounding box center [656, 295] width 231 height 46
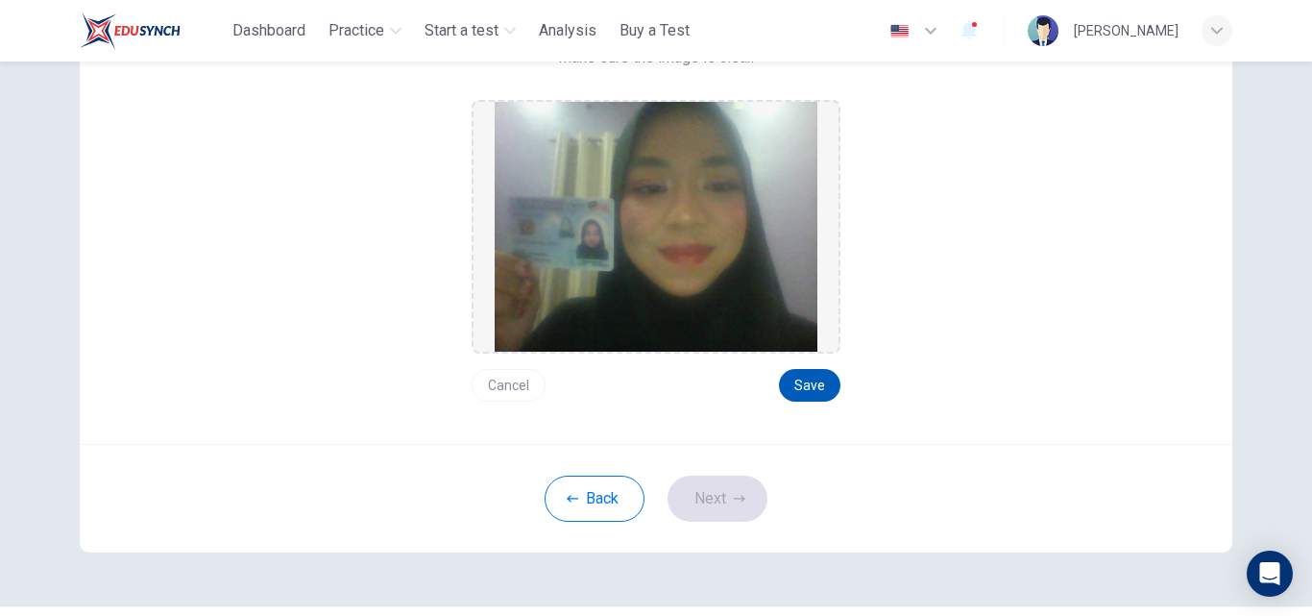
click at [798, 372] on button "Save" at bounding box center [809, 385] width 61 height 33
click at [713, 503] on button "Next" at bounding box center [718, 498] width 100 height 46
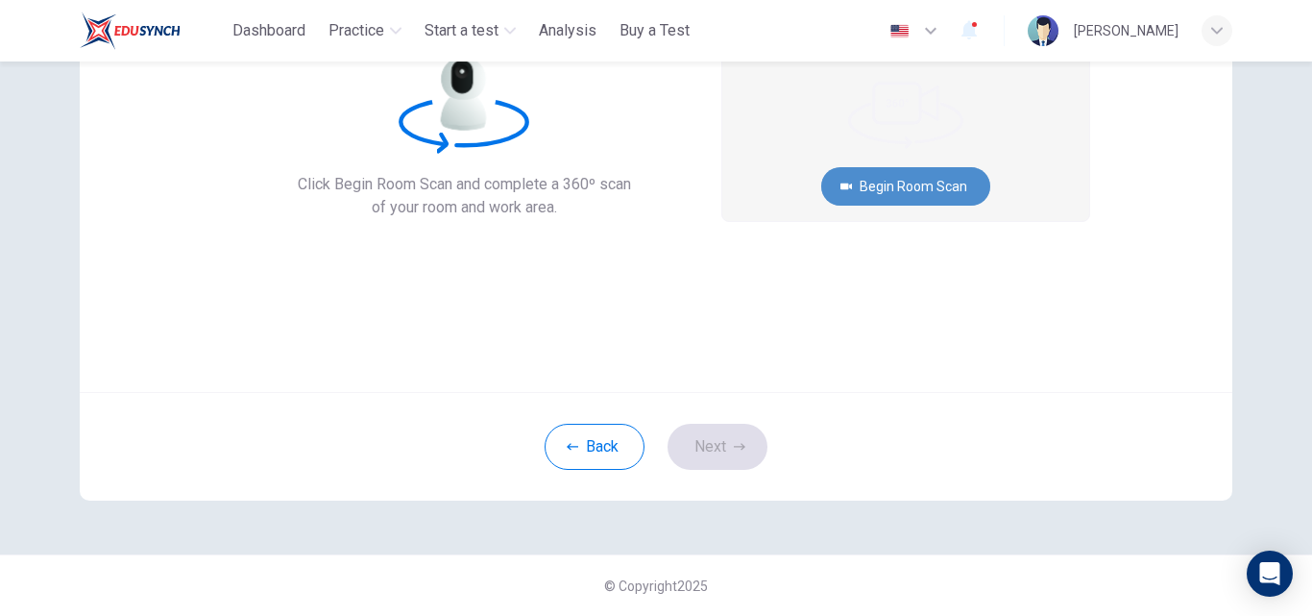
click at [902, 186] on button "Begin Room Scan" at bounding box center [905, 186] width 169 height 38
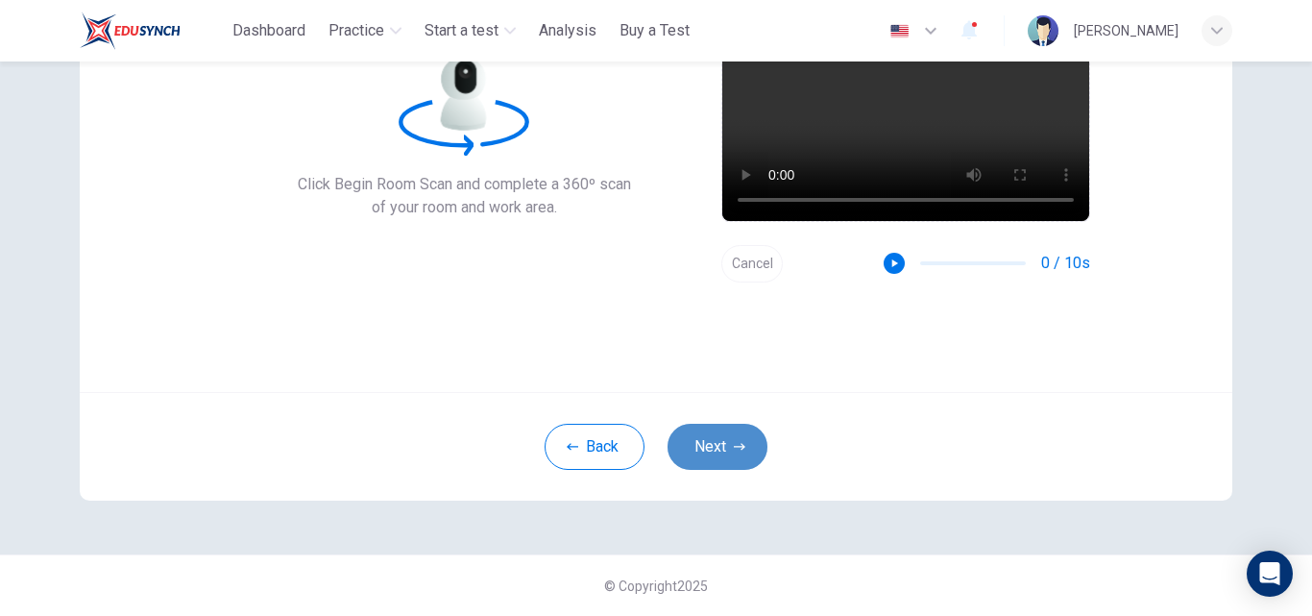
click at [721, 450] on button "Next" at bounding box center [718, 447] width 100 height 46
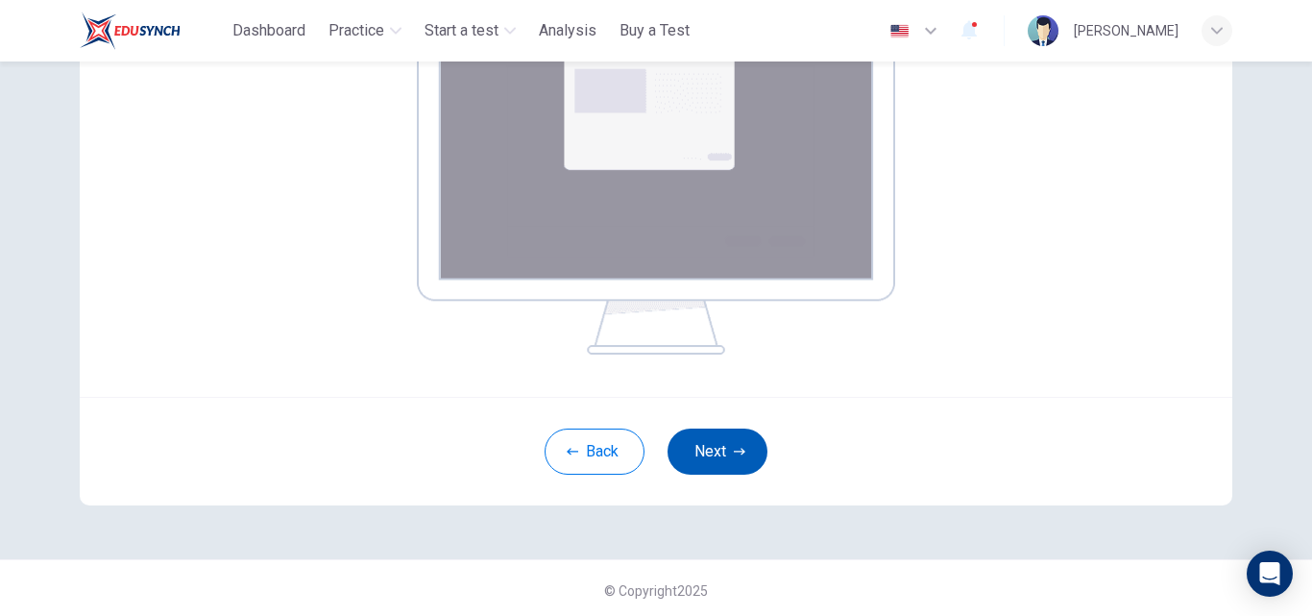
scroll to position [380, 0]
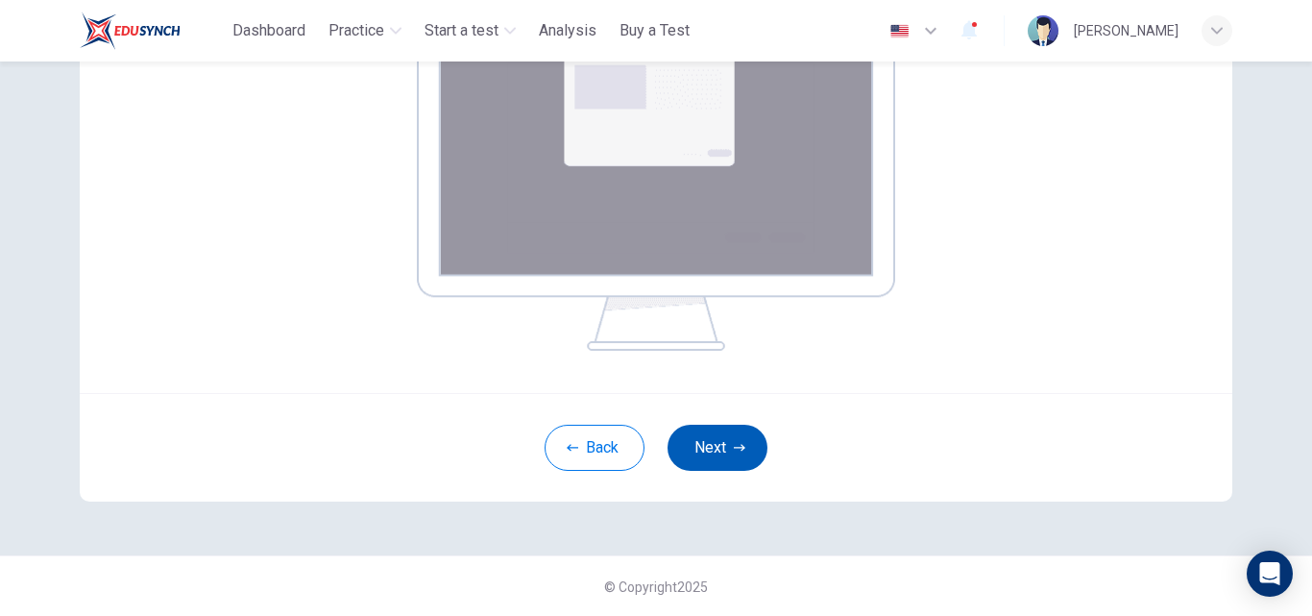
click at [702, 450] on button "Next" at bounding box center [718, 448] width 100 height 46
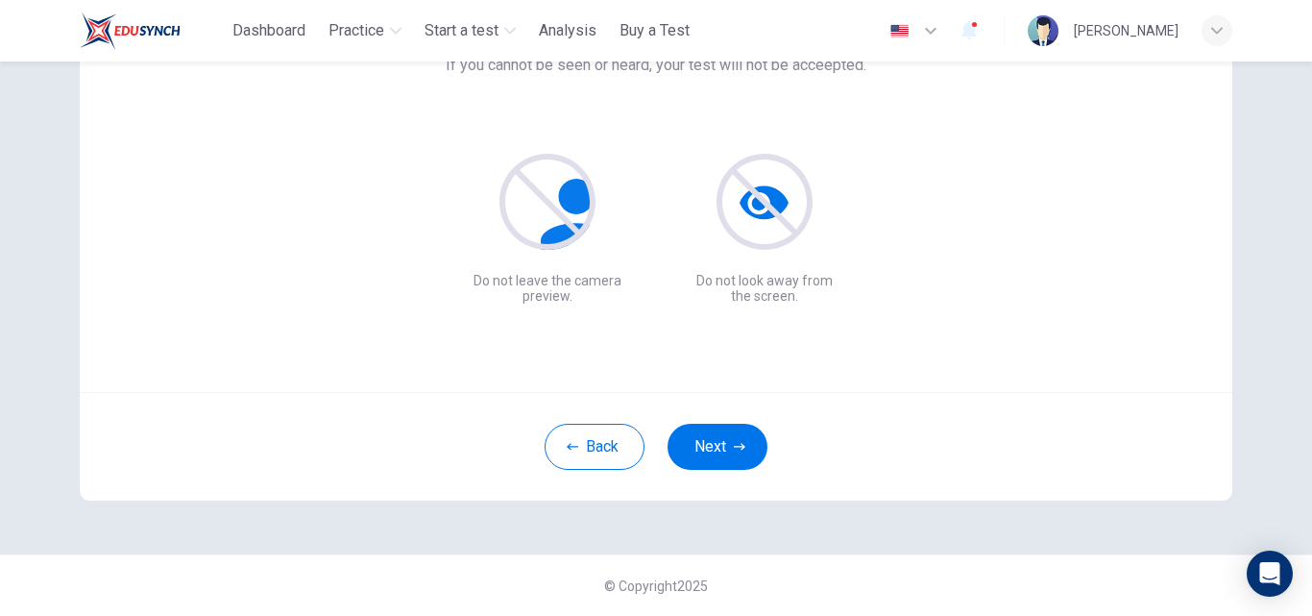
scroll to position [184, 0]
click at [710, 446] on button "Next" at bounding box center [718, 447] width 100 height 46
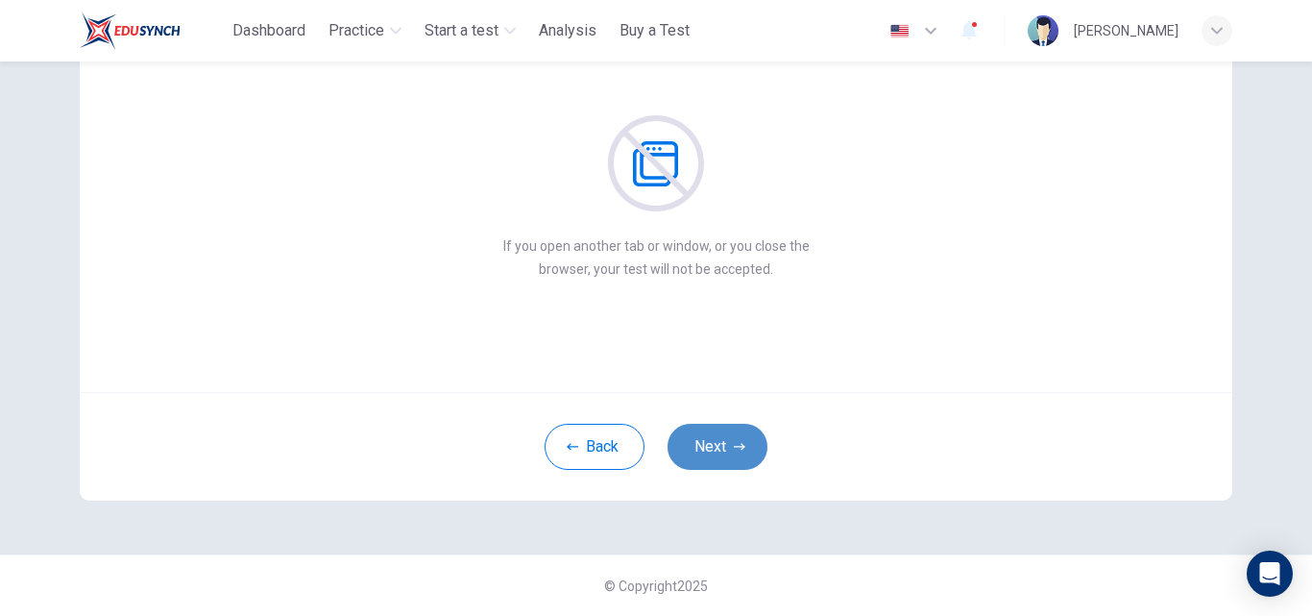
click at [710, 446] on button "Next" at bounding box center [718, 447] width 100 height 46
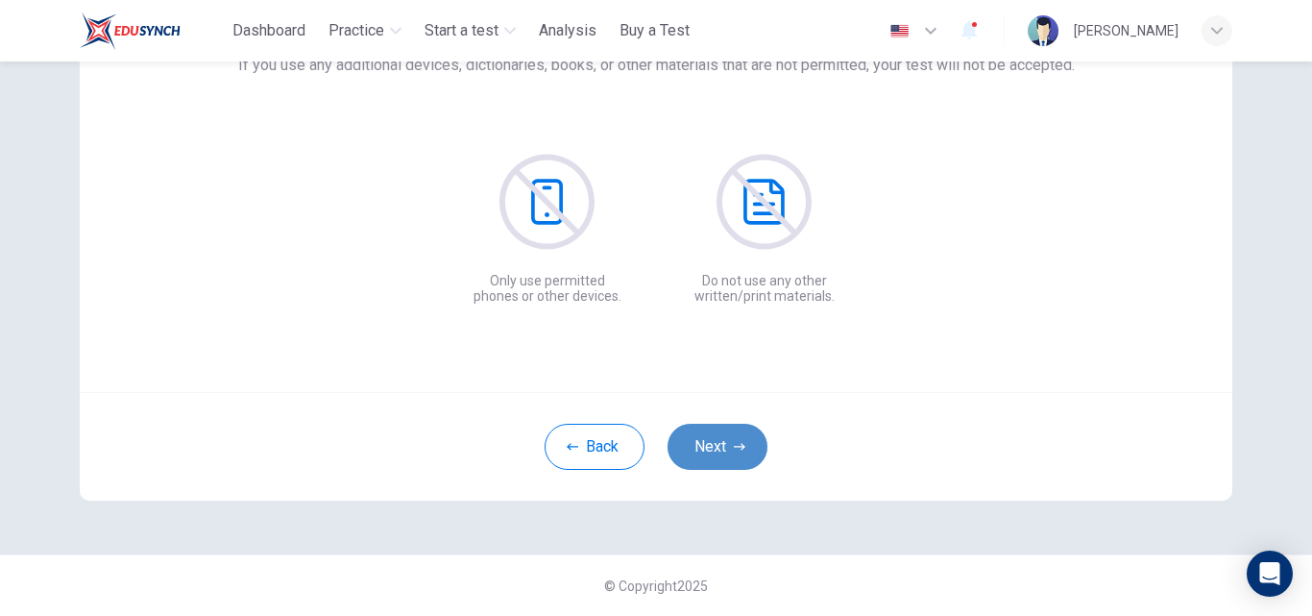
click at [710, 446] on button "Next" at bounding box center [718, 447] width 100 height 46
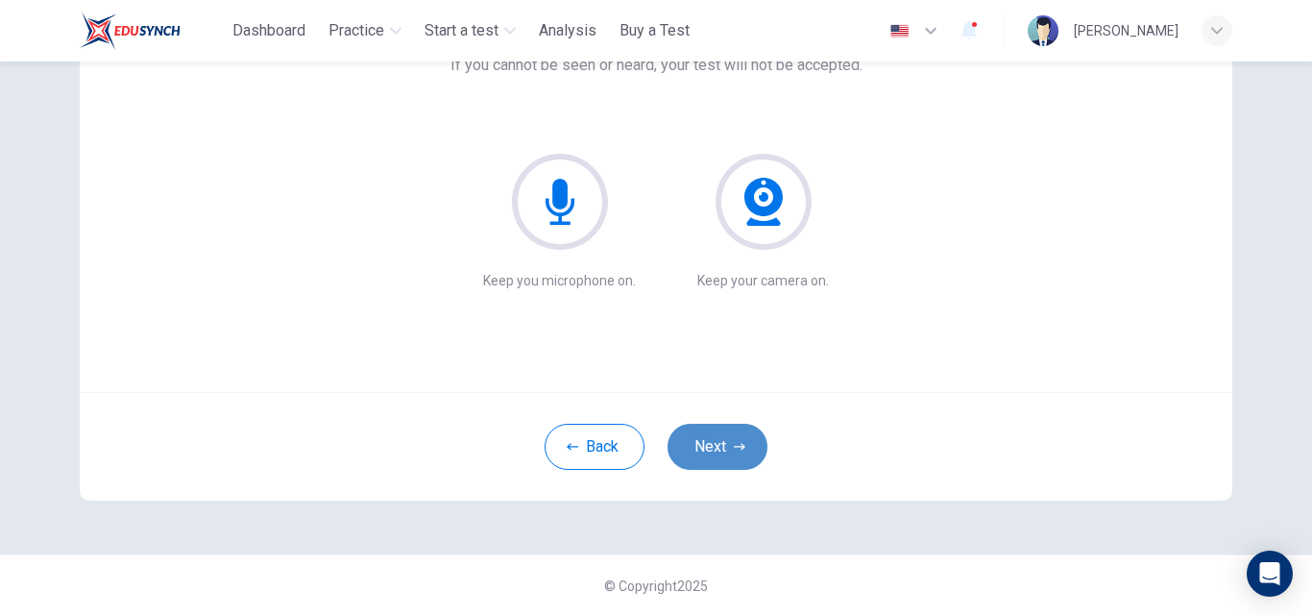
click at [709, 446] on button "Next" at bounding box center [718, 447] width 100 height 46
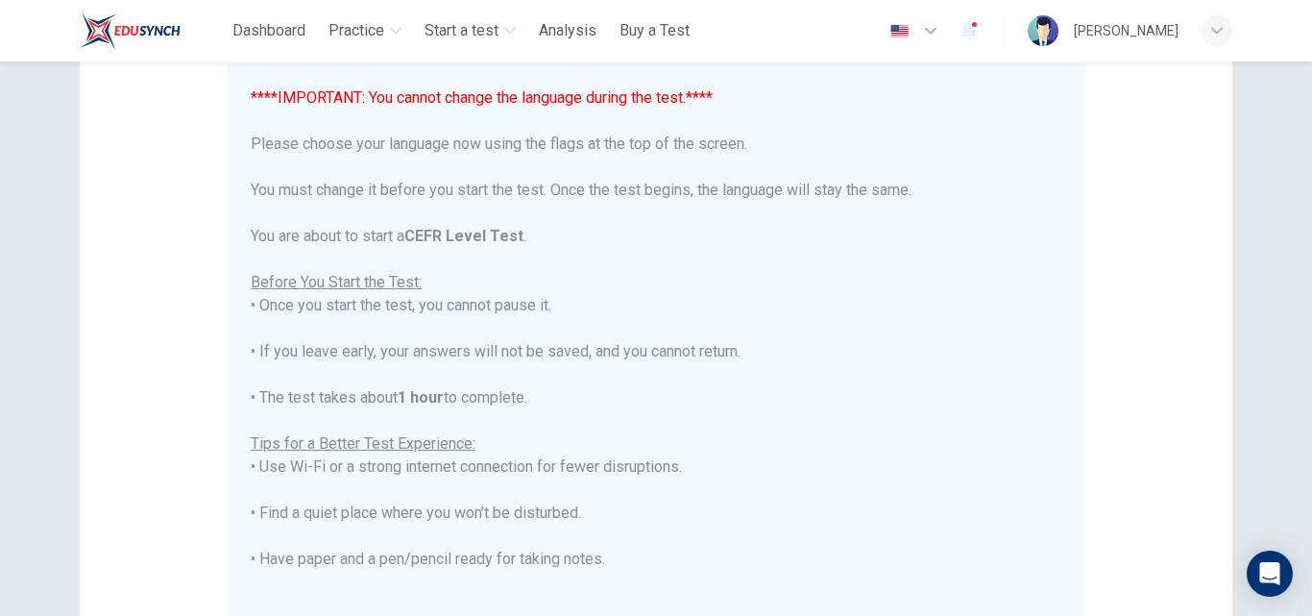
scroll to position [452, 0]
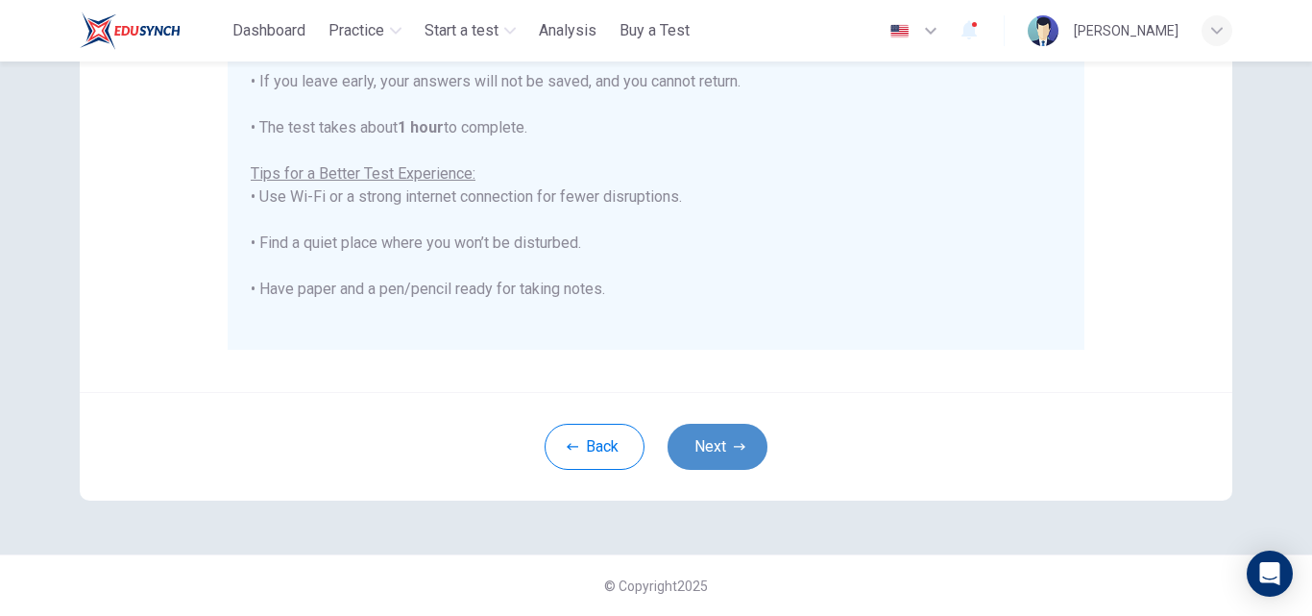
click at [719, 452] on button "Next" at bounding box center [718, 447] width 100 height 46
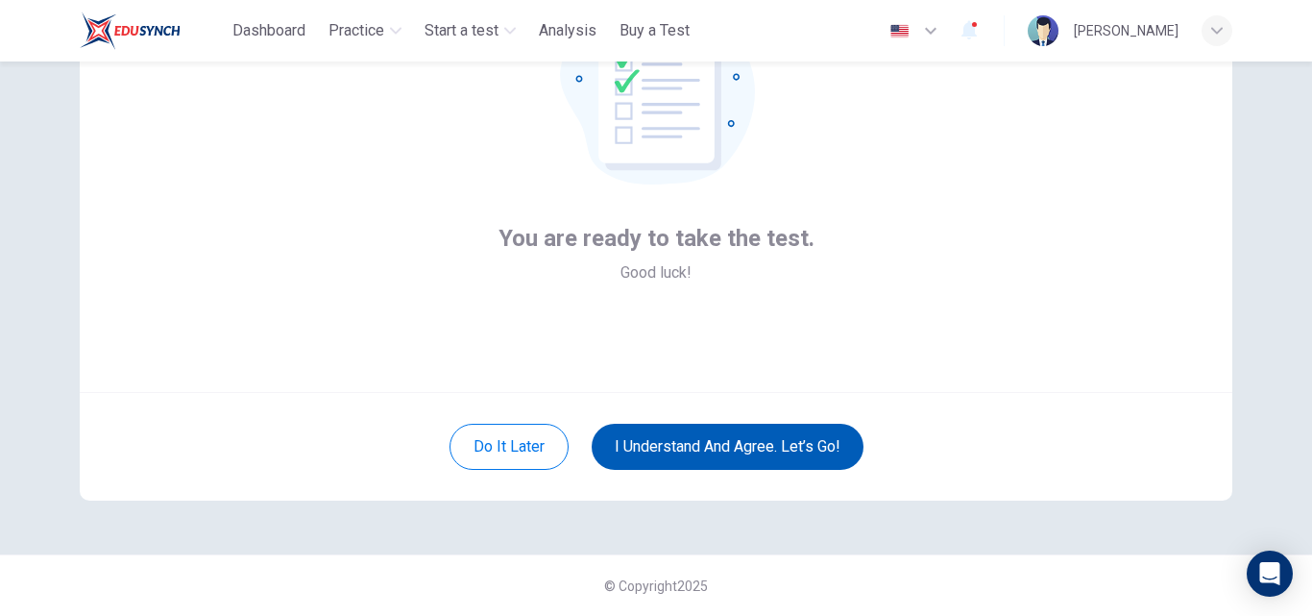
click at [719, 452] on button "I understand and agree. Let’s go!" at bounding box center [728, 447] width 272 height 46
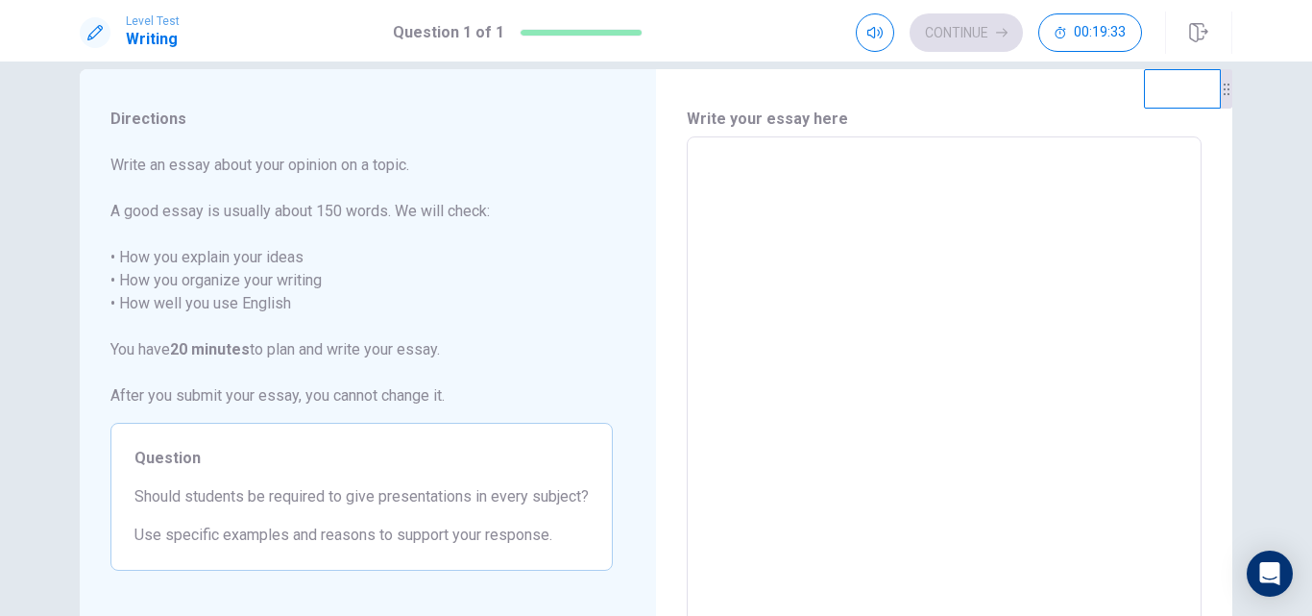
scroll to position [30, 0]
click at [544, 340] on span "Write an essay about your opinion on a topic. A good essay is usually about 150…" at bounding box center [361, 282] width 502 height 254
click at [715, 273] on textarea at bounding box center [944, 403] width 488 height 499
click at [787, 168] on textarea "**********" at bounding box center [944, 403] width 488 height 499
click at [913, 172] on textarea "**********" at bounding box center [944, 403] width 488 height 499
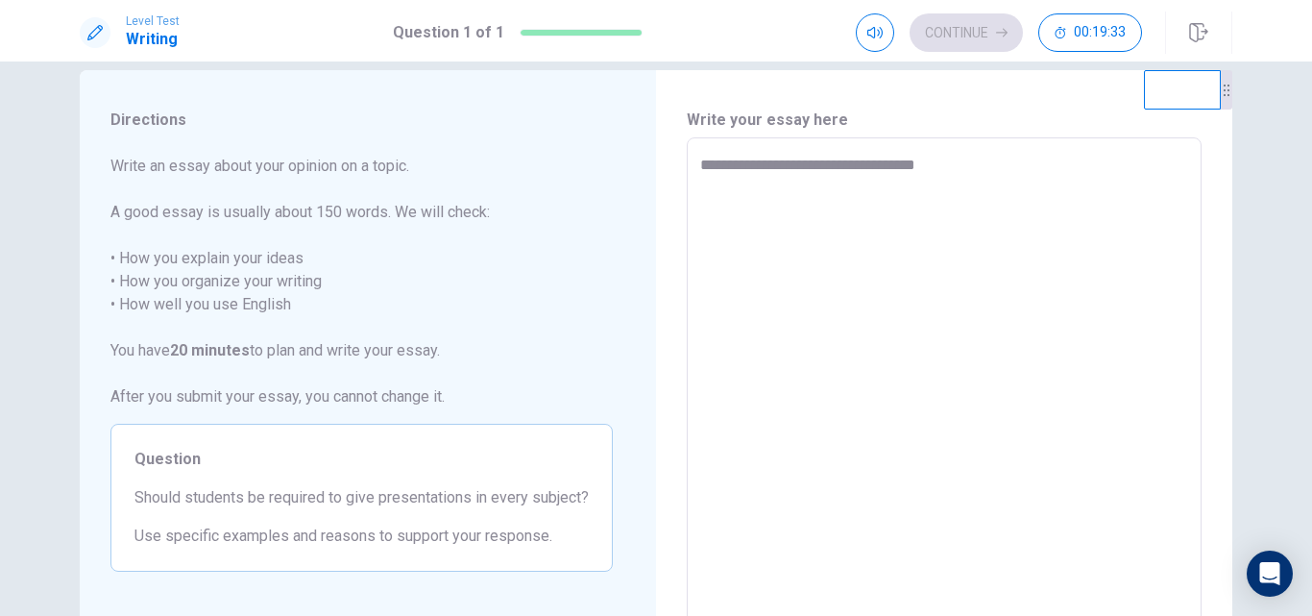
click at [925, 167] on textarea "**********" at bounding box center [944, 403] width 488 height 499
click at [947, 171] on textarea "**********" at bounding box center [944, 403] width 488 height 499
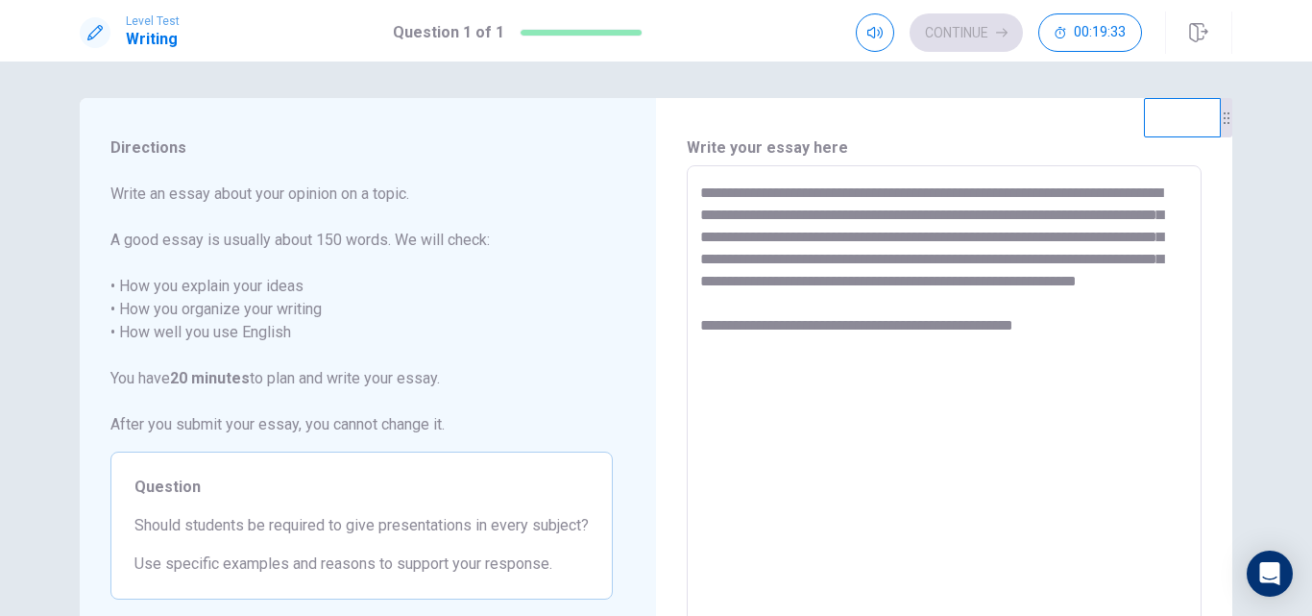
scroll to position [0, 0]
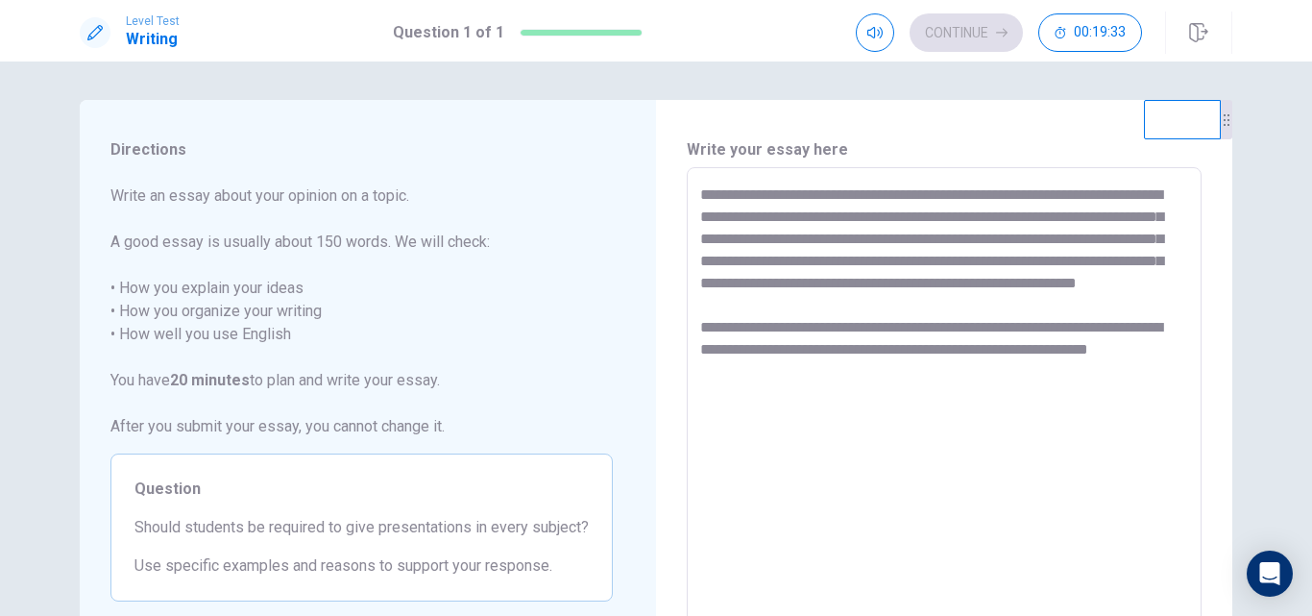
click at [884, 369] on textarea "**********" at bounding box center [944, 432] width 488 height 499
click at [875, 399] on textarea "**********" at bounding box center [944, 432] width 488 height 499
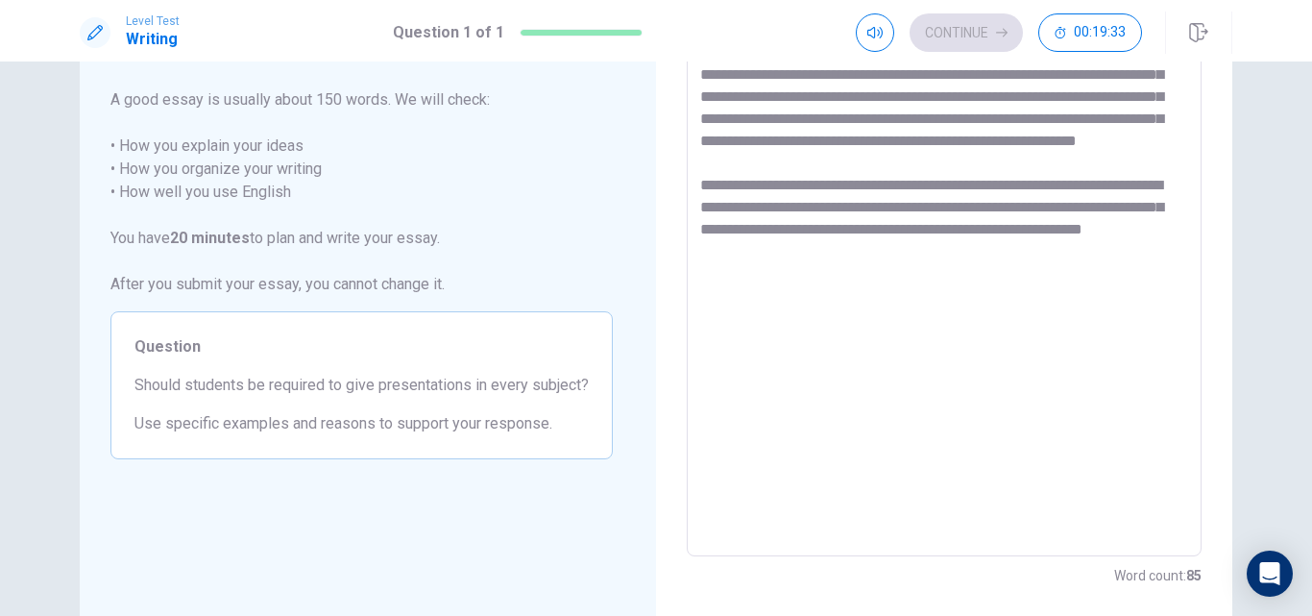
scroll to position [83, 0]
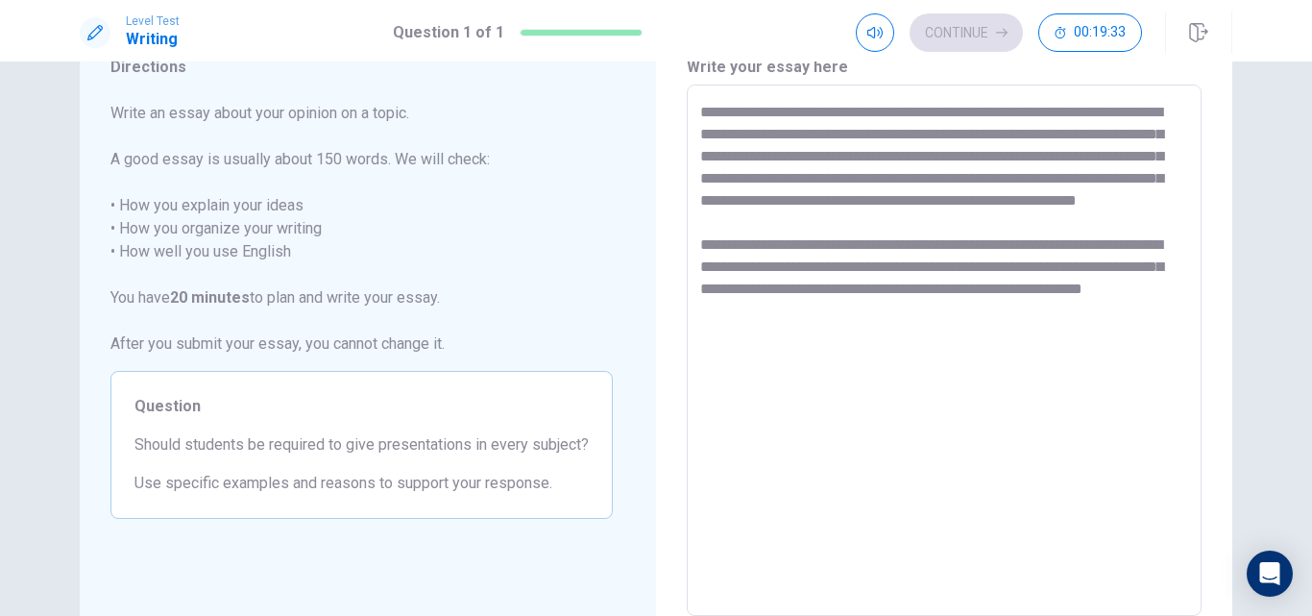
click at [879, 300] on textarea "**********" at bounding box center [944, 350] width 488 height 499
type textarea "**********"
click at [958, 36] on div "Continue 00:19:33" at bounding box center [999, 32] width 286 height 38
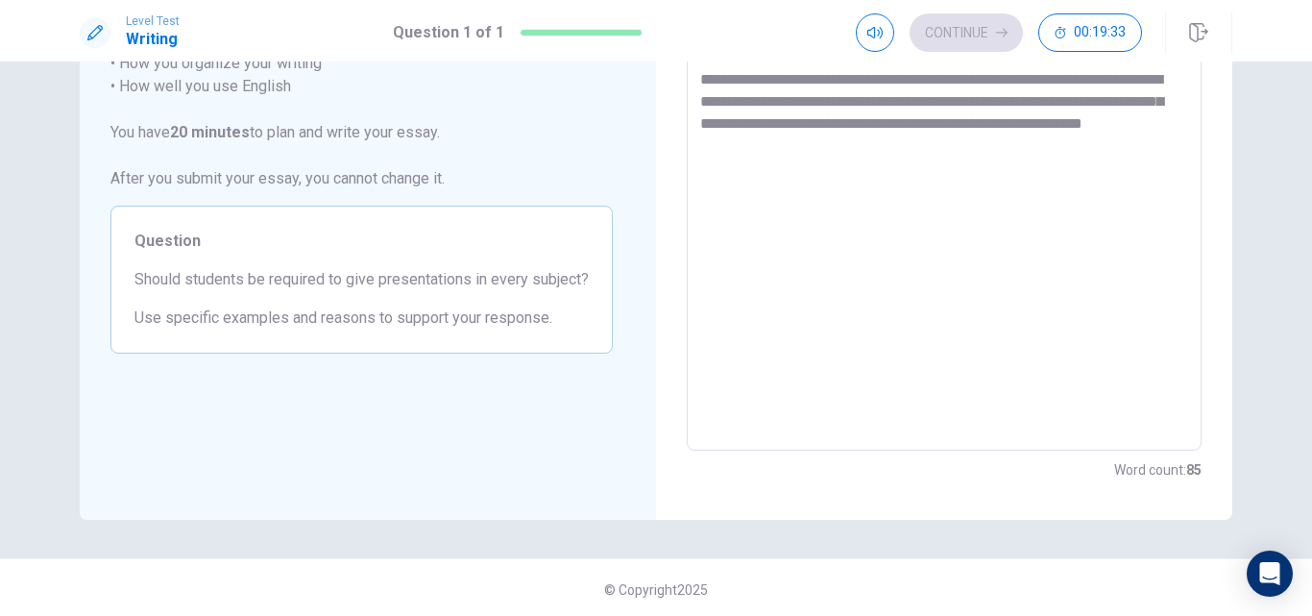
scroll to position [252, 0]
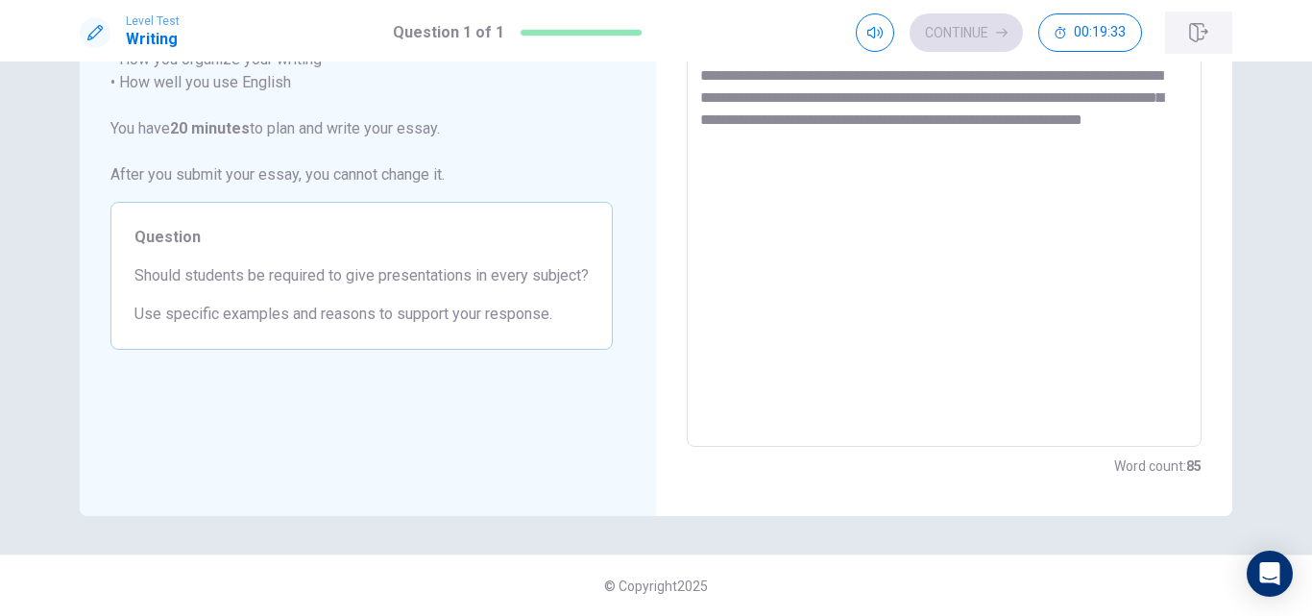
click at [1201, 33] on icon "button" at bounding box center [1198, 32] width 19 height 19
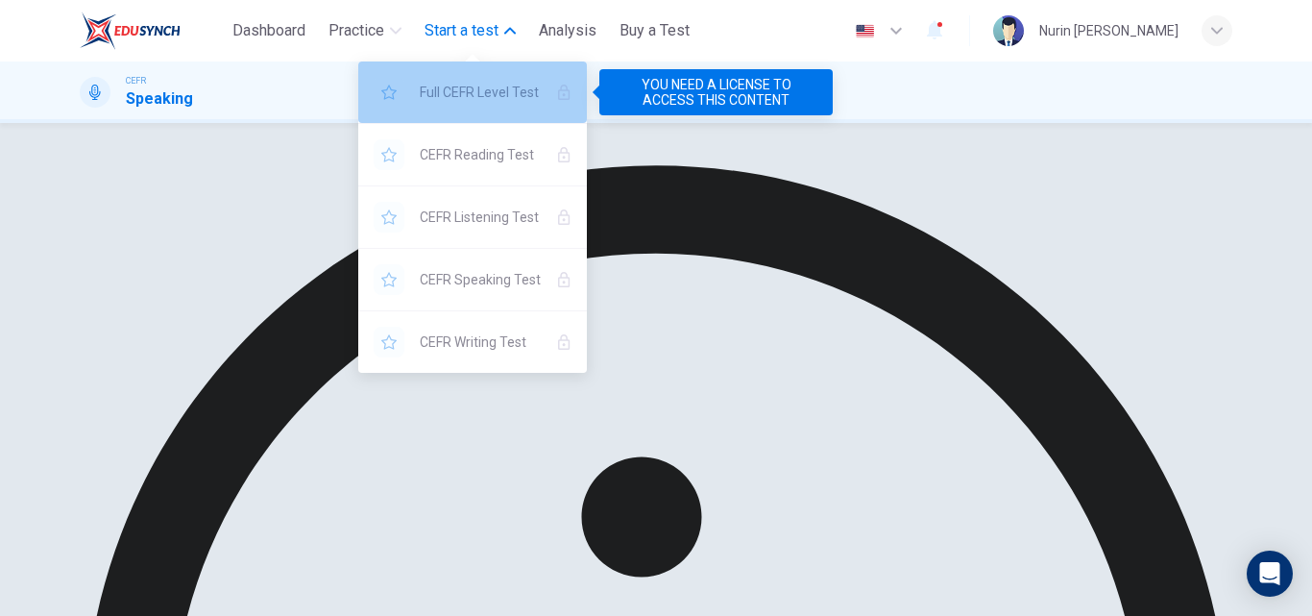
click at [553, 93] on div "Full CEFR Level Test" at bounding box center [472, 91] width 229 height 61
